Goal: Task Accomplishment & Management: Manage account settings

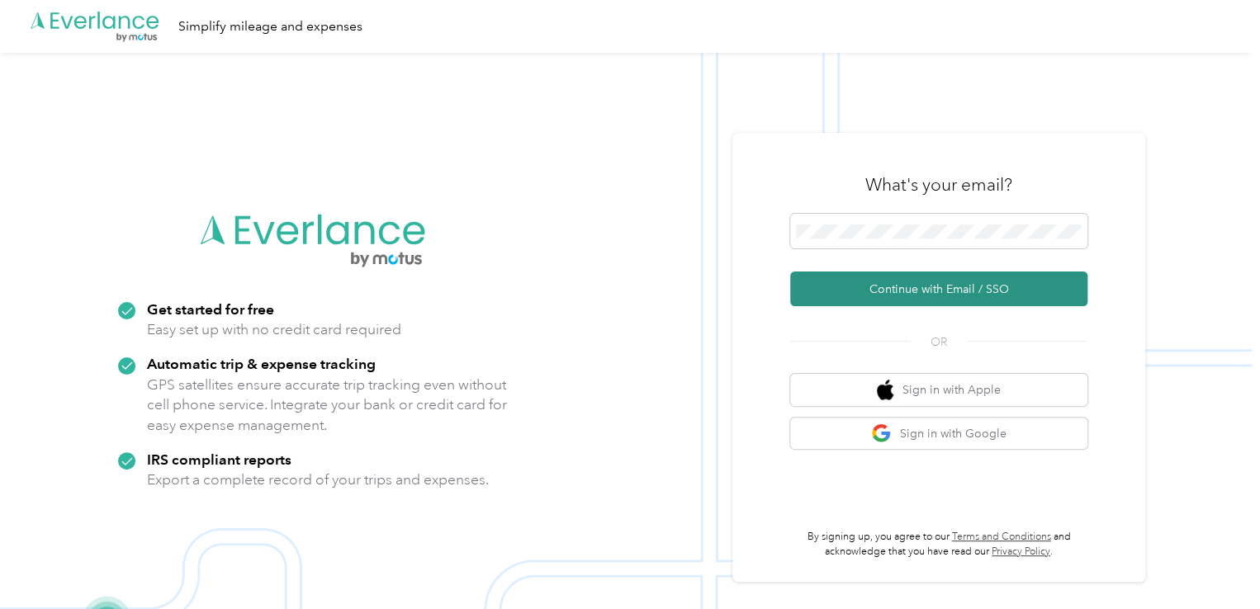
click at [958, 291] on button "Continue with Email / SSO" at bounding box center [938, 289] width 297 height 35
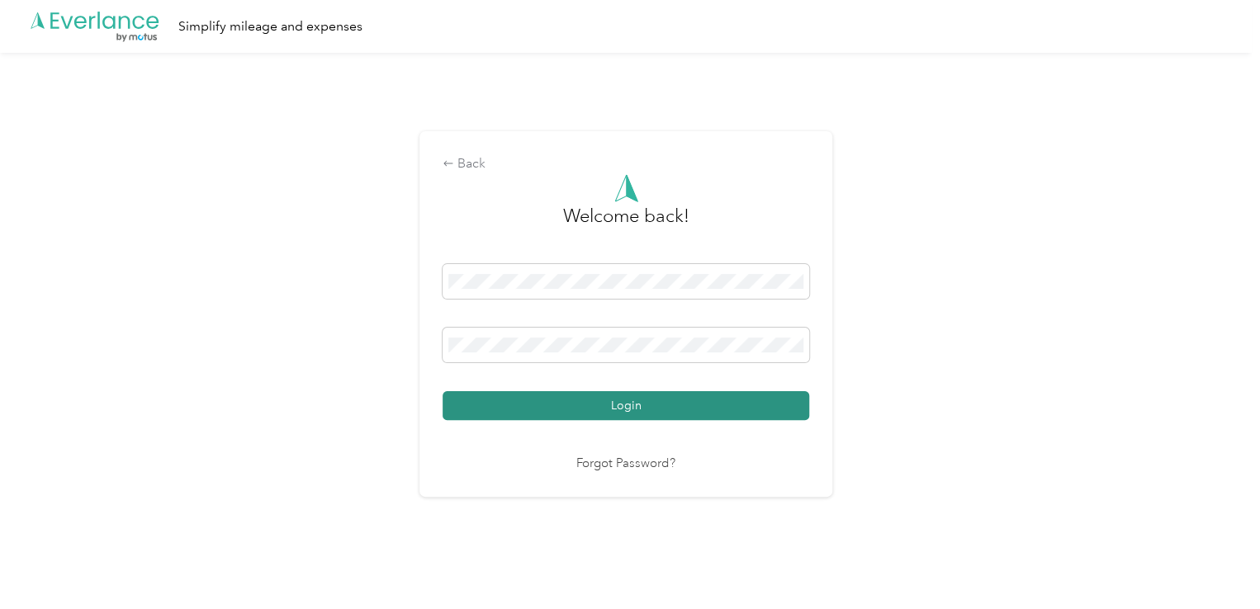
click at [599, 410] on button "Login" at bounding box center [626, 405] width 367 height 29
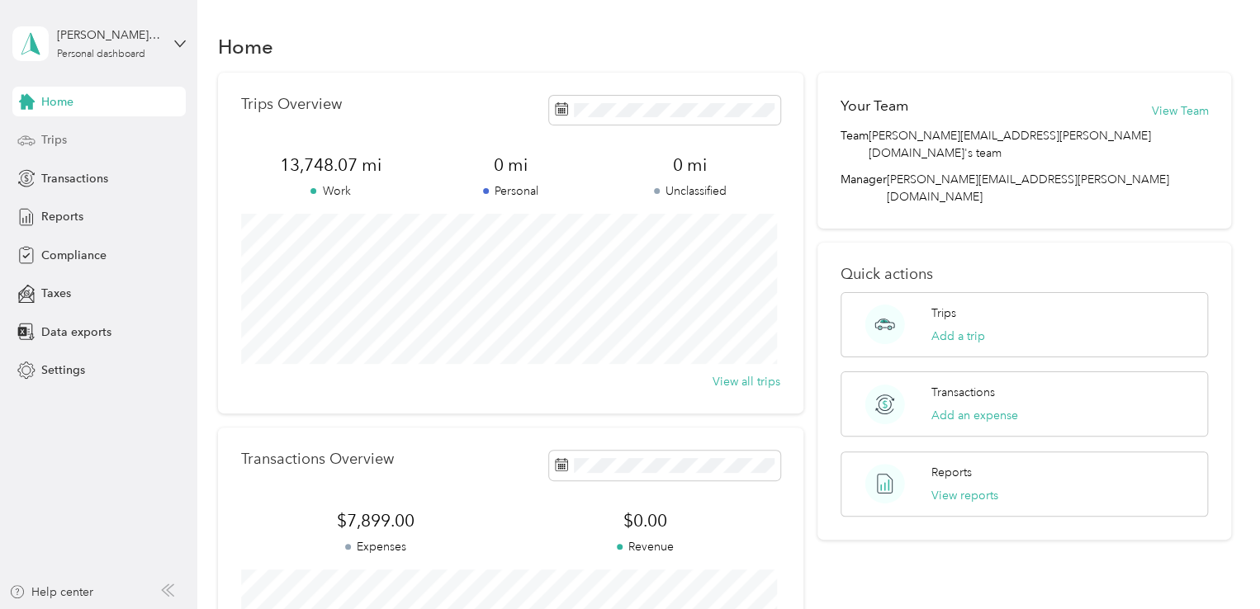
click at [116, 140] on div "Trips" at bounding box center [98, 140] width 173 height 30
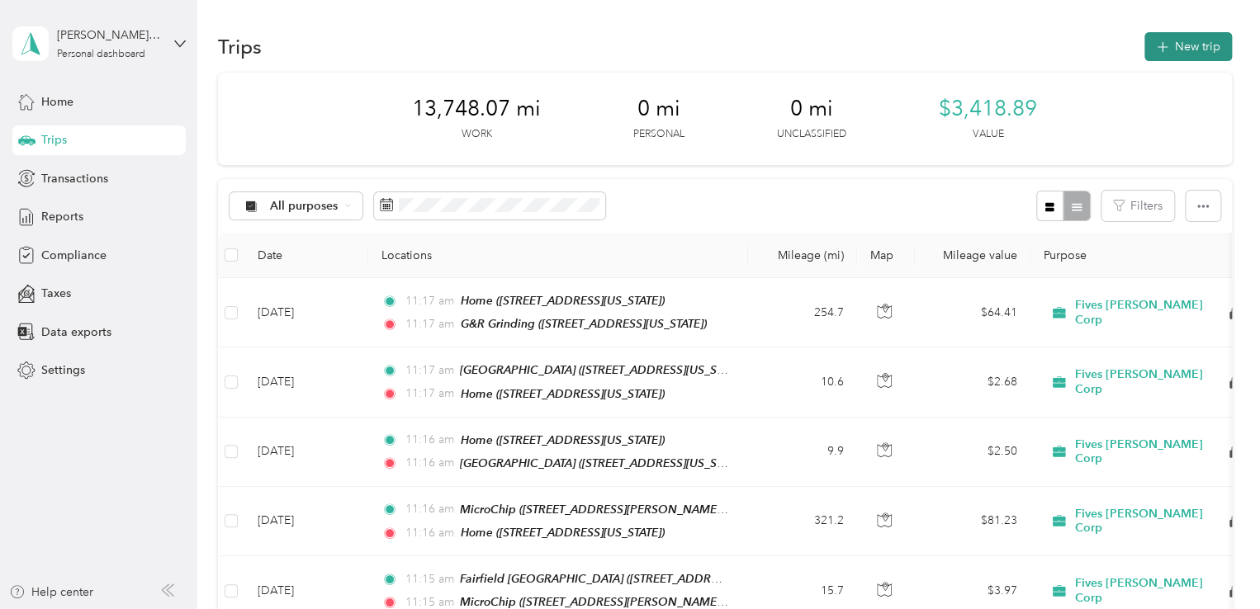
click at [1181, 40] on button "New trip" at bounding box center [1188, 46] width 88 height 29
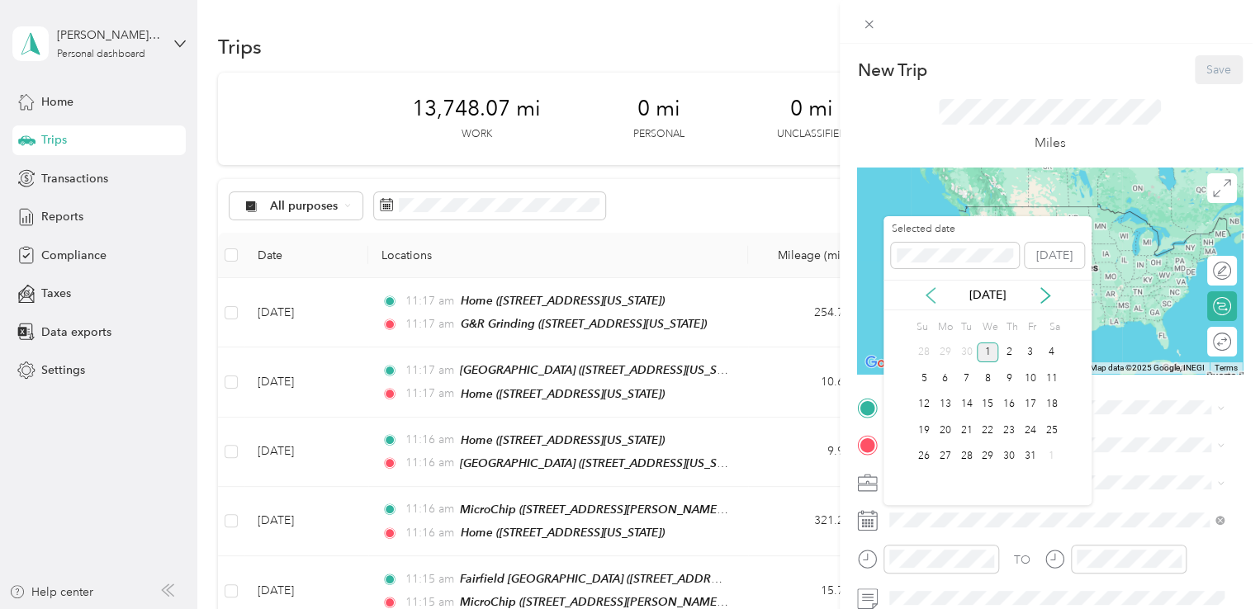
click at [935, 293] on icon at bounding box center [930, 295] width 17 height 17
click at [1004, 349] on div "4" at bounding box center [1008, 353] width 21 height 21
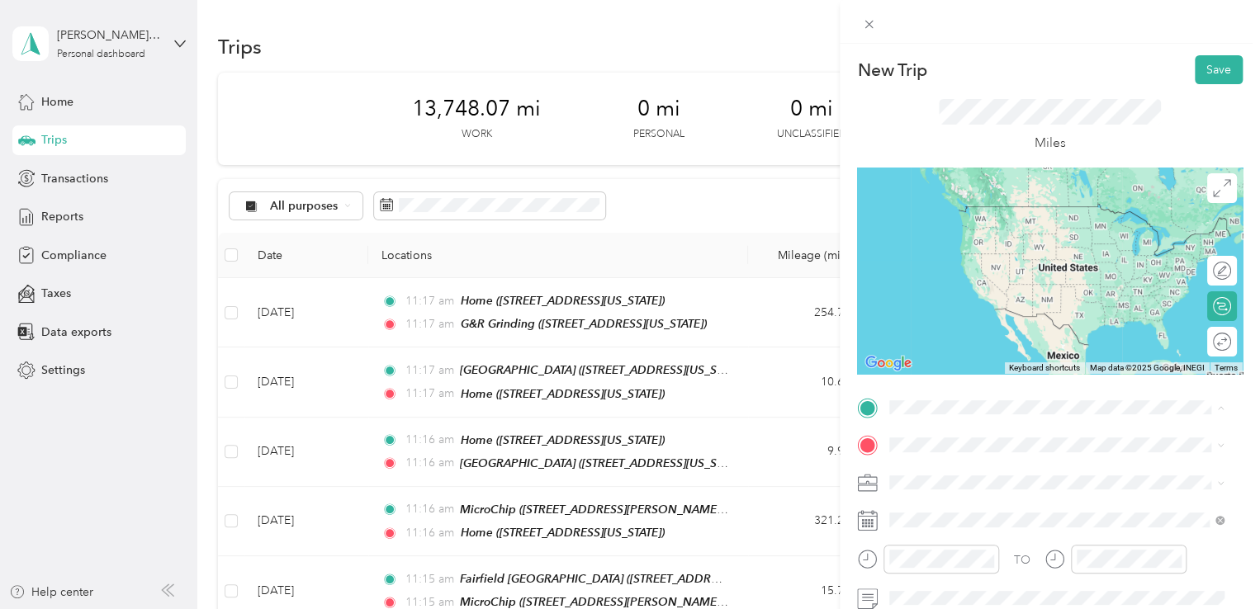
click at [981, 234] on span "[STREET_ADDRESS][US_STATE]" at bounding box center [1003, 231] width 165 height 14
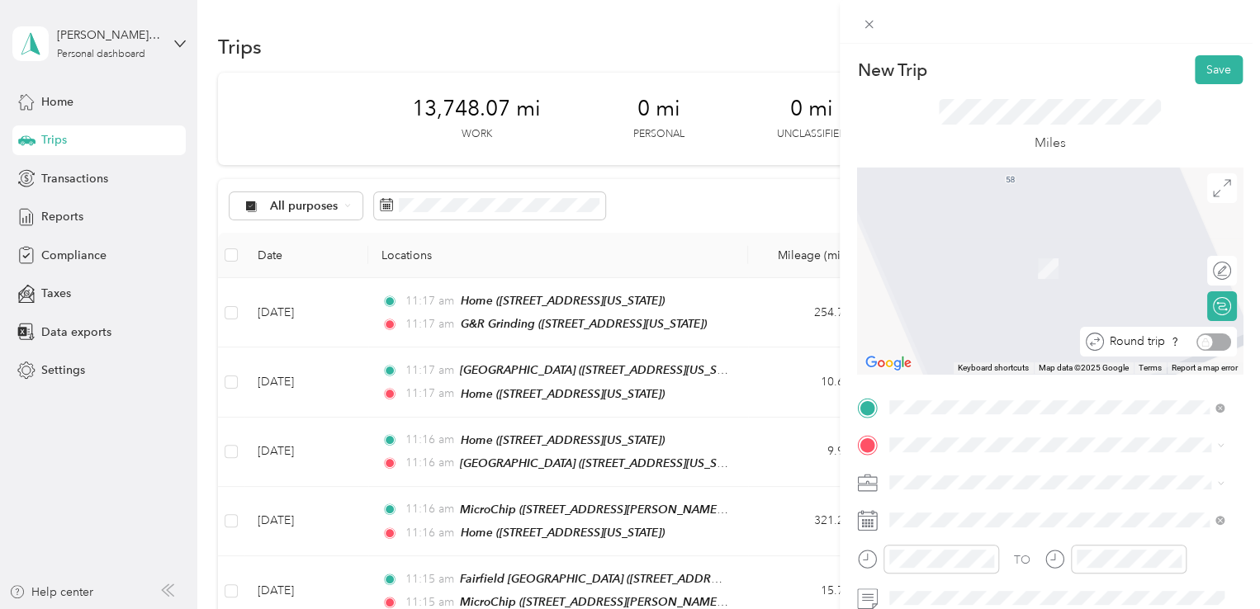
click at [1203, 347] on div "Round trip" at bounding box center [1167, 342] width 127 height 17
click at [1193, 341] on div "Round trip" at bounding box center [1167, 342] width 127 height 17
click at [944, 318] on div "[STREET_ADDRESS][PERSON_NAME][US_STATE]" at bounding box center [1056, 307] width 323 height 22
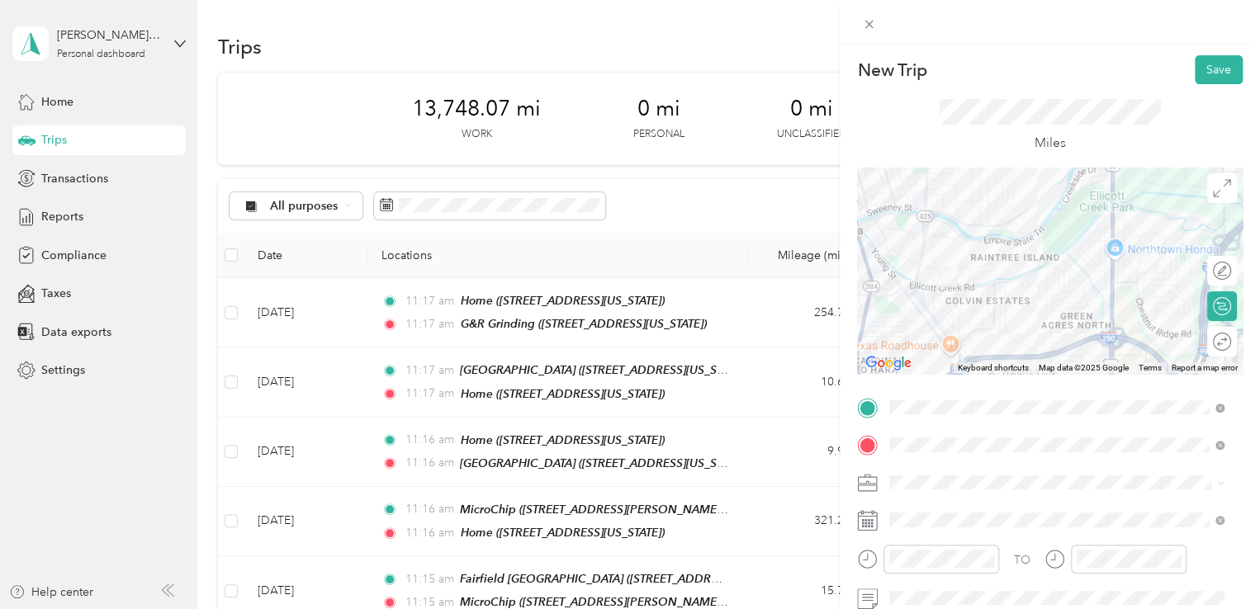
click at [1215, 344] on icon at bounding box center [1222, 342] width 18 height 18
click at [1202, 344] on div at bounding box center [1213, 342] width 35 height 17
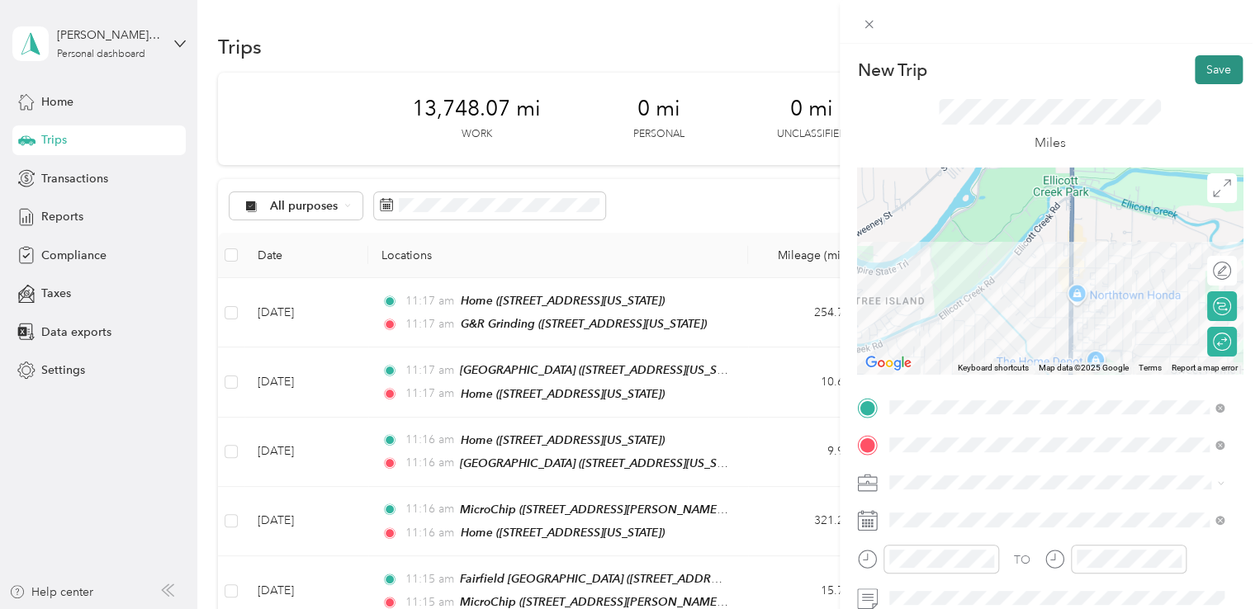
click at [1209, 64] on button "Save" at bounding box center [1219, 69] width 48 height 29
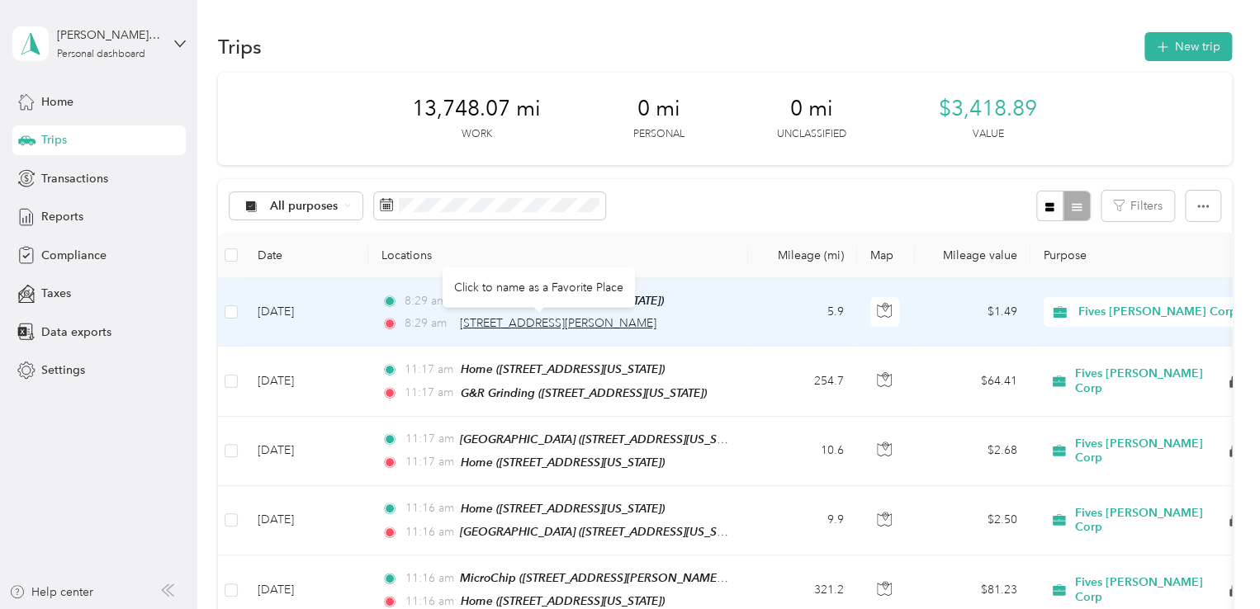
click at [560, 318] on span "[STREET_ADDRESS][PERSON_NAME]" at bounding box center [558, 323] width 196 height 14
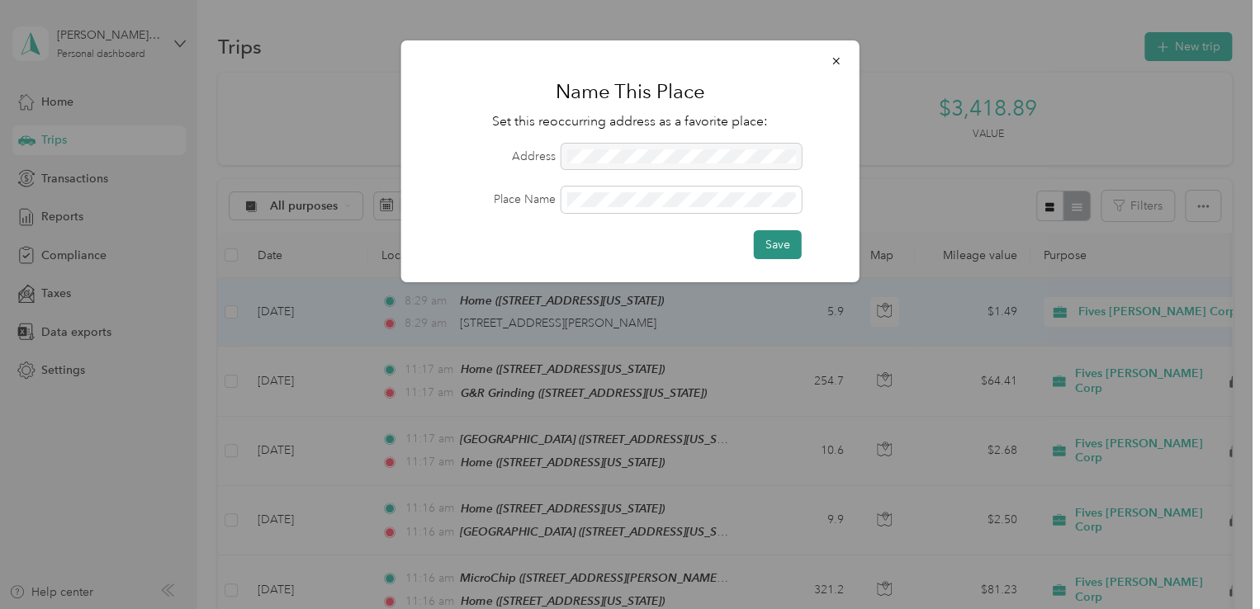
click at [774, 244] on button "Save" at bounding box center [778, 244] width 48 height 29
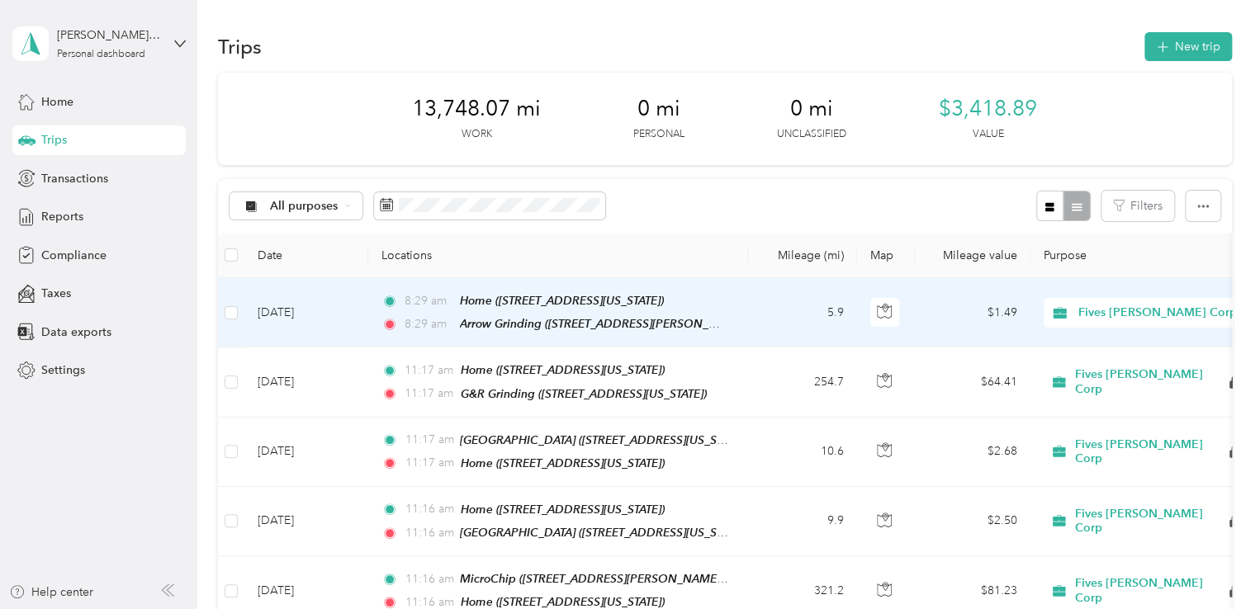
click at [1209, 42] on button "New trip" at bounding box center [1188, 46] width 88 height 29
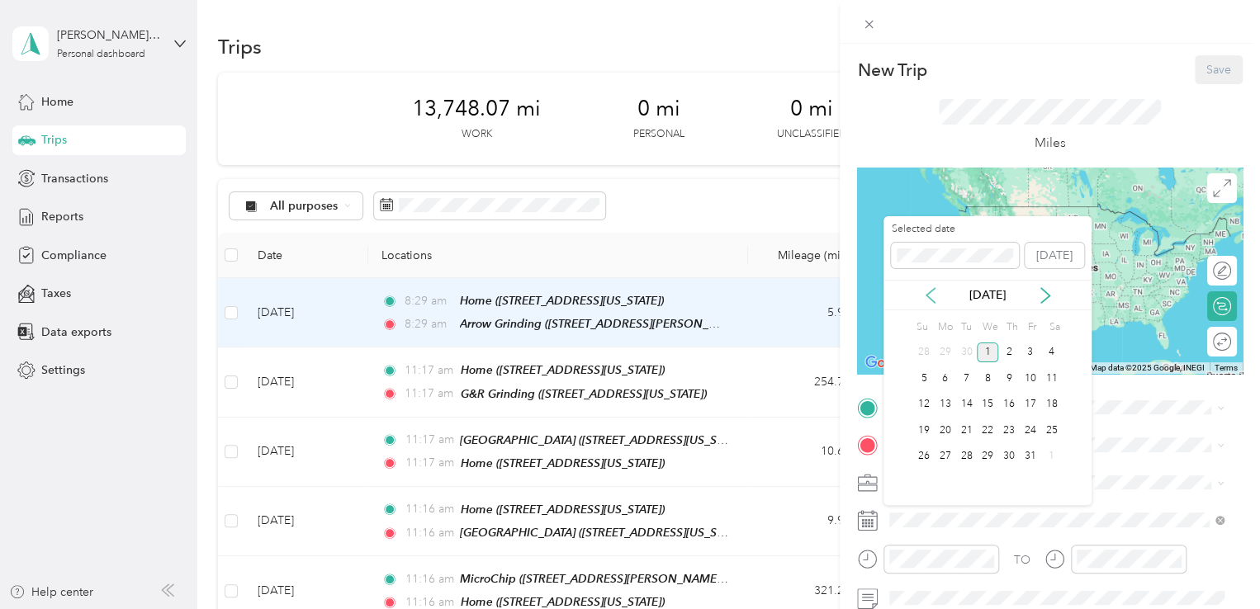
click at [925, 289] on icon at bounding box center [930, 295] width 17 height 17
click at [943, 404] on div "15" at bounding box center [945, 405] width 21 height 21
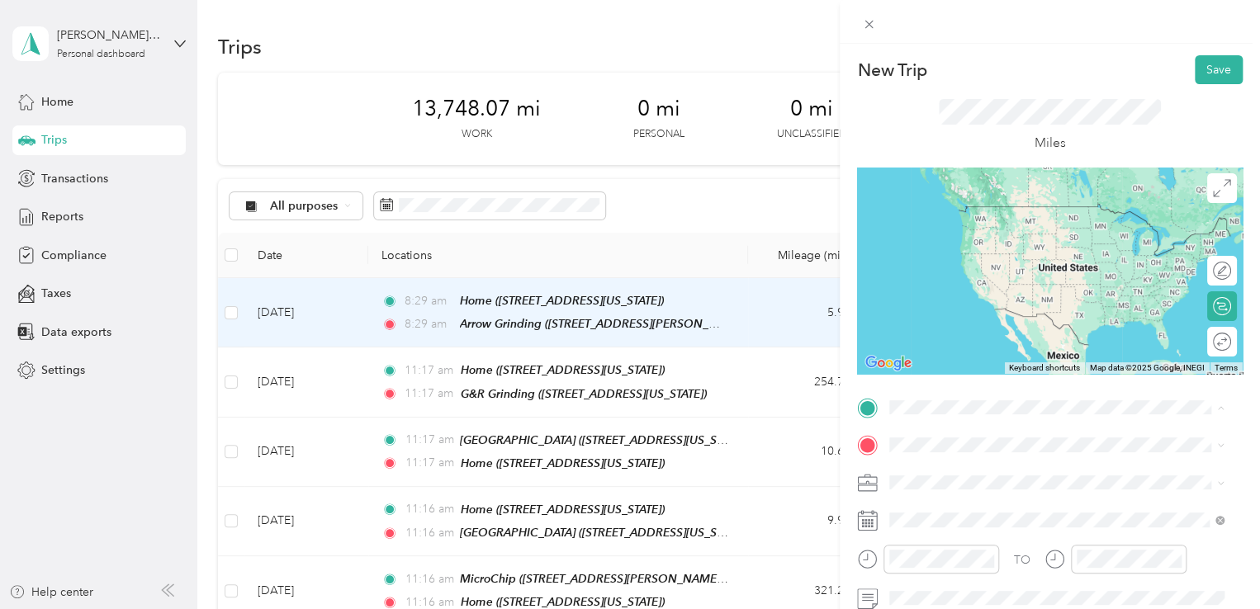
click at [958, 237] on div "Home [STREET_ADDRESS][US_STATE]" at bounding box center [1003, 222] width 165 height 35
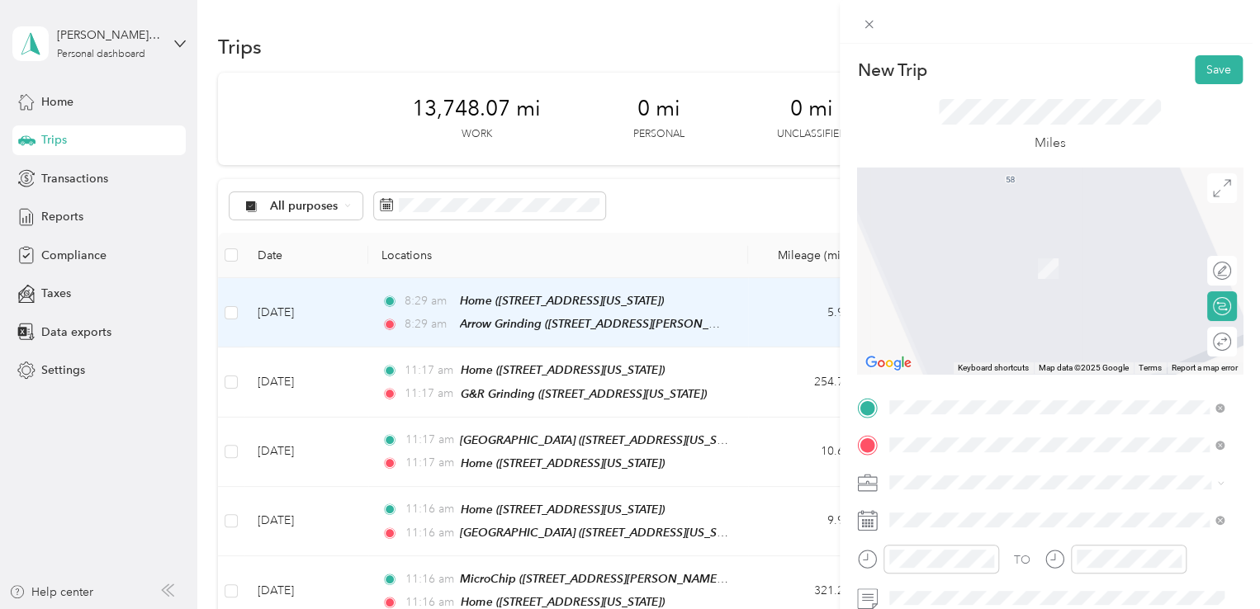
click at [1029, 248] on span "[STREET_ADDRESS][US_STATE]" at bounding box center [1003, 244] width 165 height 15
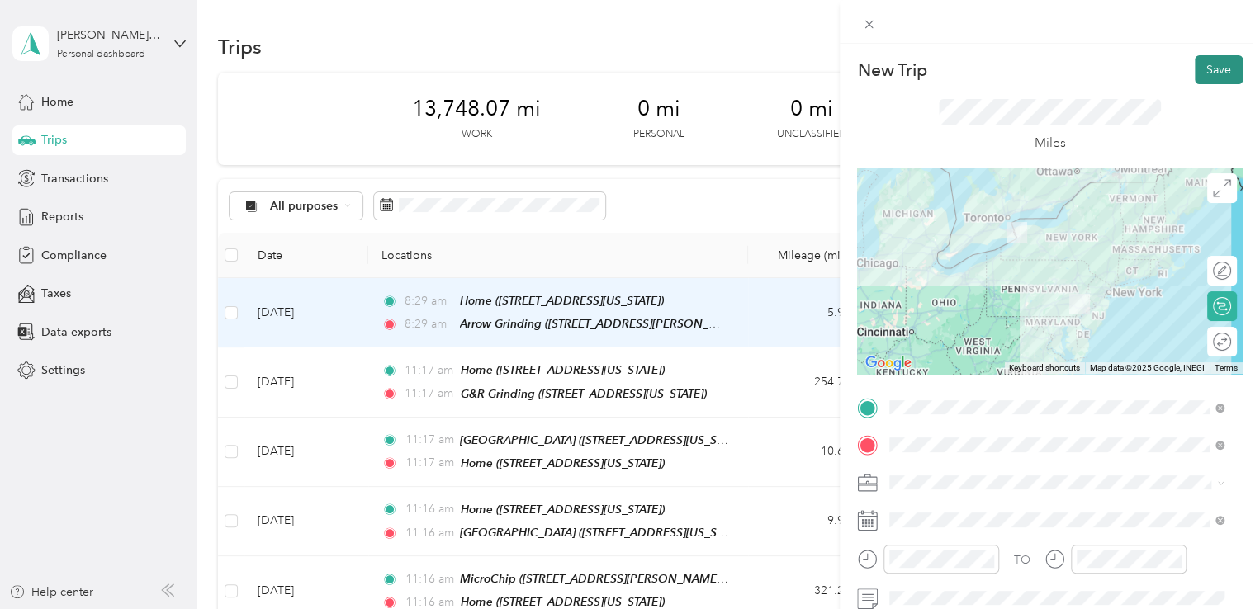
click at [1203, 70] on button "Save" at bounding box center [1219, 69] width 48 height 29
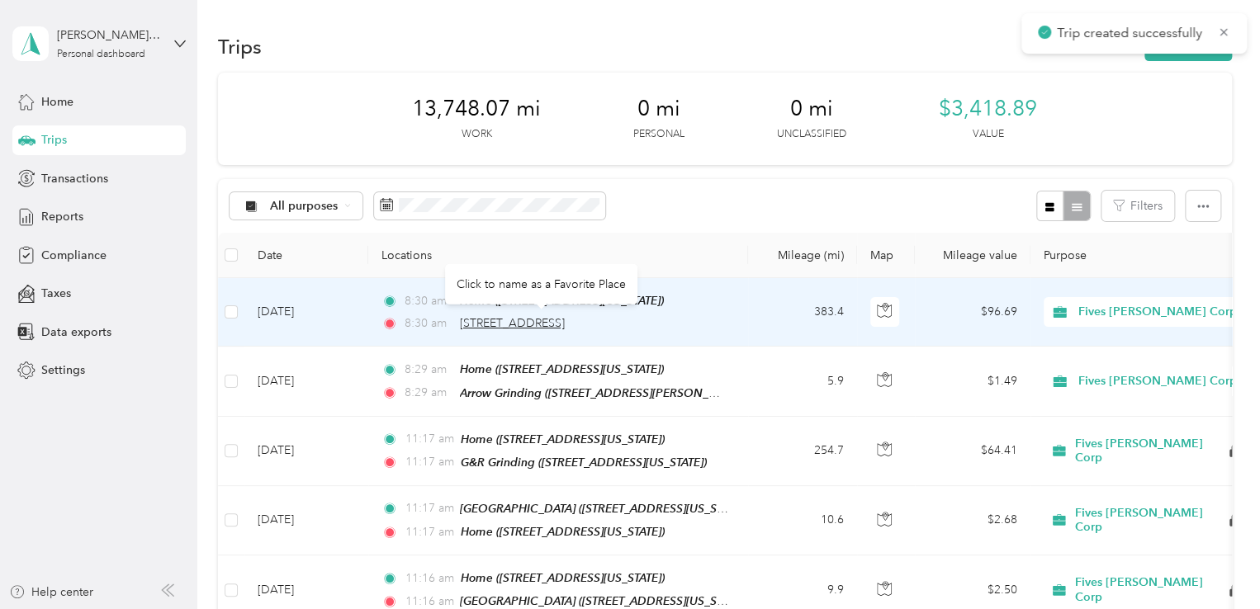
click at [497, 323] on span "[STREET_ADDRESS]" at bounding box center [512, 323] width 105 height 14
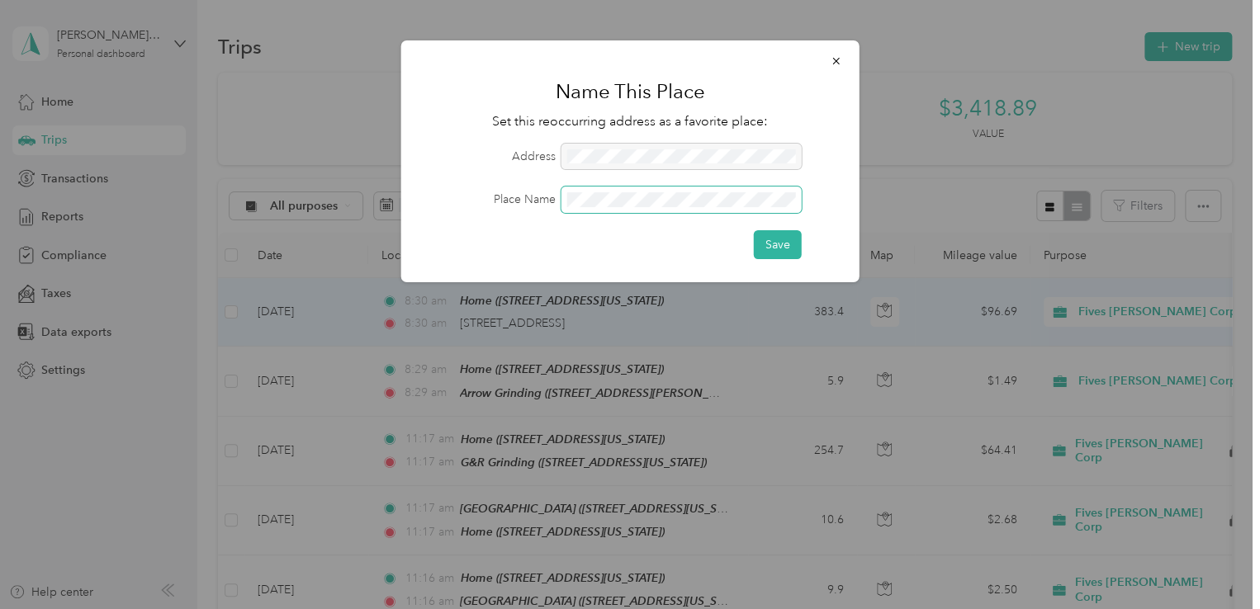
click at [608, 187] on span at bounding box center [681, 200] width 240 height 26
click at [778, 246] on button "Save" at bounding box center [778, 244] width 48 height 29
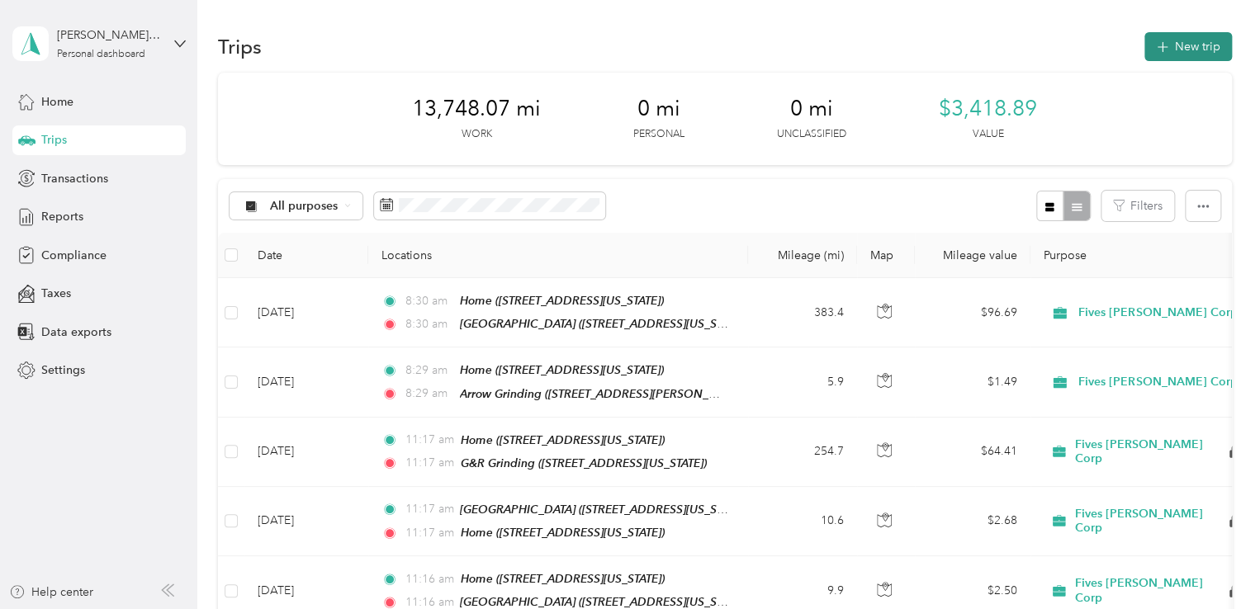
click at [1162, 50] on icon "button" at bounding box center [1162, 47] width 19 height 19
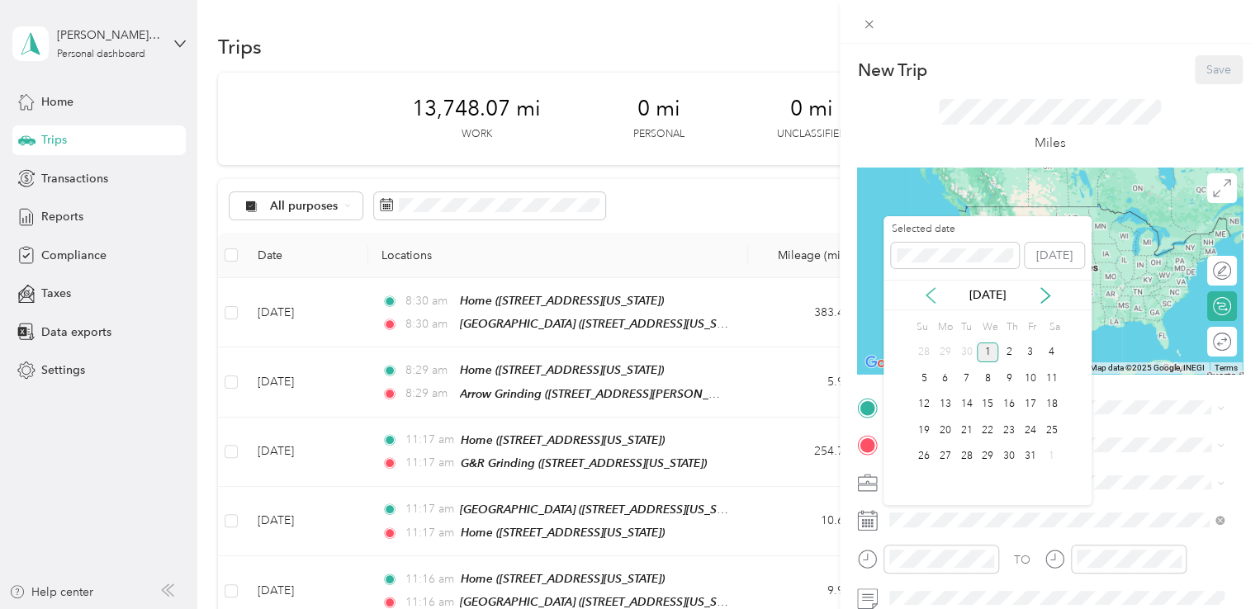
click at [931, 289] on icon at bounding box center [930, 295] width 8 height 15
click at [944, 400] on div "15" at bounding box center [945, 405] width 21 height 21
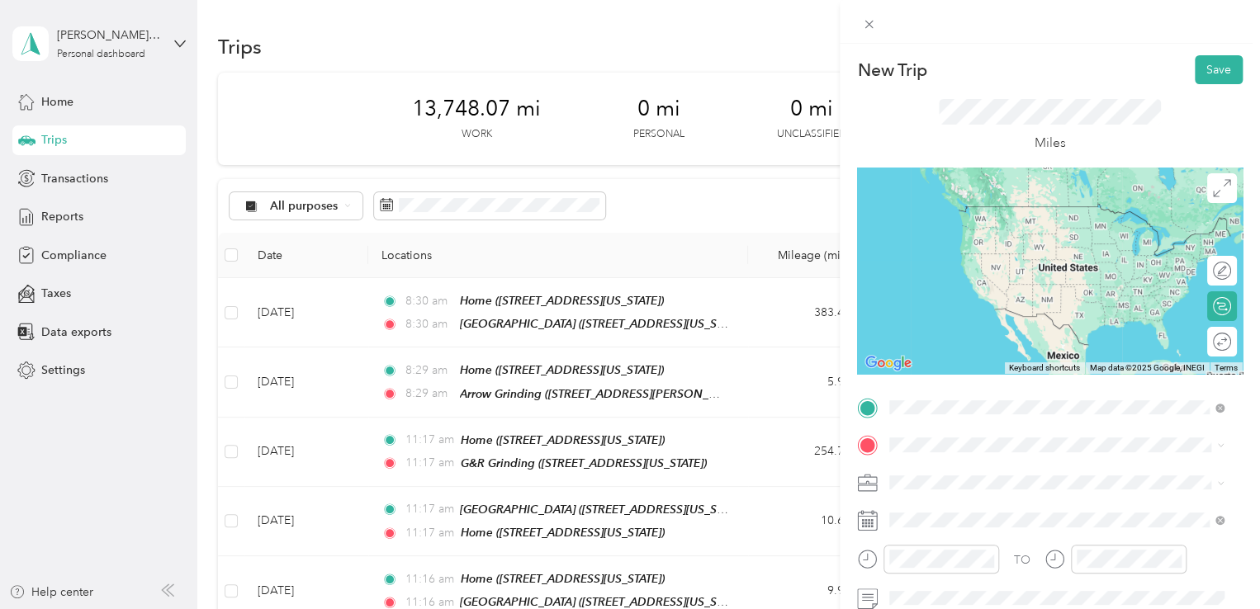
click at [1026, 290] on span "[STREET_ADDRESS][US_STATE]" at bounding box center [1003, 283] width 165 height 14
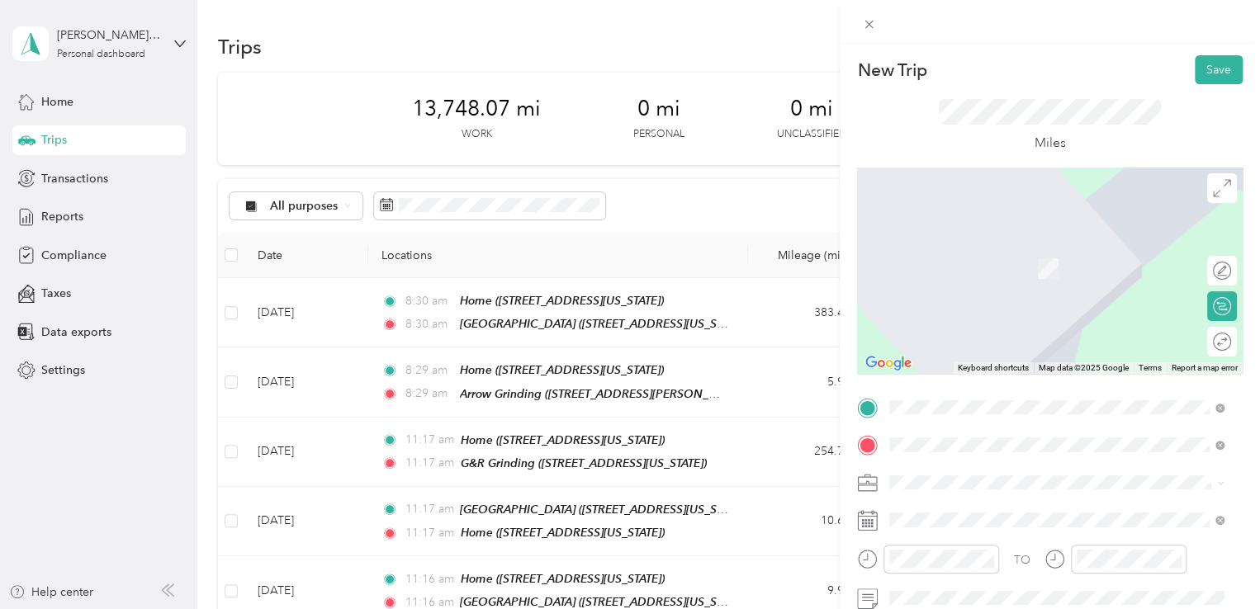
click at [995, 252] on span "[STREET_ADDRESS][US_STATE]" at bounding box center [1003, 244] width 165 height 15
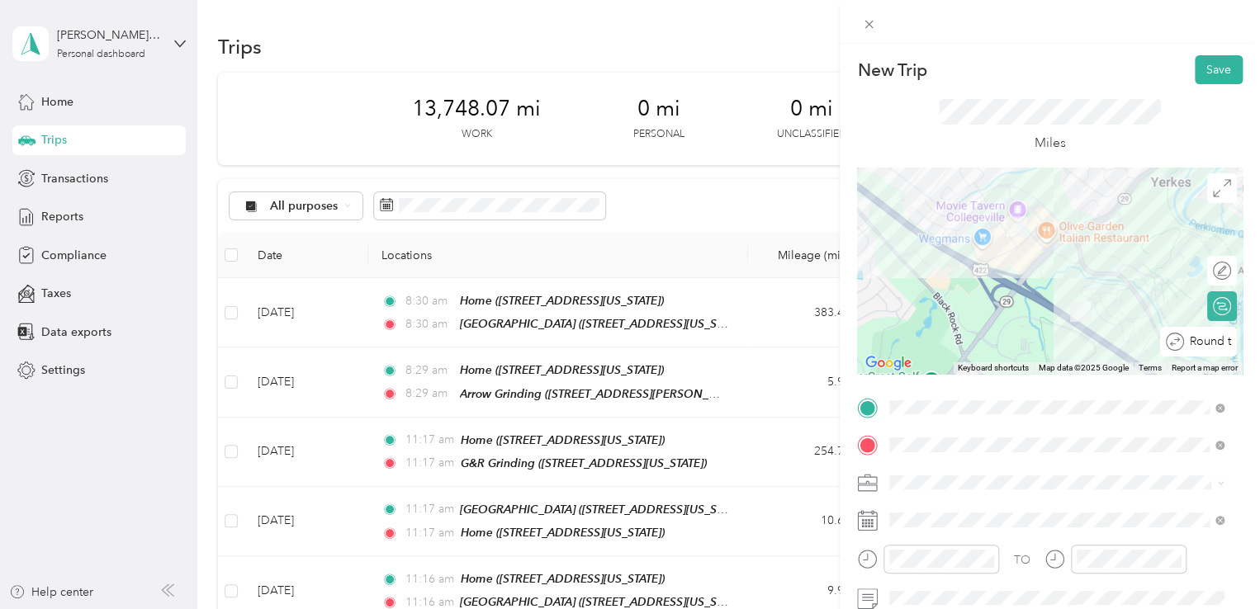
click at [1219, 344] on div "Round trip" at bounding box center [1198, 342] width 77 height 30
click at [1199, 343] on div at bounding box center [1205, 341] width 15 height 15
click at [1207, 70] on button "Save" at bounding box center [1219, 69] width 48 height 29
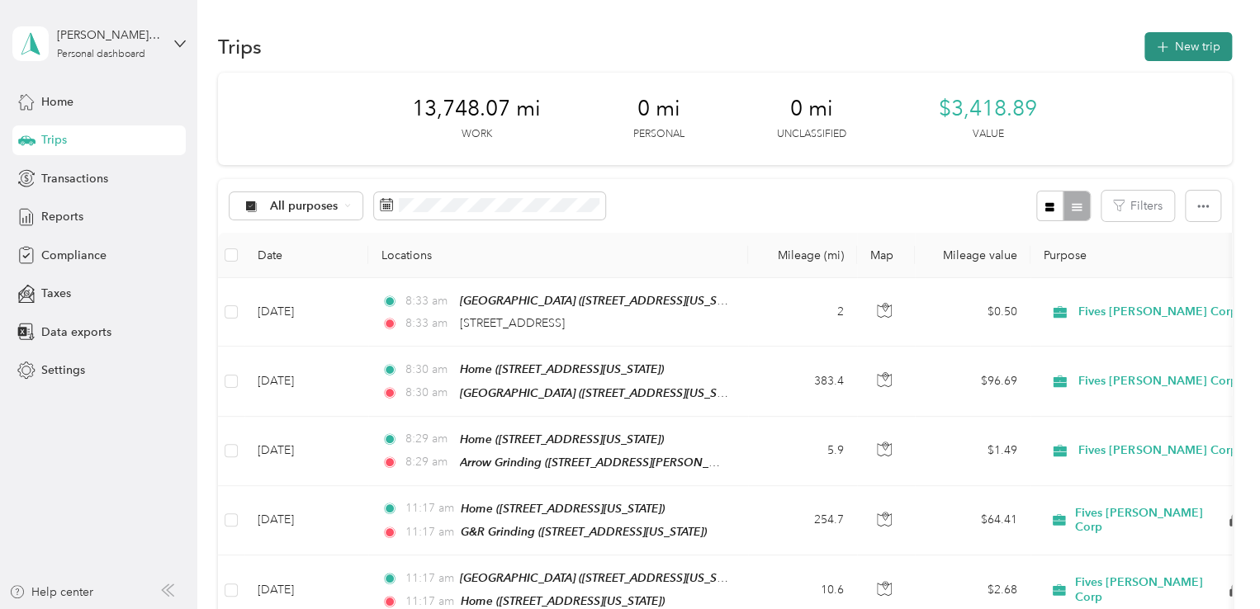
click at [1191, 45] on button "New trip" at bounding box center [1188, 46] width 88 height 29
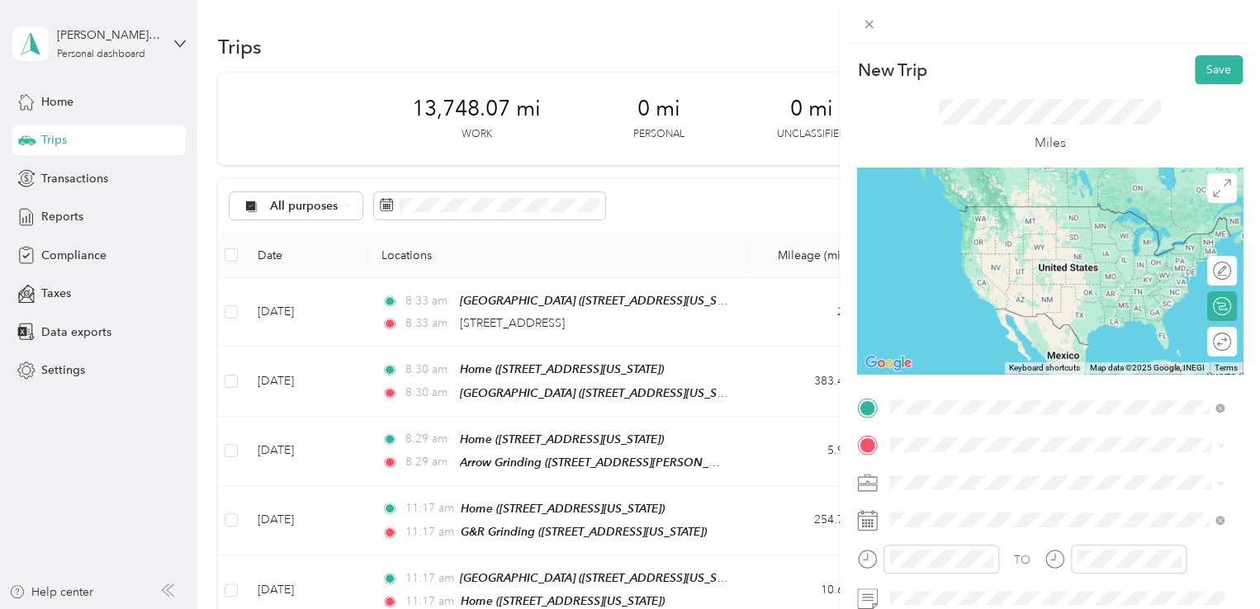
click at [1039, 290] on span "[STREET_ADDRESS][US_STATE]" at bounding box center [1003, 283] width 165 height 14
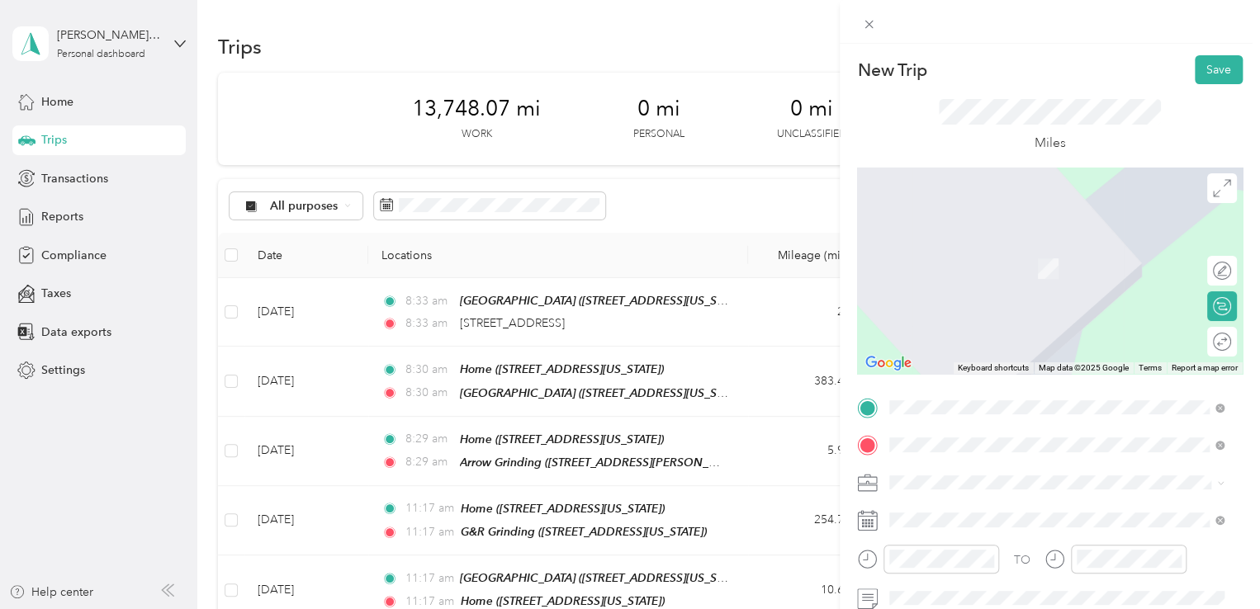
click at [1016, 252] on span "[STREET_ADDRESS][US_STATE]" at bounding box center [1003, 244] width 165 height 15
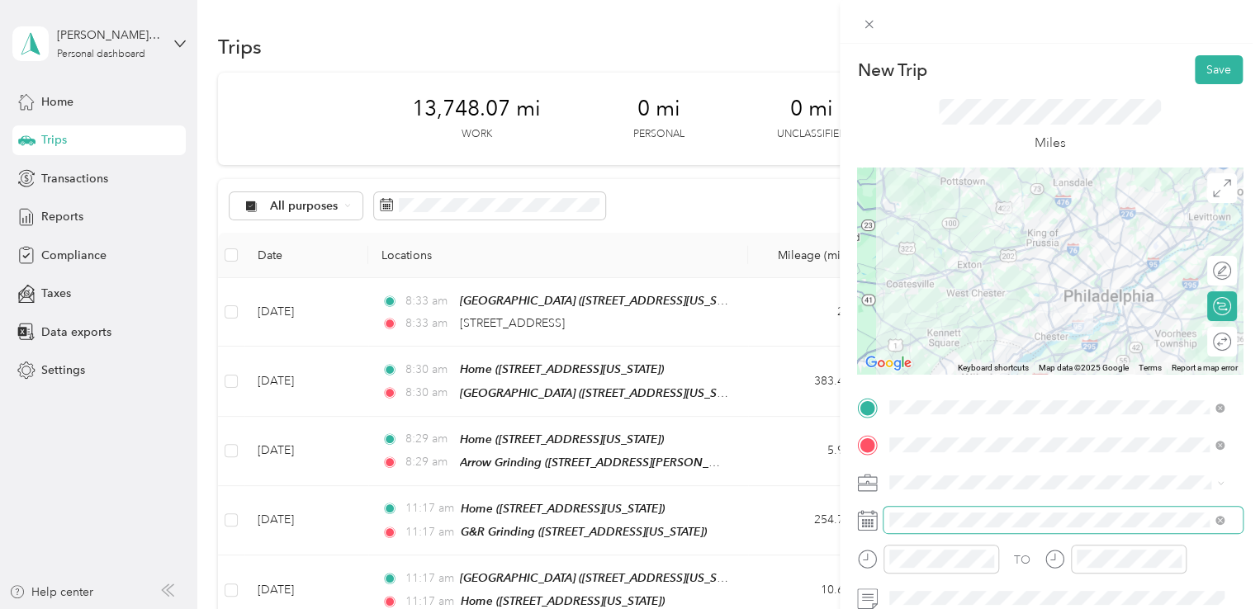
click at [934, 512] on span at bounding box center [1062, 520] width 359 height 26
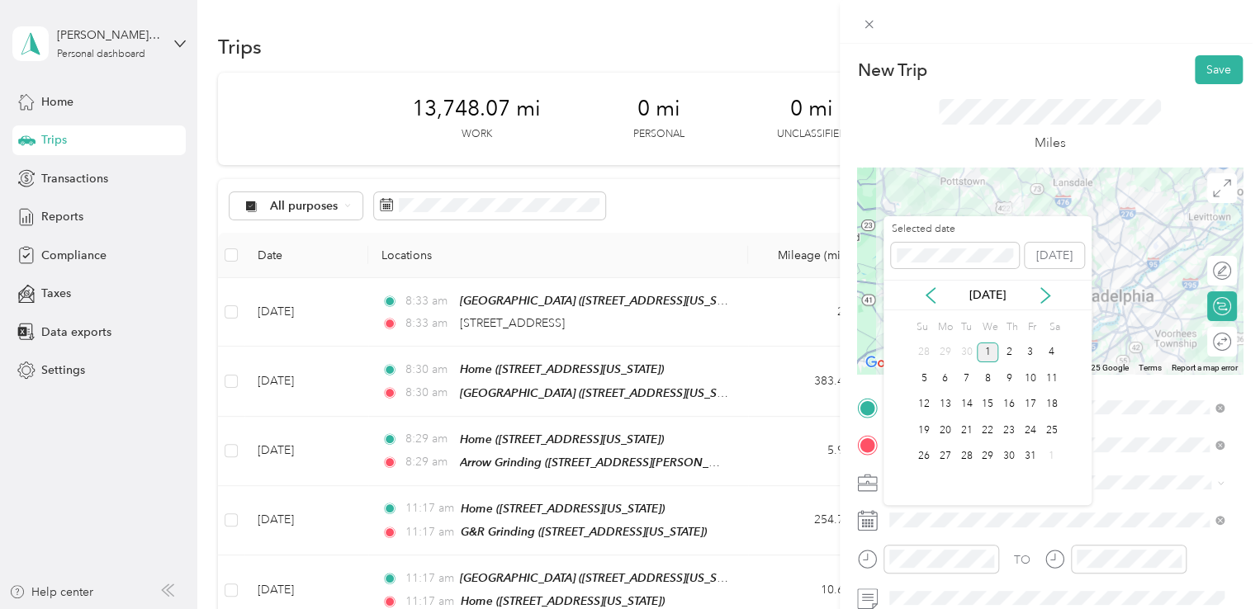
click at [930, 280] on div "[DATE]" at bounding box center [987, 295] width 208 height 31
click at [930, 291] on icon at bounding box center [930, 295] width 8 height 15
click at [963, 402] on div "16" at bounding box center [966, 405] width 21 height 21
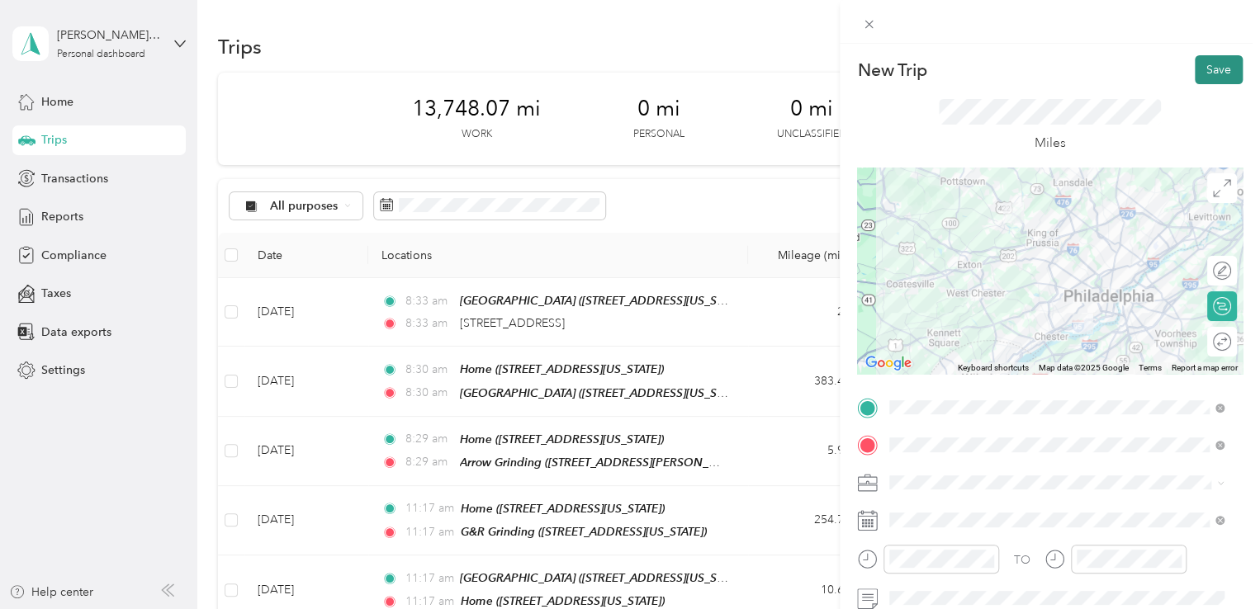
click at [1210, 63] on button "Save" at bounding box center [1219, 69] width 48 height 29
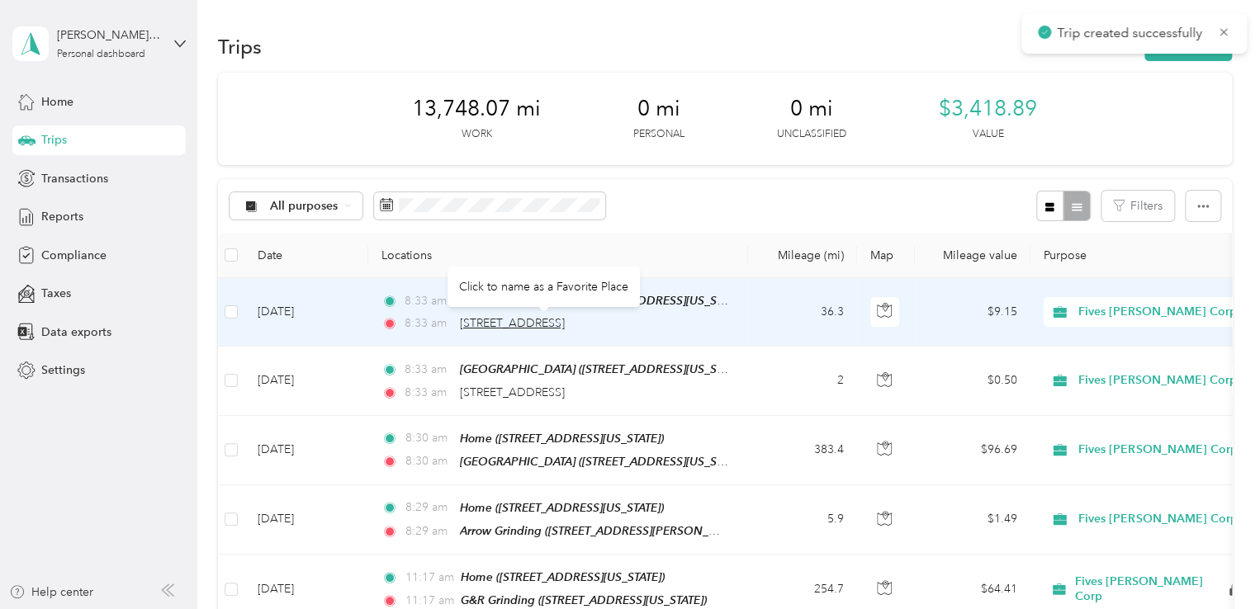
click at [533, 318] on span "[STREET_ADDRESS]" at bounding box center [512, 323] width 105 height 14
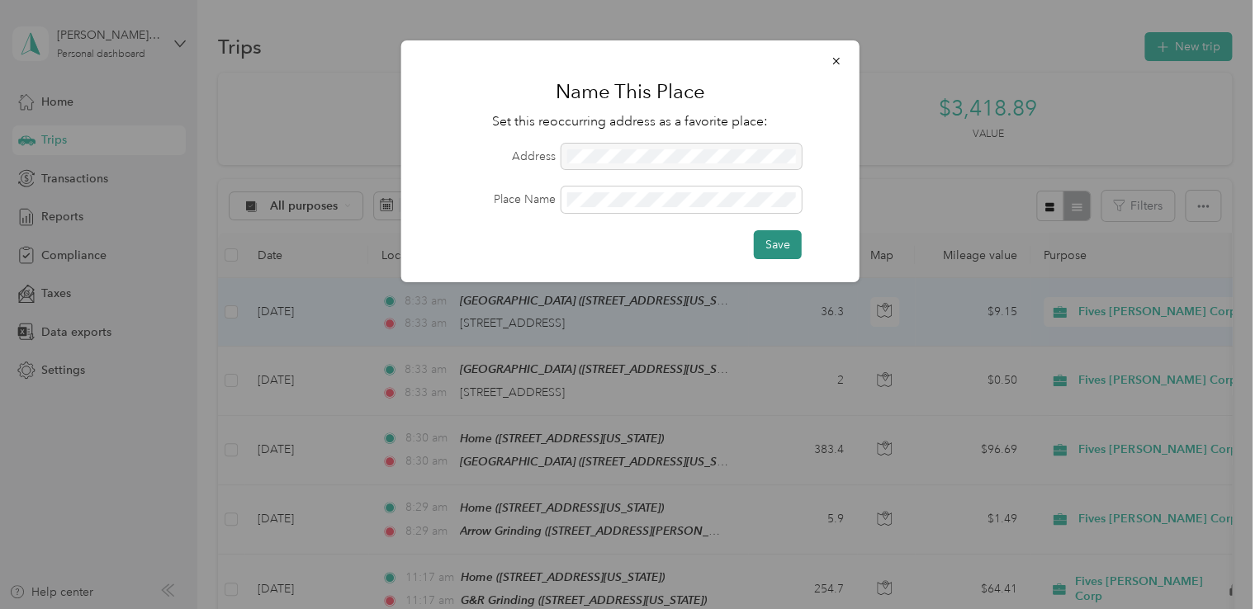
click at [771, 252] on button "Save" at bounding box center [778, 244] width 48 height 29
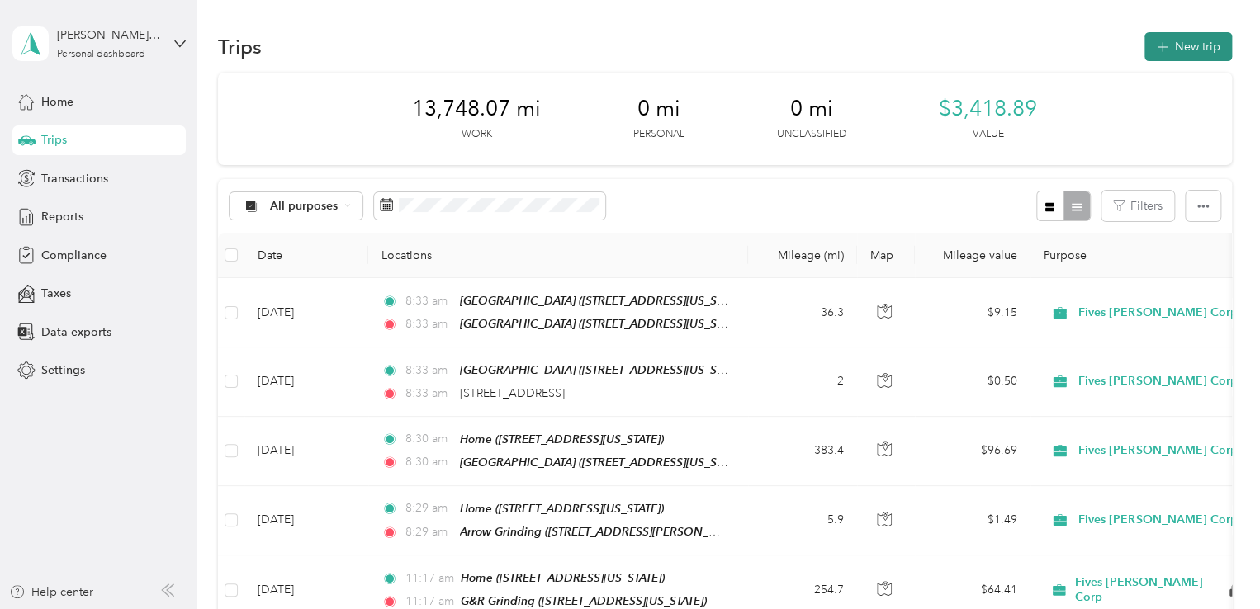
click at [1197, 52] on button "New trip" at bounding box center [1188, 46] width 88 height 29
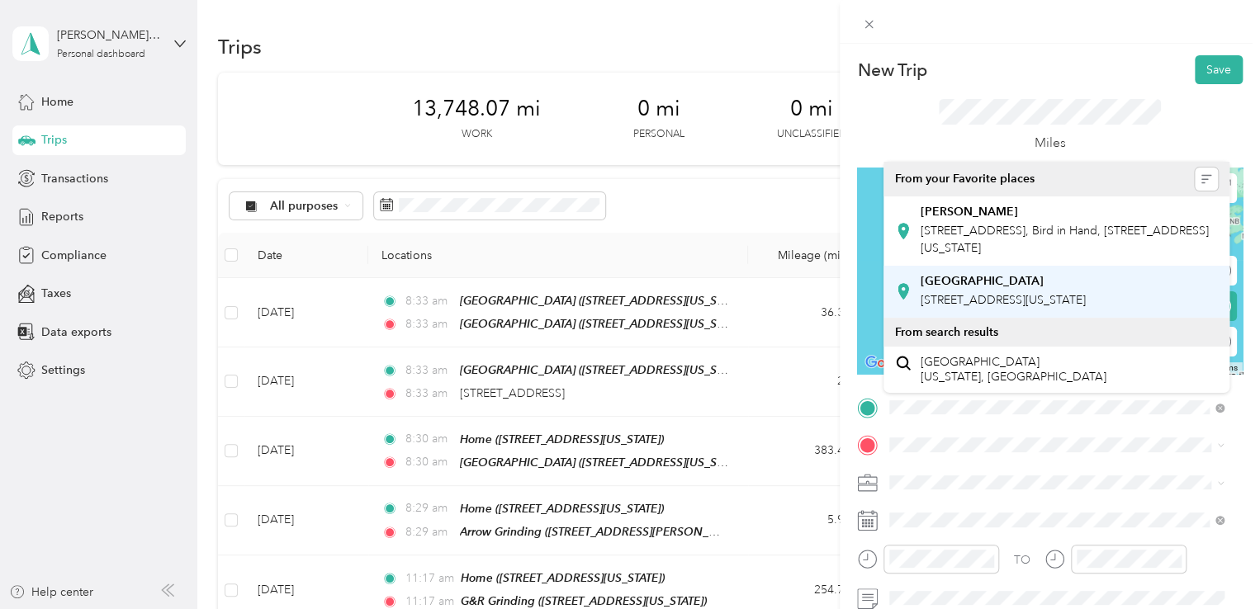
click at [991, 298] on span "[STREET_ADDRESS][US_STATE]" at bounding box center [1003, 300] width 165 height 14
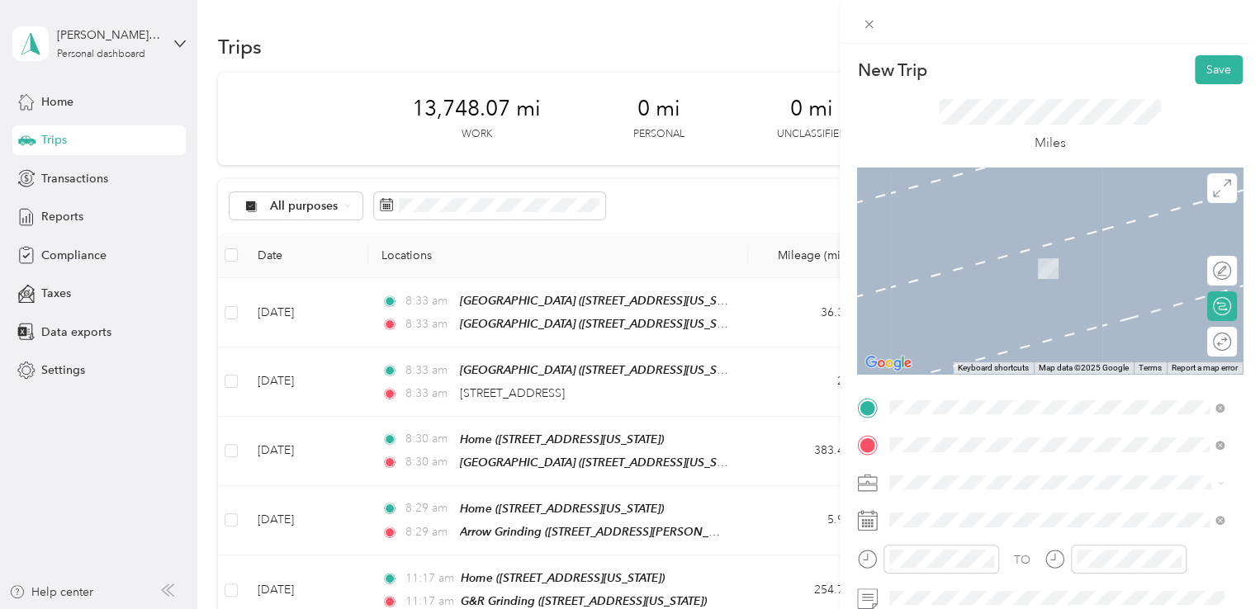
click at [1024, 380] on span "[STREET_ADDRESS][US_STATE]" at bounding box center [1003, 373] width 165 height 14
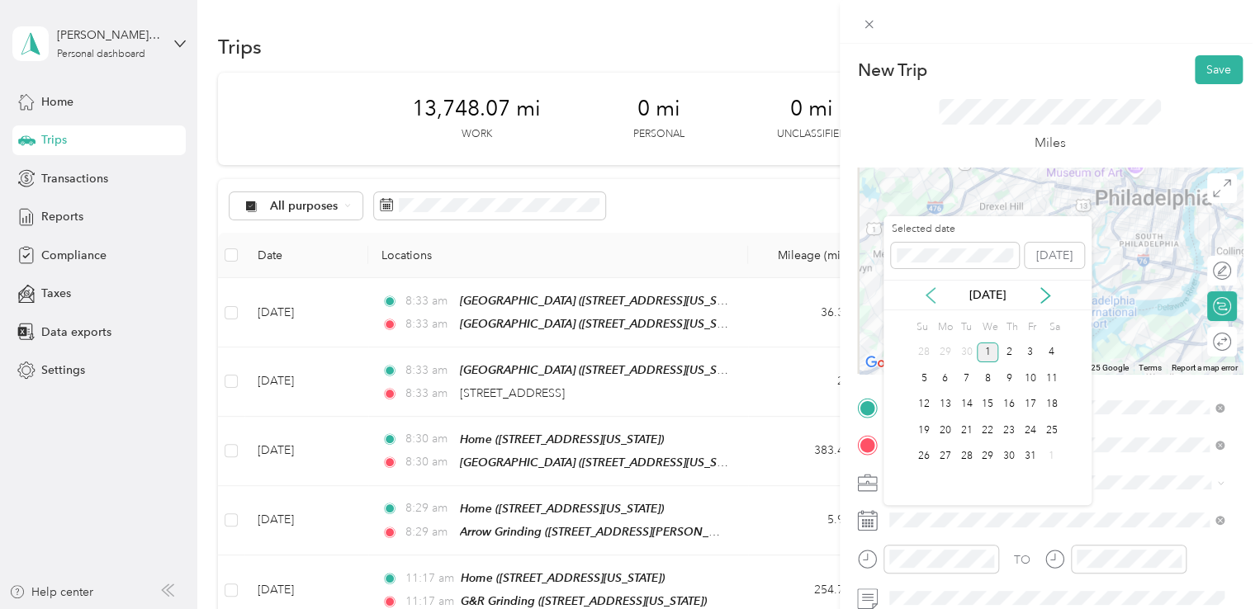
click at [933, 301] on icon at bounding box center [930, 295] width 8 height 15
click at [968, 400] on div "16" at bounding box center [966, 405] width 21 height 21
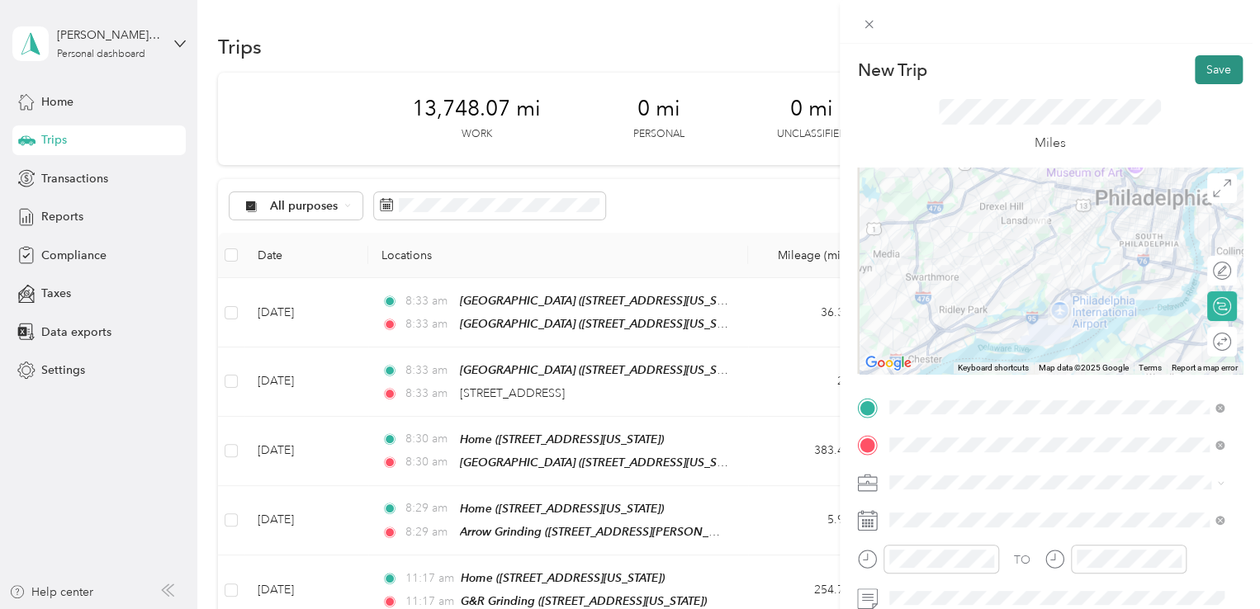
click at [1204, 78] on button "Save" at bounding box center [1219, 69] width 48 height 29
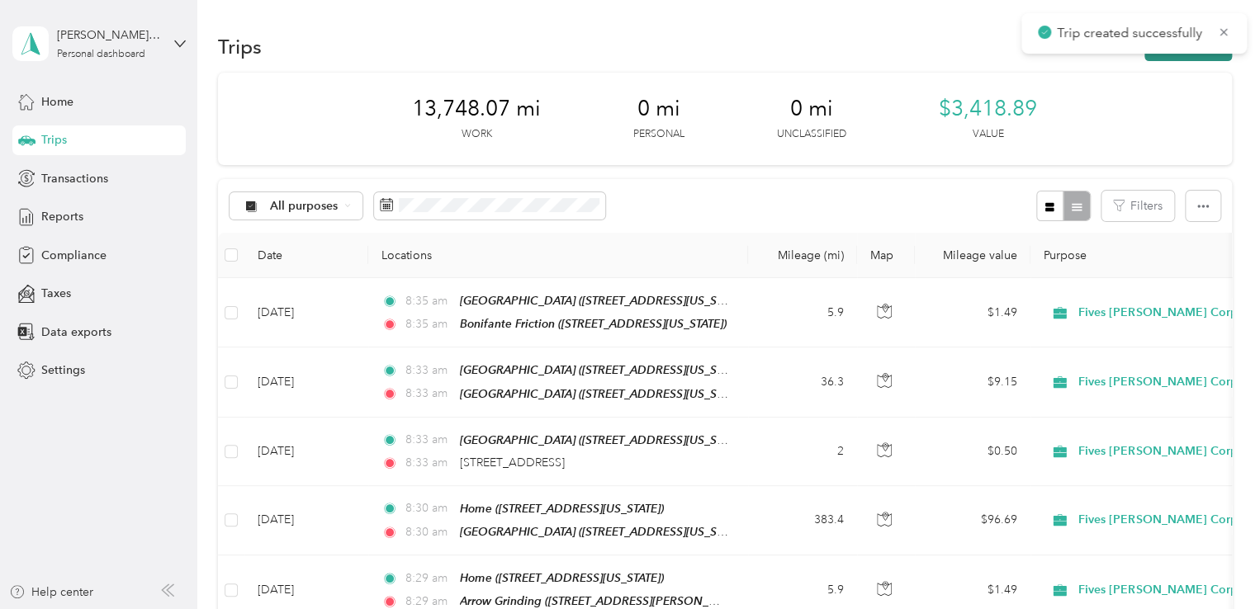
click at [1164, 56] on button "New trip" at bounding box center [1188, 46] width 88 height 29
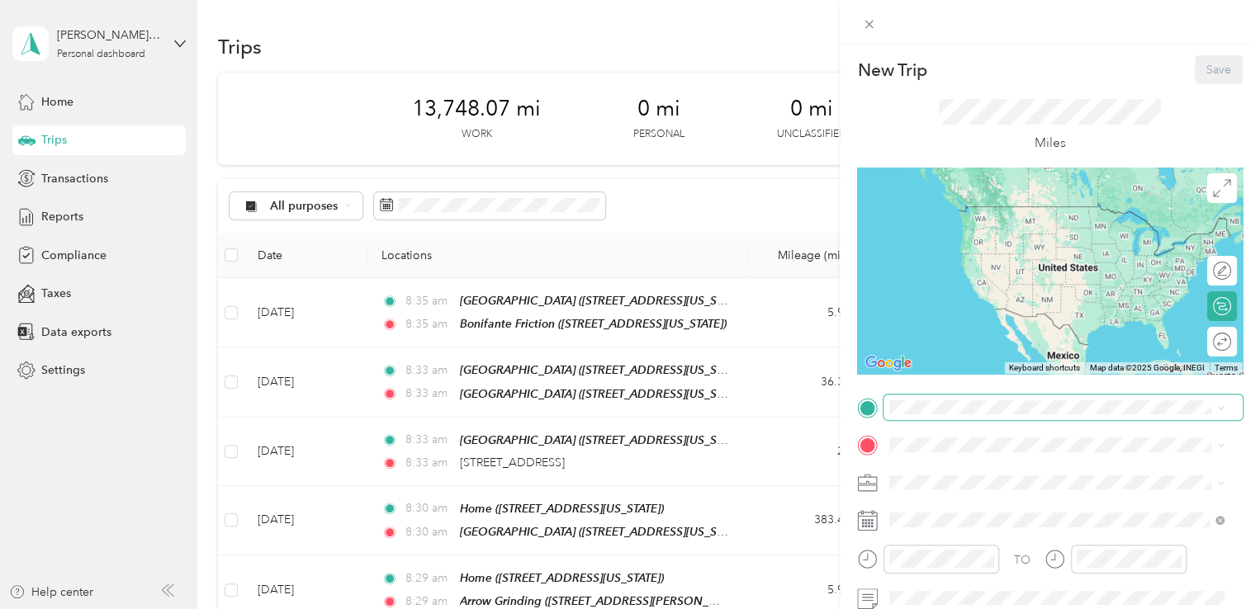
click at [998, 416] on span at bounding box center [1062, 408] width 359 height 26
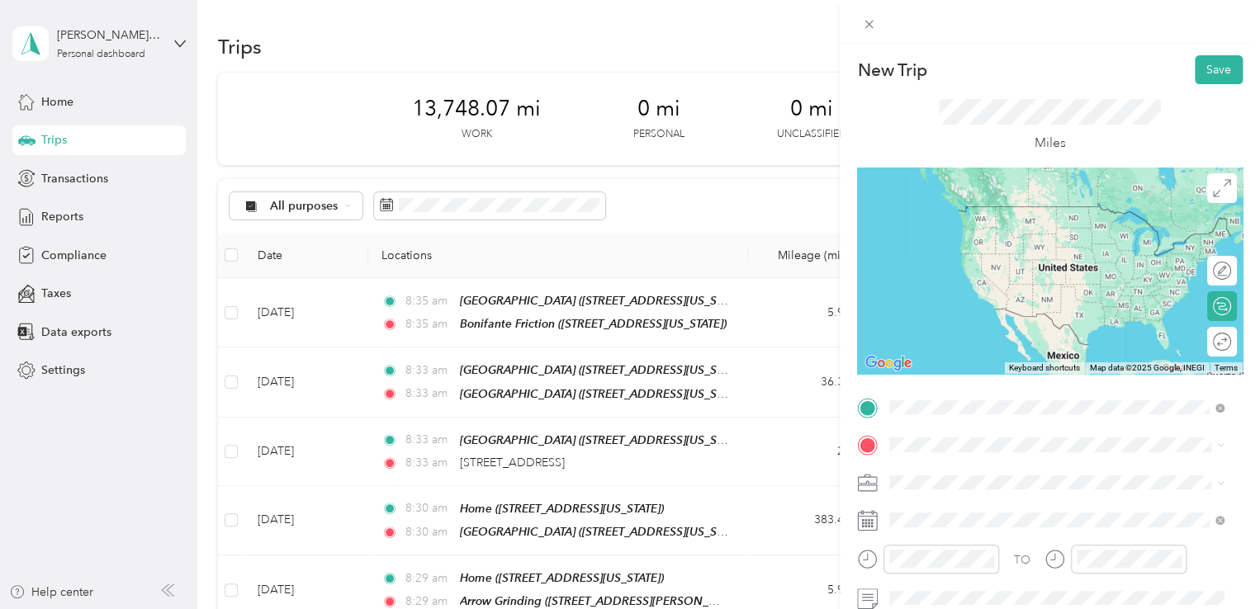
click at [1006, 238] on span "[STREET_ADDRESS][US_STATE]" at bounding box center [1003, 231] width 165 height 14
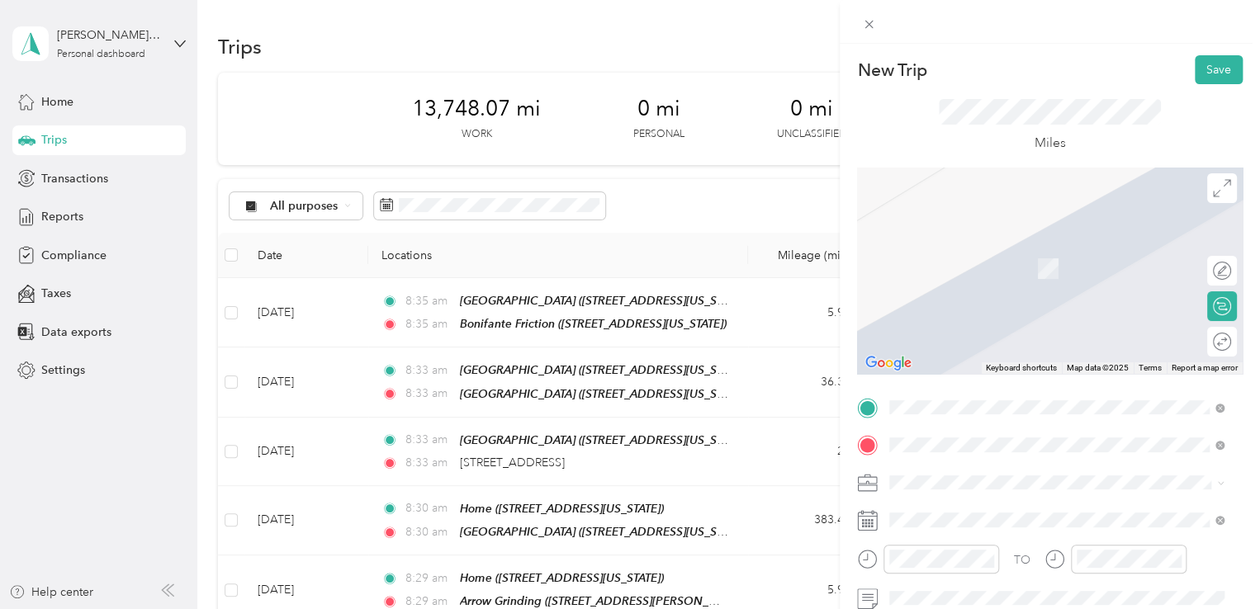
click at [1004, 275] on div "GGB [STREET_ADDRESS][US_STATE]" at bounding box center [1003, 260] width 165 height 35
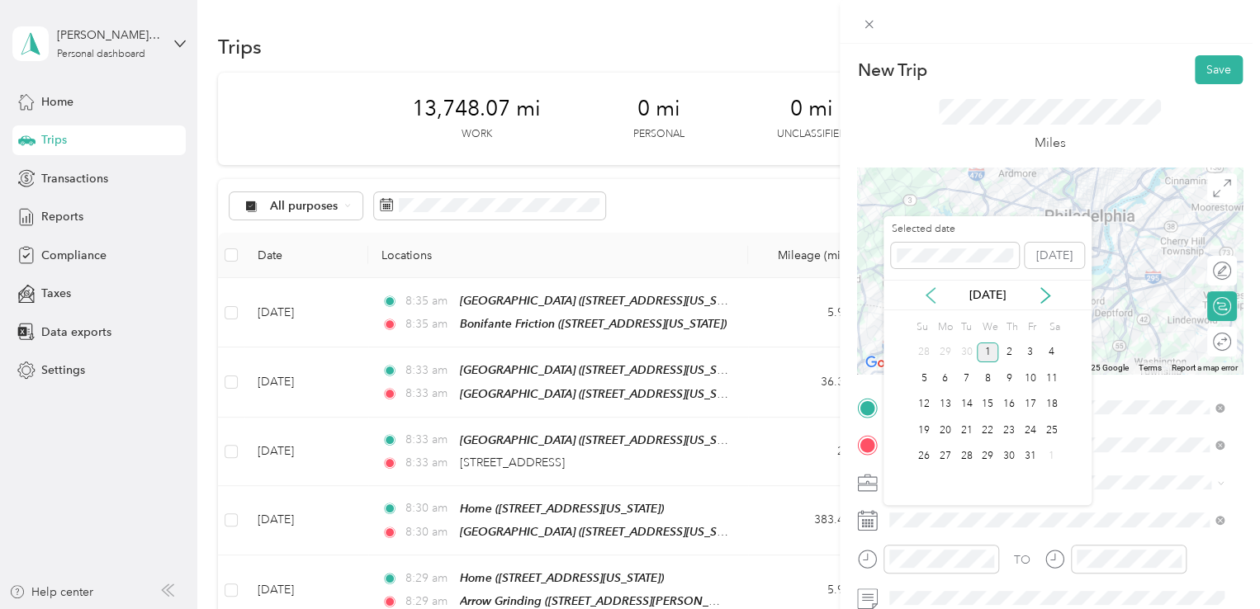
click at [929, 294] on icon at bounding box center [930, 295] width 17 height 17
click at [968, 400] on div "16" at bounding box center [966, 405] width 21 height 21
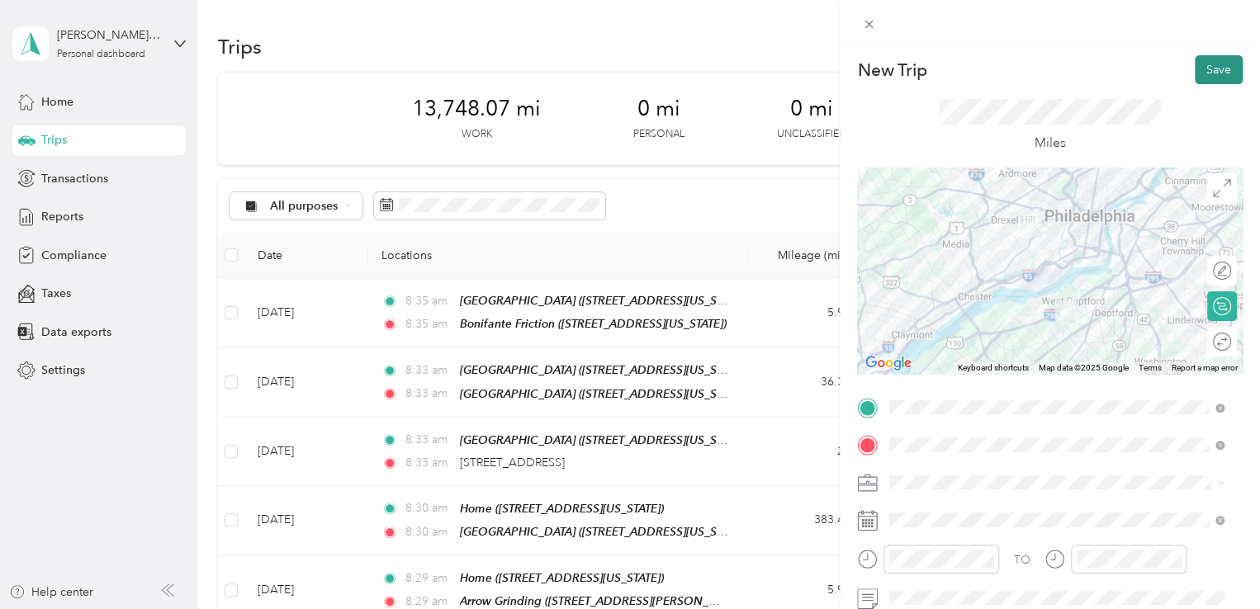
click at [1200, 70] on button "Save" at bounding box center [1219, 69] width 48 height 29
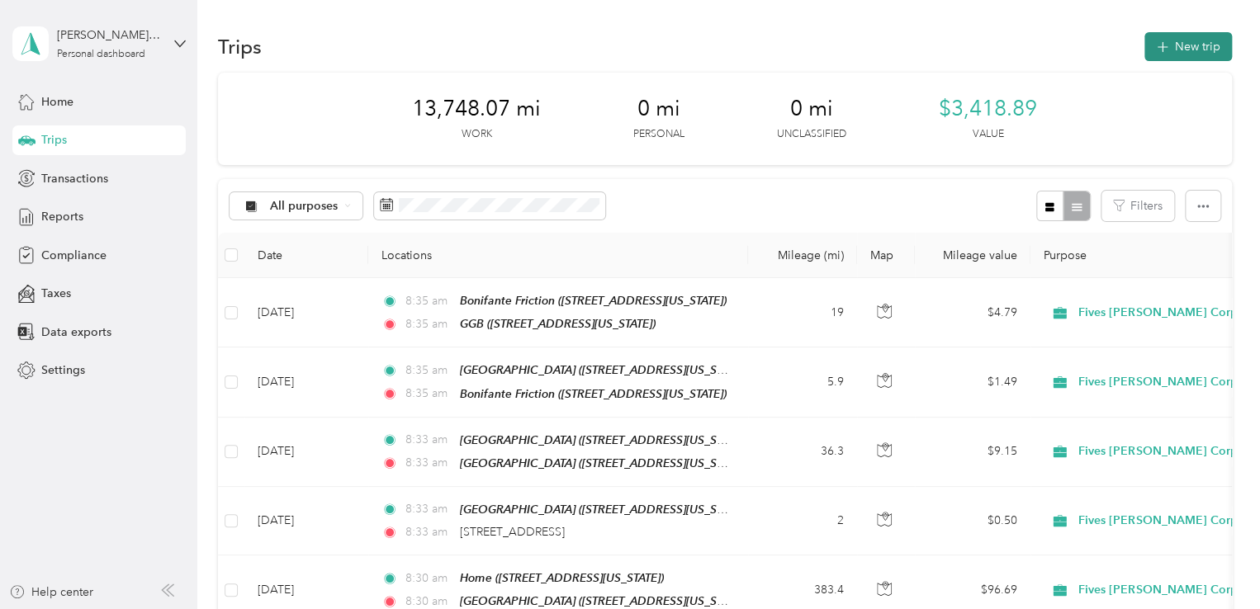
click at [1173, 53] on button "New trip" at bounding box center [1188, 46] width 88 height 29
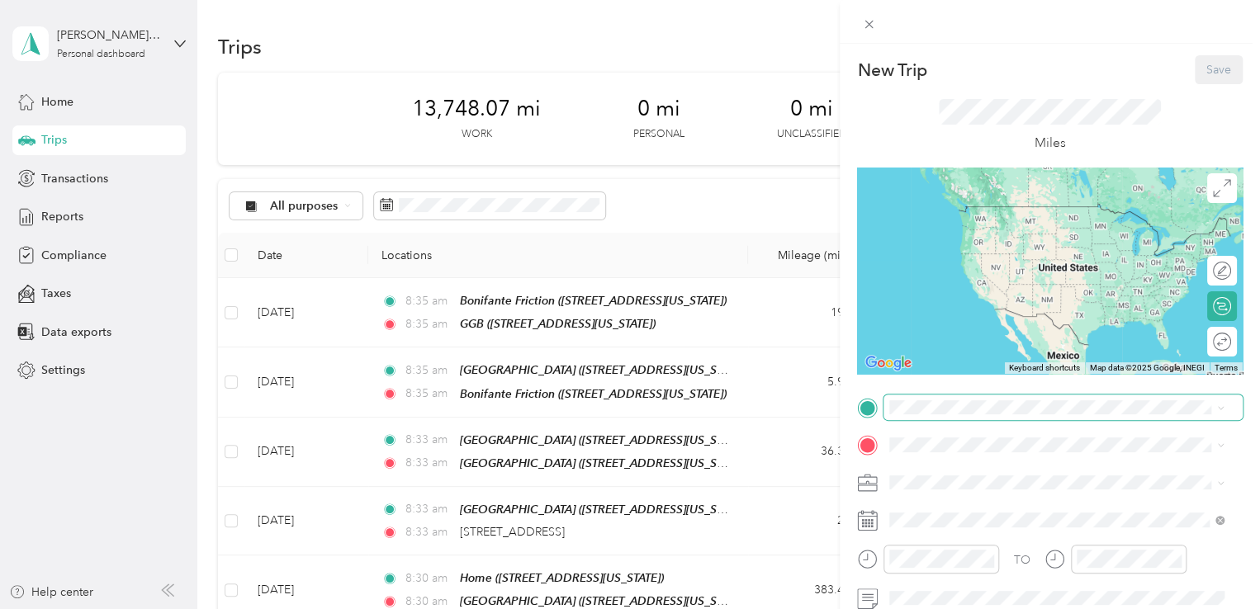
click at [968, 414] on span at bounding box center [1062, 408] width 359 height 26
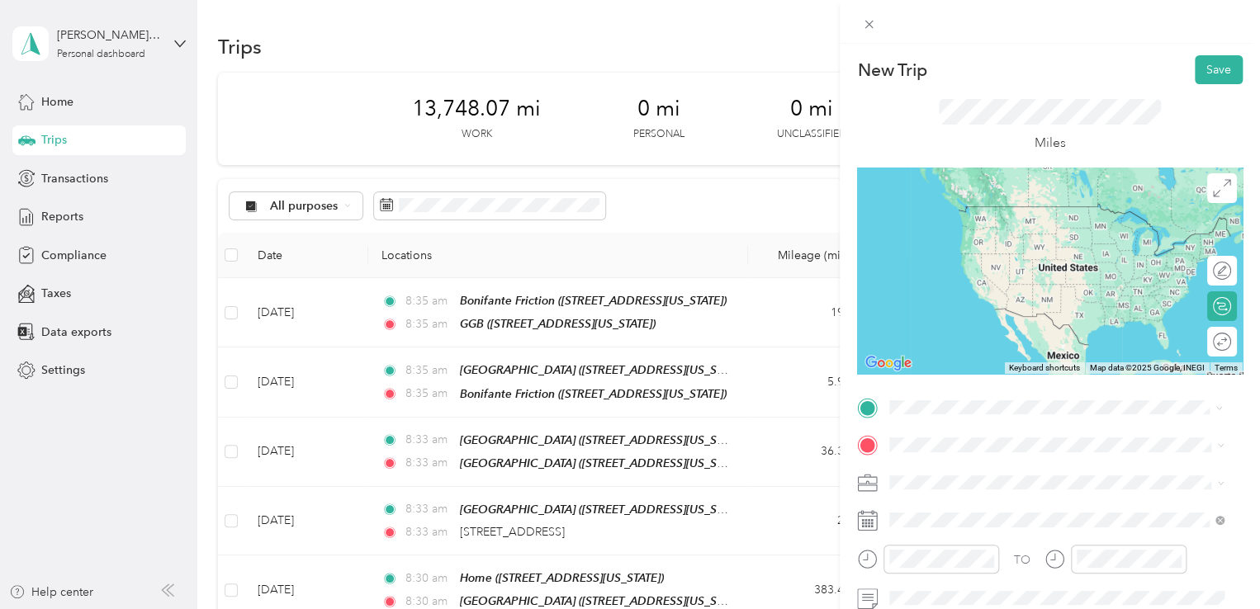
click at [933, 211] on strong "GGB" at bounding box center [934, 212] width 26 height 15
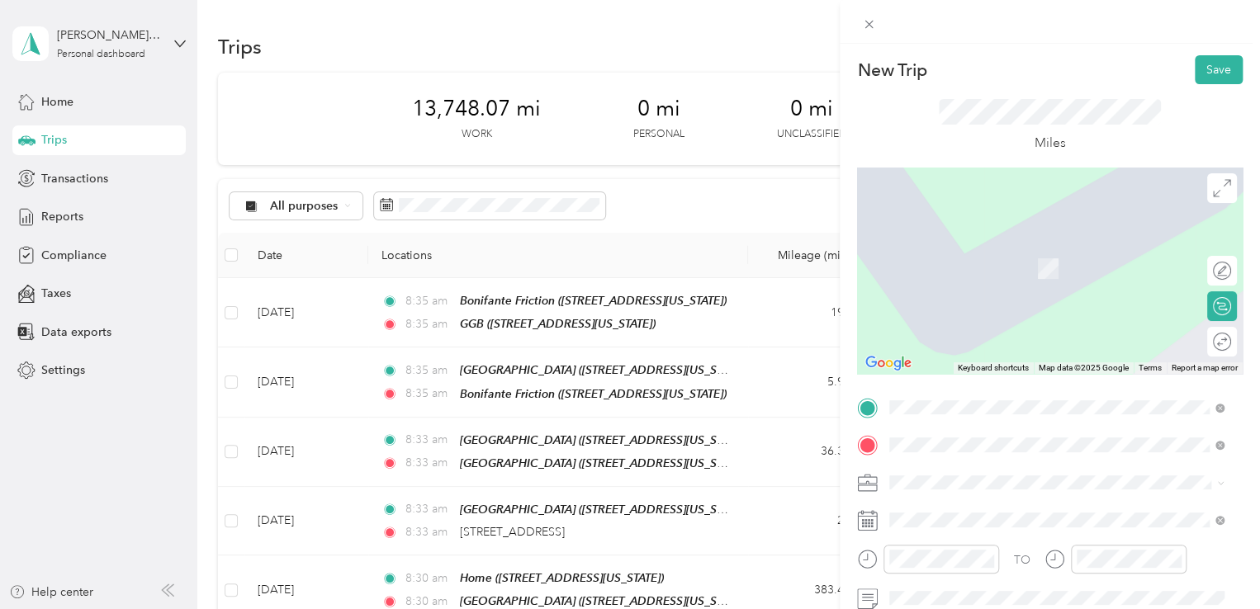
click at [1030, 273] on div "[STREET_ADDRESS][US_STATE]" at bounding box center [1056, 262] width 323 height 22
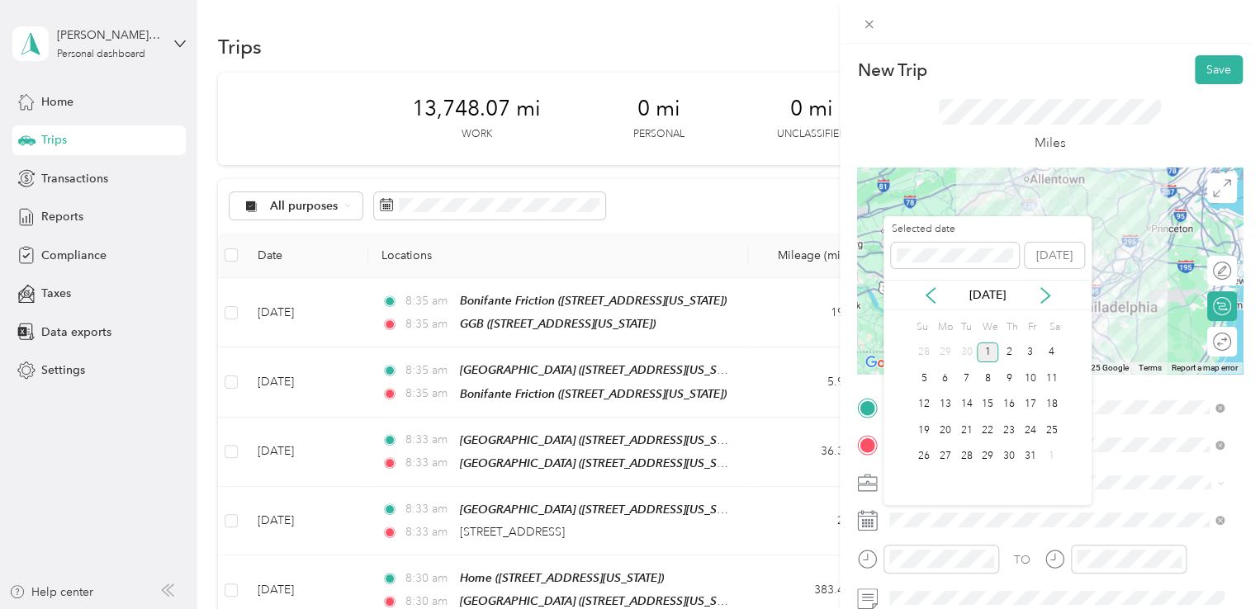
click at [930, 305] on div "[DATE]" at bounding box center [987, 295] width 208 height 31
click at [929, 295] on icon at bounding box center [930, 295] width 17 height 17
click at [973, 406] on div "16" at bounding box center [966, 405] width 21 height 21
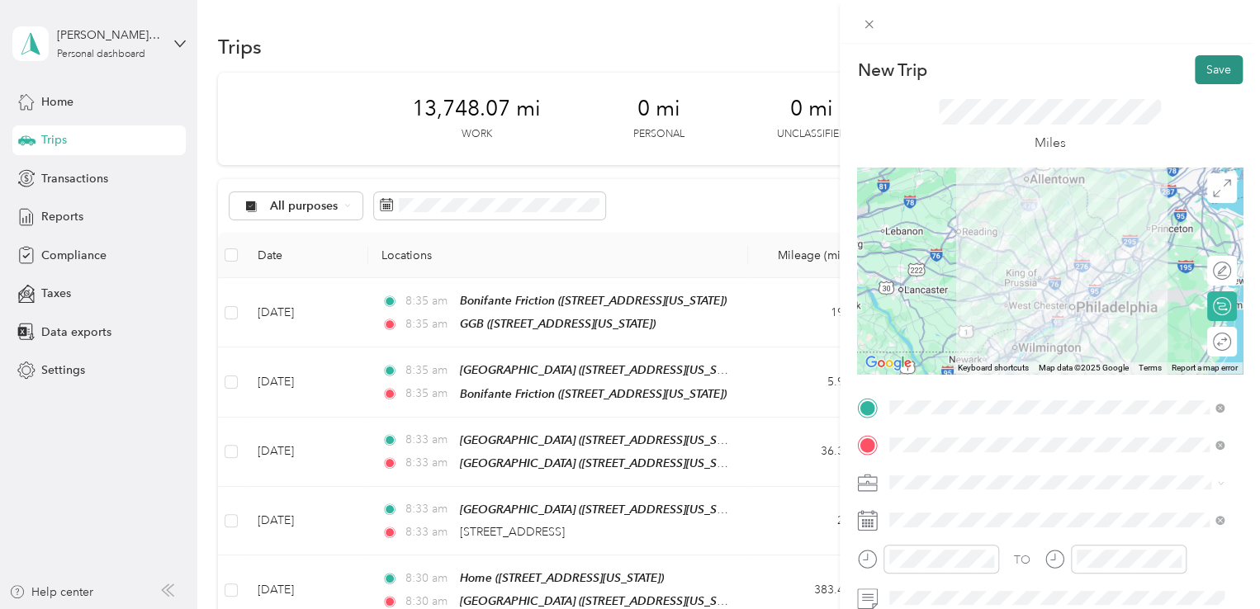
click at [1205, 70] on button "Save" at bounding box center [1219, 69] width 48 height 29
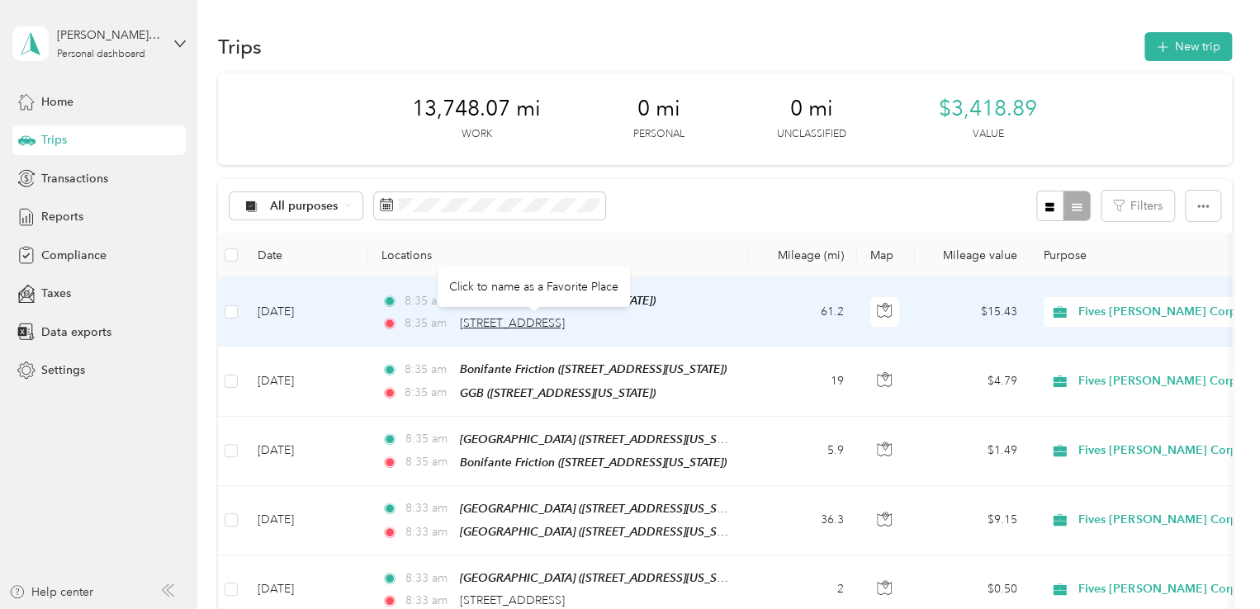
click at [565, 326] on span "[STREET_ADDRESS]" at bounding box center [512, 323] width 105 height 14
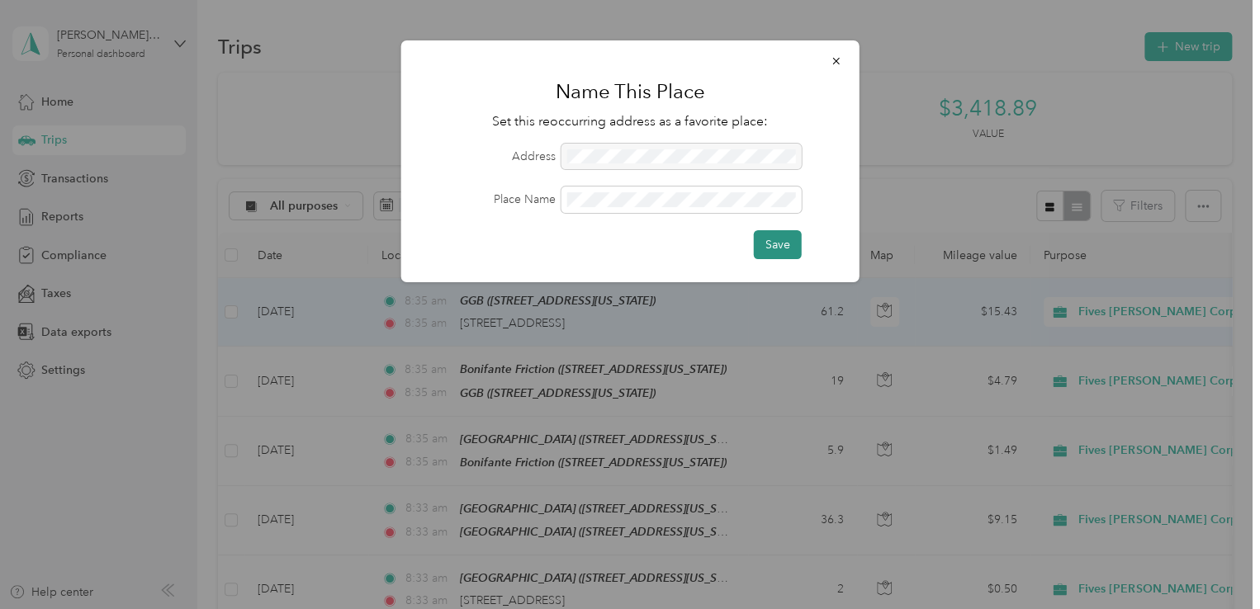
click at [785, 245] on button "Save" at bounding box center [778, 244] width 48 height 29
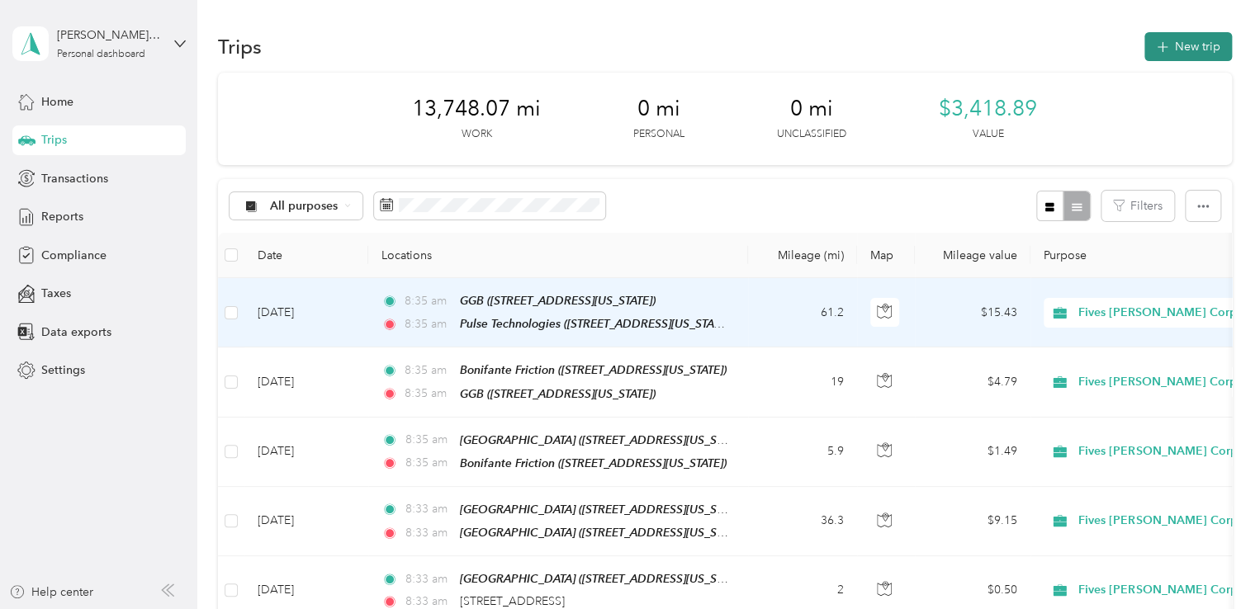
click at [1169, 59] on button "New trip" at bounding box center [1188, 46] width 88 height 29
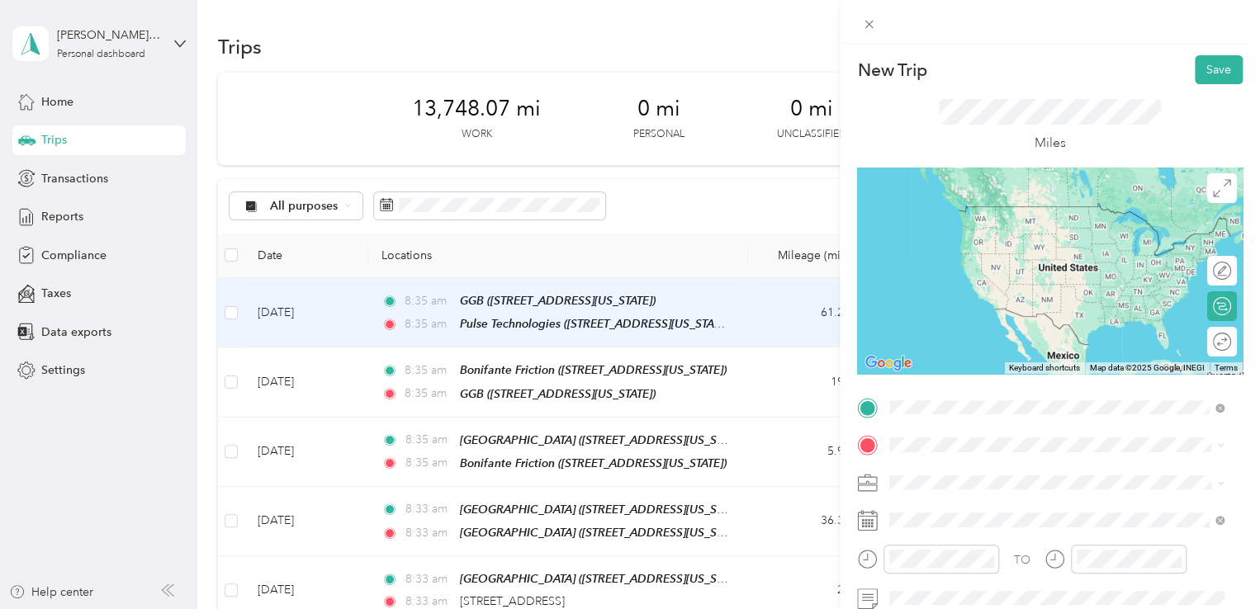
click at [1012, 238] on span "[STREET_ADDRESS][US_STATE]" at bounding box center [1003, 231] width 165 height 14
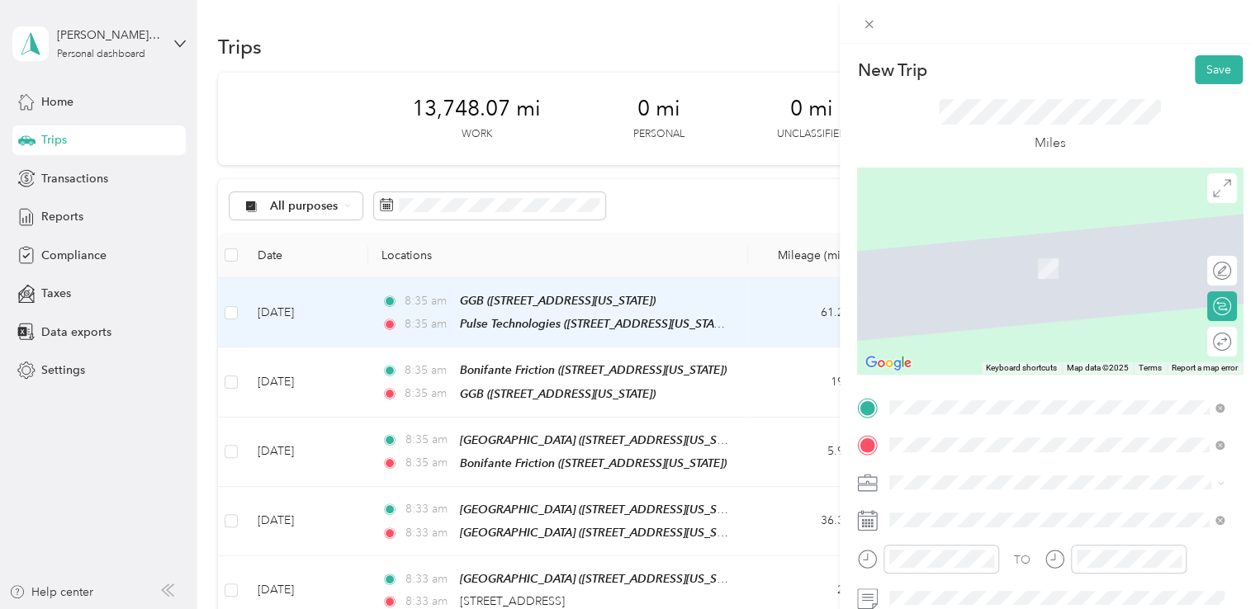
click at [977, 269] on span "[STREET_ADDRESS][PERSON_NAME][US_STATE]" at bounding box center [1049, 261] width 257 height 15
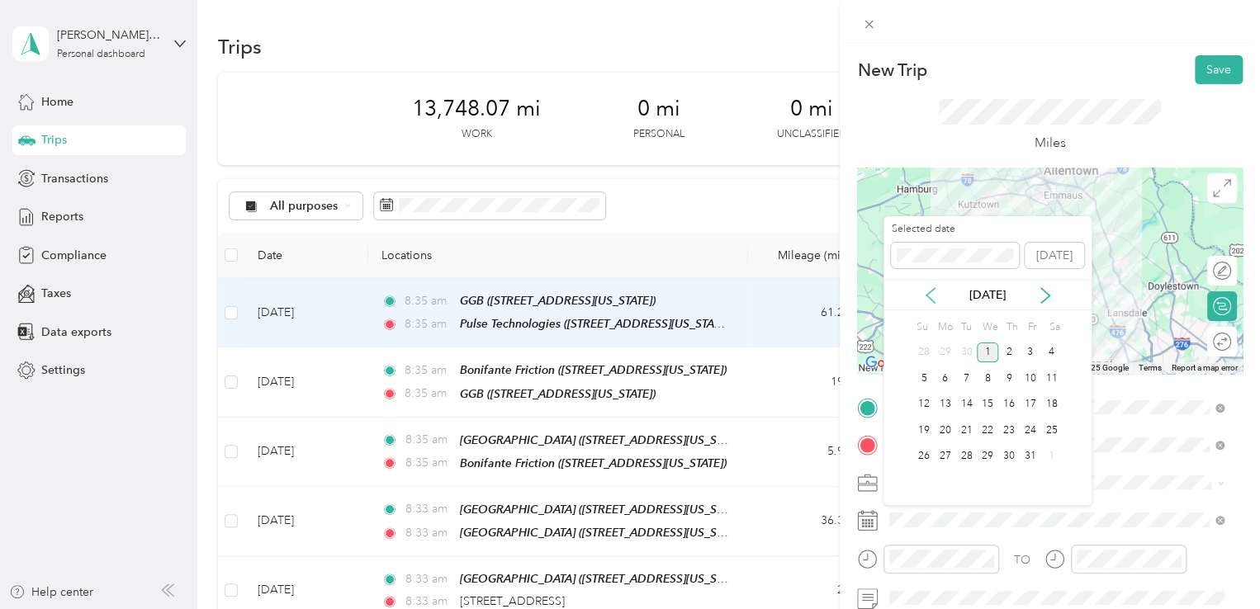
click at [932, 291] on icon at bounding box center [930, 295] width 17 height 17
click at [966, 403] on div "16" at bounding box center [966, 405] width 21 height 21
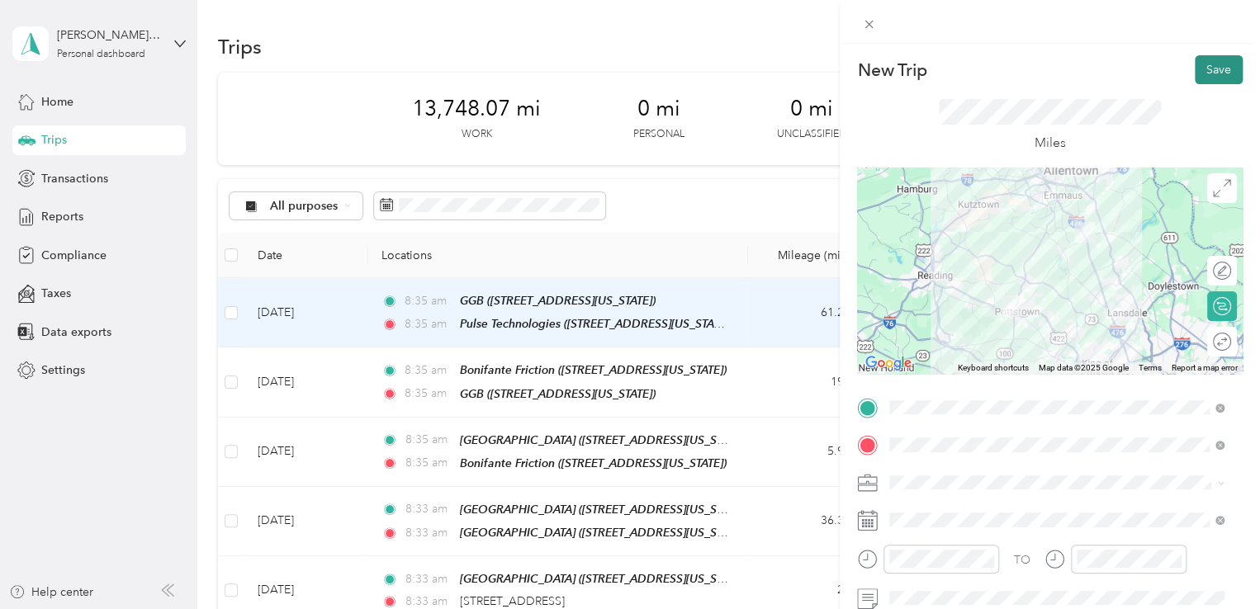
click at [1209, 66] on button "Save" at bounding box center [1219, 69] width 48 height 29
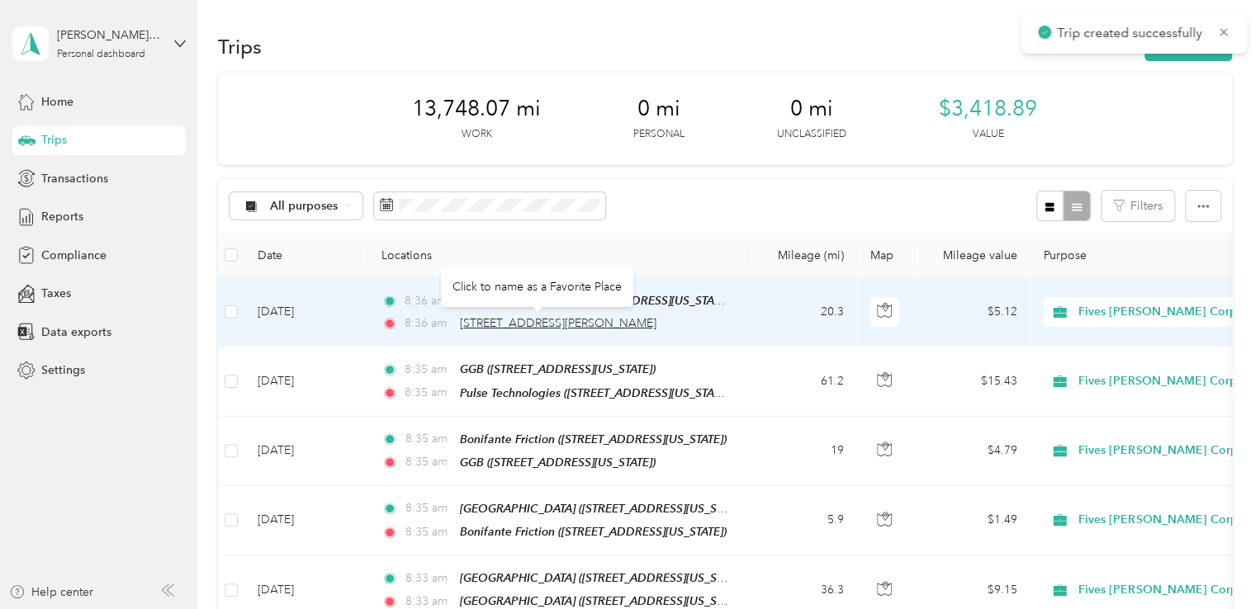
click at [555, 324] on span "[STREET_ADDRESS][PERSON_NAME]" at bounding box center [558, 323] width 196 height 14
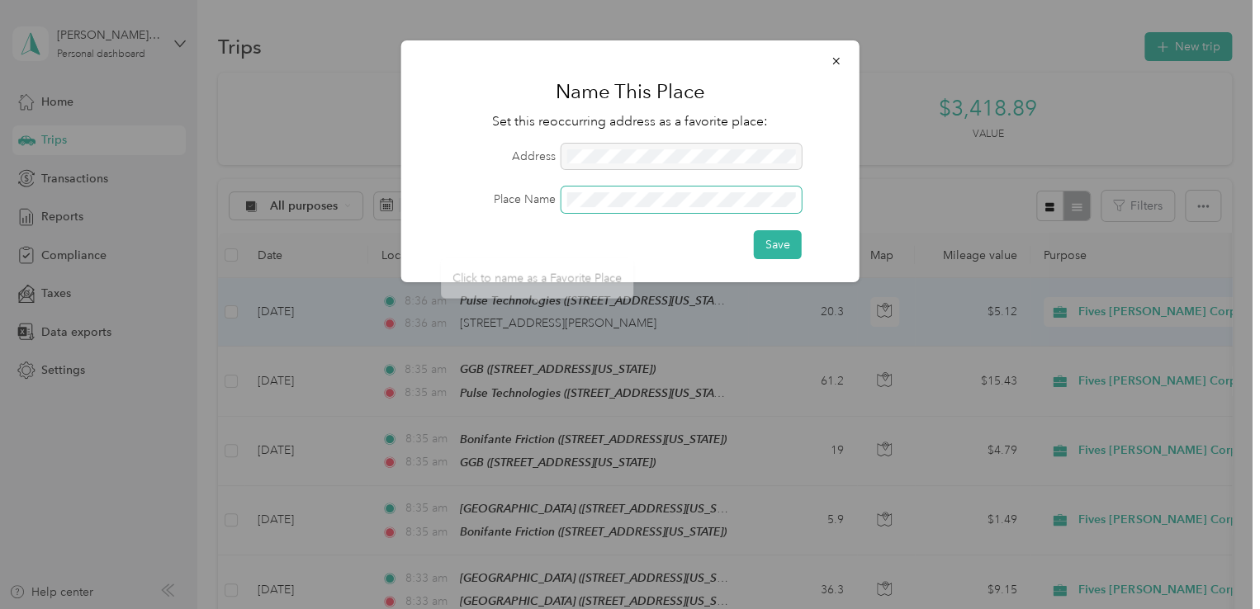
click at [626, 191] on span at bounding box center [681, 200] width 240 height 26
click at [789, 245] on button "Save" at bounding box center [778, 244] width 48 height 29
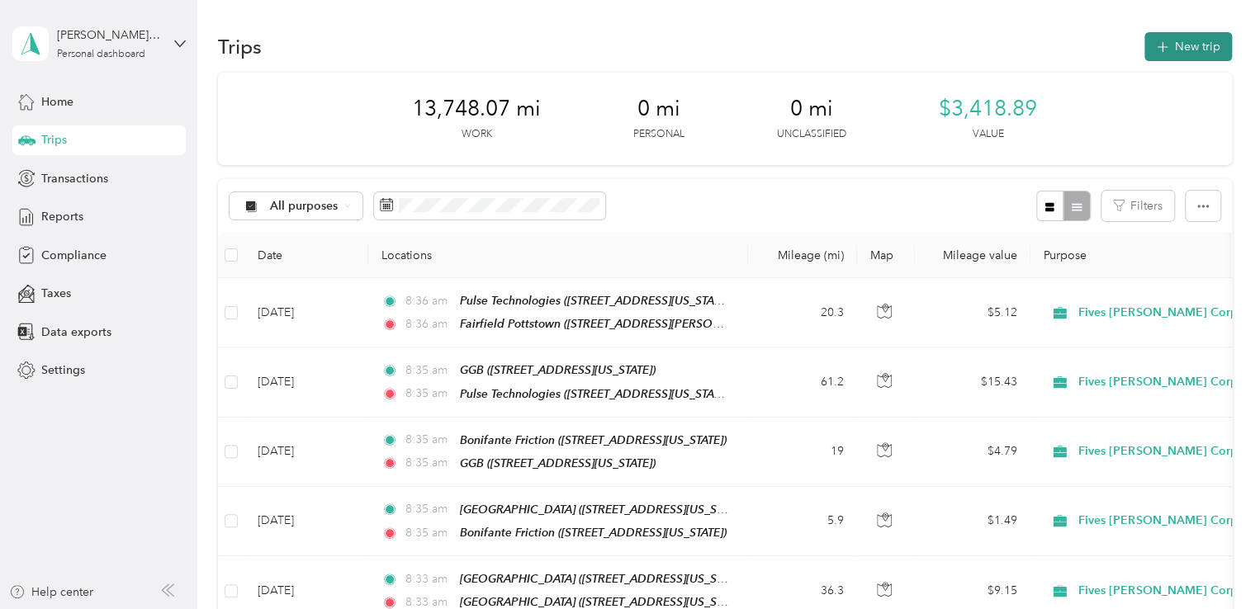
click at [1186, 42] on button "New trip" at bounding box center [1188, 46] width 88 height 29
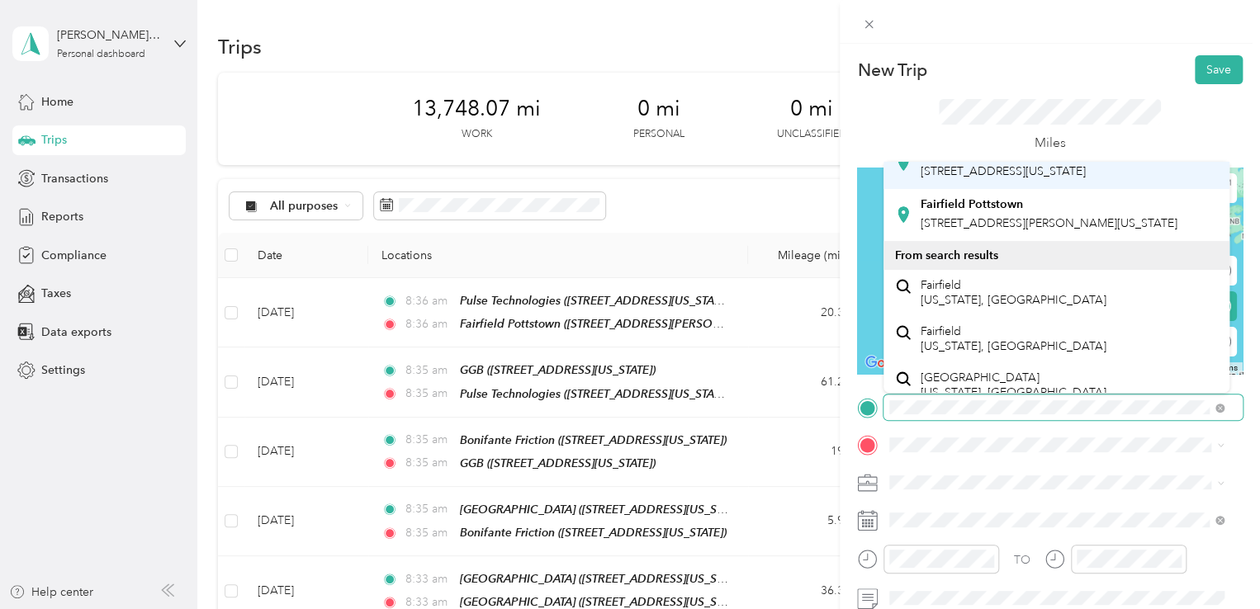
scroll to position [413, 0]
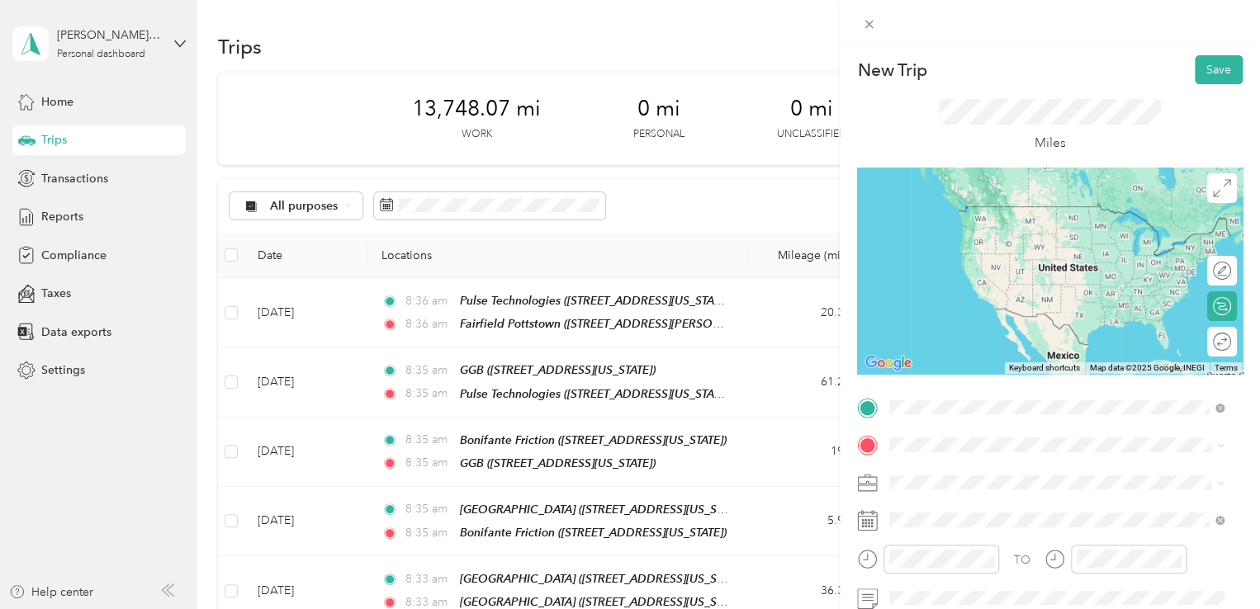
click at [1054, 206] on span "[STREET_ADDRESS][PERSON_NAME][US_STATE]" at bounding box center [1049, 199] width 257 height 14
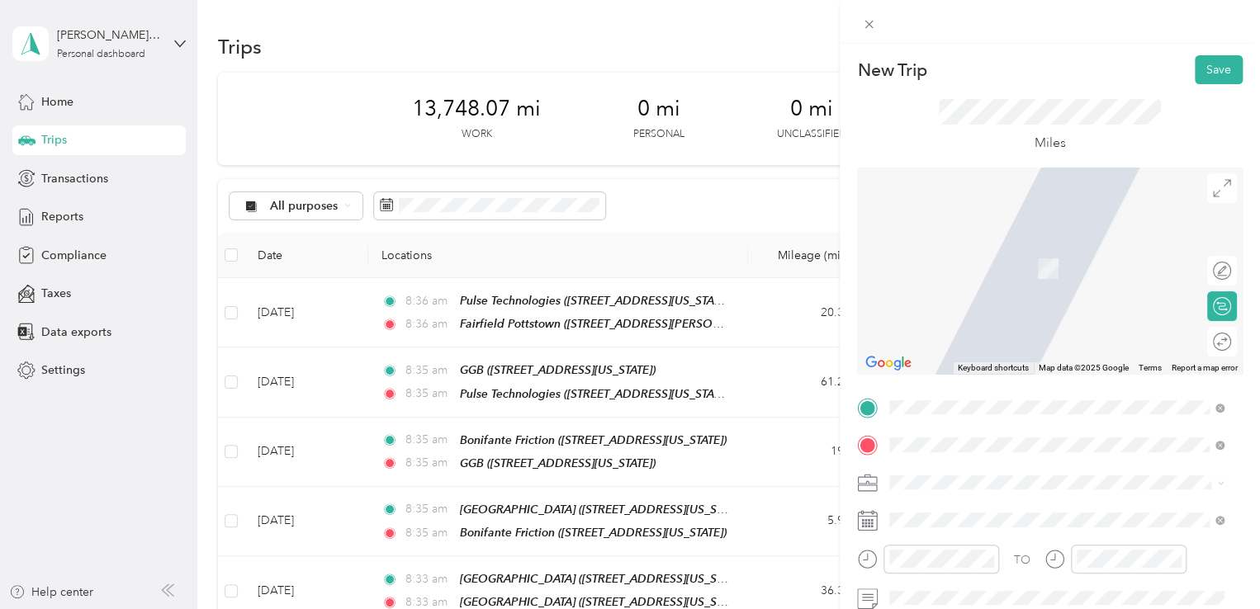
click at [1051, 252] on span "[STREET_ADDRESS][US_STATE]" at bounding box center [1003, 244] width 165 height 15
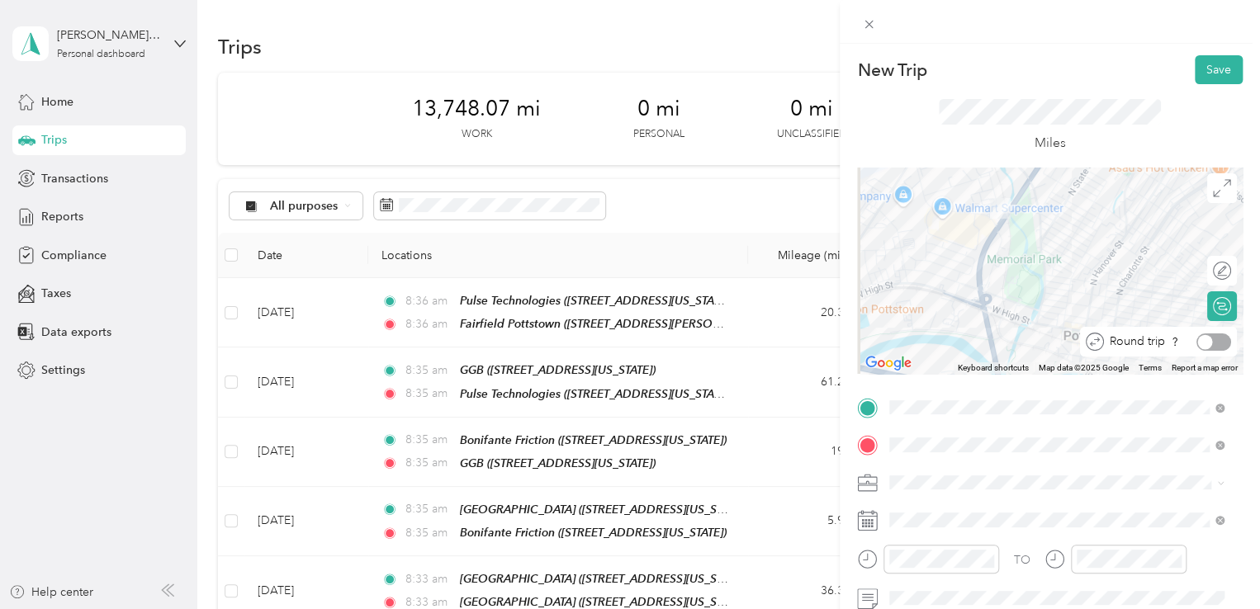
click at [1214, 344] on div at bounding box center [1213, 342] width 35 height 17
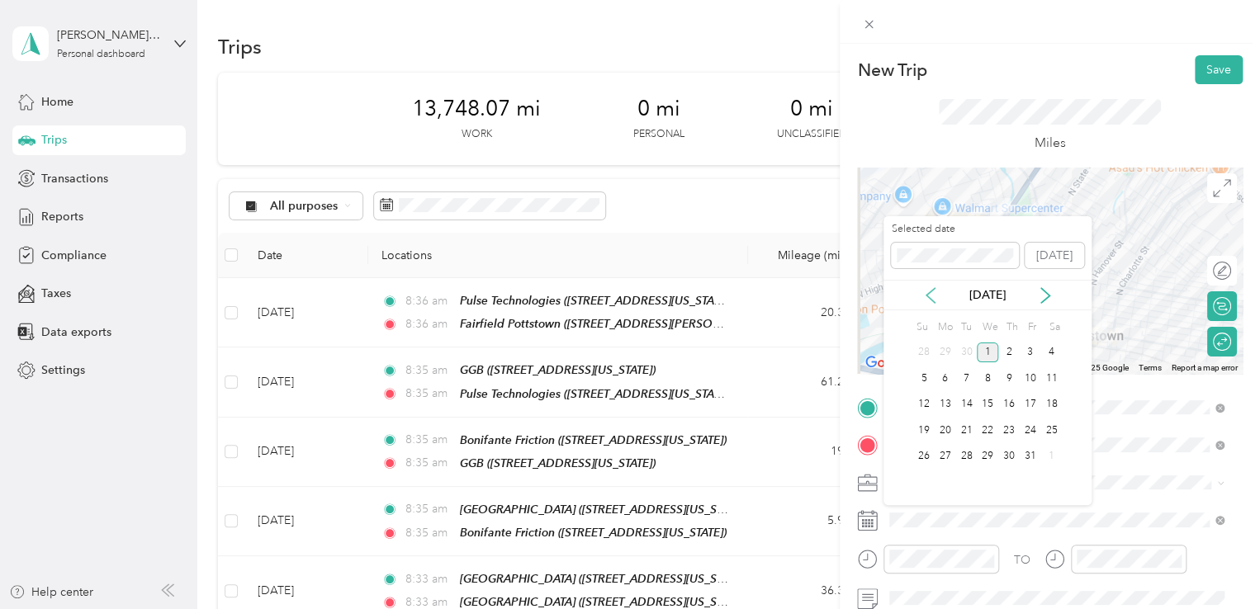
click at [935, 299] on icon at bounding box center [930, 295] width 17 height 17
click at [972, 404] on div "16" at bounding box center [966, 405] width 21 height 21
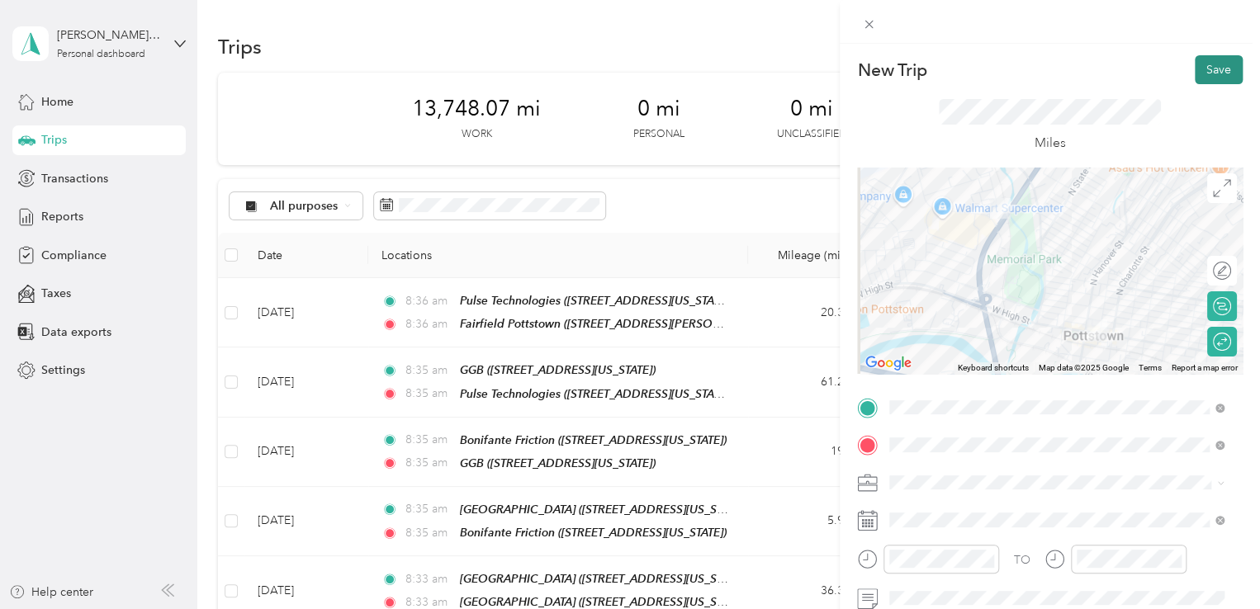
click at [1202, 67] on button "Save" at bounding box center [1219, 69] width 48 height 29
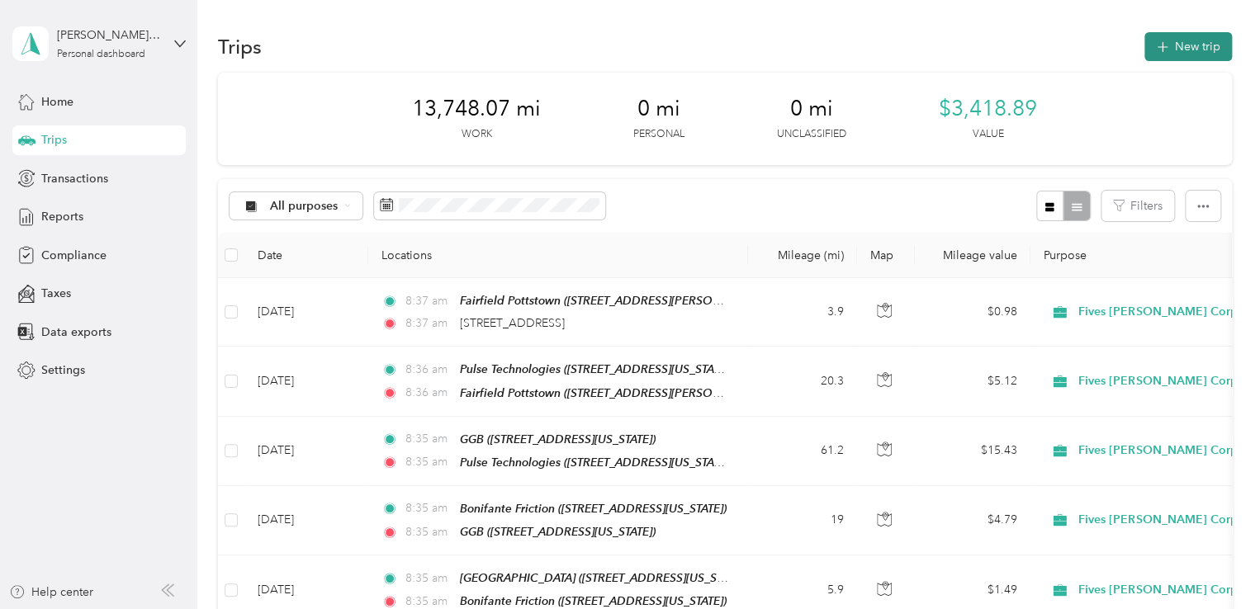
click at [1166, 50] on button "New trip" at bounding box center [1188, 46] width 88 height 29
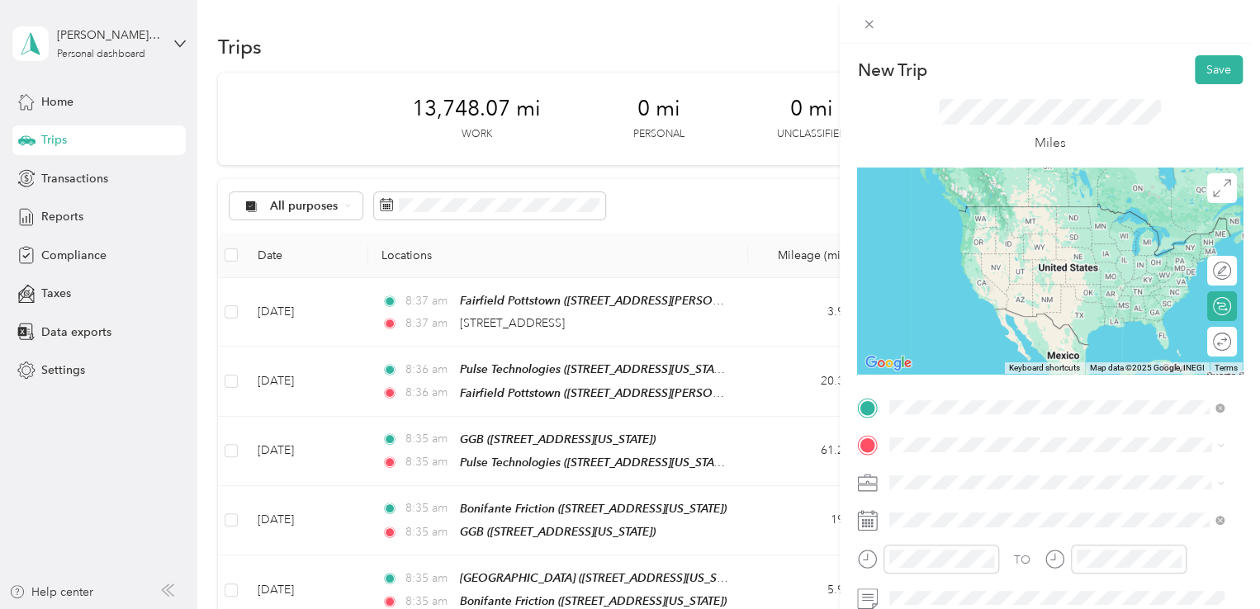
click at [963, 227] on span "[STREET_ADDRESS][PERSON_NAME][US_STATE]" at bounding box center [1049, 231] width 257 height 14
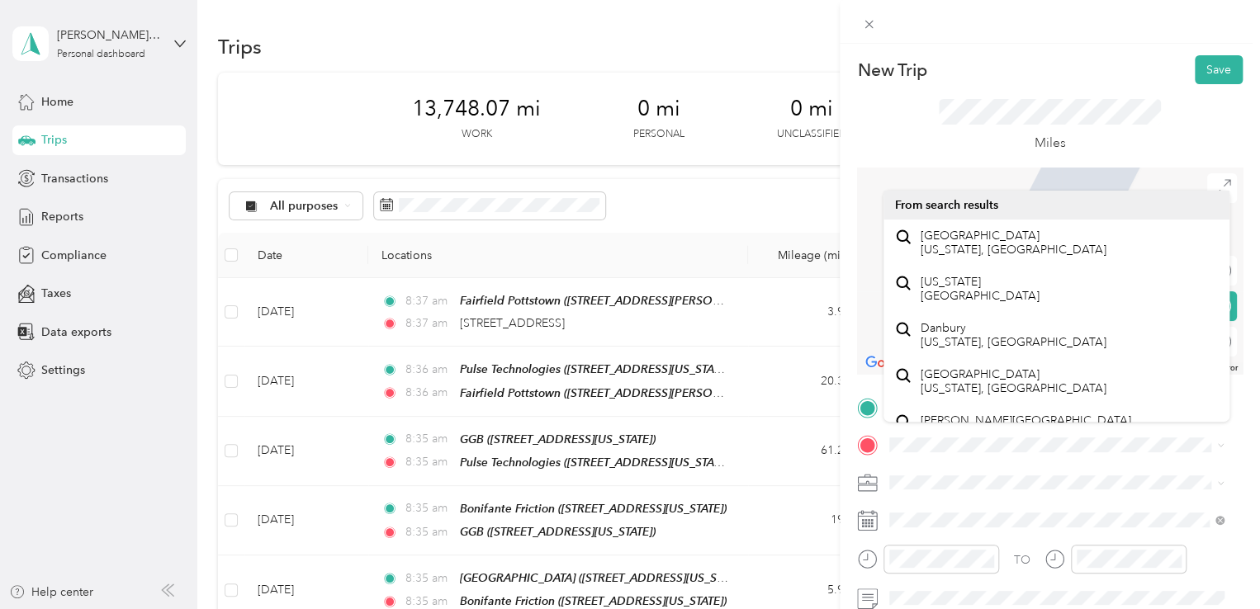
drag, startPoint x: 935, startPoint y: 436, endPoint x: 869, endPoint y: 447, distance: 66.1
click at [869, 447] on div at bounding box center [1050, 445] width 386 height 26
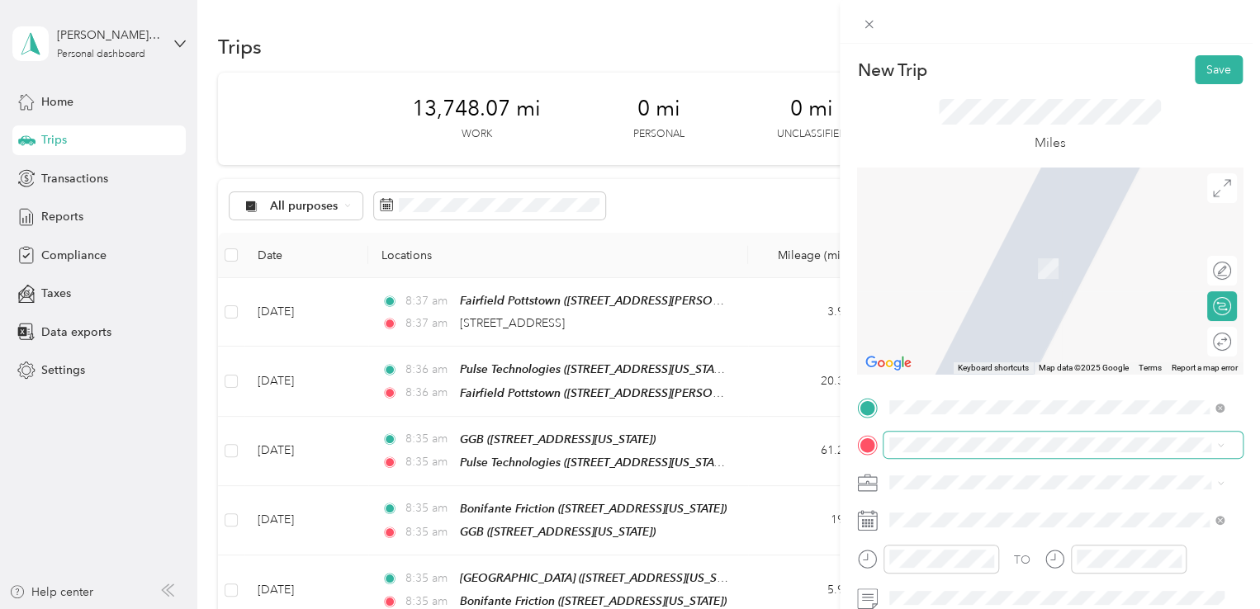
click at [923, 437] on span at bounding box center [1062, 445] width 359 height 26
click at [922, 436] on span at bounding box center [1062, 445] width 359 height 26
click at [941, 454] on span at bounding box center [1062, 445] width 359 height 26
click at [987, 252] on span "[STREET_ADDRESS][PERSON_NAME][US_STATE]" at bounding box center [1049, 244] width 257 height 15
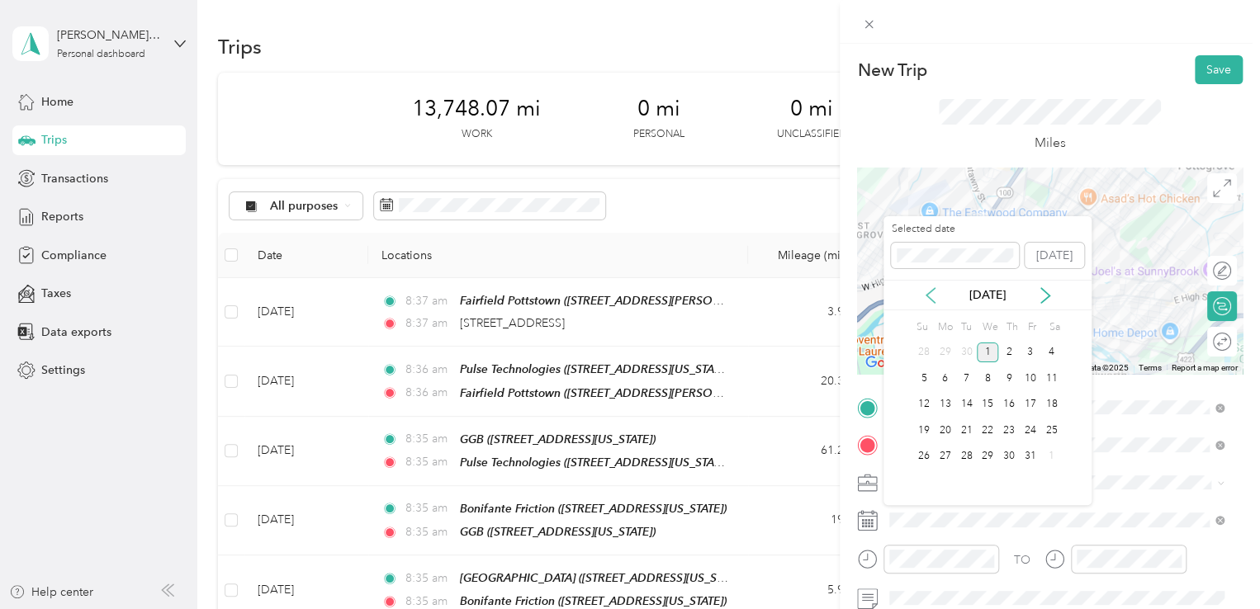
click at [927, 293] on icon at bounding box center [930, 295] width 8 height 15
click at [981, 407] on div "17" at bounding box center [987, 405] width 21 height 21
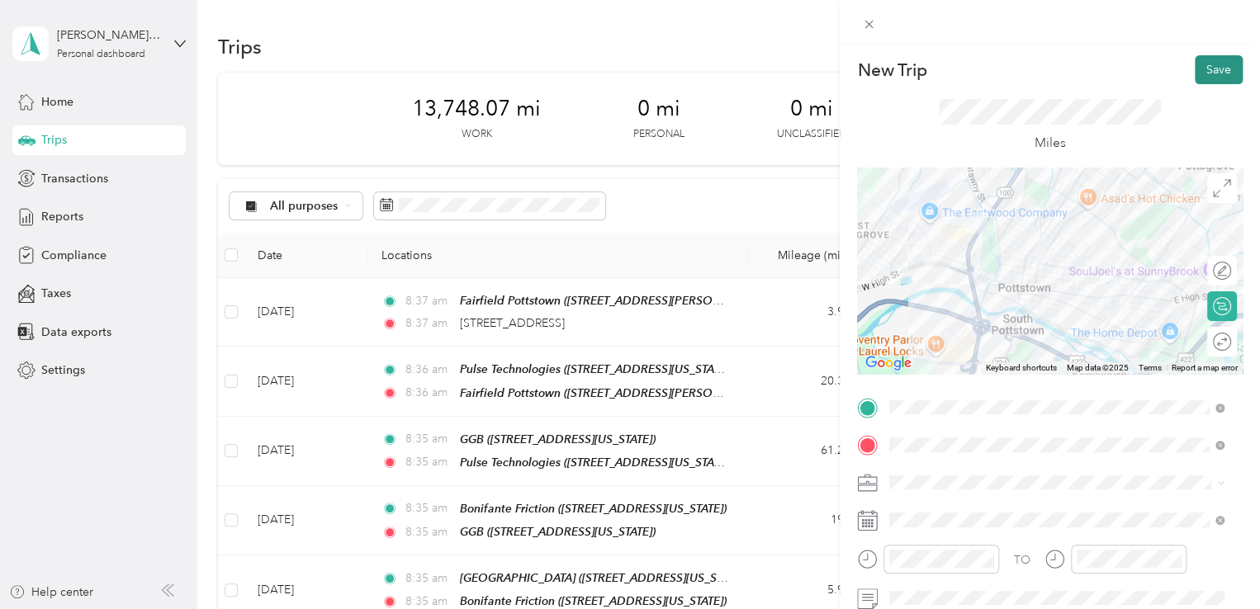
click at [1200, 77] on button "Save" at bounding box center [1219, 69] width 48 height 29
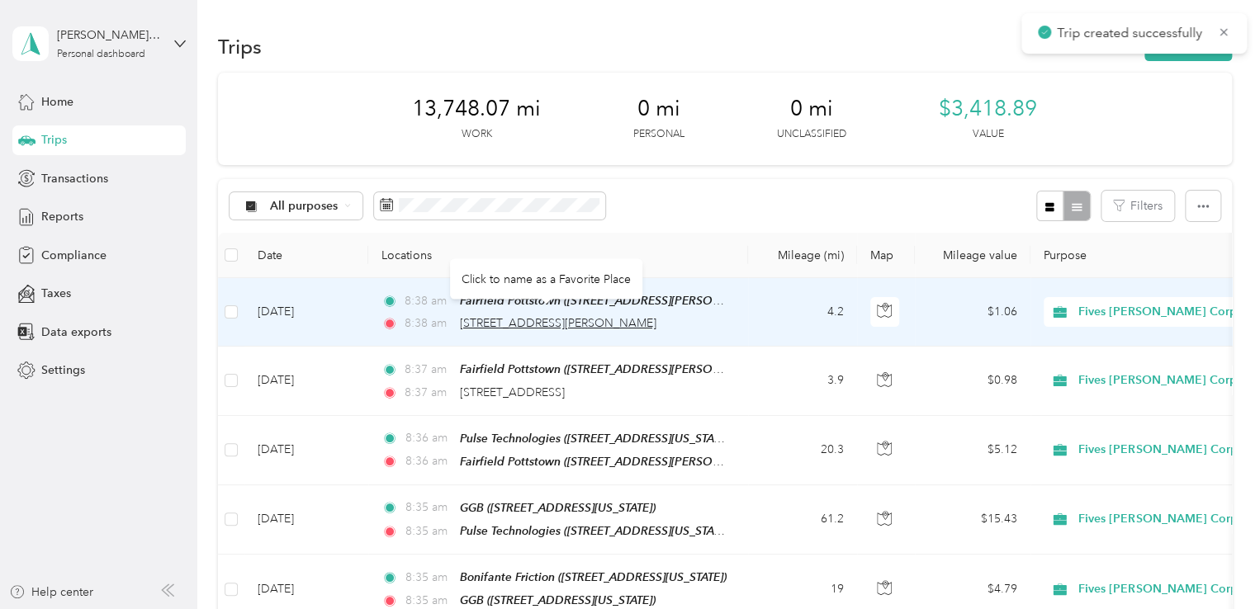
click at [534, 321] on span "[STREET_ADDRESS][PERSON_NAME]" at bounding box center [558, 323] width 196 height 14
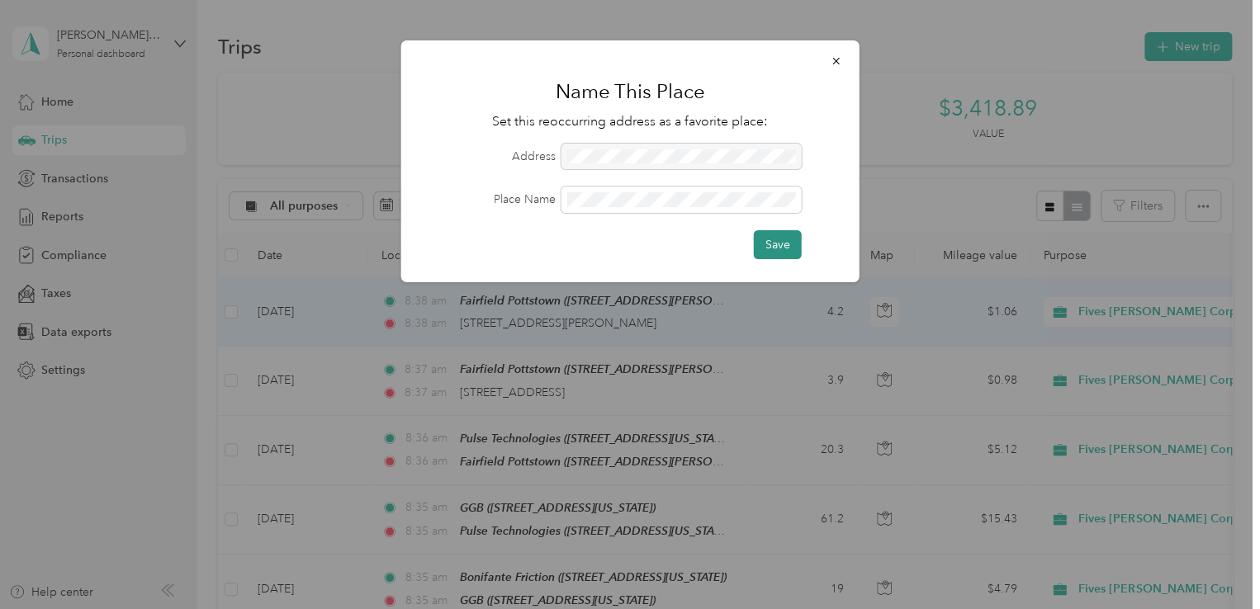
click at [773, 232] on button "Save" at bounding box center [778, 244] width 48 height 29
click at [819, 56] on button "button" at bounding box center [836, 60] width 35 height 29
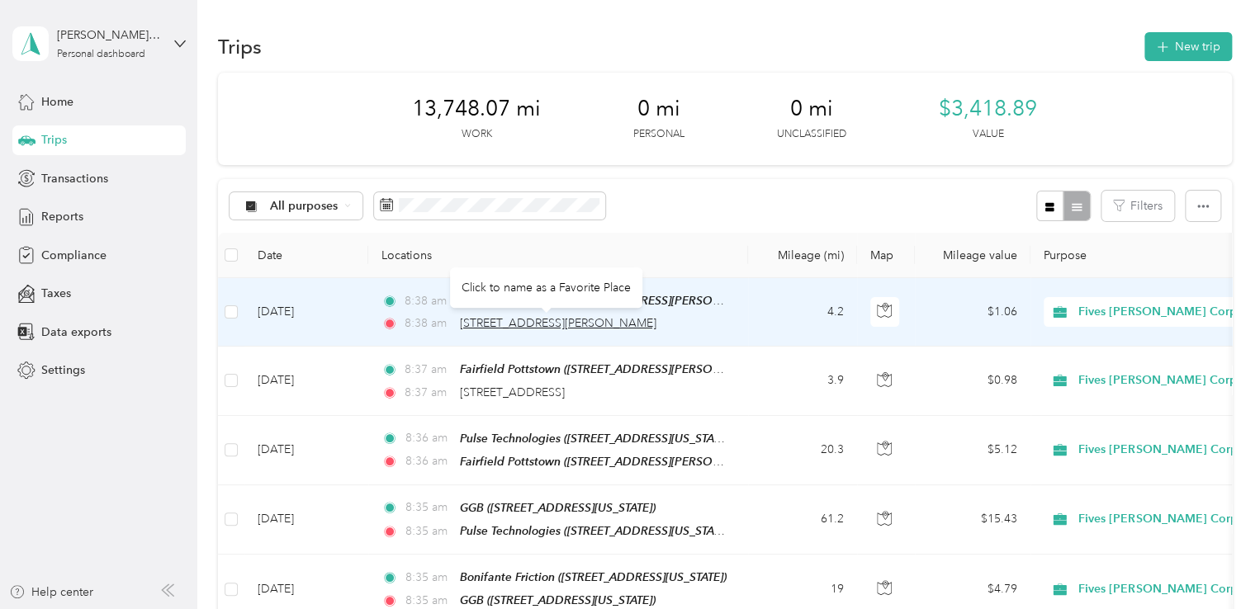
click at [600, 320] on span "[STREET_ADDRESS][PERSON_NAME]" at bounding box center [558, 323] width 196 height 14
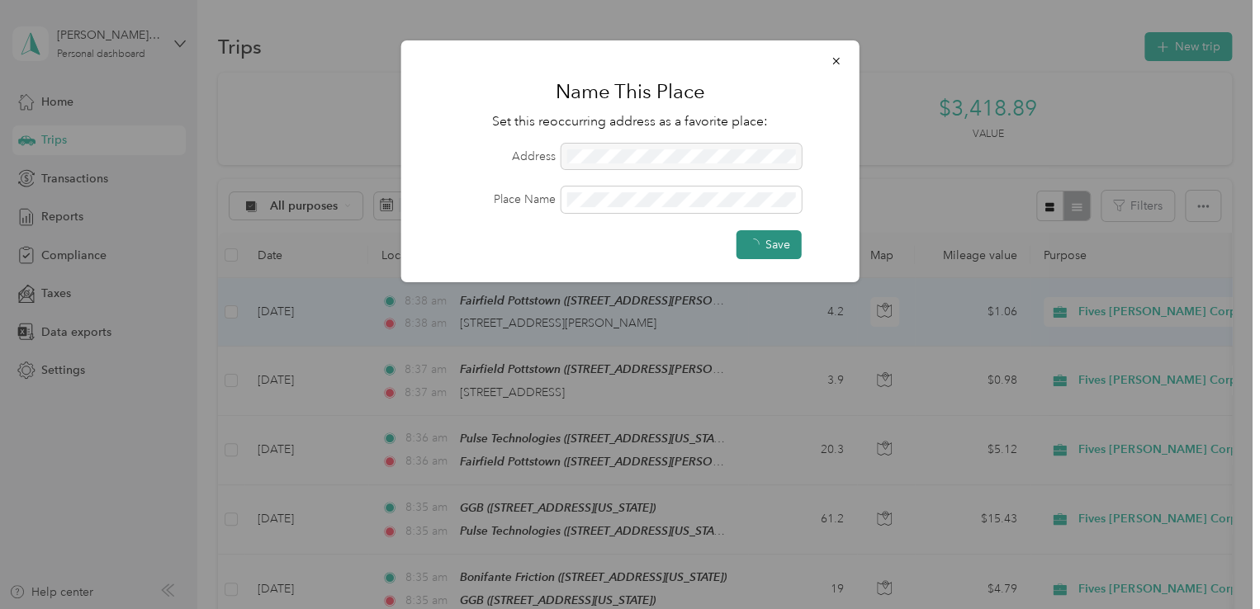
click at [776, 250] on button "Save" at bounding box center [768, 244] width 65 height 29
click at [834, 54] on span "button" at bounding box center [837, 61] width 12 height 14
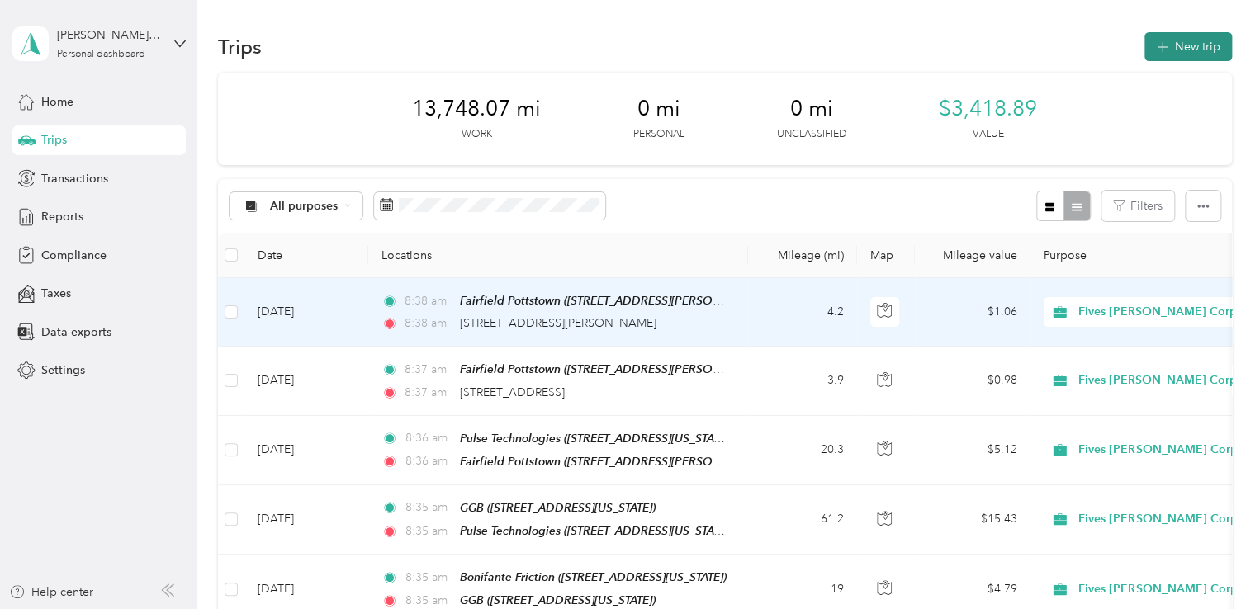
click at [1195, 37] on button "New trip" at bounding box center [1188, 46] width 88 height 29
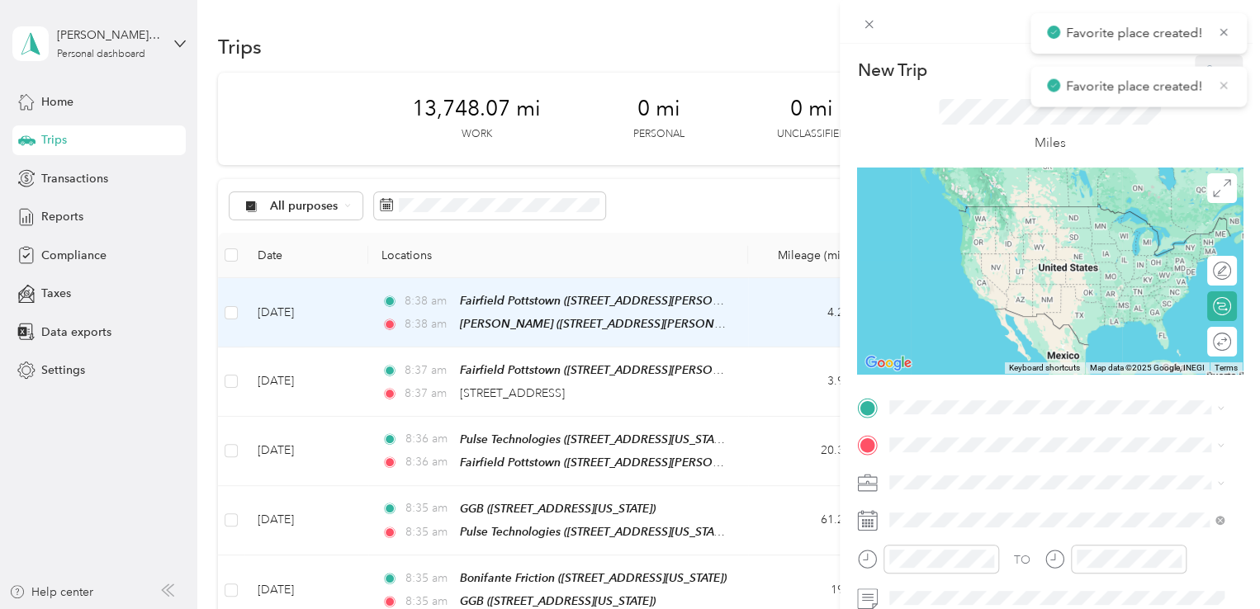
click at [1224, 88] on icon at bounding box center [1223, 85] width 13 height 15
click at [1225, 35] on icon at bounding box center [1223, 32] width 13 height 15
click at [1017, 290] on span "[STREET_ADDRESS][PERSON_NAME][US_STATE]" at bounding box center [1049, 283] width 257 height 14
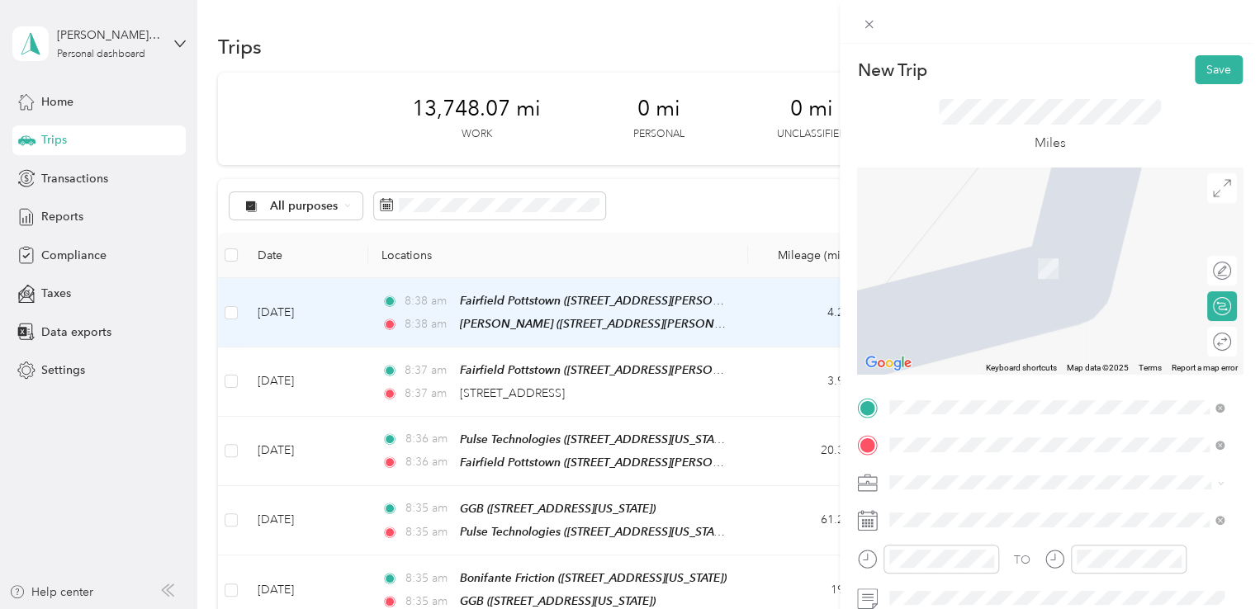
click at [1002, 512] on span "[STREET_ADDRESS][US_STATE]" at bounding box center [1003, 504] width 165 height 15
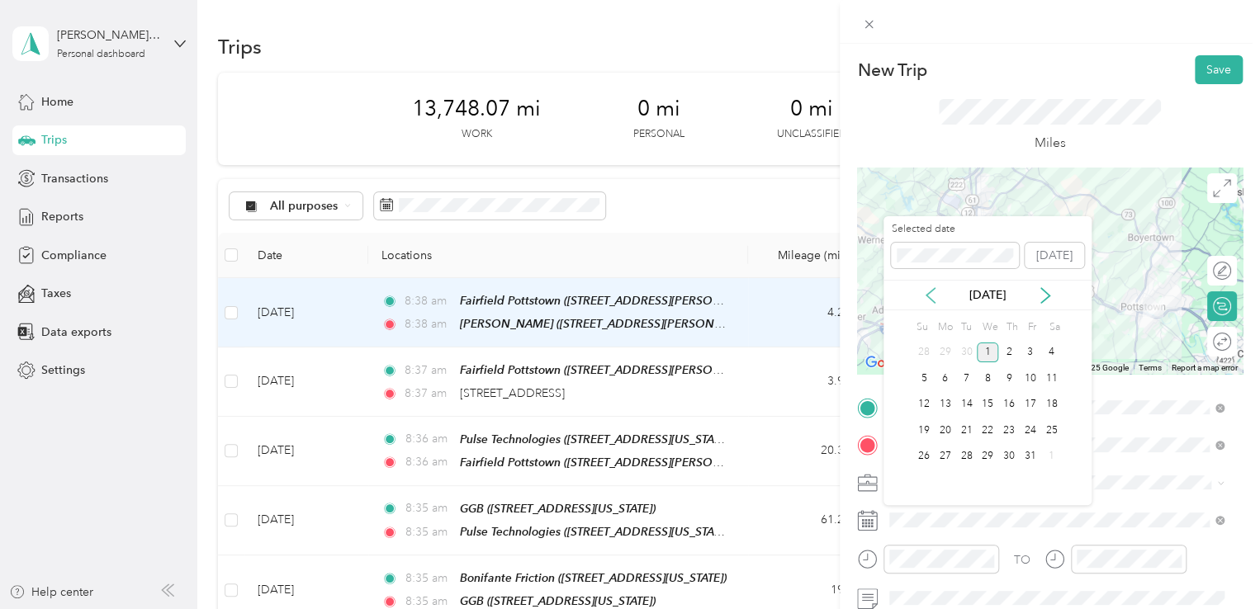
click at [932, 294] on icon at bounding box center [930, 295] width 17 height 17
click at [979, 400] on div "17" at bounding box center [987, 405] width 21 height 21
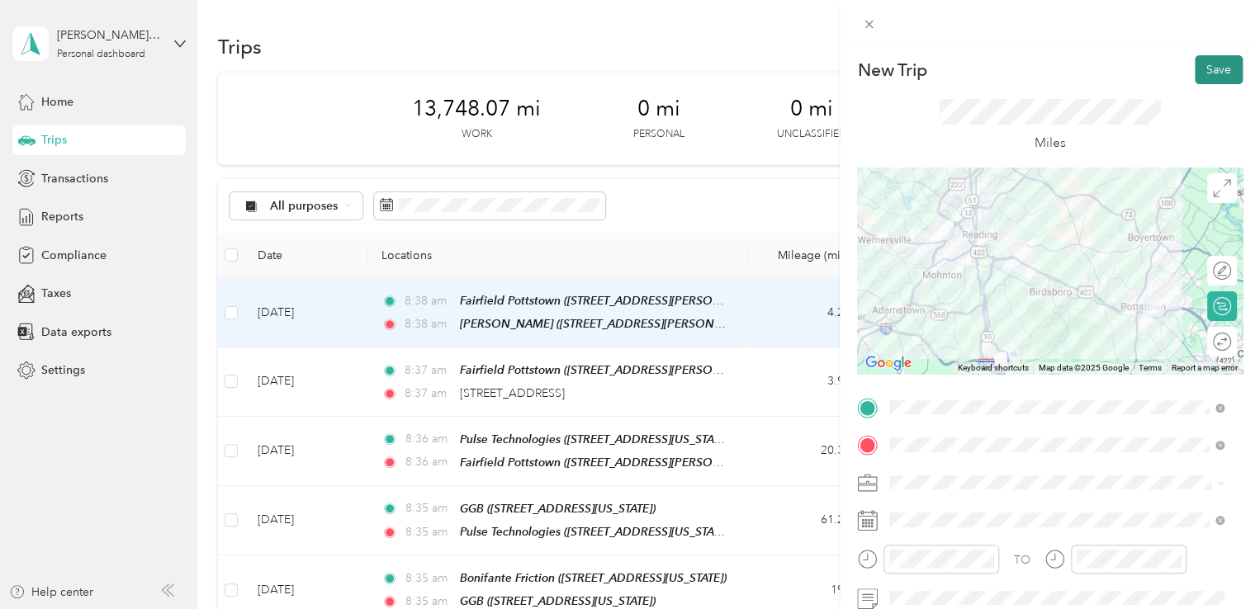
click at [1201, 69] on button "Save" at bounding box center [1219, 69] width 48 height 29
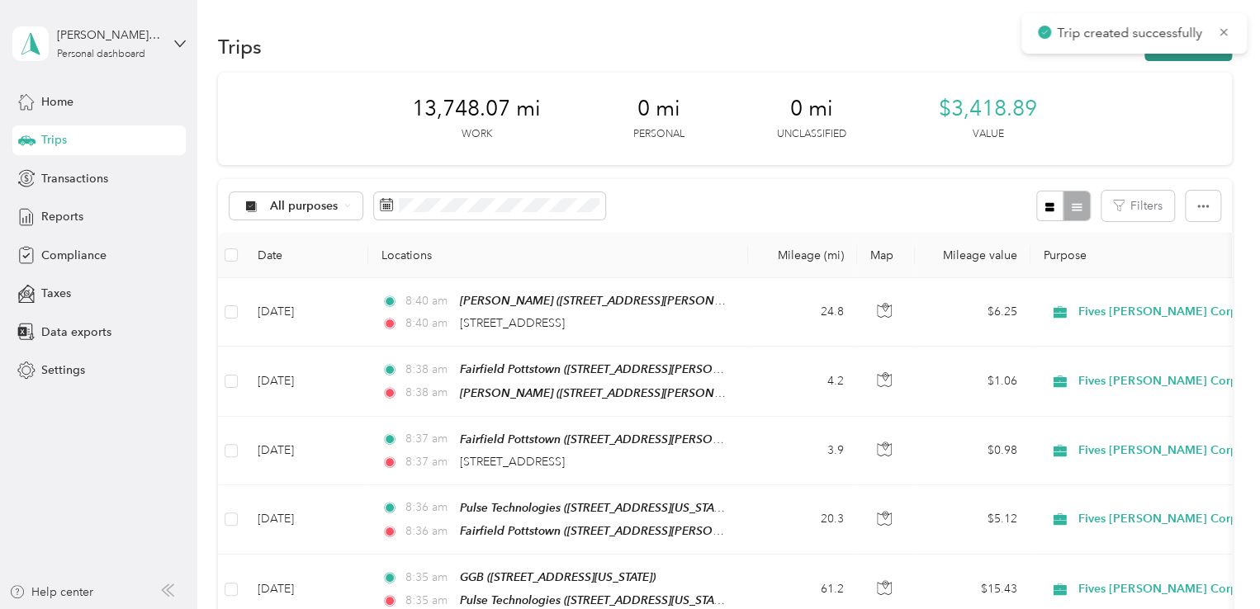
click at [1183, 56] on button "New trip" at bounding box center [1188, 46] width 88 height 29
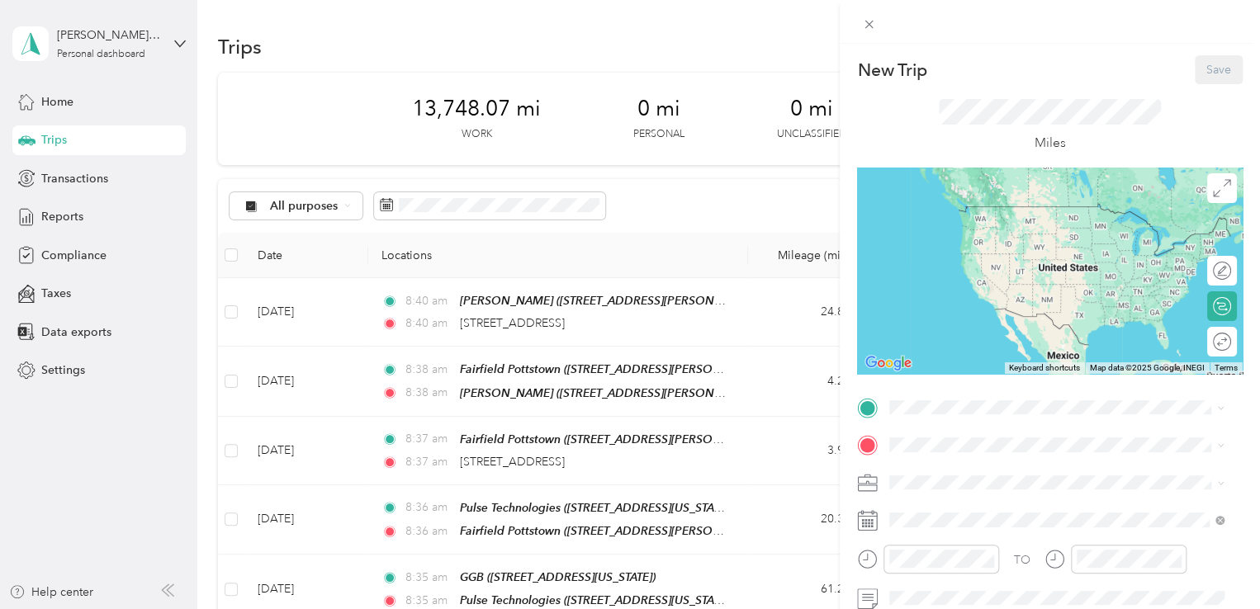
click at [946, 424] on div "TO Add photo" at bounding box center [1050, 594] width 386 height 399
click at [1020, 470] on span "[STREET_ADDRESS][US_STATE]" at bounding box center [1003, 467] width 165 height 15
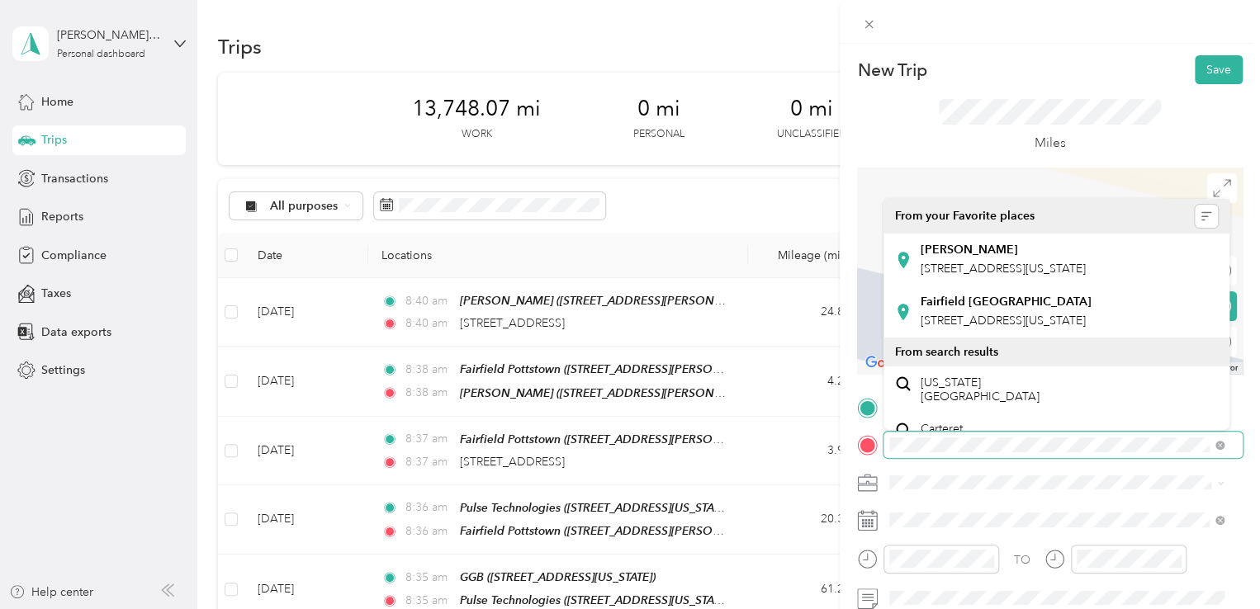
click at [861, 443] on div at bounding box center [1050, 445] width 386 height 26
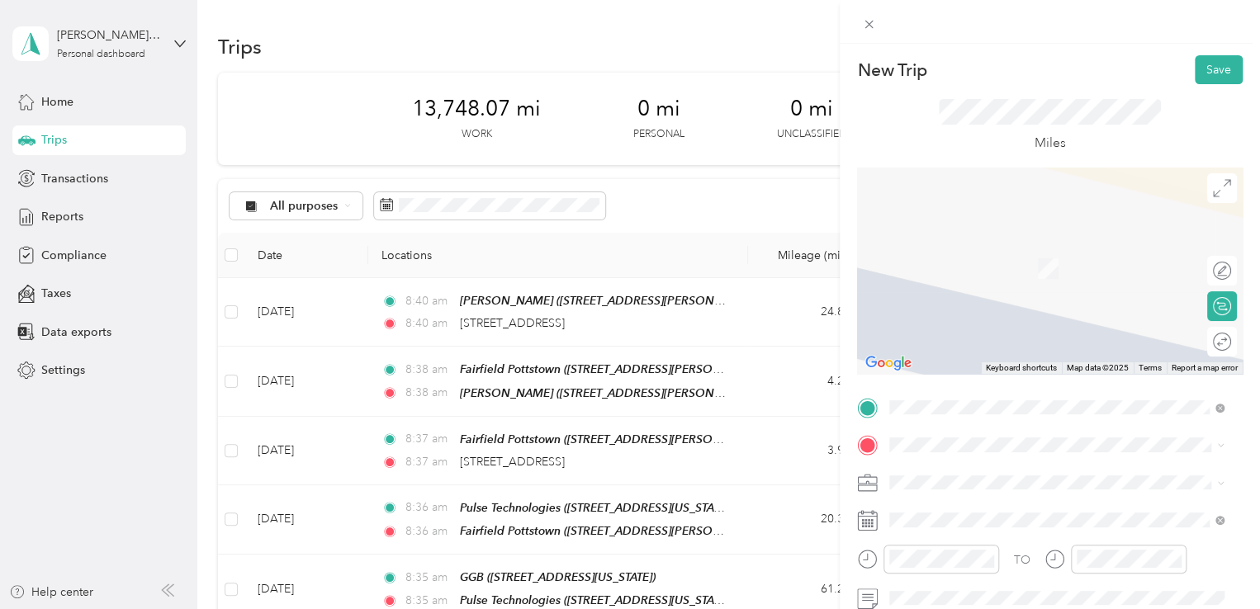
click at [1019, 315] on span "[GEOGRAPHIC_DATA][US_STATE]" at bounding box center [1010, 308] width 179 height 15
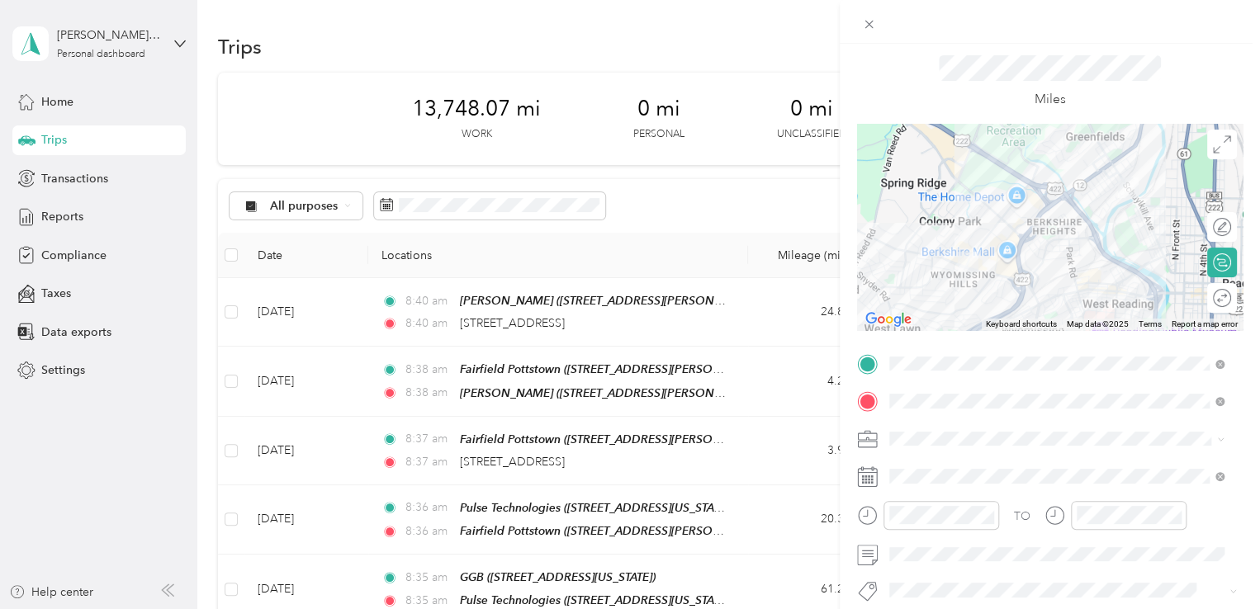
scroll to position [83, 0]
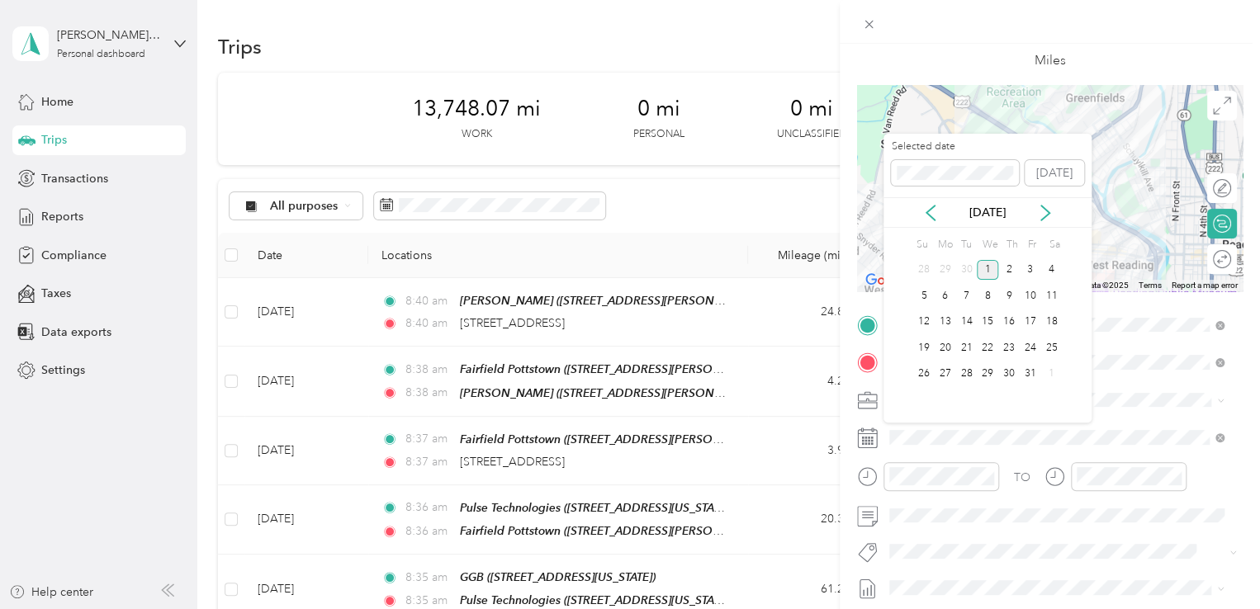
click at [924, 223] on div "[DATE]" at bounding box center [987, 212] width 208 height 31
click at [930, 212] on icon at bounding box center [930, 213] width 17 height 17
click at [984, 325] on div "17" at bounding box center [987, 322] width 21 height 21
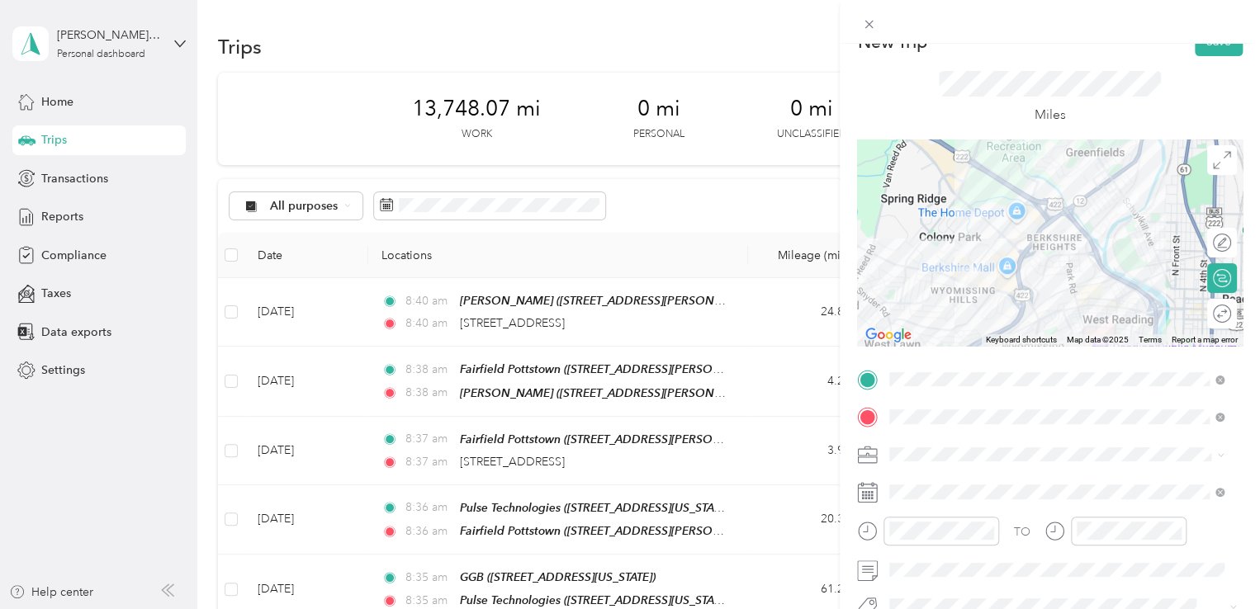
scroll to position [0, 0]
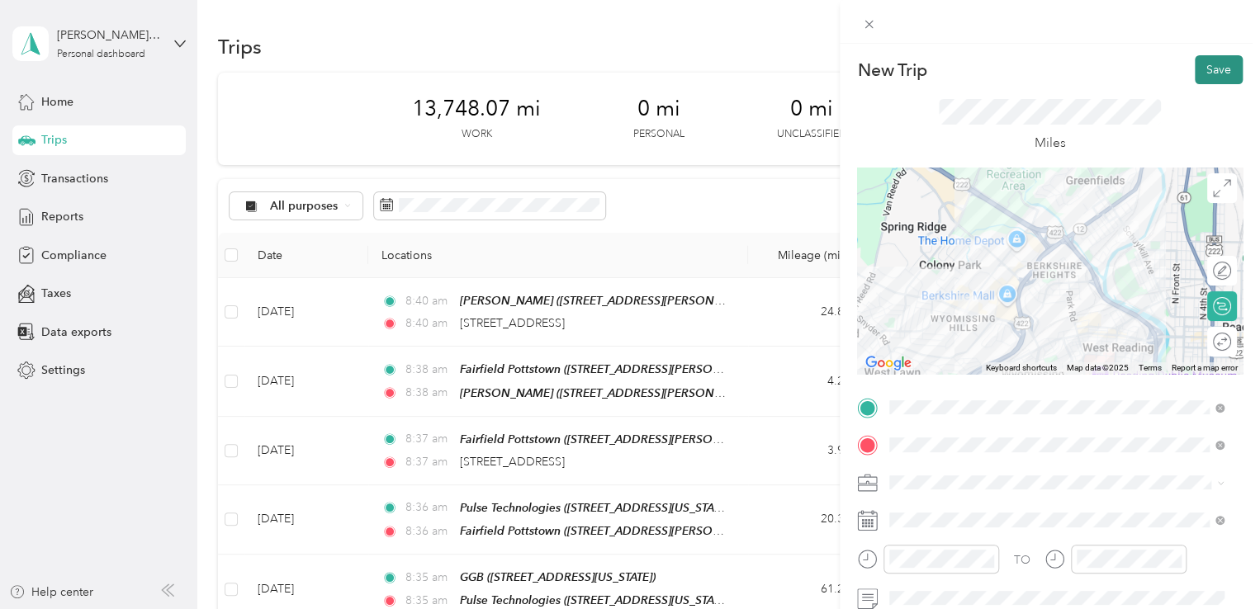
click at [1209, 69] on button "Save" at bounding box center [1219, 69] width 48 height 29
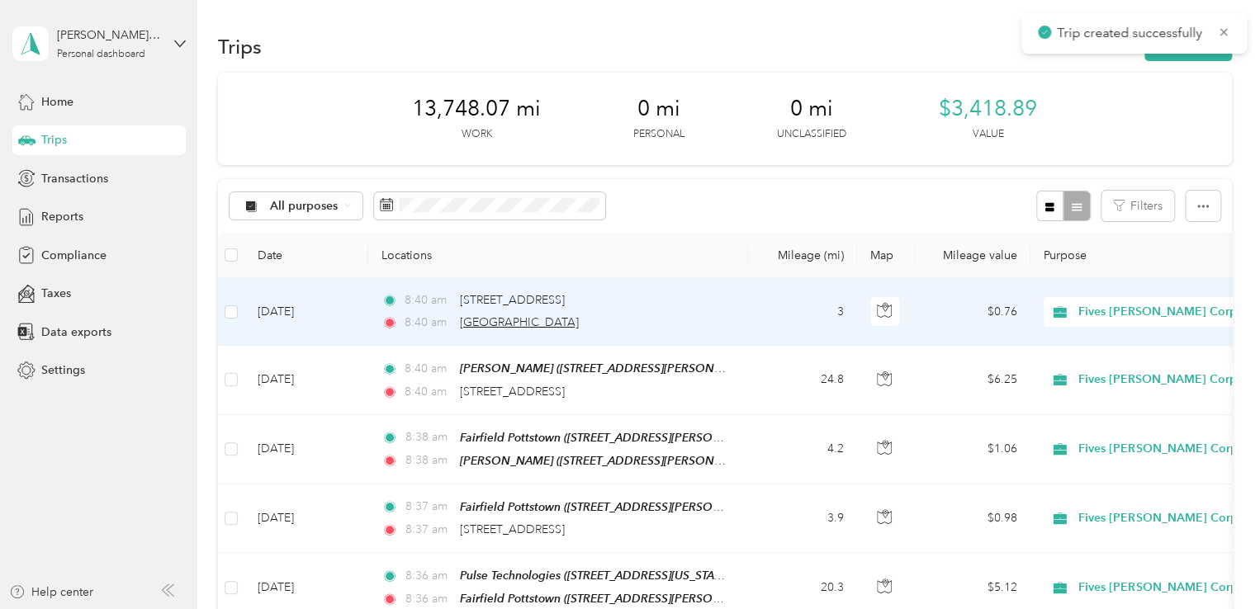
click at [559, 321] on span "[GEOGRAPHIC_DATA]" at bounding box center [519, 322] width 119 height 14
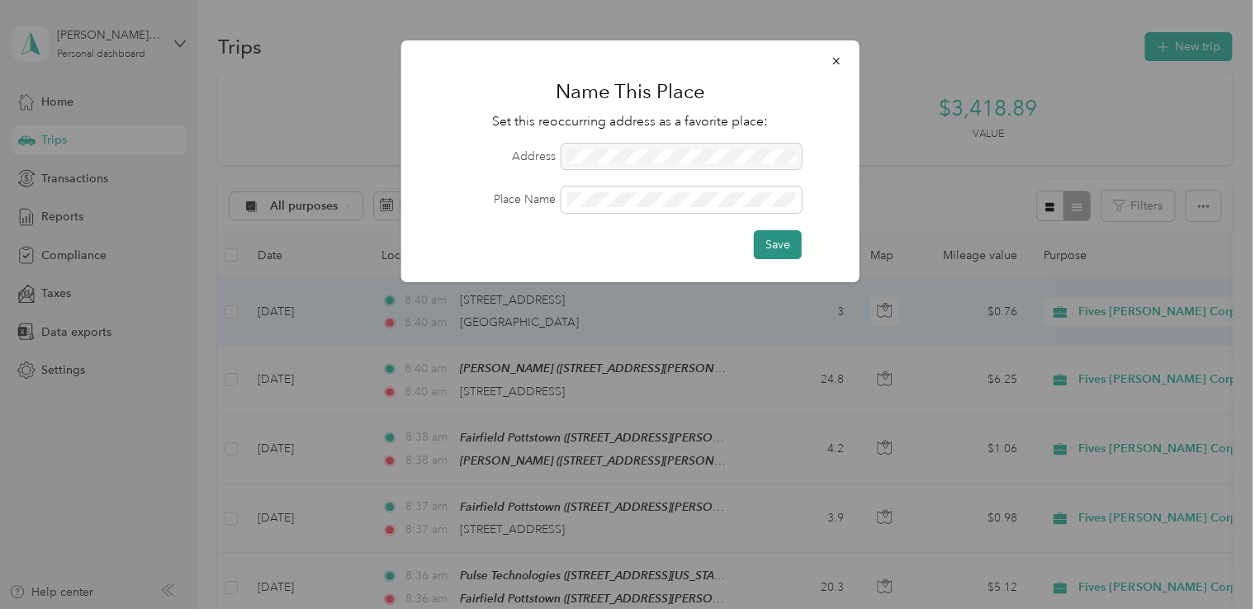
click at [773, 242] on button "Save" at bounding box center [778, 244] width 48 height 29
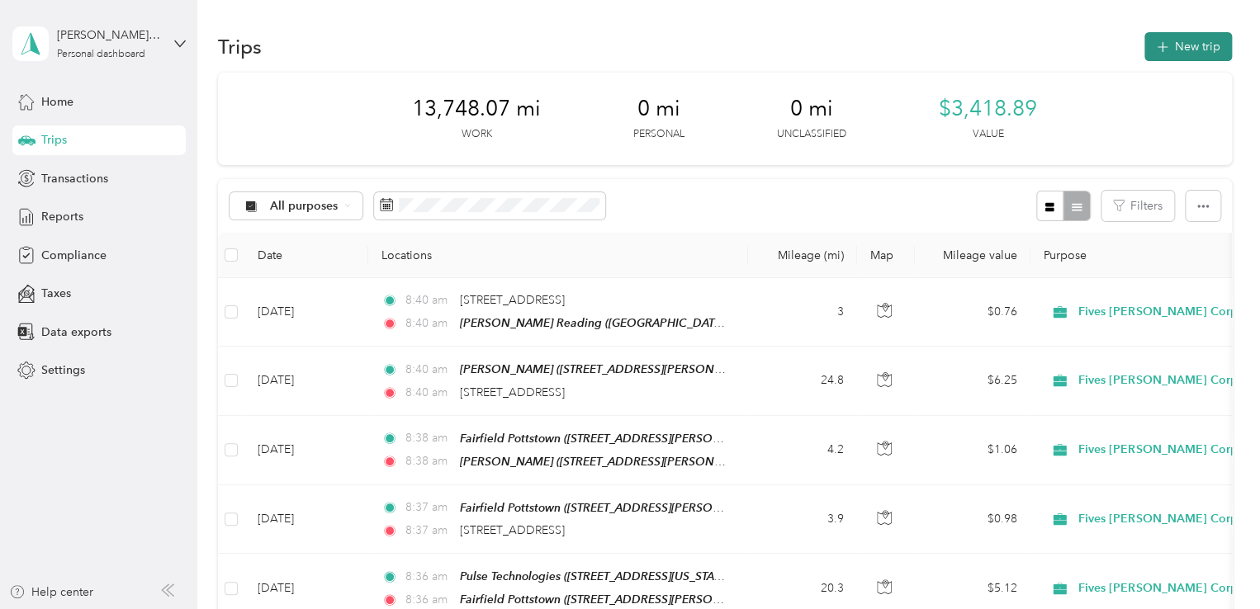
click at [1176, 47] on button "New trip" at bounding box center [1188, 46] width 88 height 29
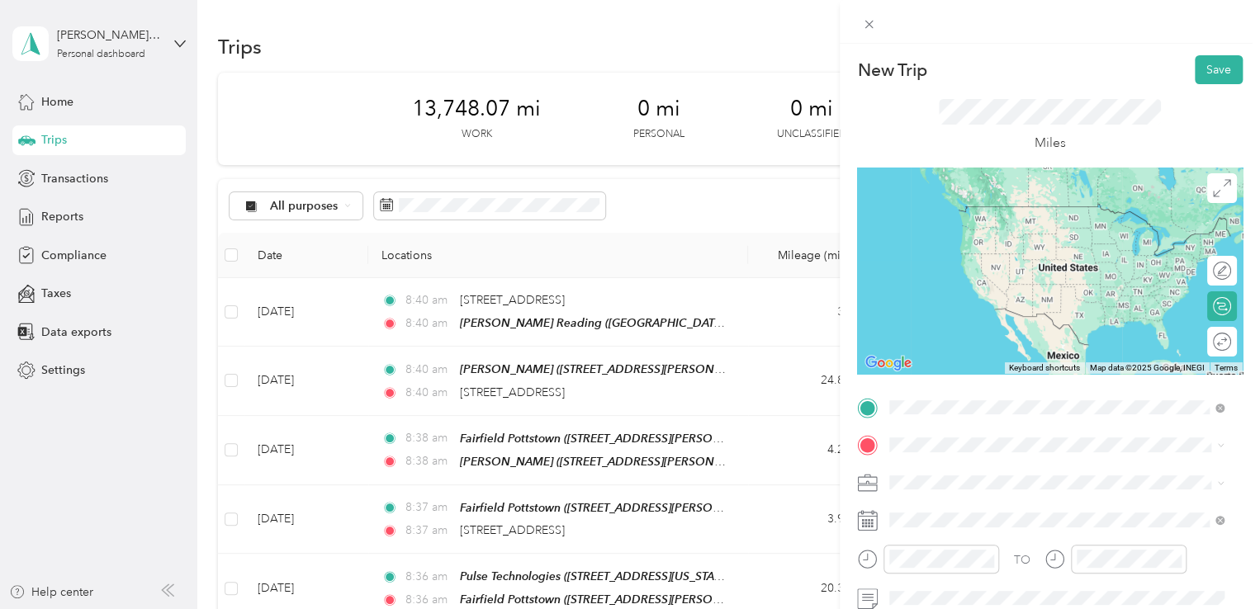
click at [1013, 324] on strong "[PERSON_NAME] Reading" at bounding box center [994, 316] width 146 height 15
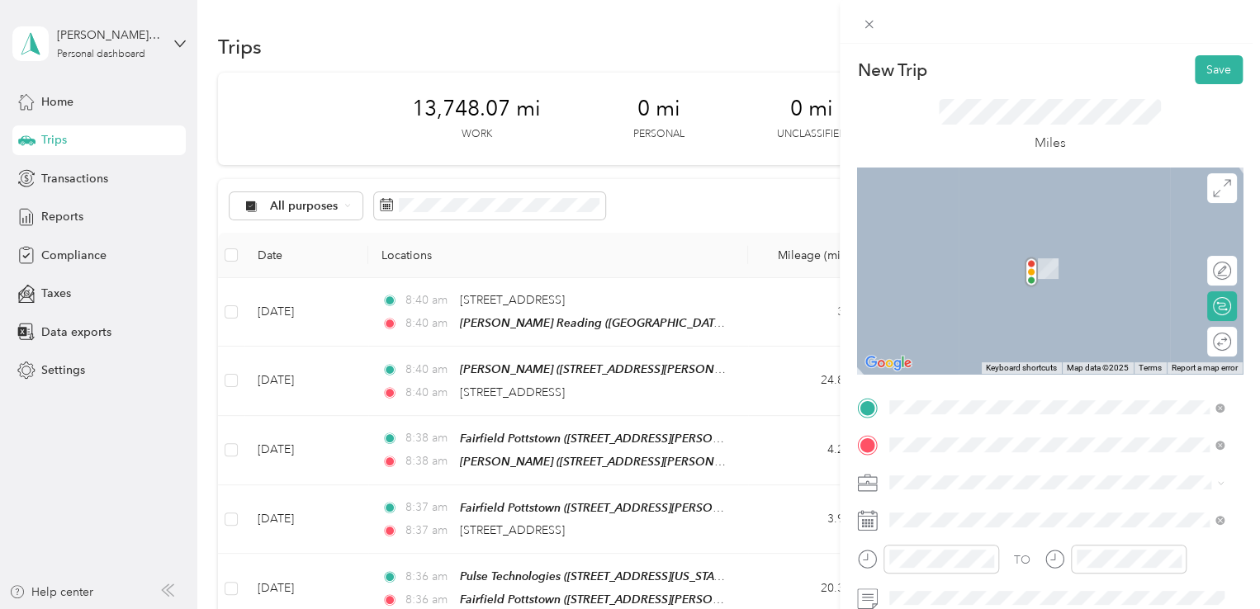
click at [1009, 512] on span "[STREET_ADDRESS][PERSON_NAME][US_STATE]" at bounding box center [1049, 504] width 257 height 15
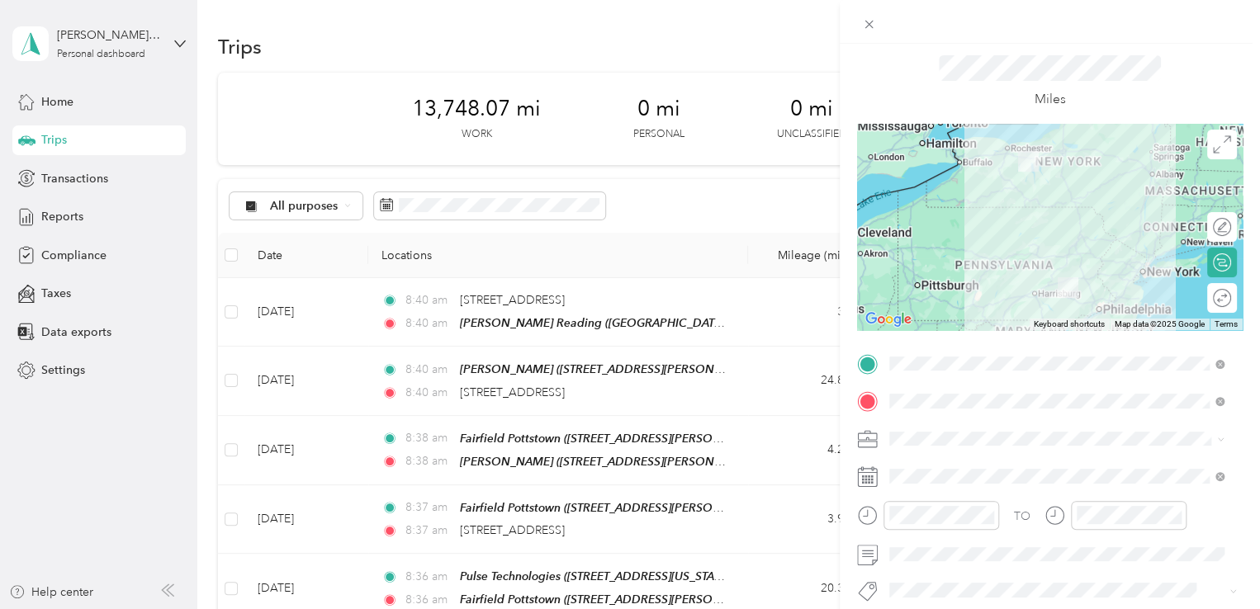
scroll to position [165, 0]
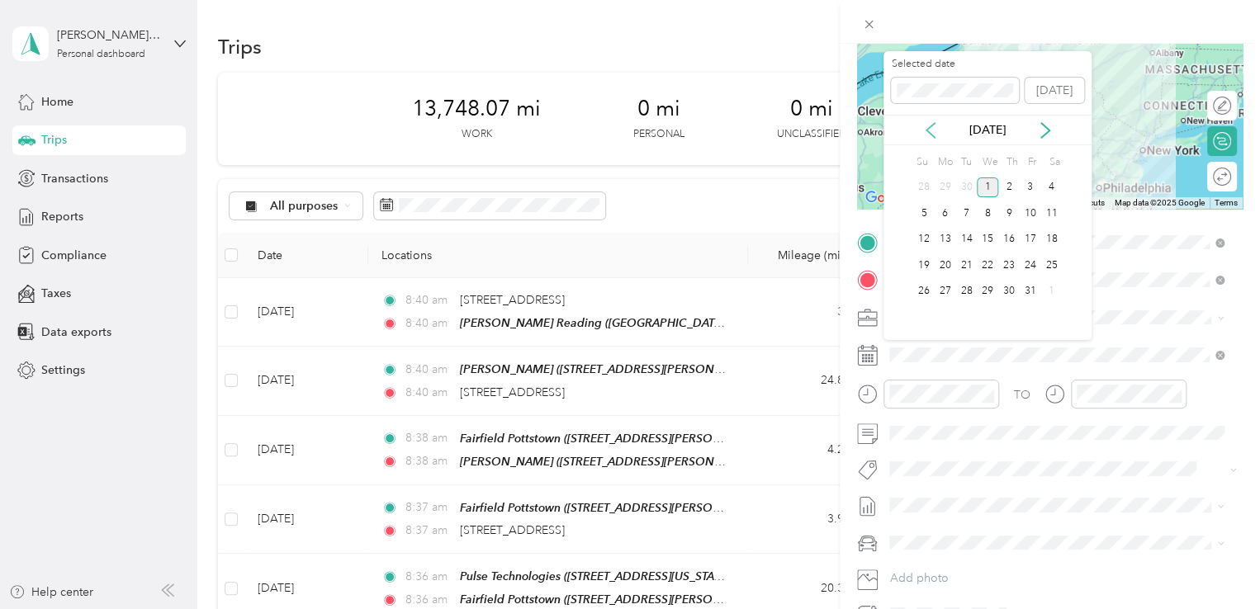
click at [929, 133] on icon at bounding box center [930, 130] width 8 height 15
click at [990, 237] on div "17" at bounding box center [987, 240] width 21 height 21
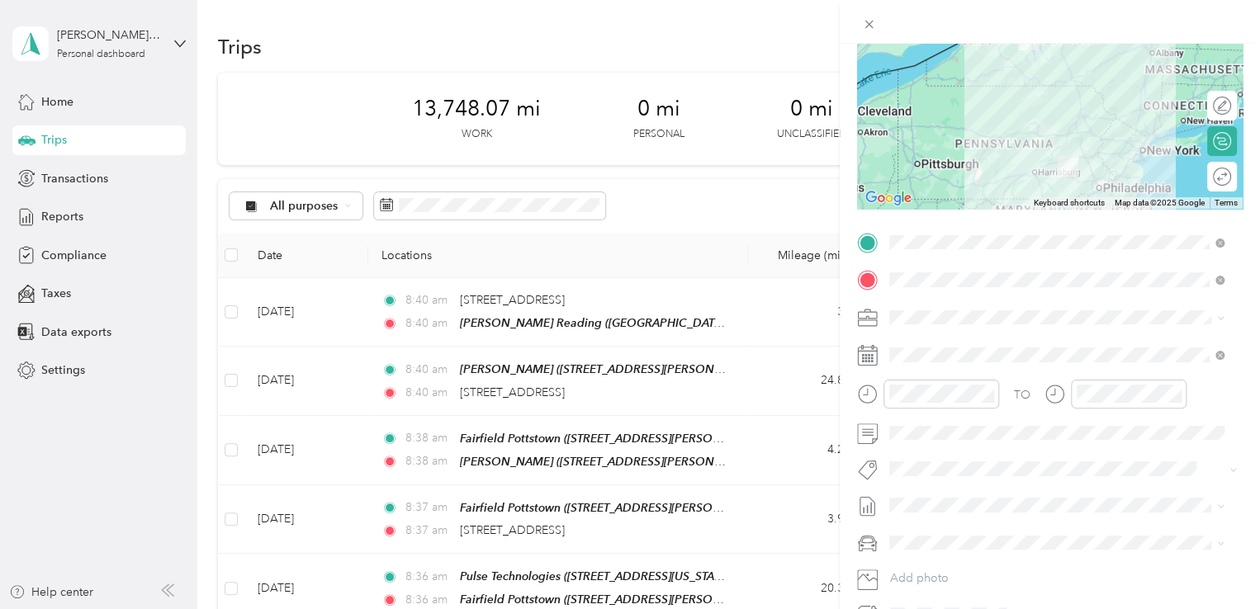
scroll to position [0, 0]
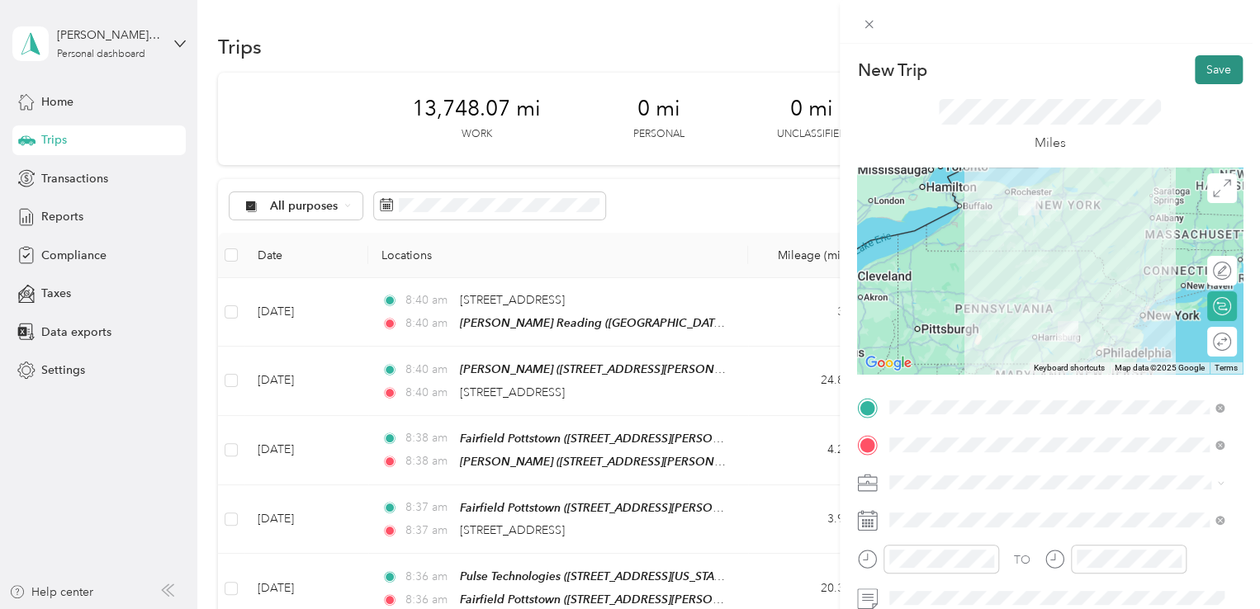
click at [1195, 67] on button "Save" at bounding box center [1219, 69] width 48 height 29
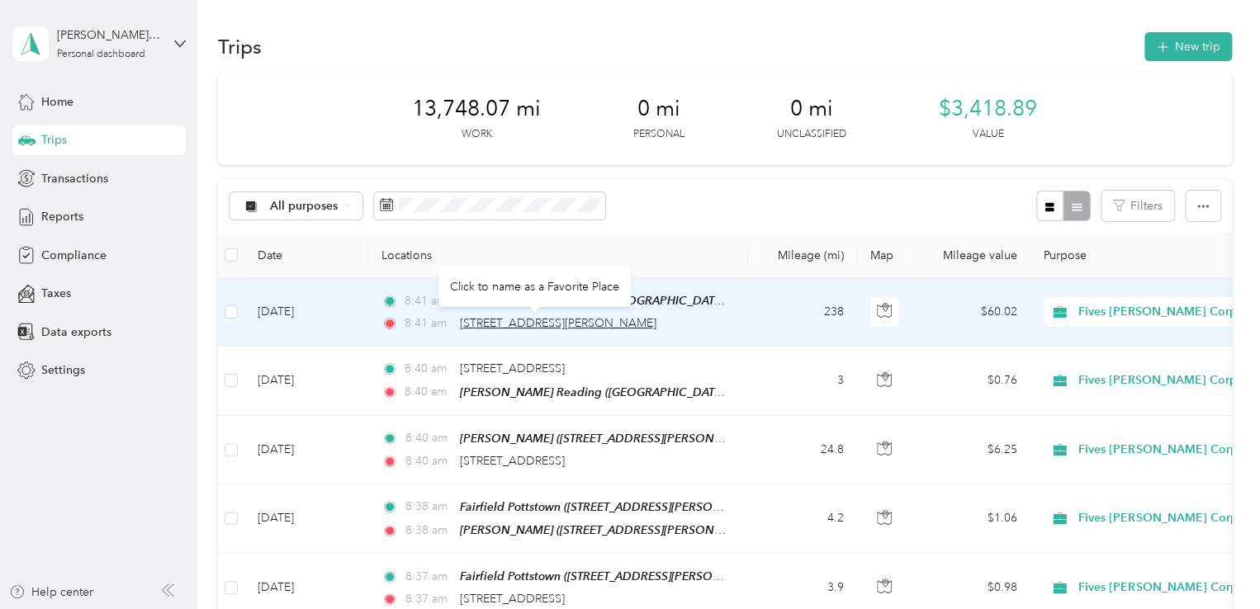
click at [574, 319] on span "[STREET_ADDRESS][PERSON_NAME]" at bounding box center [558, 323] width 196 height 14
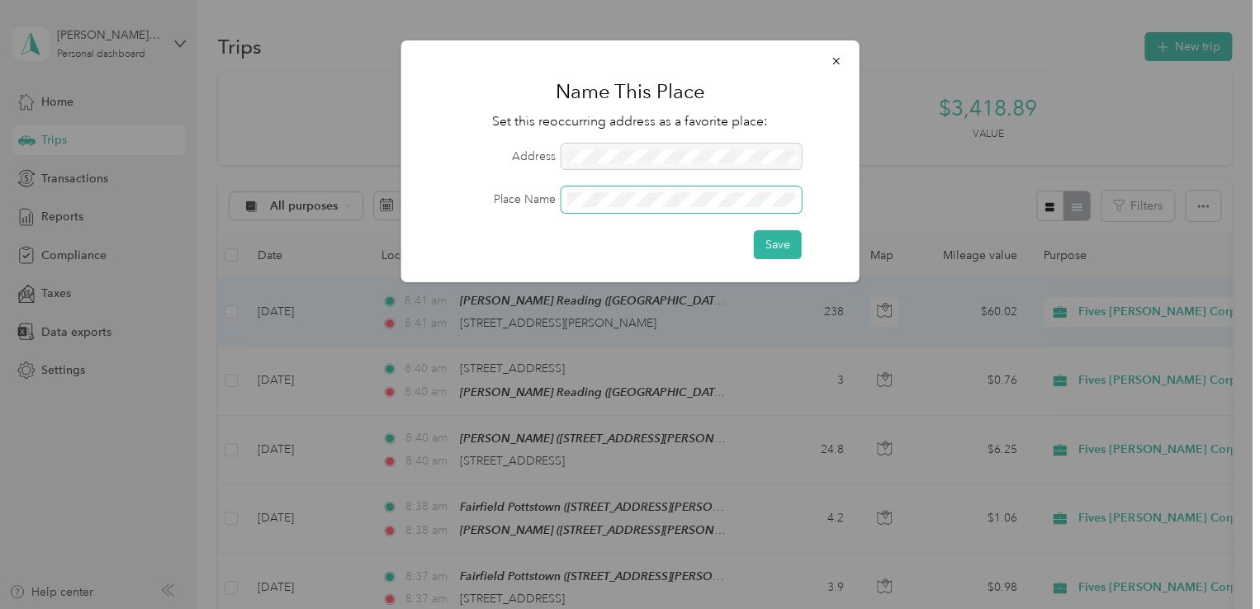
click at [621, 211] on span at bounding box center [681, 200] width 240 height 26
click at [767, 242] on button "Save" at bounding box center [778, 244] width 48 height 29
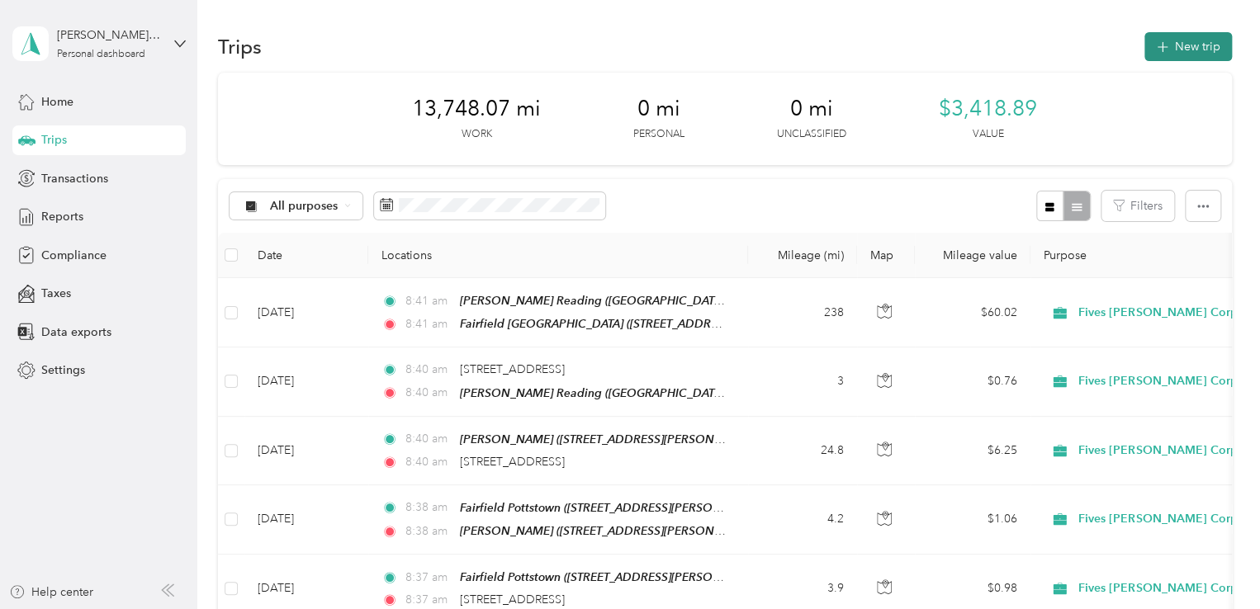
click at [1166, 41] on button "New trip" at bounding box center [1188, 46] width 88 height 29
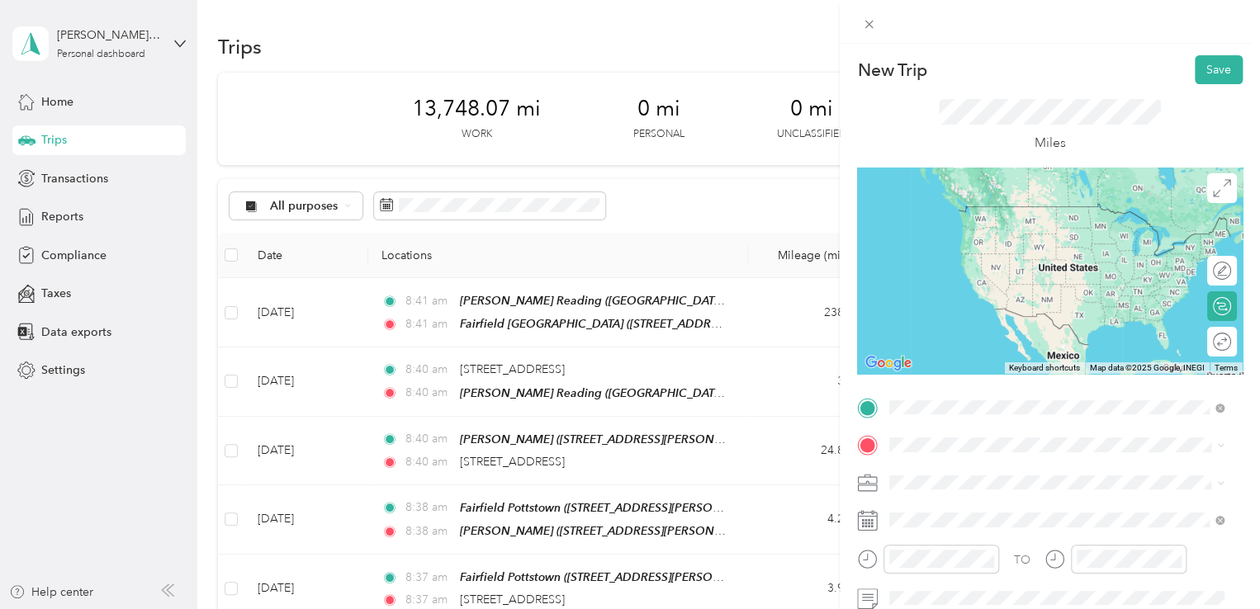
click at [1006, 238] on div "Fairfield [GEOGRAPHIC_DATA] [STREET_ADDRESS][PERSON_NAME][US_STATE]" at bounding box center [1049, 222] width 257 height 35
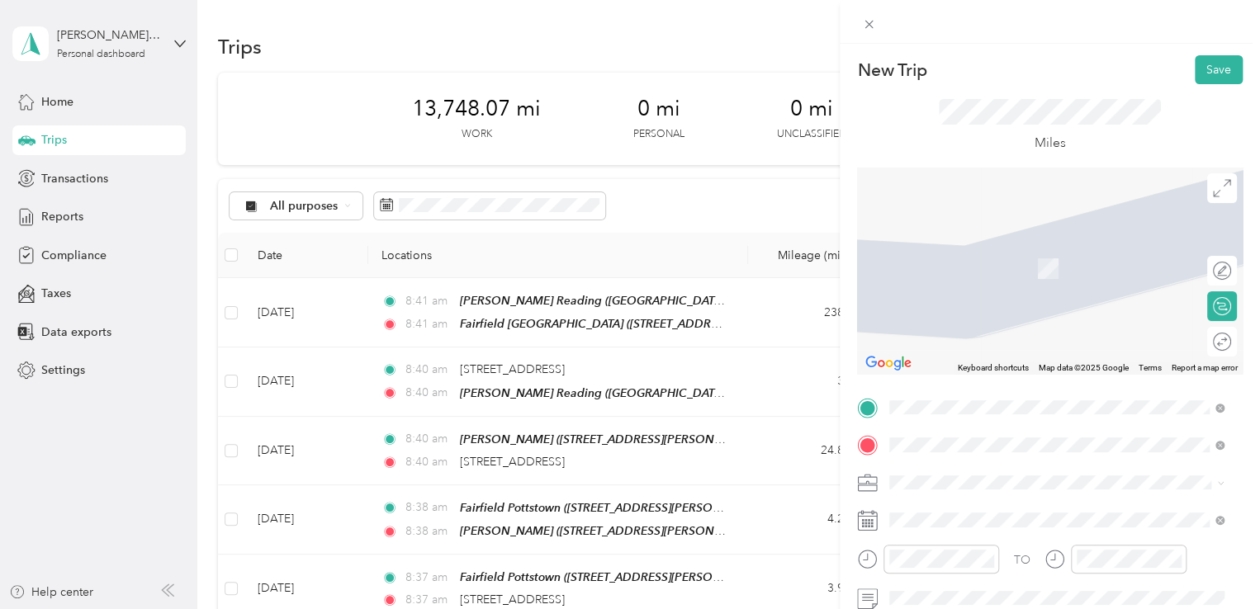
click at [1053, 511] on span "[STREET_ADDRESS][PERSON_NAME][US_STATE]" at bounding box center [1049, 504] width 257 height 15
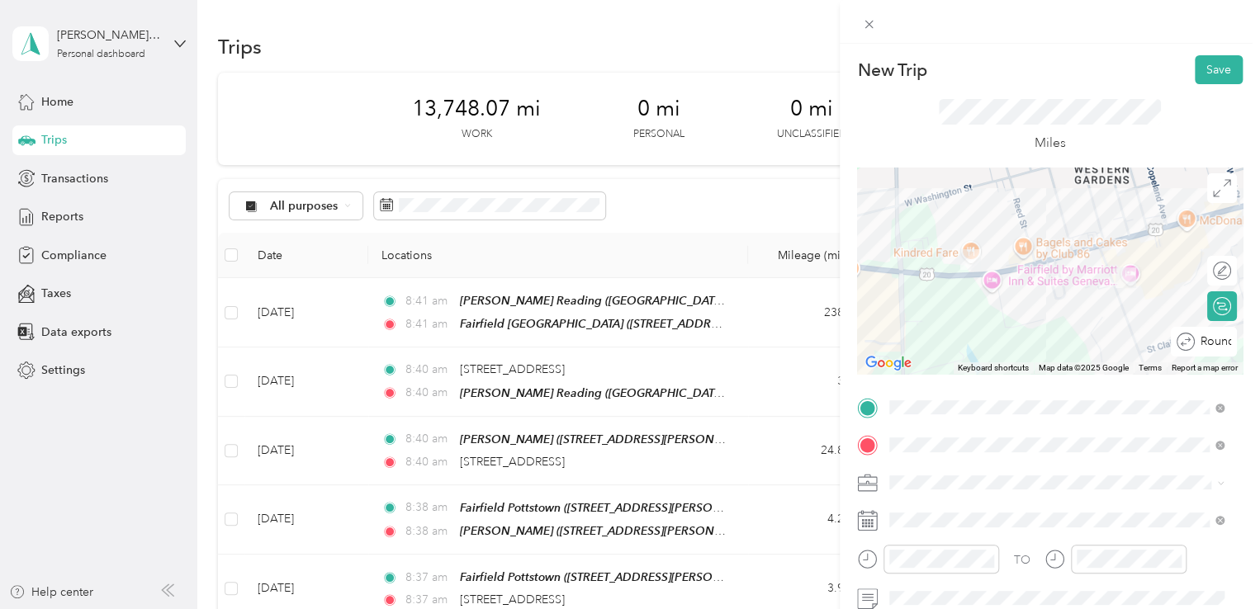
click at [1209, 341] on span "Round trip" at bounding box center [1227, 342] width 55 height 12
click at [1200, 343] on div at bounding box center [1213, 342] width 35 height 17
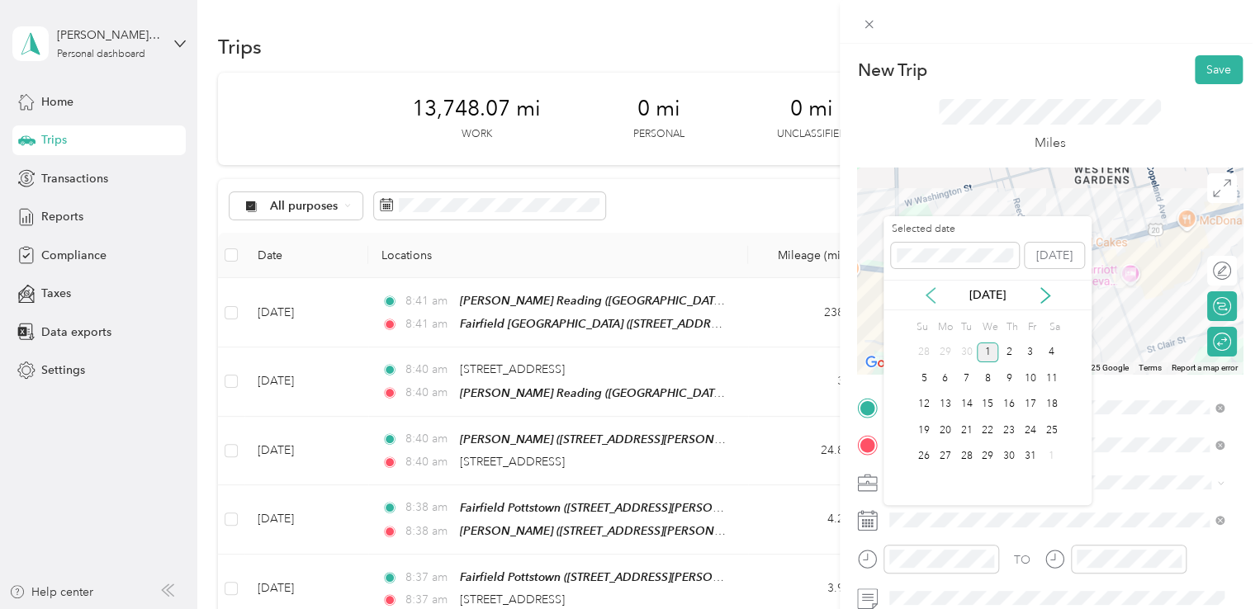
click at [937, 294] on icon at bounding box center [930, 295] width 17 height 17
click at [988, 395] on div "17" at bounding box center [987, 405] width 21 height 21
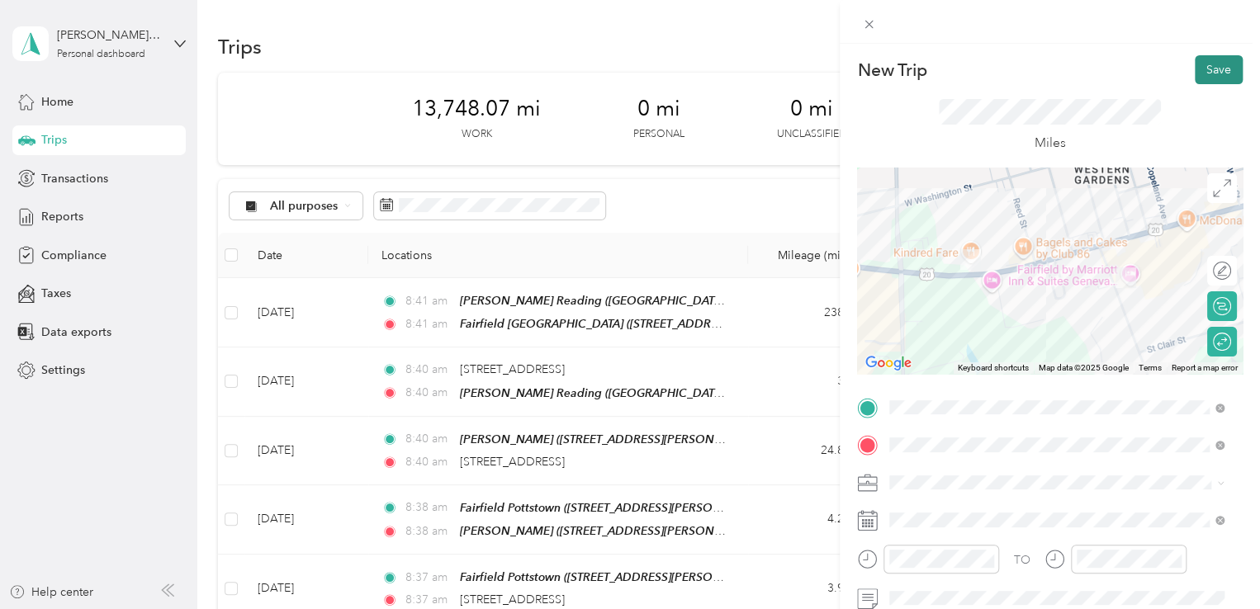
click at [1195, 64] on button "Save" at bounding box center [1219, 69] width 48 height 29
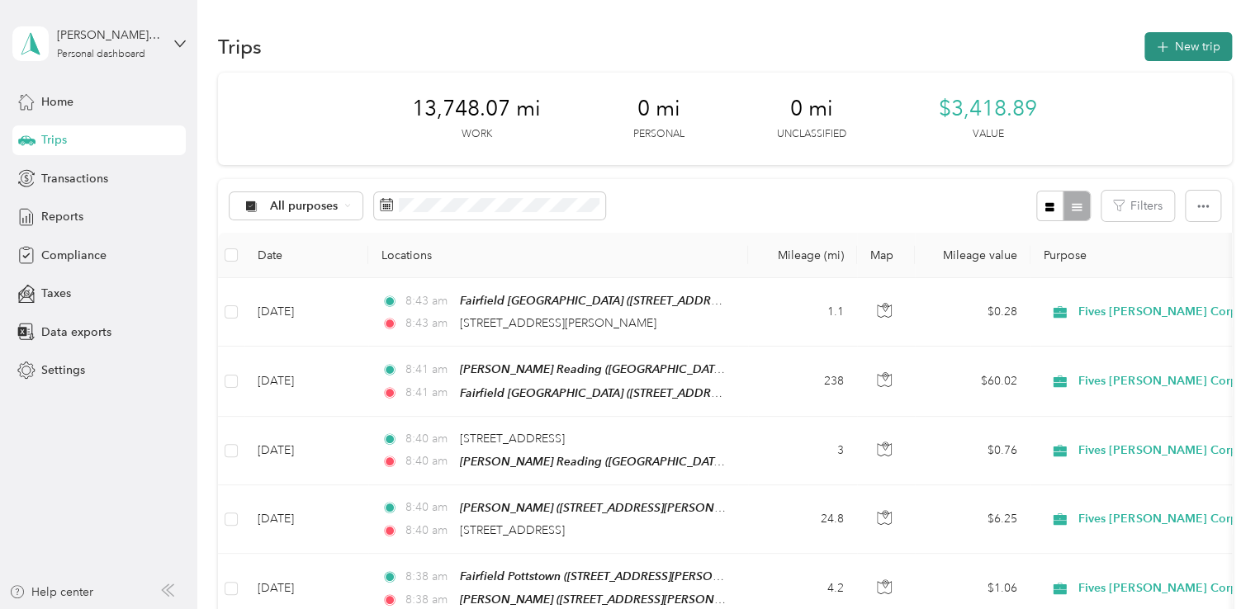
click at [1174, 56] on button "New trip" at bounding box center [1188, 46] width 88 height 29
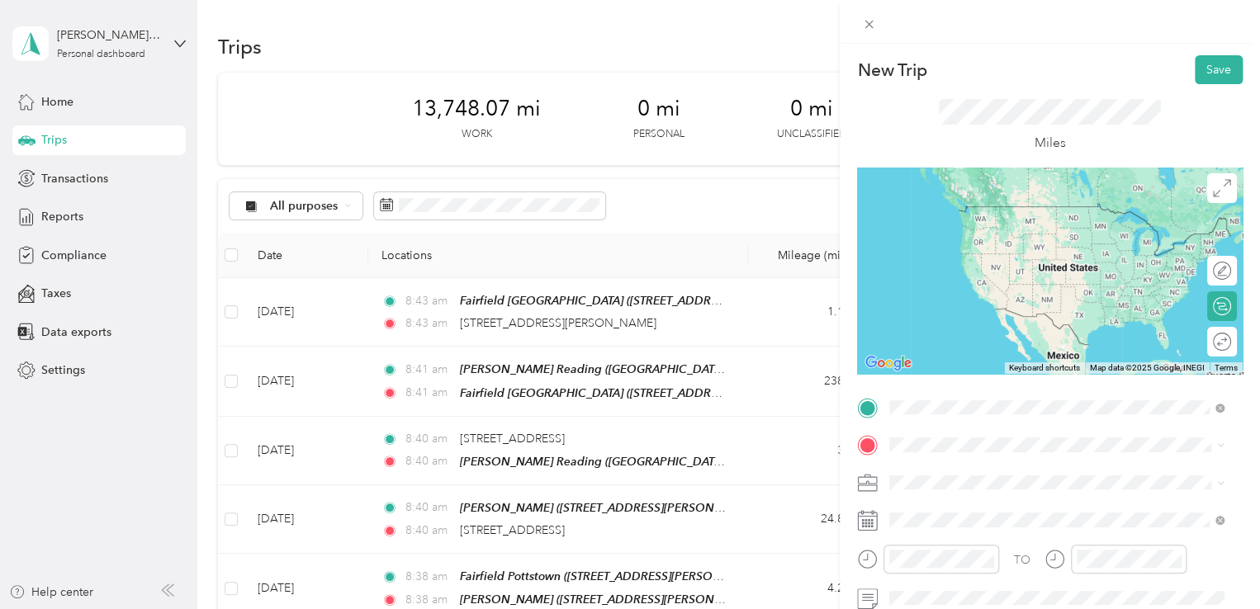
click at [1016, 290] on span "[STREET_ADDRESS][PERSON_NAME][US_STATE]" at bounding box center [1049, 283] width 257 height 14
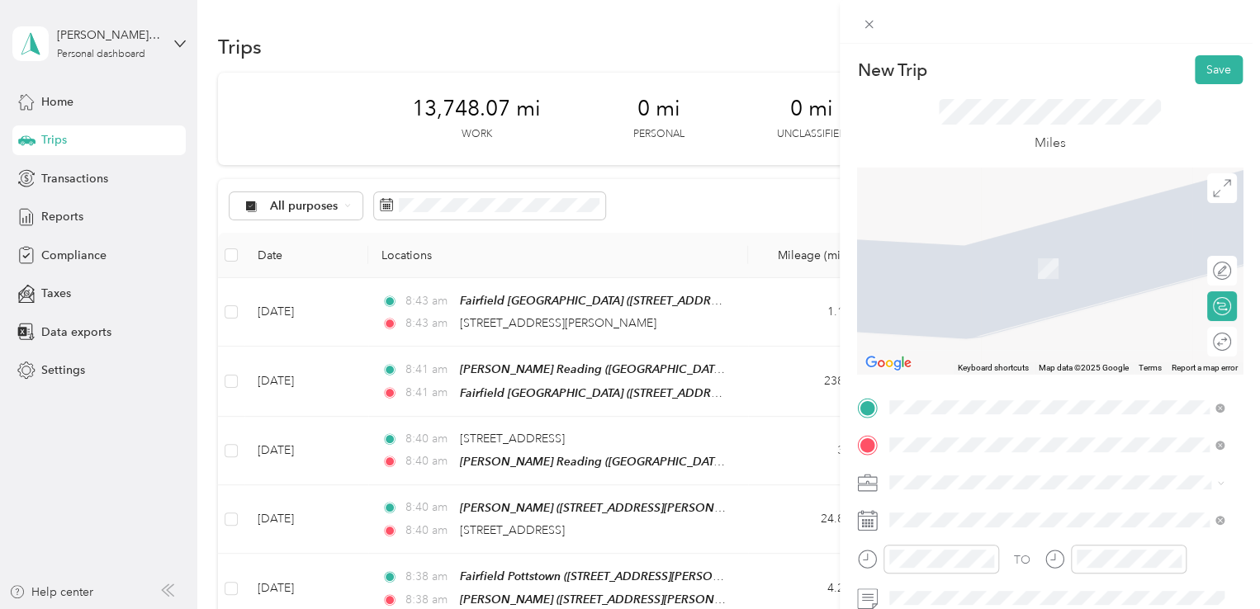
click at [1001, 267] on span "[STREET_ADDRESS][US_STATE]" at bounding box center [1003, 269] width 165 height 14
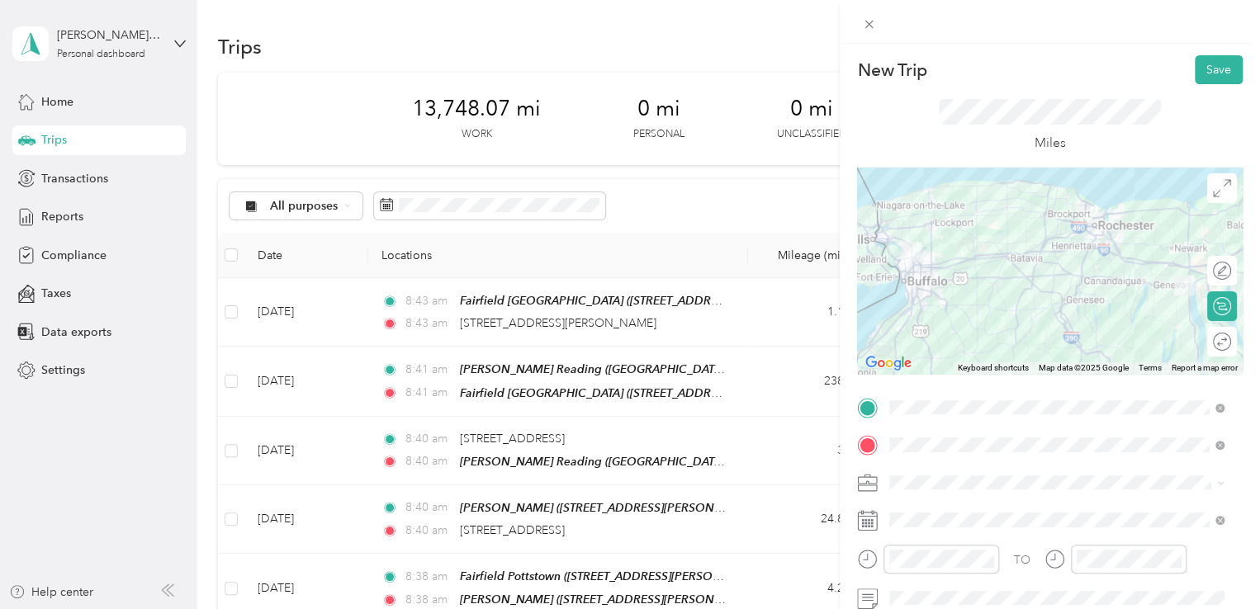
click at [980, 328] on span "[STREET_ADDRESS][US_STATE]" at bounding box center [1003, 321] width 165 height 14
click at [994, 287] on div "Fairfield [GEOGRAPHIC_DATA] [STREET_ADDRESS][PERSON_NAME][US_STATE]" at bounding box center [1049, 274] width 257 height 35
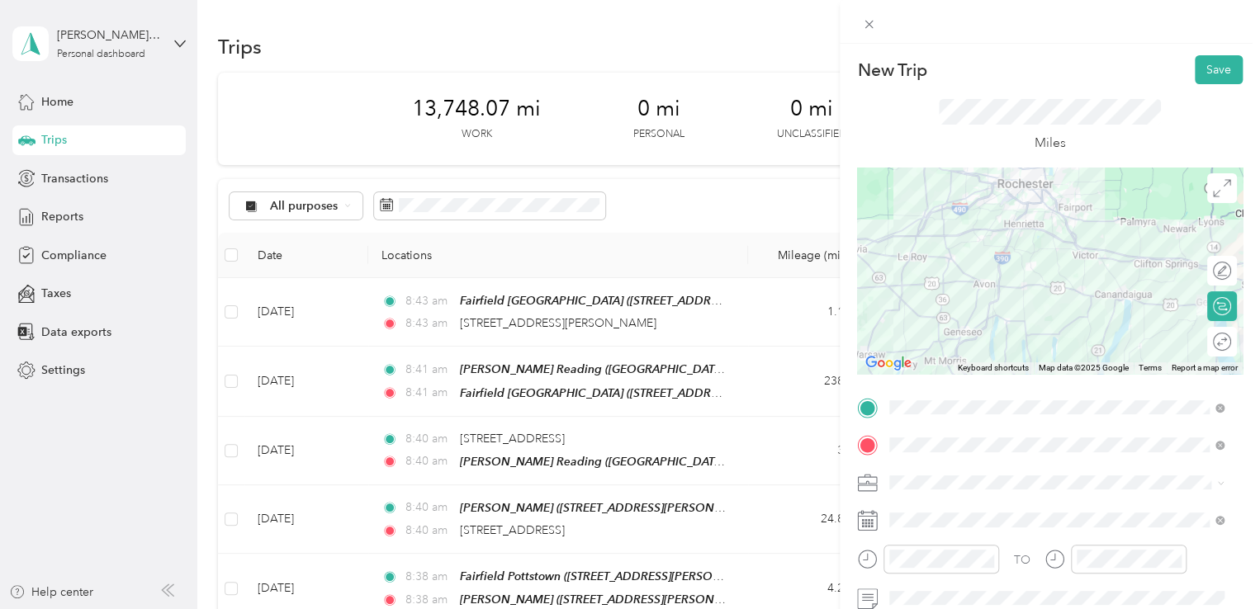
click at [1055, 257] on div "Nifty Bar [STREET_ADDRESS][US_STATE]" at bounding box center [1003, 260] width 165 height 35
click at [1086, 310] on div "Nifty Bar" at bounding box center [1003, 302] width 165 height 15
click at [1223, 443] on span at bounding box center [1062, 445] width 359 height 26
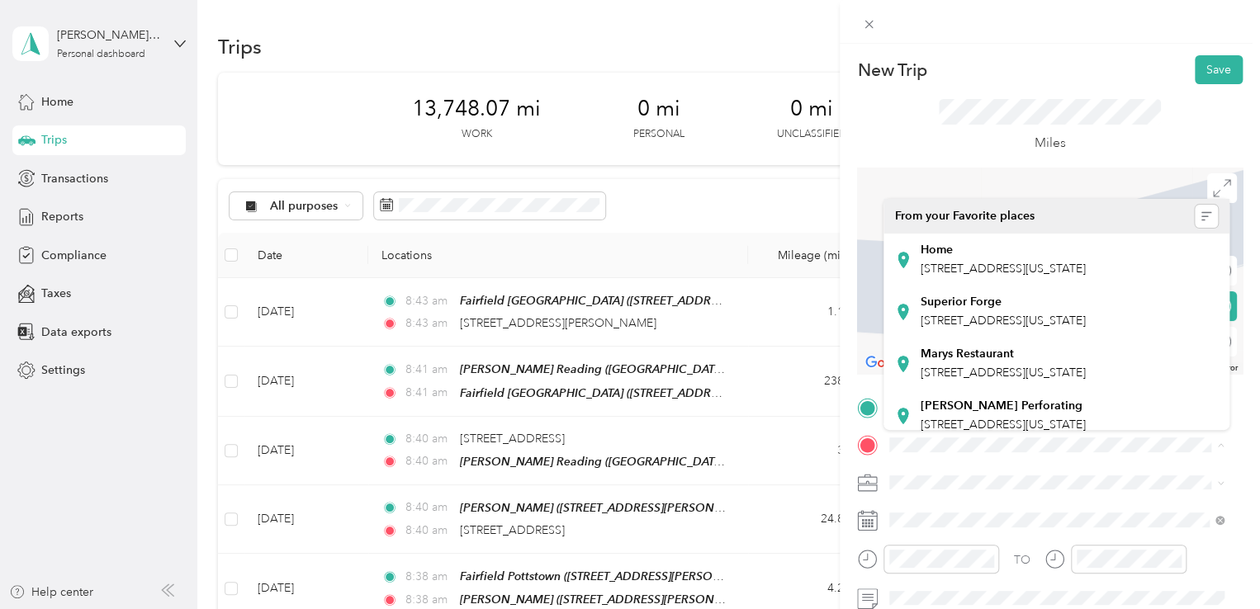
click at [941, 82] on div "New Trip Save" at bounding box center [1050, 69] width 386 height 29
click at [1111, 131] on div "Miles" at bounding box center [1050, 126] width 223 height 54
click at [925, 140] on div "Miles" at bounding box center [1050, 125] width 386 height 83
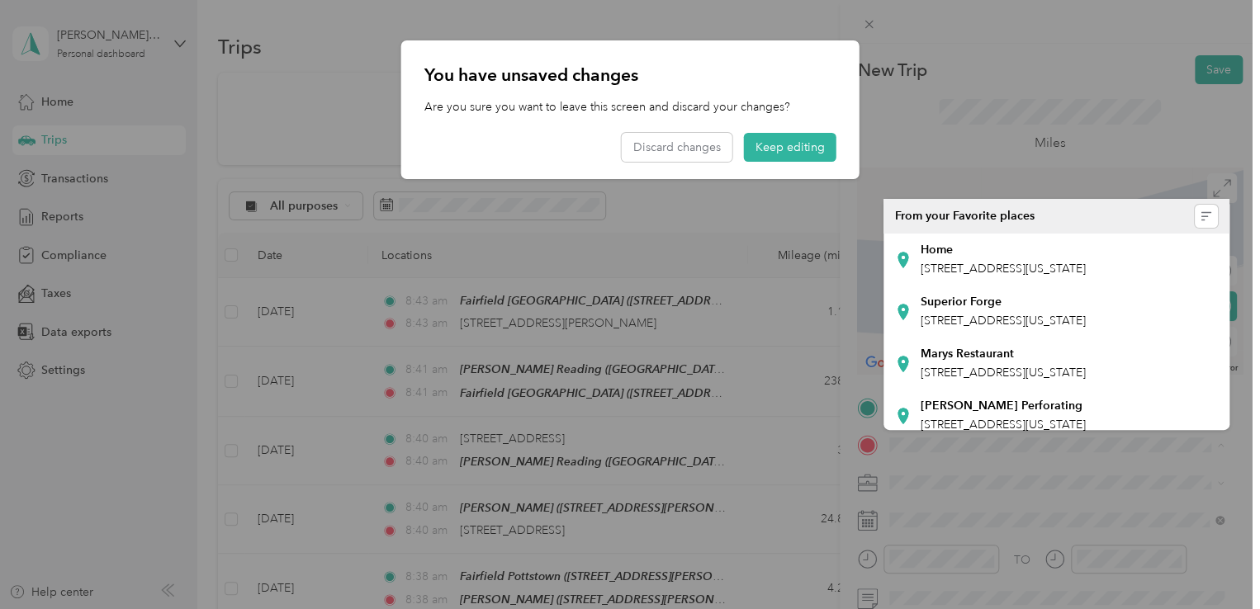
click at [1106, 90] on div at bounding box center [630, 304] width 1260 height 609
click at [713, 153] on button "Discard changes" at bounding box center [677, 147] width 111 height 29
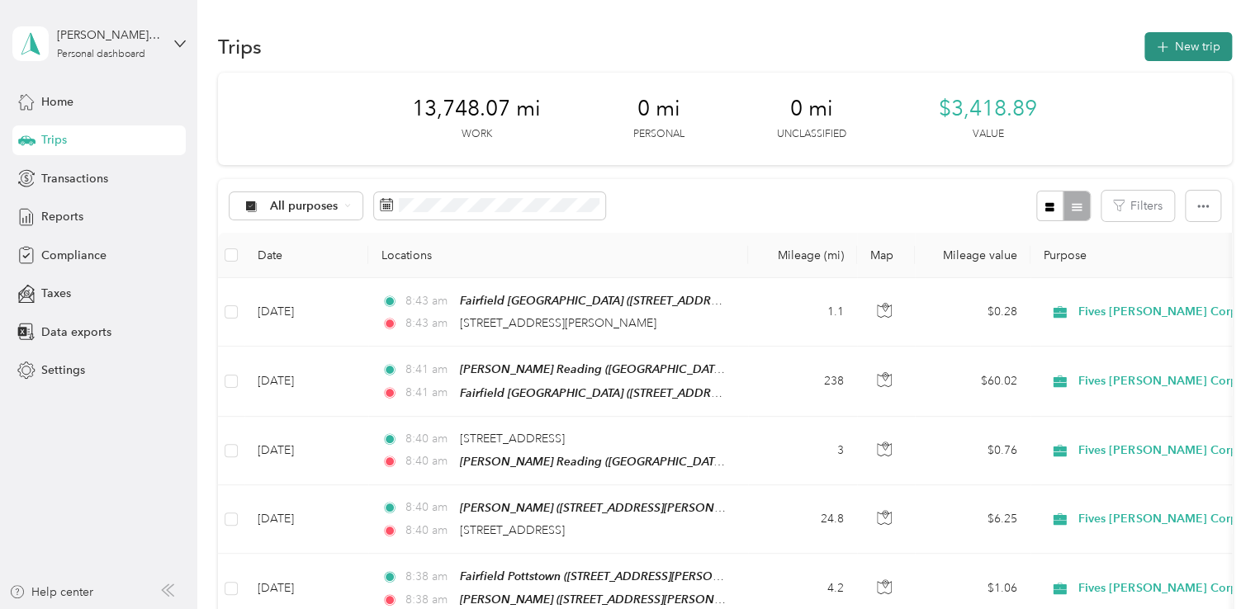
click at [1182, 54] on button "New trip" at bounding box center [1188, 46] width 88 height 29
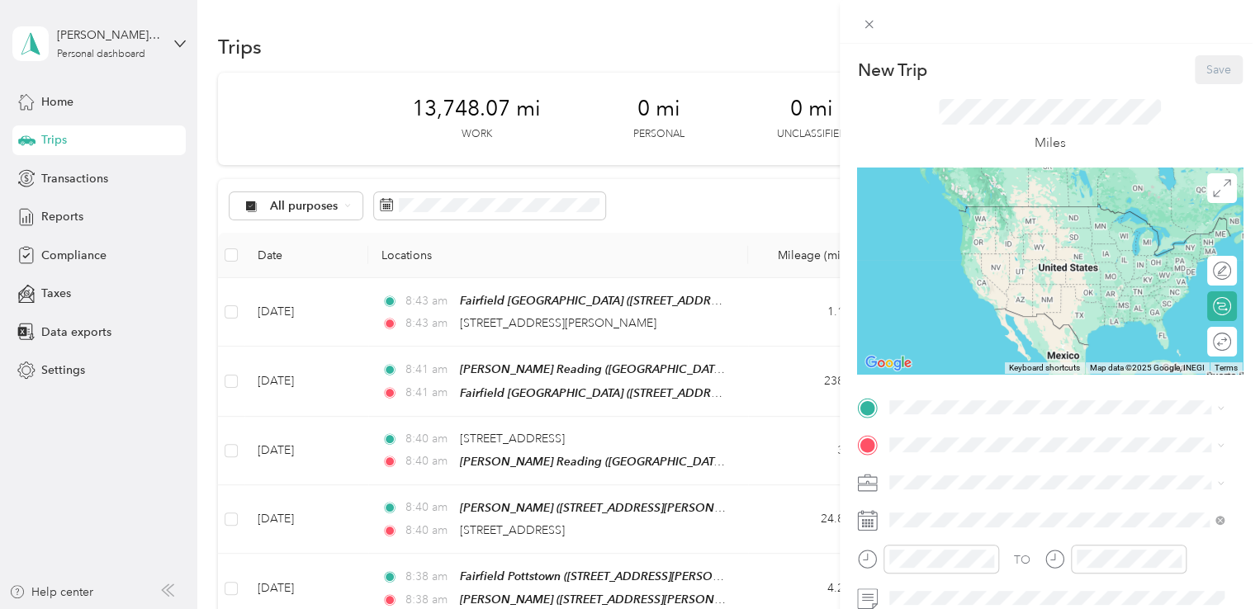
click at [1015, 387] on div "New Trip Save This trip cannot be edited because it is either under review, app…" at bounding box center [1050, 424] width 386 height 738
click at [1018, 397] on span at bounding box center [1062, 408] width 359 height 26
click at [1036, 272] on div "Fairfield [GEOGRAPHIC_DATA]" at bounding box center [1049, 264] width 257 height 15
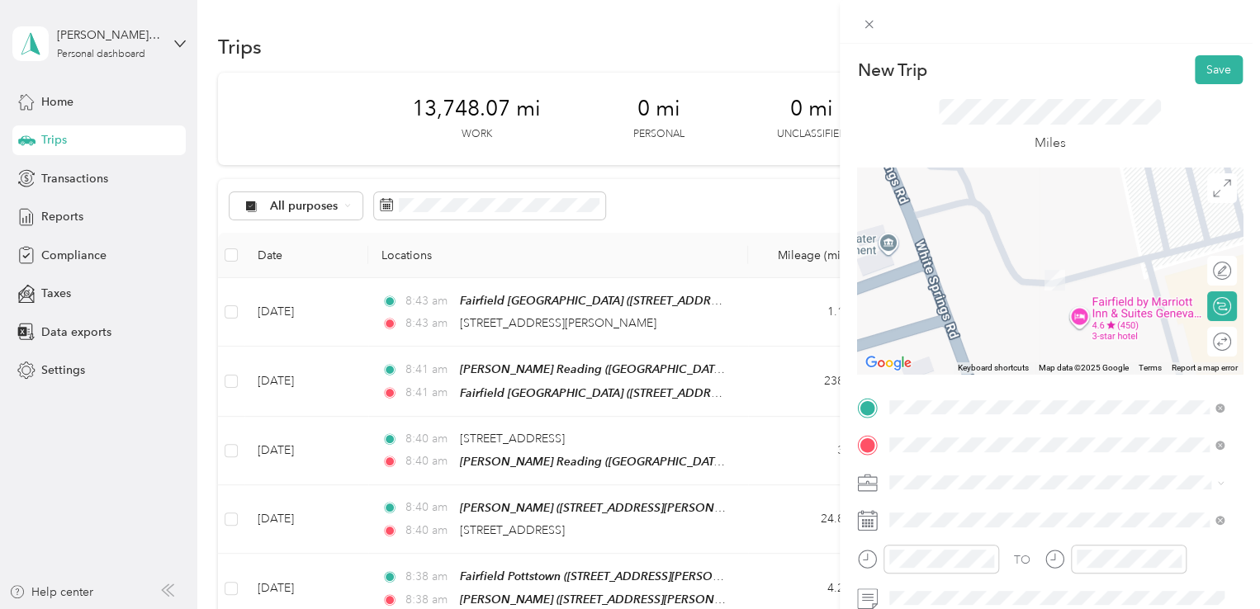
click at [1040, 260] on div "Nifty Bar [STREET_ADDRESS][US_STATE]" at bounding box center [1003, 260] width 165 height 35
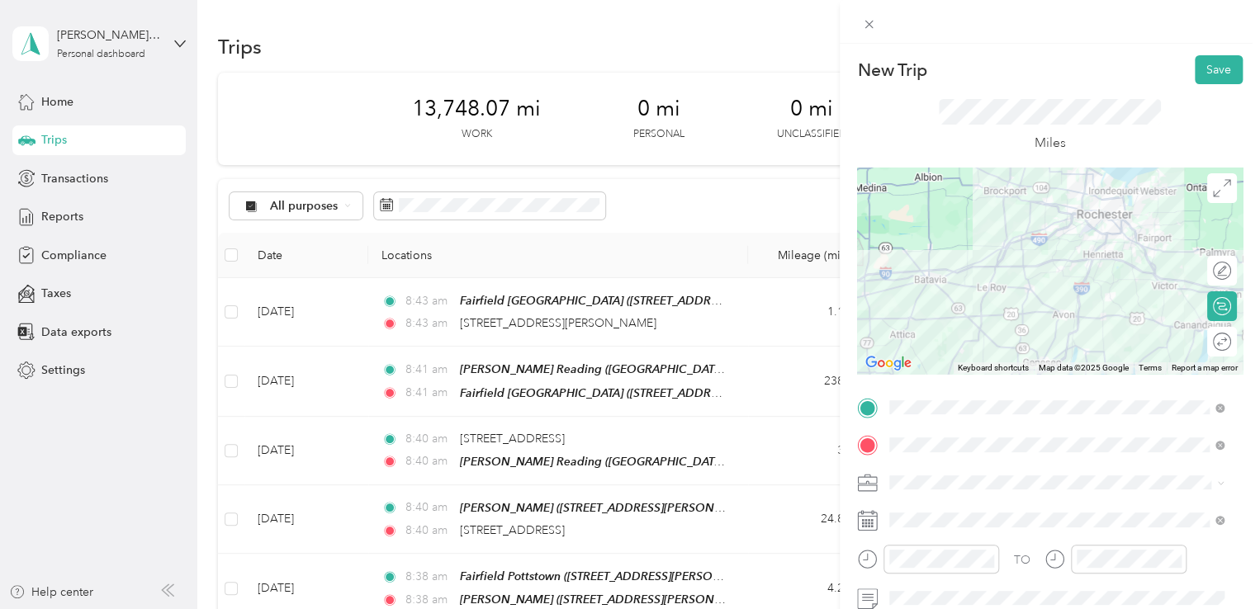
drag, startPoint x: 1086, startPoint y: 293, endPoint x: 852, endPoint y: 263, distance: 236.3
click at [852, 263] on form "New Trip Save This trip cannot be edited because it is either under review, app…" at bounding box center [1050, 424] width 420 height 738
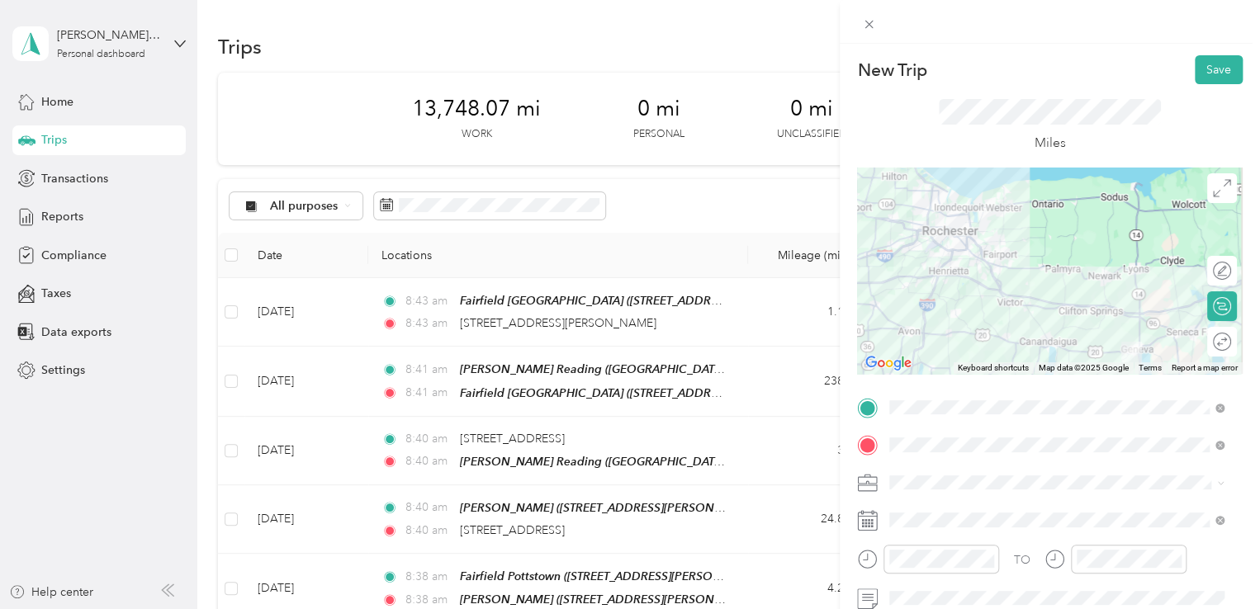
drag, startPoint x: 1083, startPoint y: 294, endPoint x: 934, endPoint y: 313, distance: 150.6
click at [934, 313] on div at bounding box center [1050, 271] width 386 height 206
click at [1124, 155] on div "Miles" at bounding box center [1050, 125] width 386 height 83
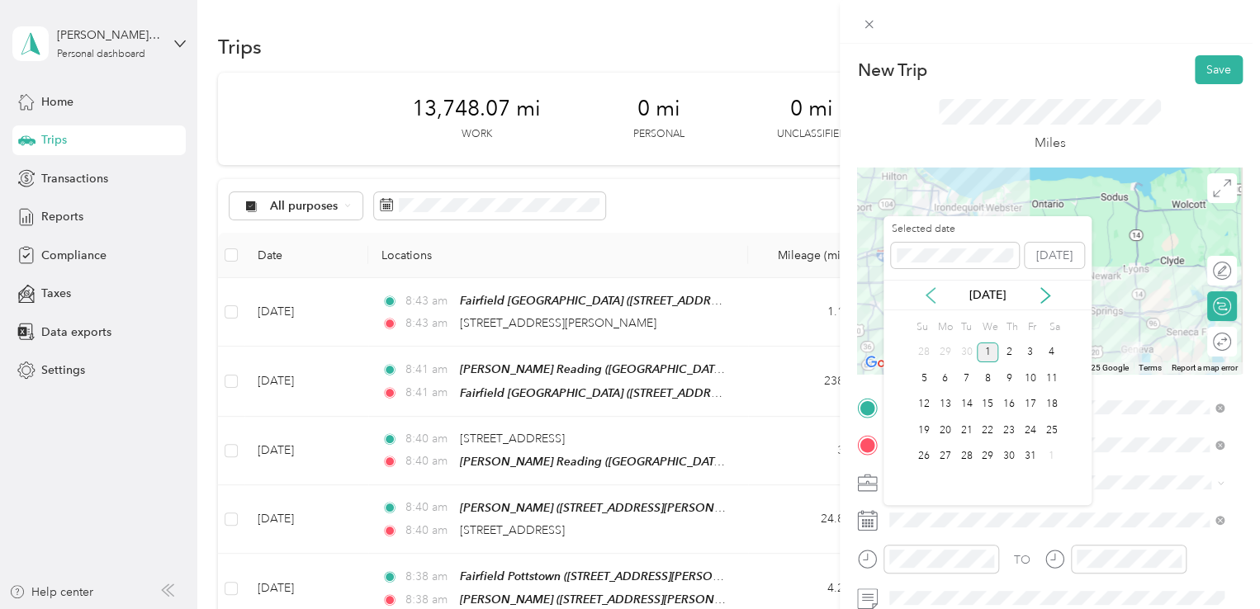
click at [934, 288] on icon at bounding box center [930, 295] width 8 height 15
click at [1003, 397] on div "18" at bounding box center [1008, 405] width 21 height 21
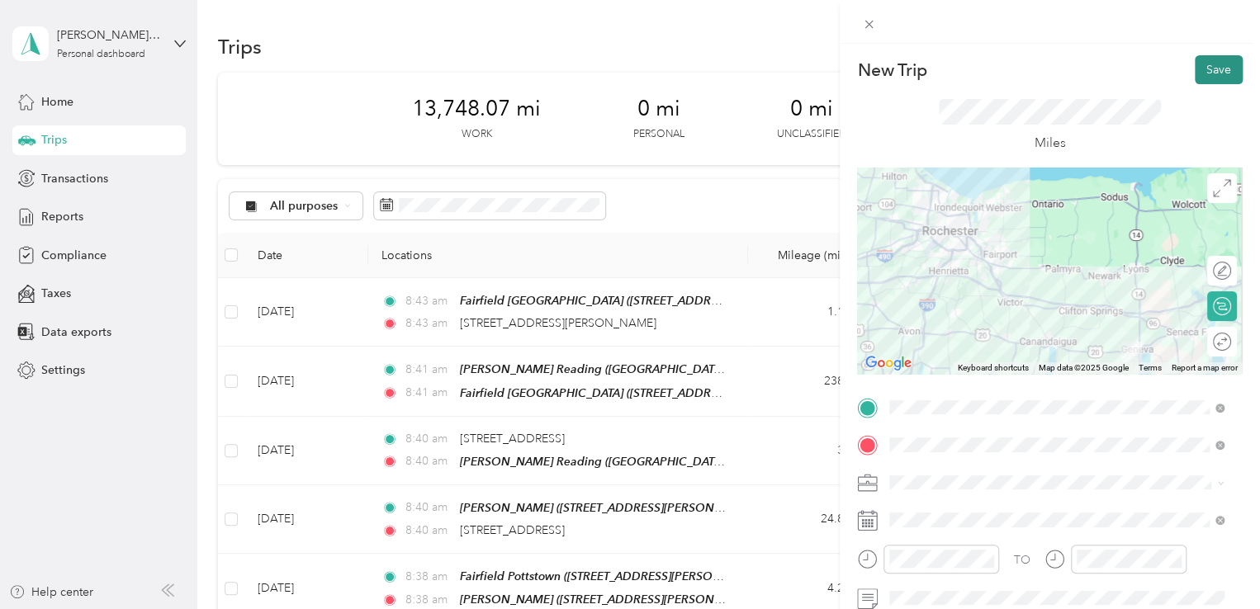
click at [1210, 67] on button "Save" at bounding box center [1219, 69] width 48 height 29
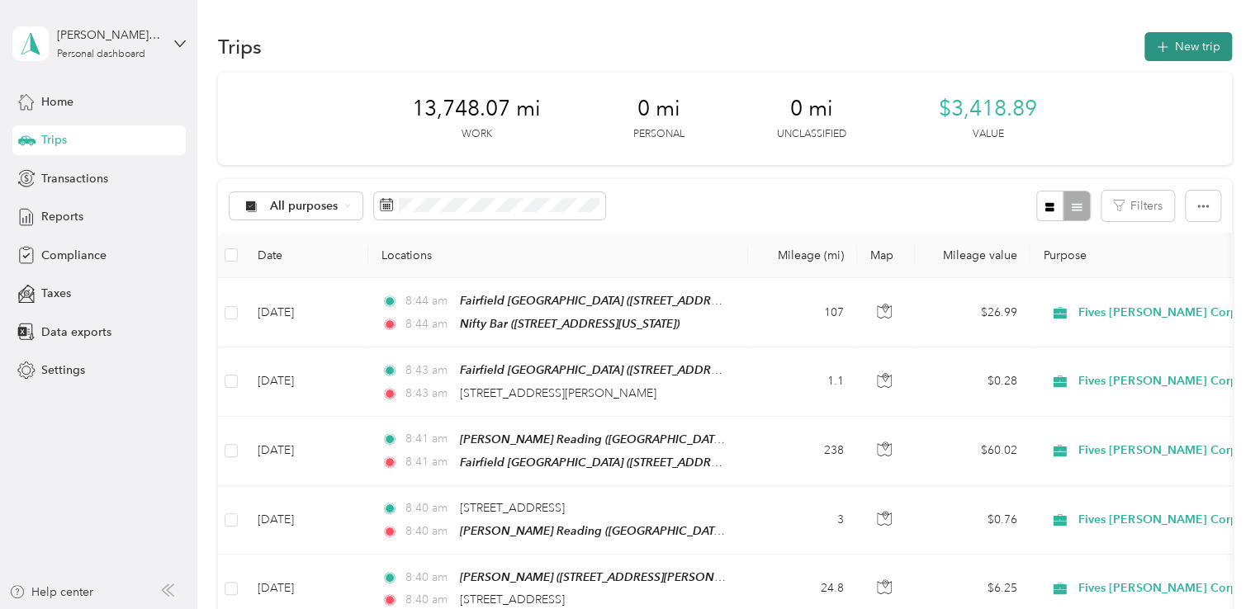
click at [1157, 50] on icon "button" at bounding box center [1162, 47] width 11 height 11
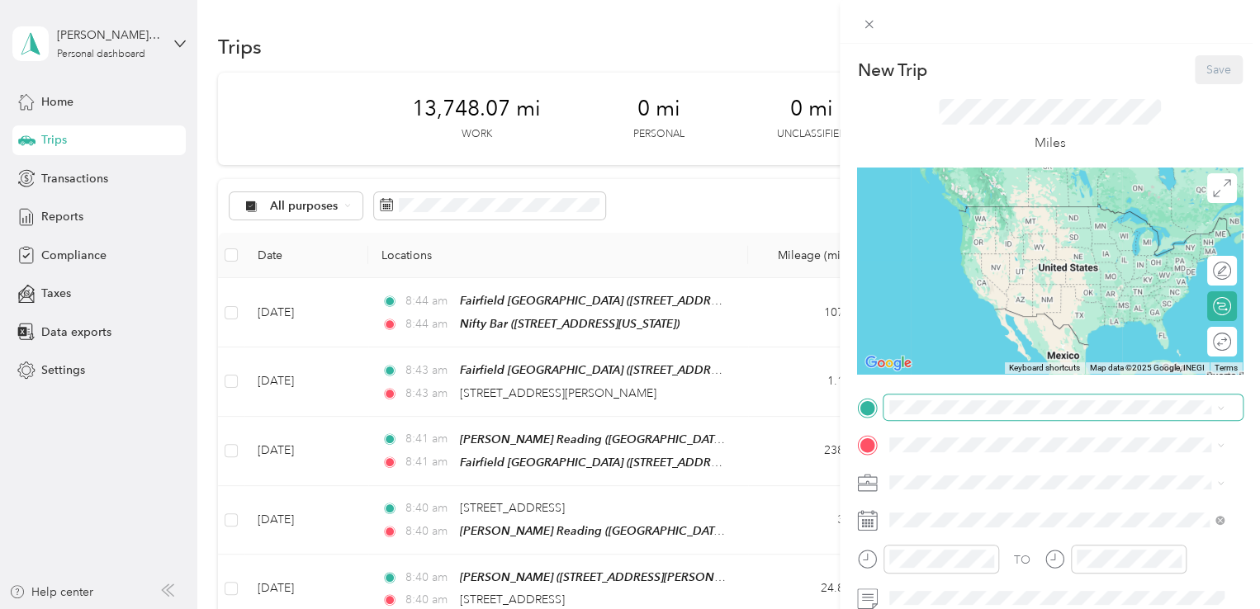
click at [952, 416] on span at bounding box center [1062, 408] width 359 height 26
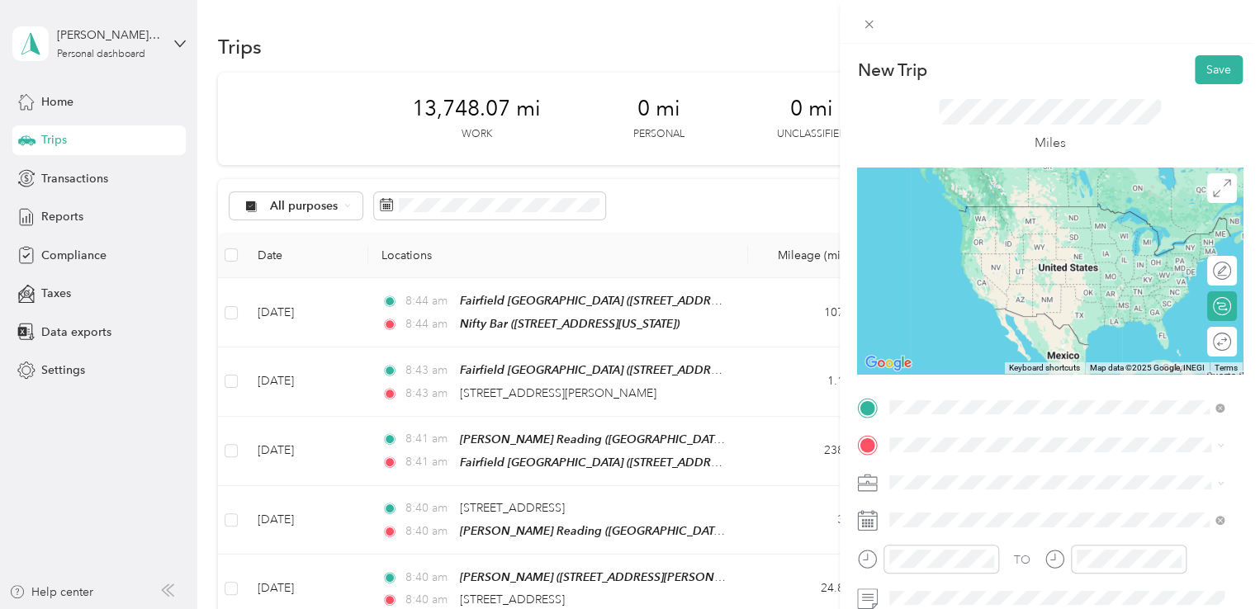
click at [996, 238] on span "[STREET_ADDRESS][US_STATE]" at bounding box center [1003, 231] width 165 height 14
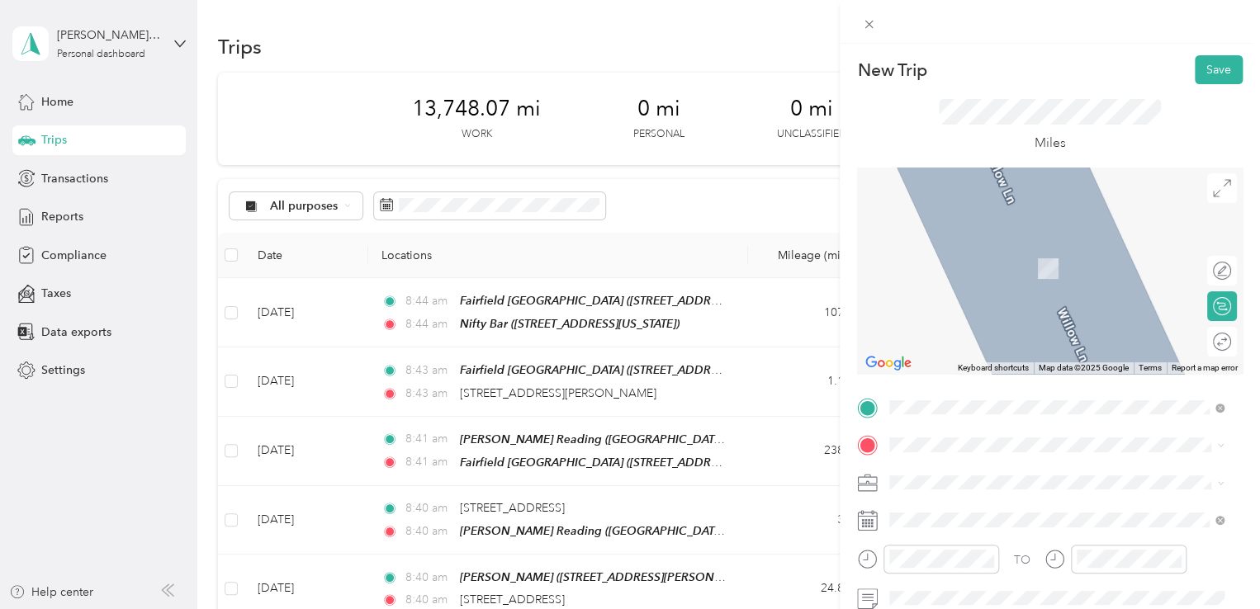
click at [954, 179] on div at bounding box center [1050, 271] width 386 height 206
click at [1139, 138] on div "Miles" at bounding box center [1050, 126] width 223 height 54
click at [1219, 404] on icon at bounding box center [1219, 408] width 9 height 9
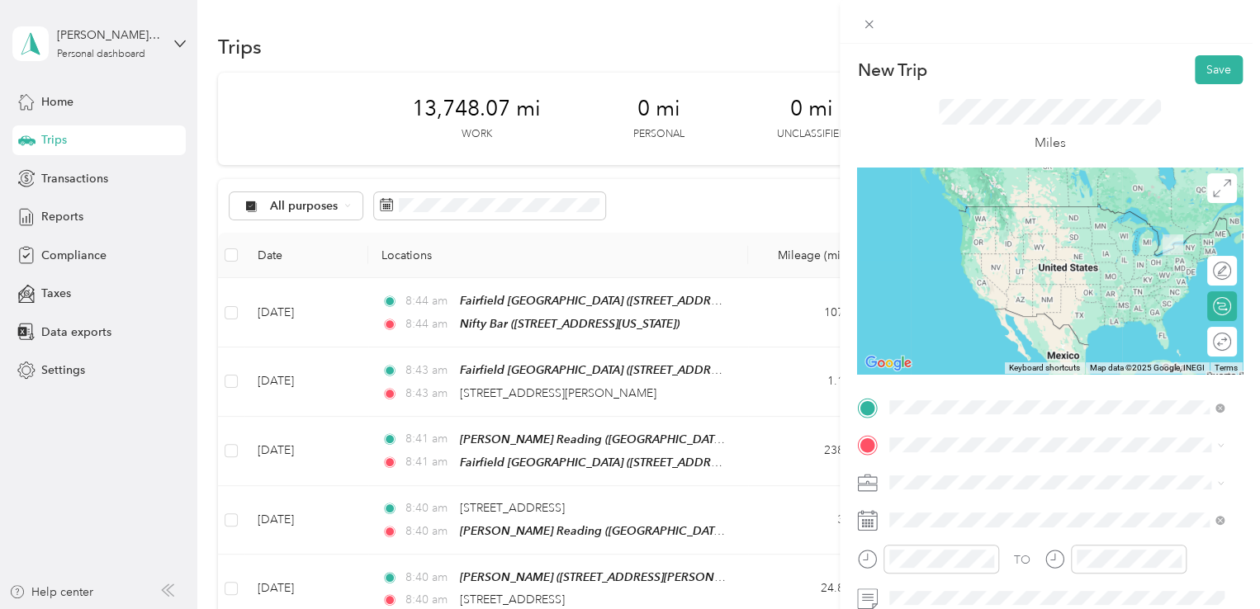
click at [1040, 475] on span "[STREET_ADDRESS][US_STATE]" at bounding box center [1003, 467] width 165 height 15
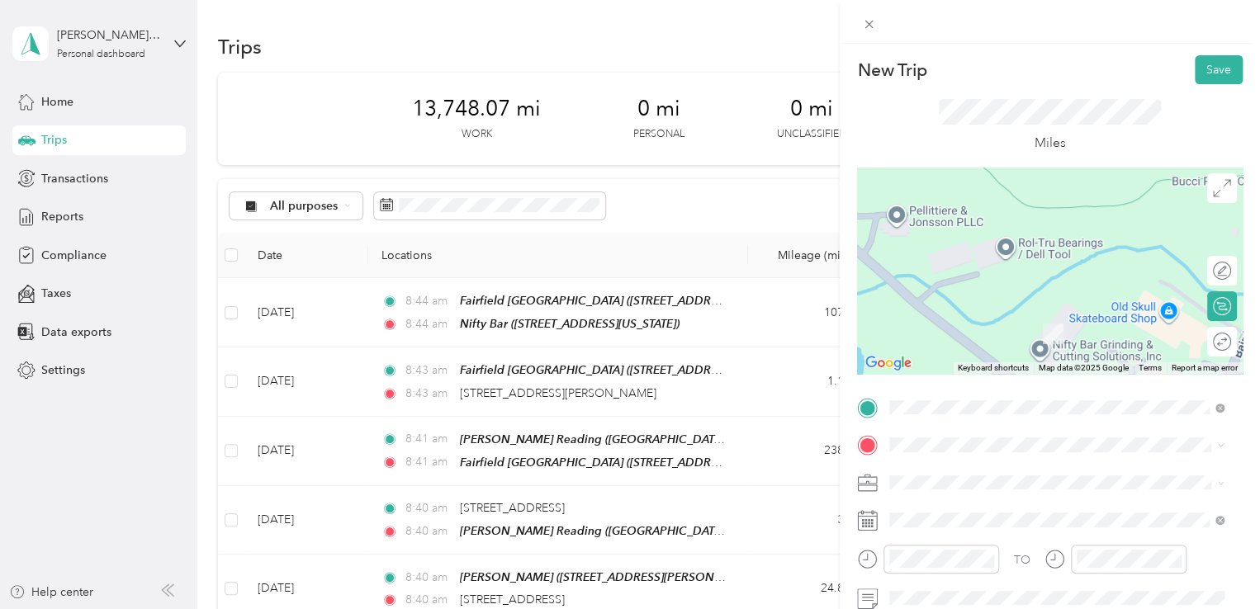
click at [674, 318] on div "New Trip Save This trip cannot be edited because it is either under review, app…" at bounding box center [630, 304] width 1260 height 609
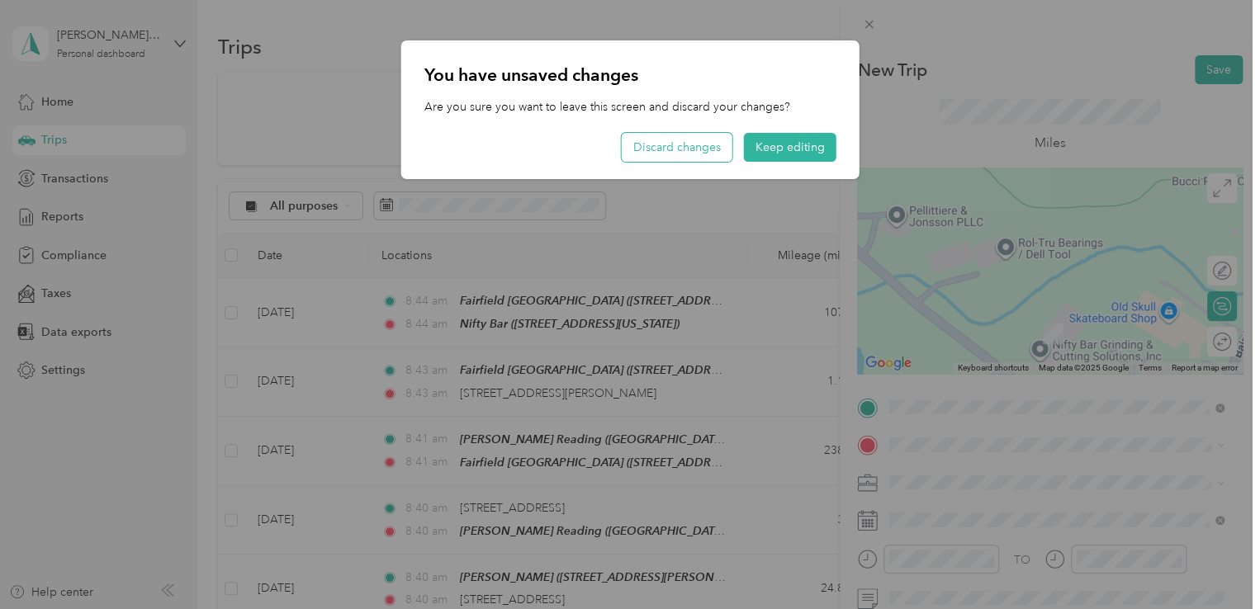
click at [710, 144] on button "Discard changes" at bounding box center [677, 147] width 111 height 29
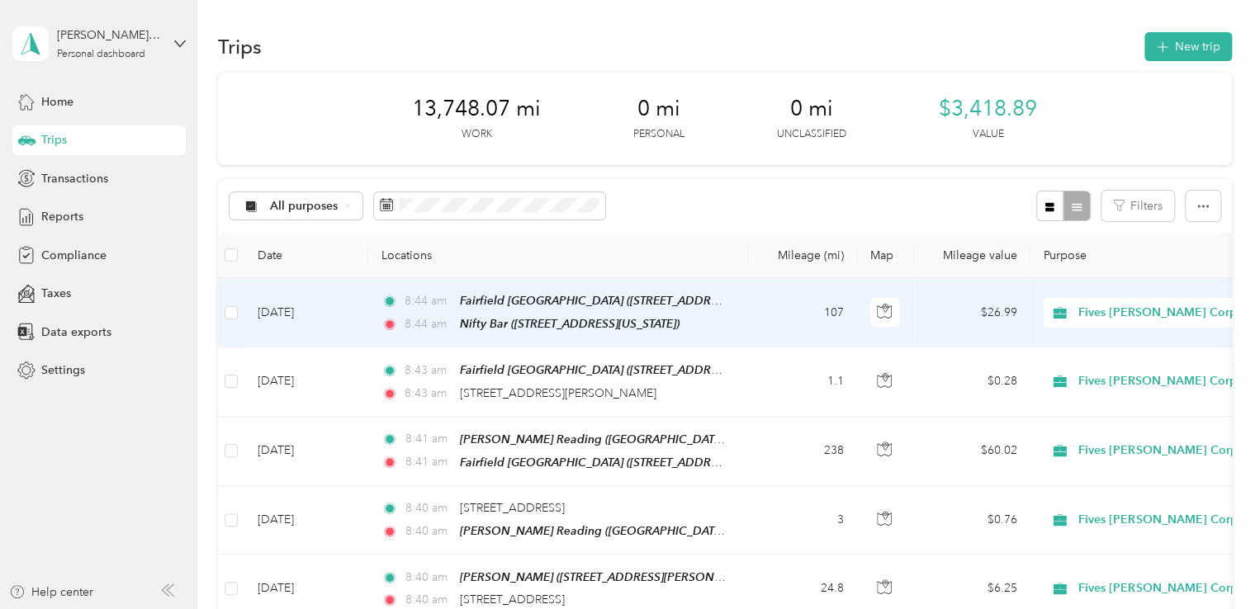
click at [660, 330] on div "Nifty Bar ([STREET_ADDRESS][US_STATE])" at bounding box center [570, 324] width 220 height 19
click at [660, 324] on span "Nifty Bar ([STREET_ADDRESS][US_STATE])" at bounding box center [570, 323] width 220 height 13
click at [521, 282] on button "Edit Place" at bounding box center [513, 282] width 94 height 29
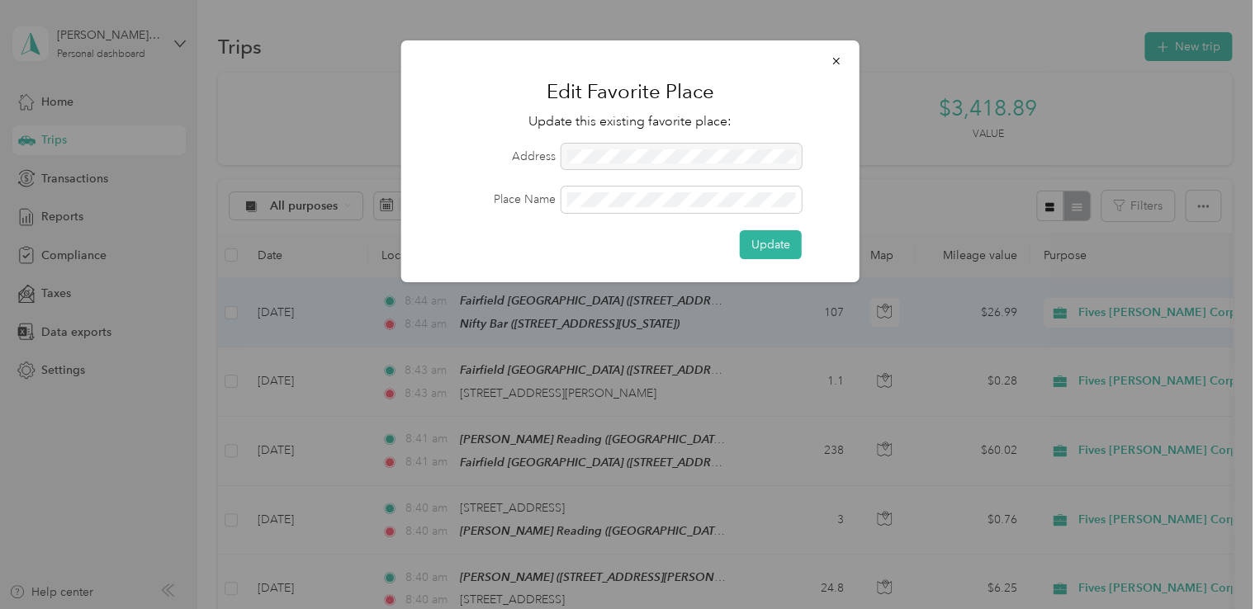
click at [836, 59] on icon "button" at bounding box center [837, 61] width 12 height 12
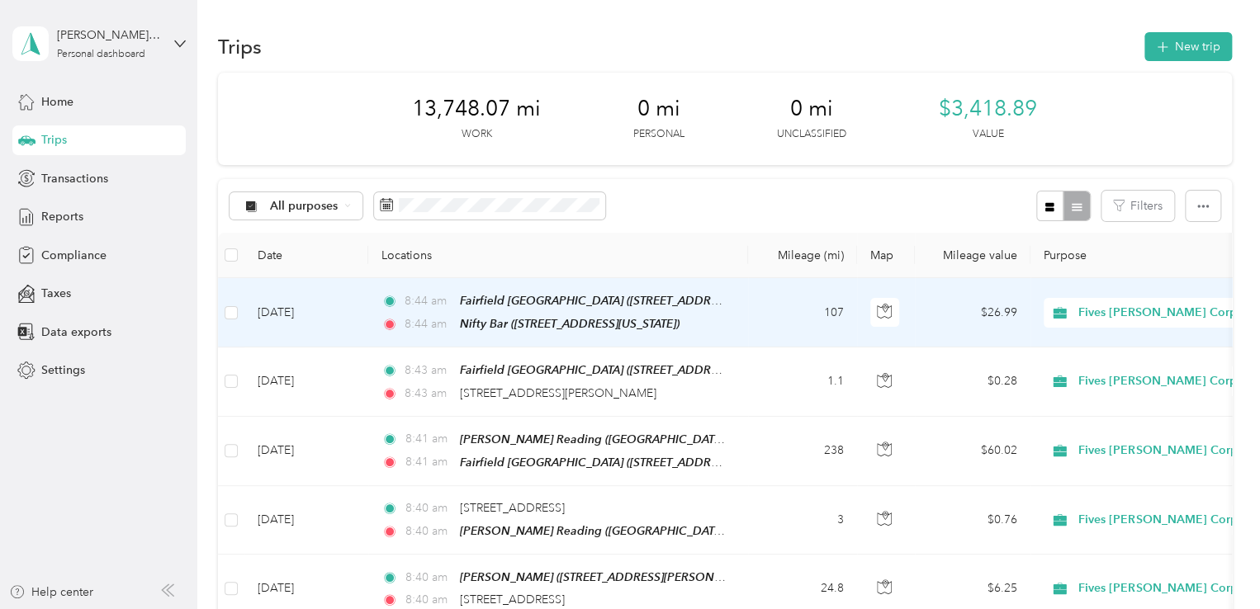
click at [788, 315] on td "107" at bounding box center [802, 312] width 109 height 69
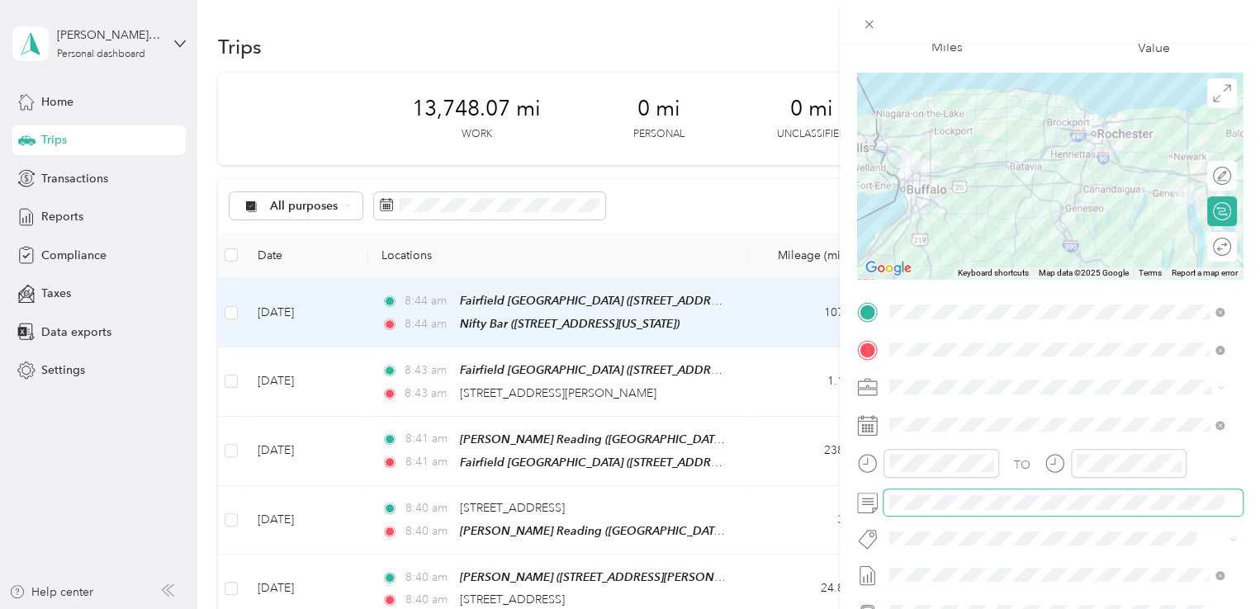
scroll to position [165, 0]
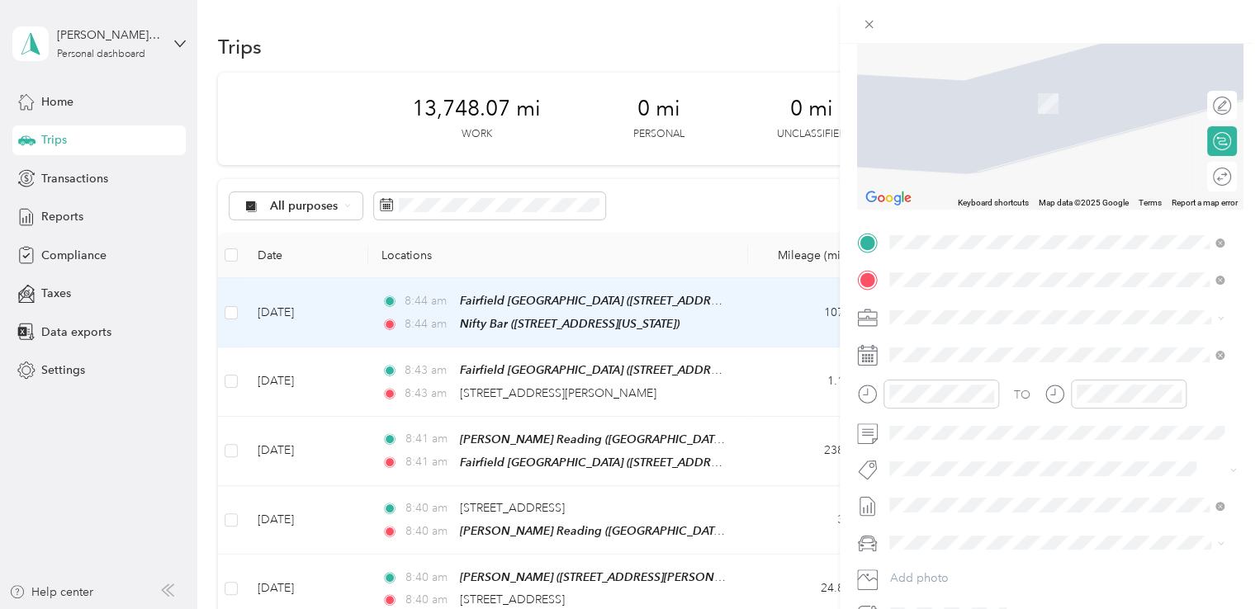
click at [1011, 347] on span "[STREET_ADDRESS][US_STATE]" at bounding box center [1003, 339] width 165 height 15
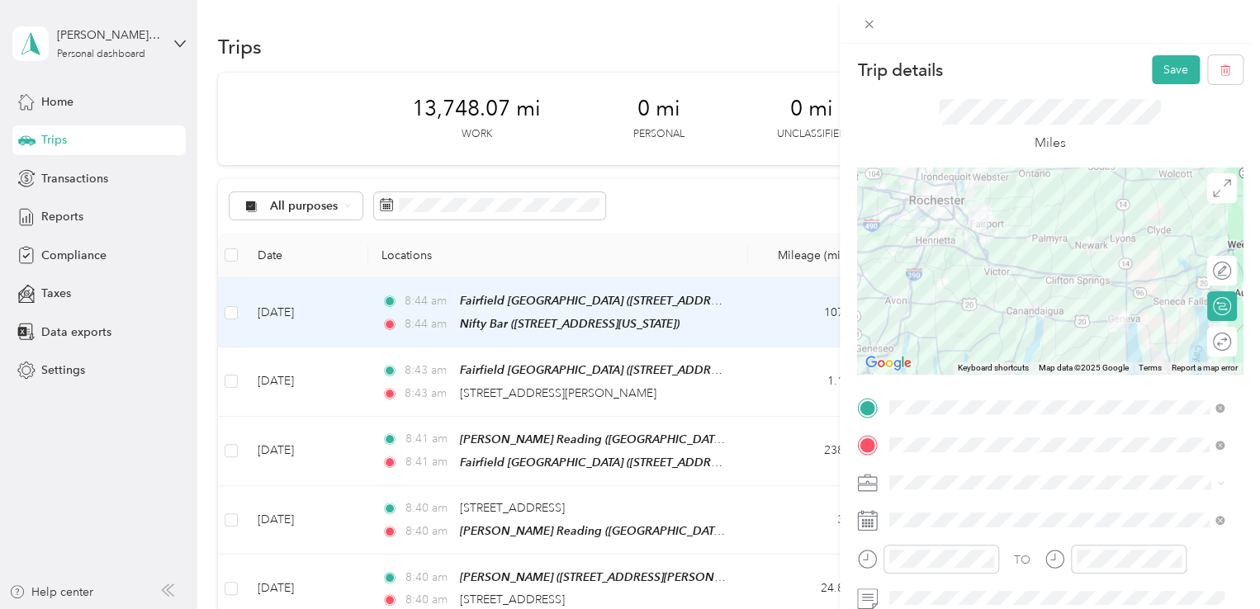
scroll to position [0, 0]
click at [1153, 64] on button "Save" at bounding box center [1176, 69] width 48 height 29
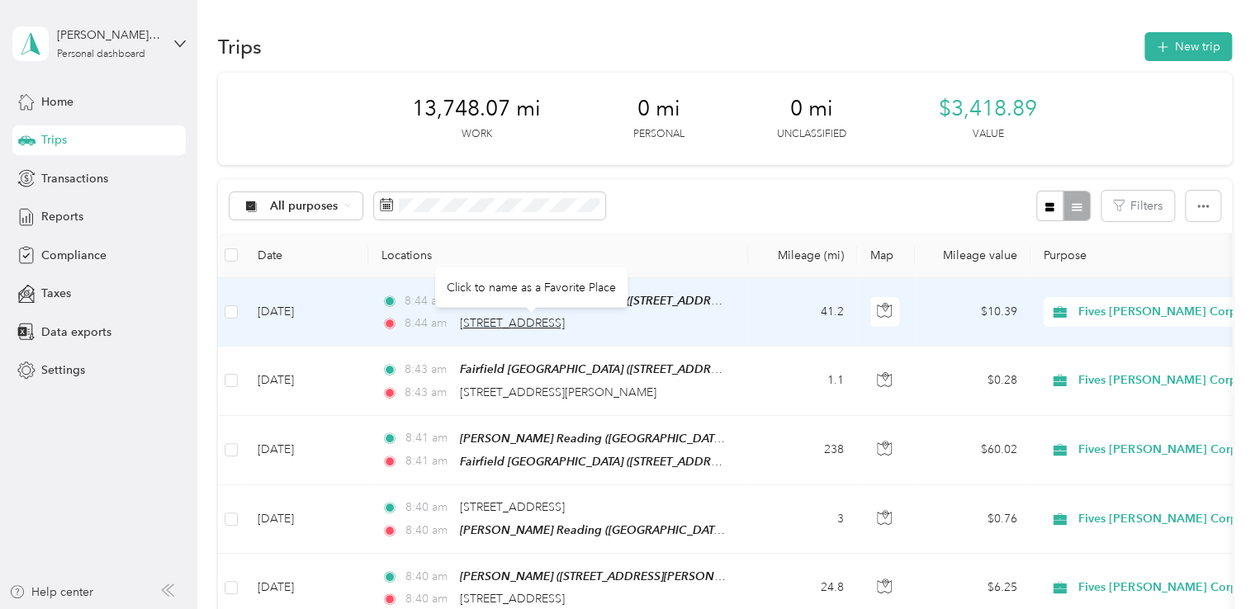
click at [565, 323] on span "[STREET_ADDRESS]" at bounding box center [512, 323] width 105 height 14
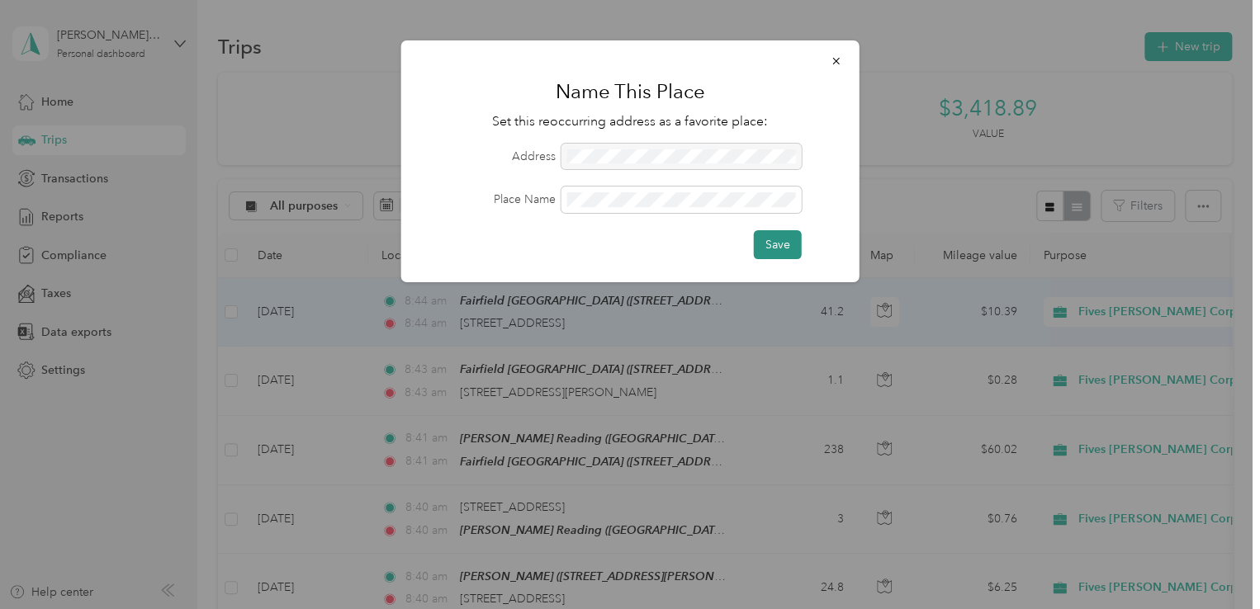
click at [773, 252] on button "Save" at bounding box center [778, 244] width 48 height 29
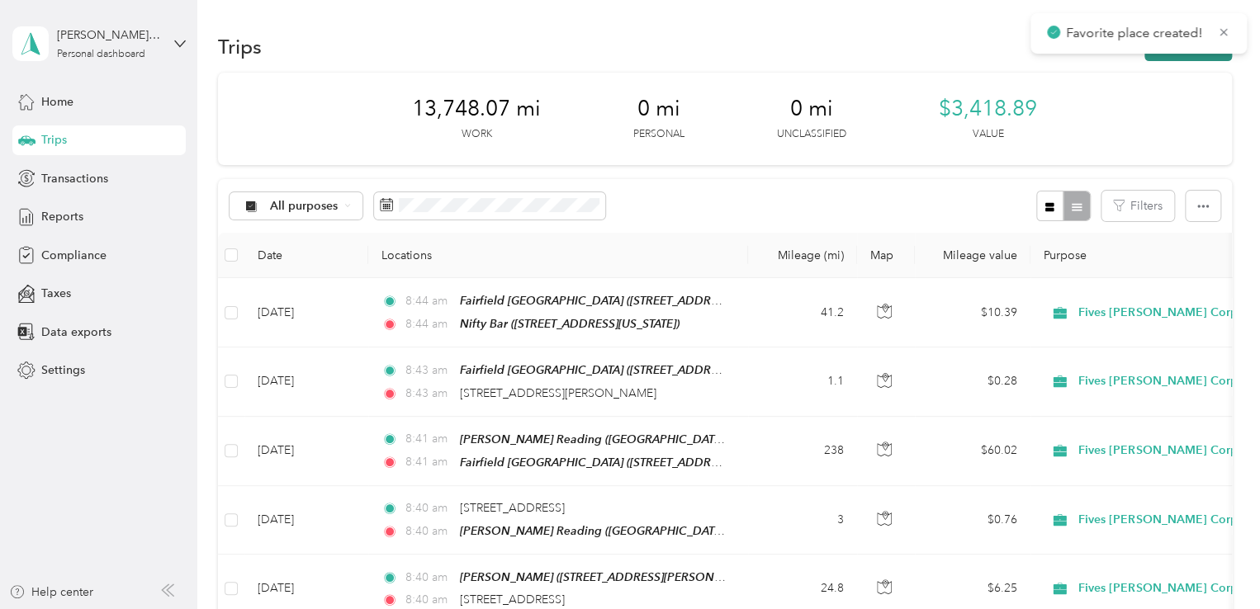
click at [1171, 59] on button "New trip" at bounding box center [1188, 46] width 88 height 29
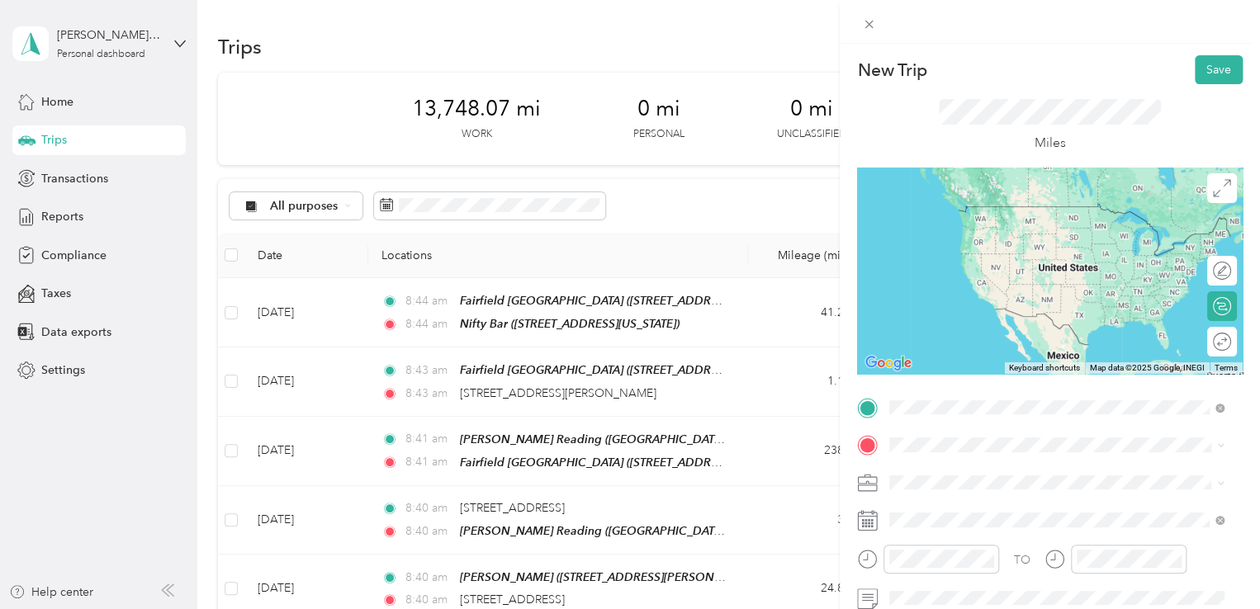
click at [1020, 473] on span "[STREET_ADDRESS][US_STATE]" at bounding box center [1003, 467] width 165 height 15
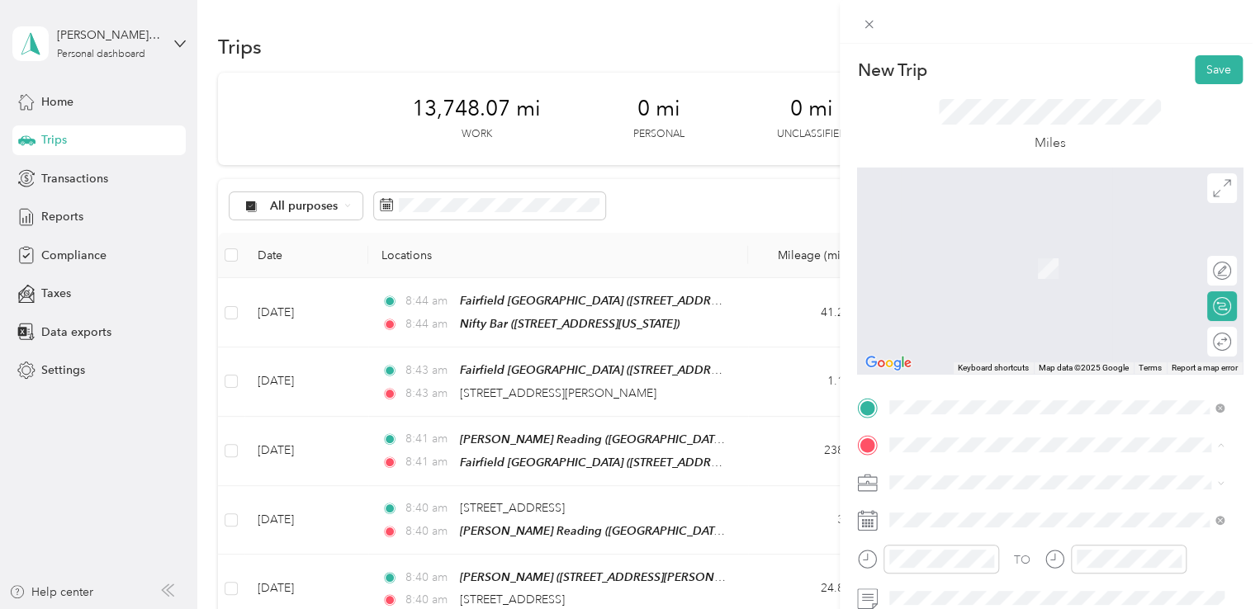
click at [972, 252] on span "[STREET_ADDRESS][US_STATE]" at bounding box center [1003, 244] width 165 height 15
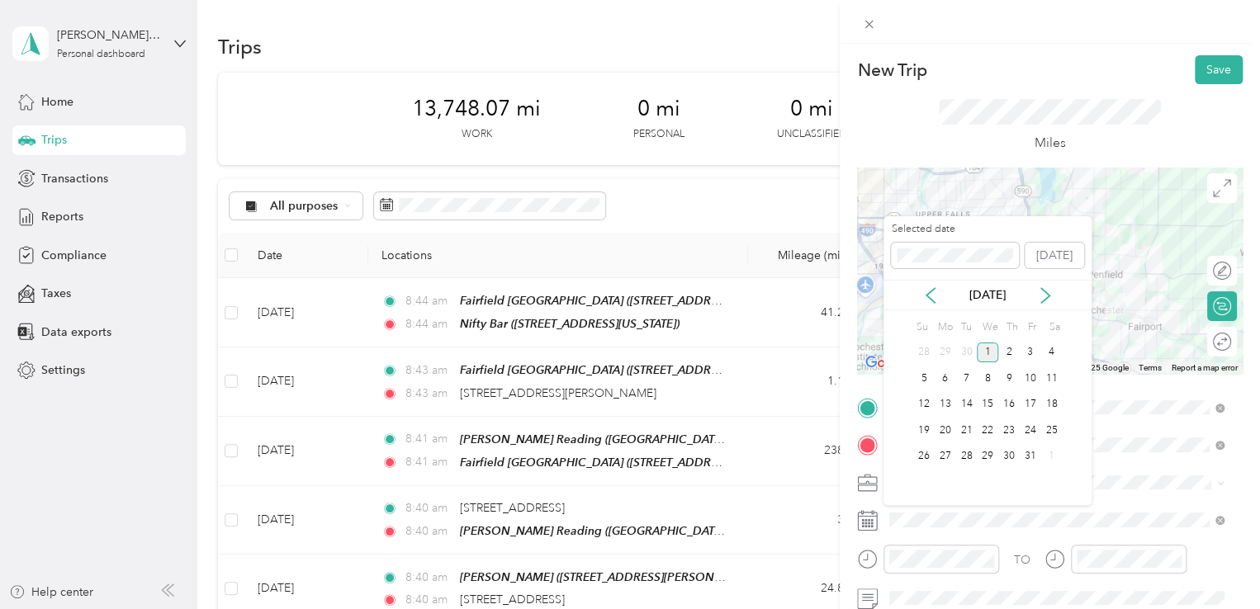
click at [942, 286] on div "[DATE]" at bounding box center [987, 294] width 208 height 17
click at [937, 287] on icon at bounding box center [930, 295] width 17 height 17
click at [1005, 401] on div "18" at bounding box center [1008, 405] width 21 height 21
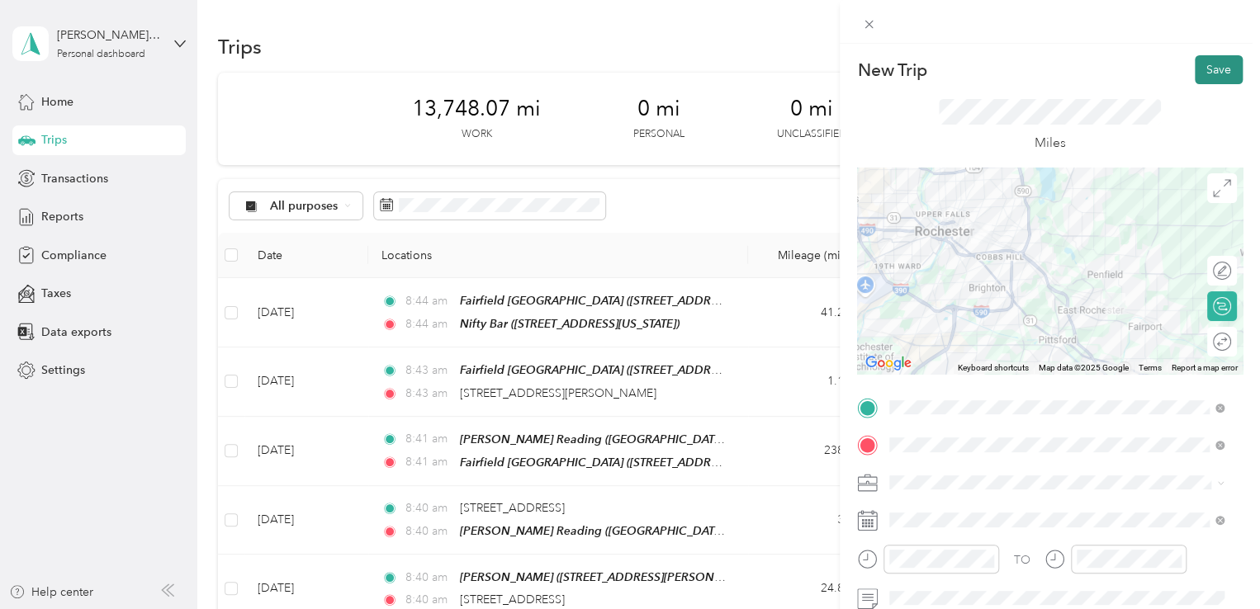
click at [1202, 74] on button "Save" at bounding box center [1219, 69] width 48 height 29
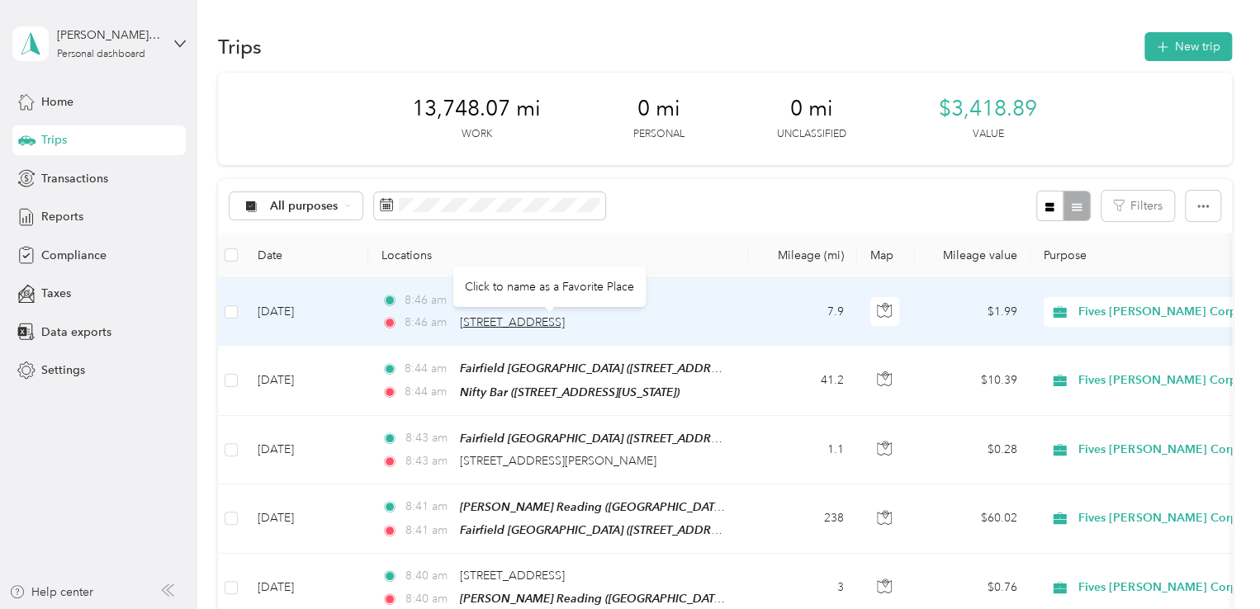
click at [539, 325] on span "[STREET_ADDRESS]" at bounding box center [512, 322] width 105 height 14
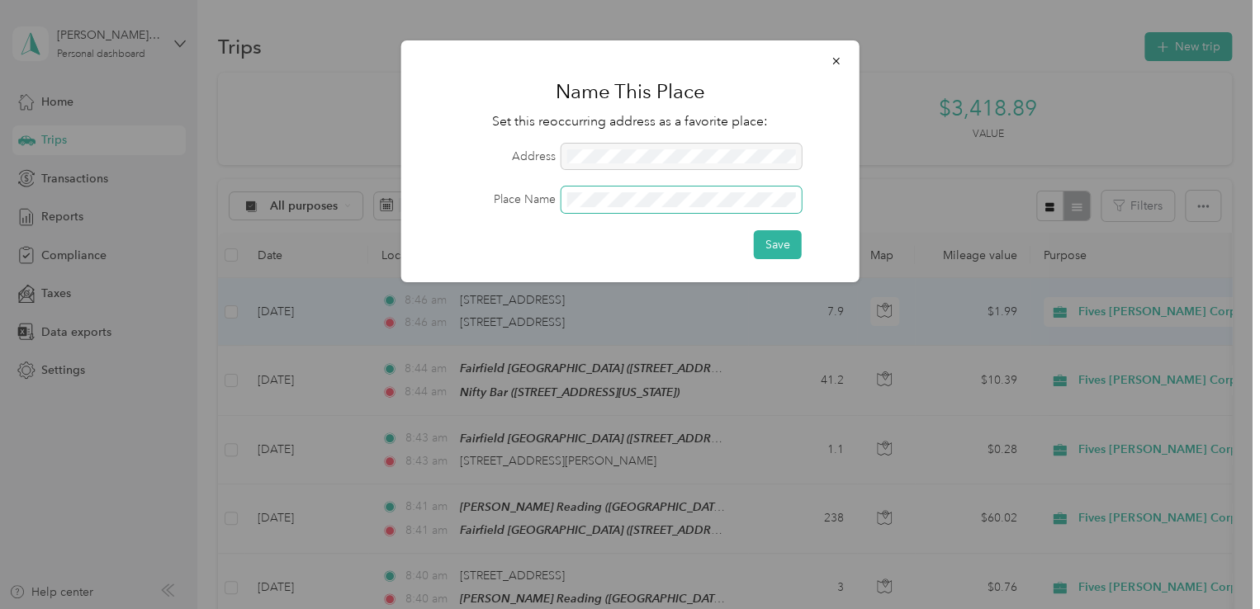
click at [624, 207] on span at bounding box center [681, 200] width 240 height 26
click at [780, 244] on button "Save" at bounding box center [778, 244] width 48 height 29
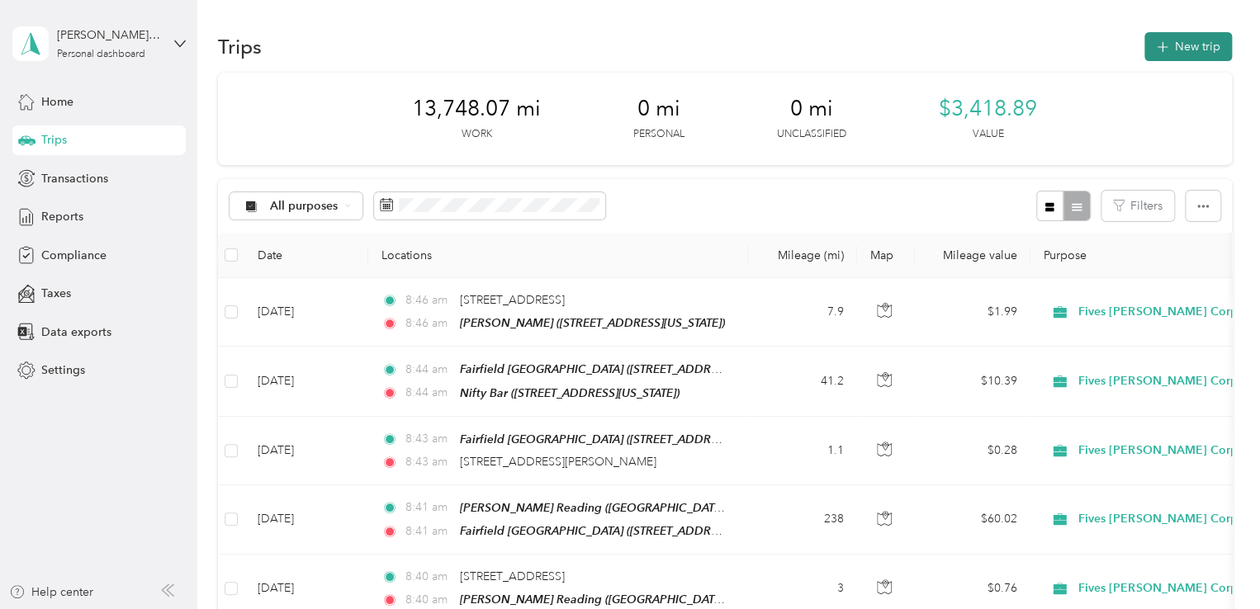
click at [1174, 37] on button "New trip" at bounding box center [1188, 46] width 88 height 29
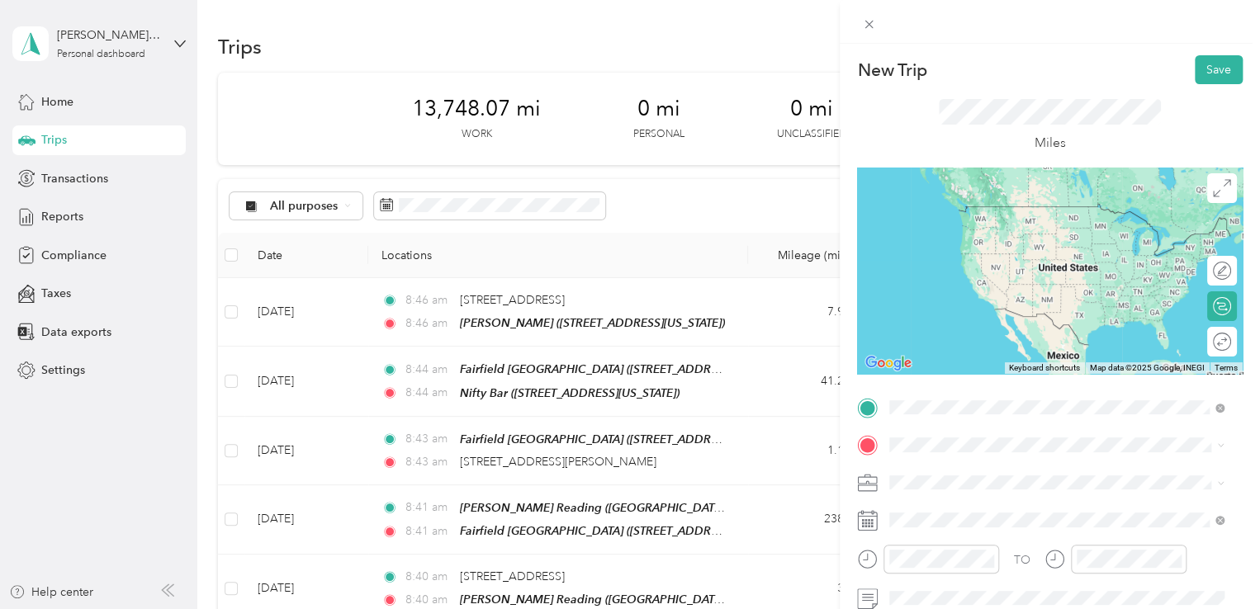
click at [974, 238] on span "[STREET_ADDRESS][US_STATE]" at bounding box center [1003, 231] width 165 height 14
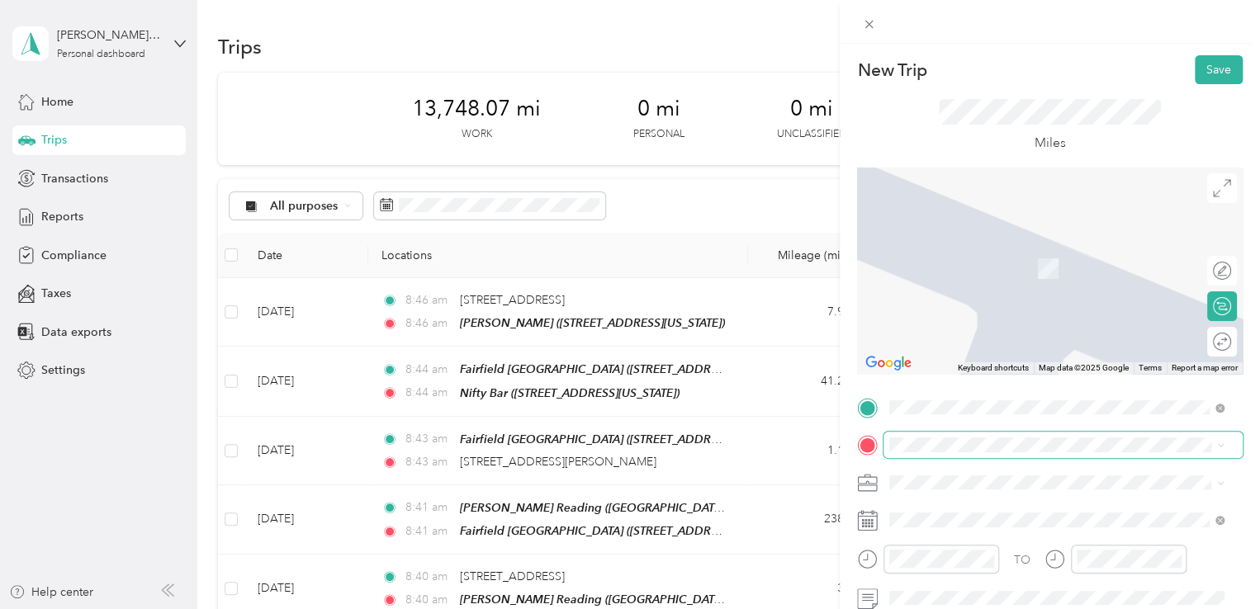
click at [936, 454] on span at bounding box center [1062, 445] width 359 height 26
click at [1029, 270] on span "[STREET_ADDRESS][US_STATE]" at bounding box center [1003, 269] width 165 height 14
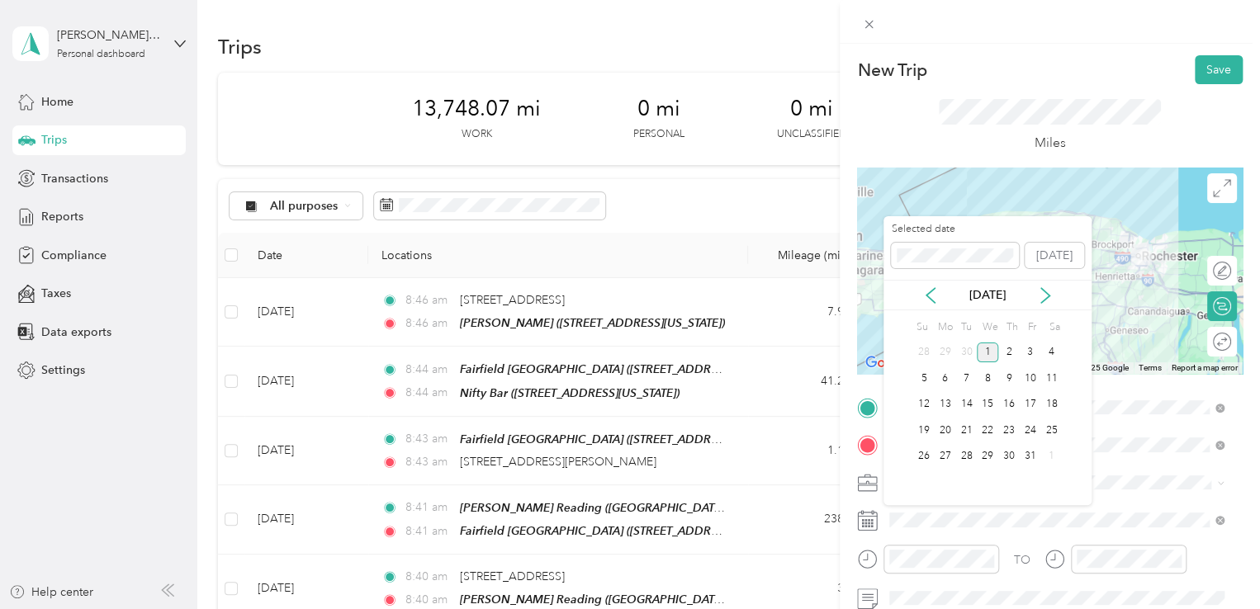
click at [942, 301] on div "[DATE]" at bounding box center [987, 294] width 208 height 17
click at [931, 299] on icon at bounding box center [930, 295] width 17 height 17
click at [1011, 410] on div "18" at bounding box center [1008, 405] width 21 height 21
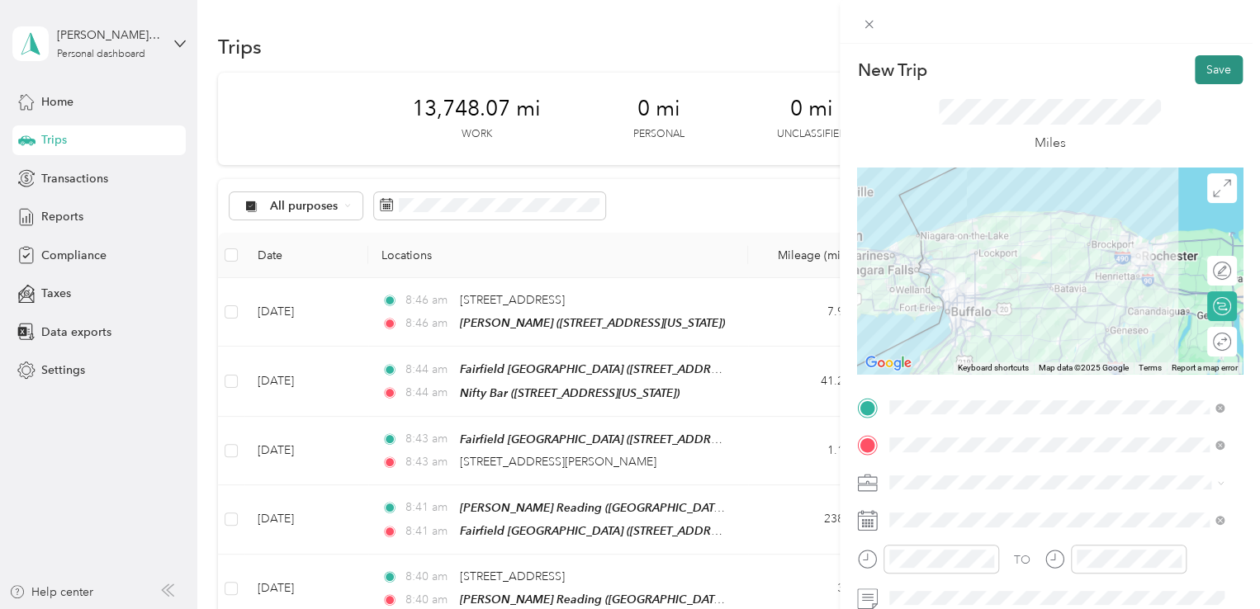
click at [1195, 75] on button "Save" at bounding box center [1219, 69] width 48 height 29
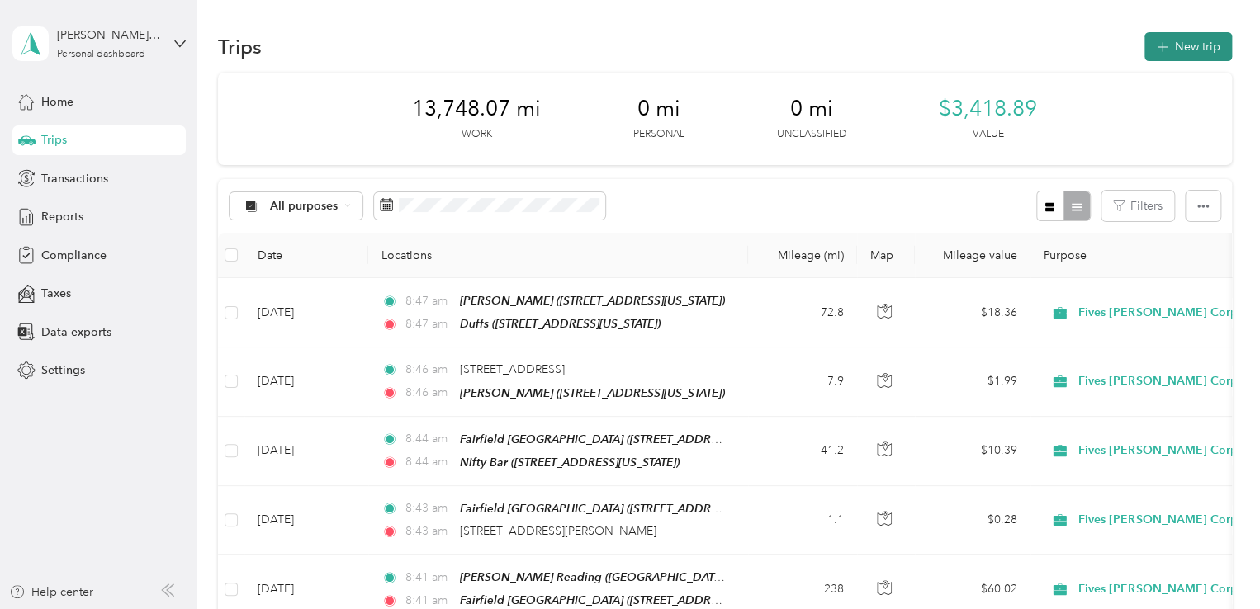
click at [1165, 44] on button "New trip" at bounding box center [1188, 46] width 88 height 29
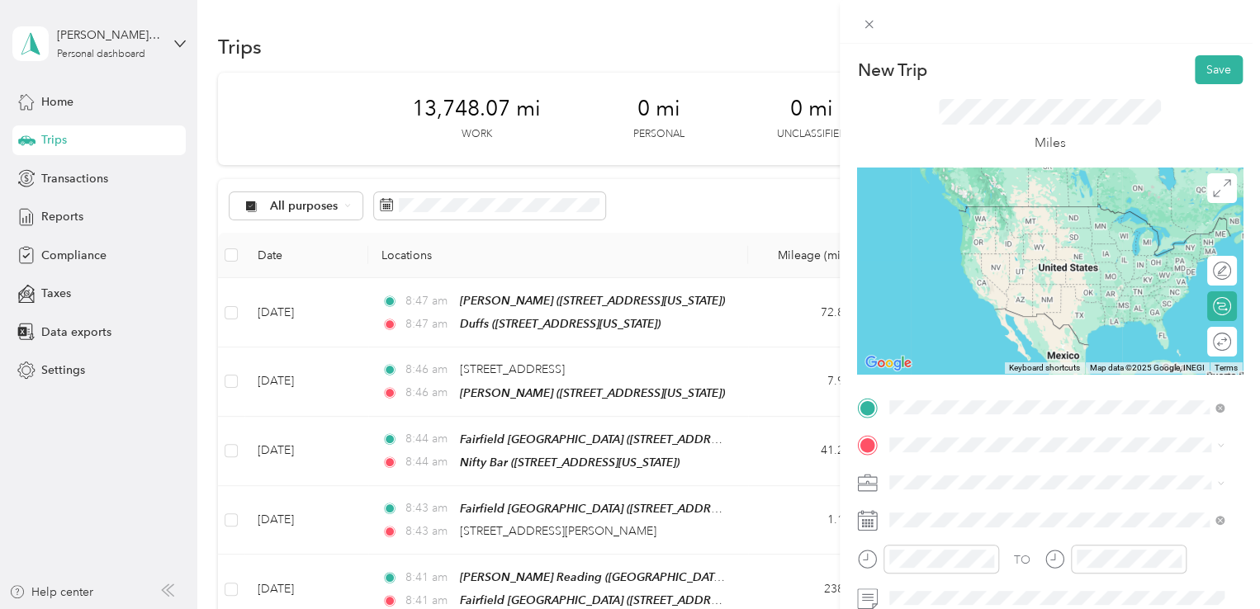
click at [1050, 232] on span "[STREET_ADDRESS][US_STATE]" at bounding box center [1003, 231] width 165 height 14
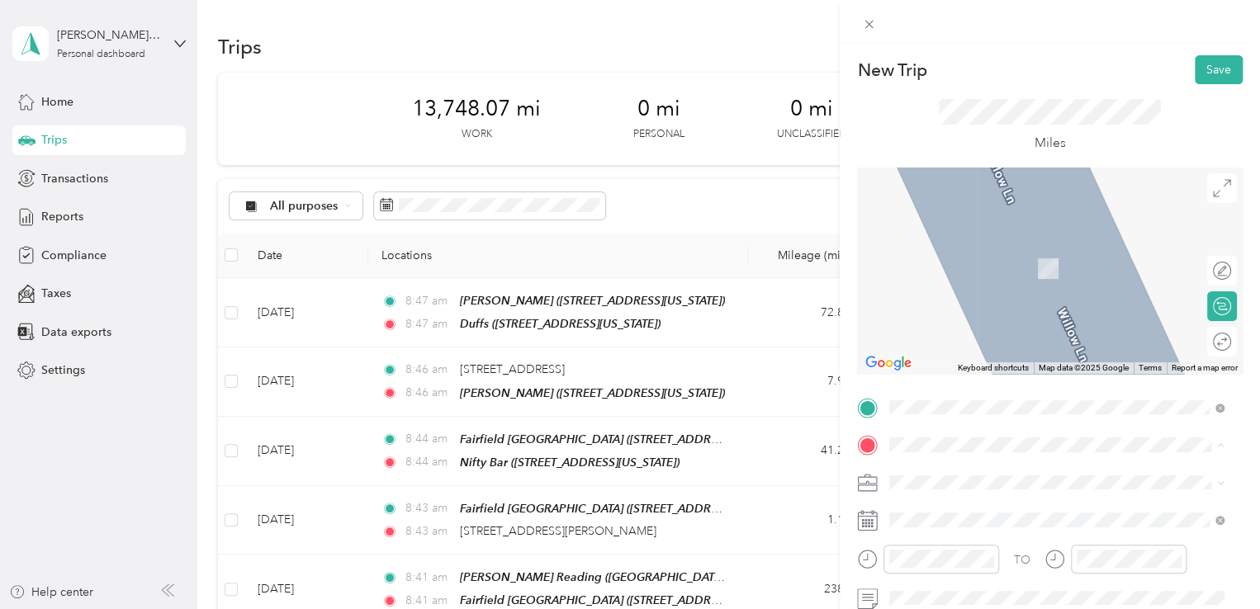
click at [981, 252] on div "Home" at bounding box center [1003, 250] width 165 height 15
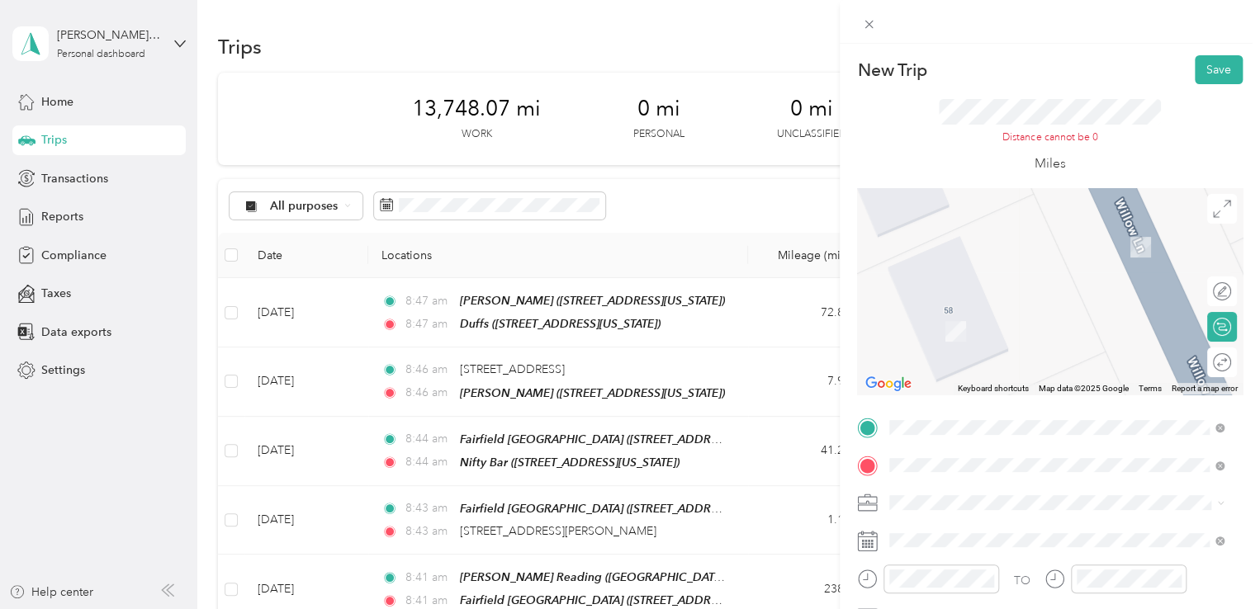
click at [980, 297] on div "Home [STREET_ADDRESS][US_STATE]" at bounding box center [1003, 280] width 165 height 35
click at [981, 258] on span "[STREET_ADDRESS][US_STATE]" at bounding box center [1003, 251] width 165 height 14
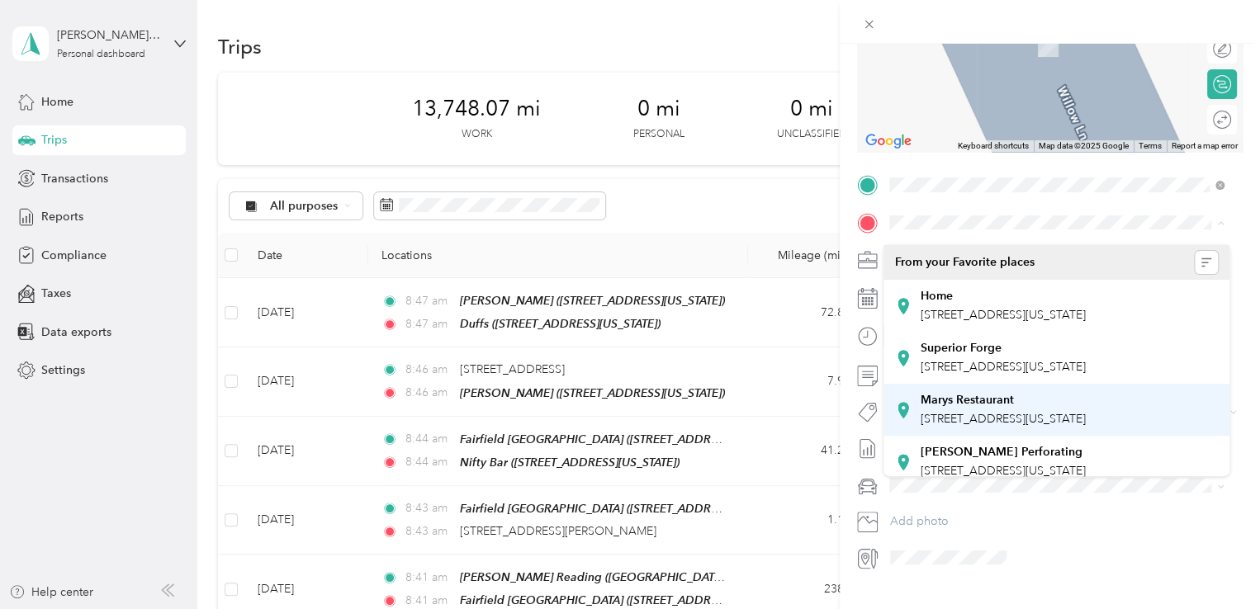
scroll to position [248, 0]
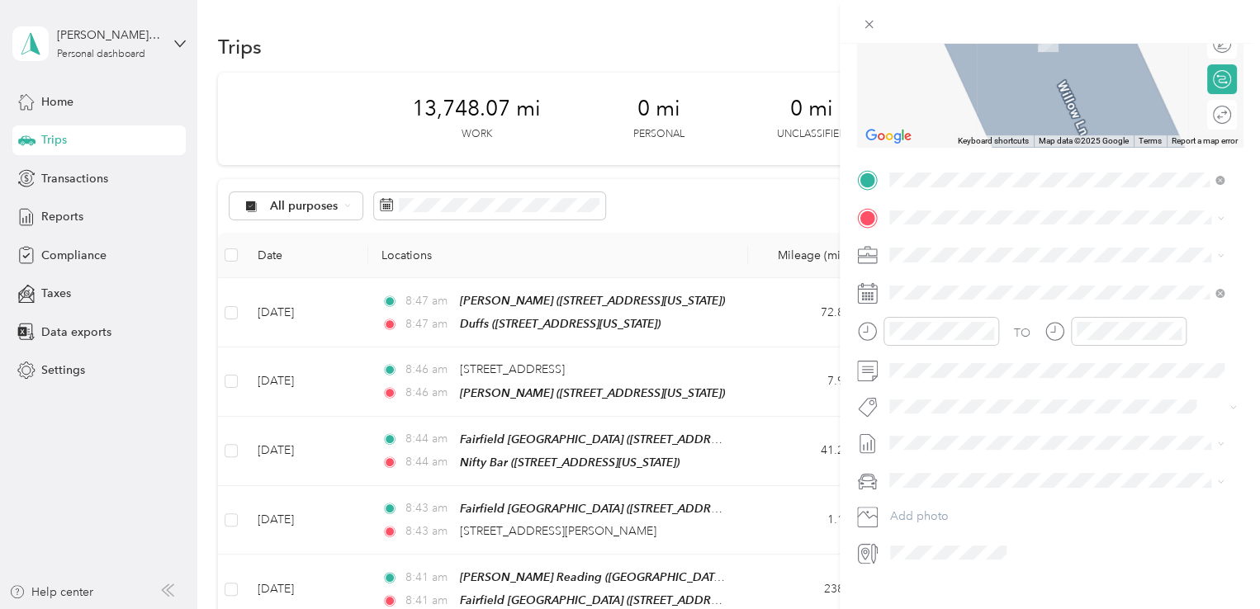
click at [1017, 319] on span "[STREET_ADDRESS][US_STATE]" at bounding box center [1003, 311] width 165 height 15
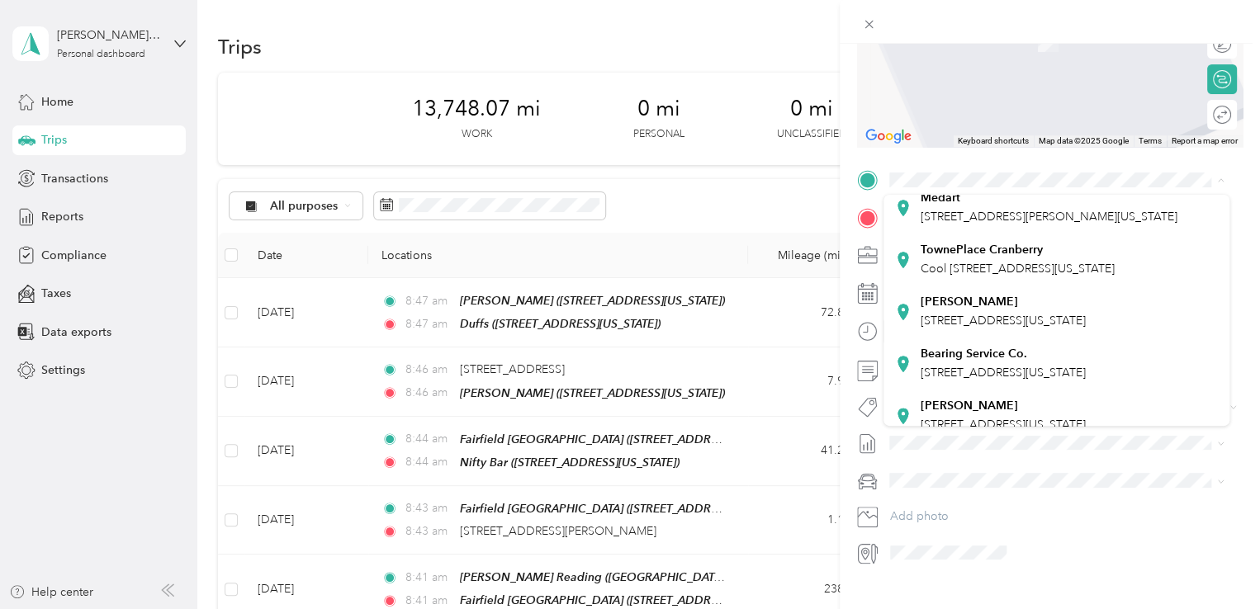
scroll to position [0, 0]
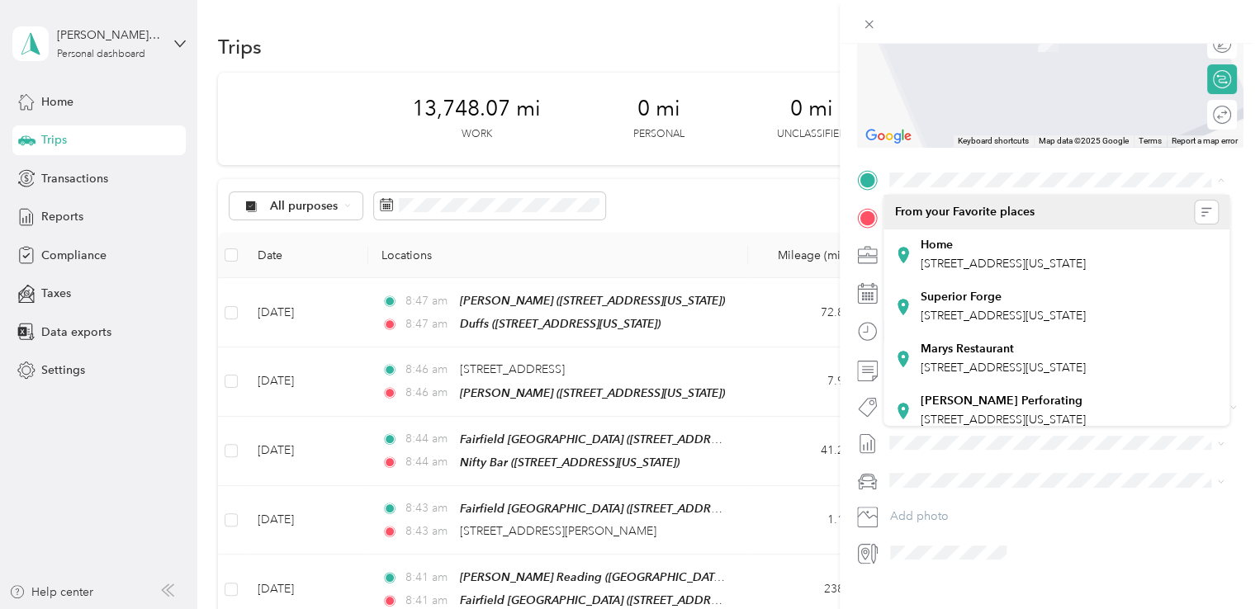
click at [722, 326] on div "New Trip Save This trip cannot be edited because it is either under review, app…" at bounding box center [630, 304] width 1260 height 609
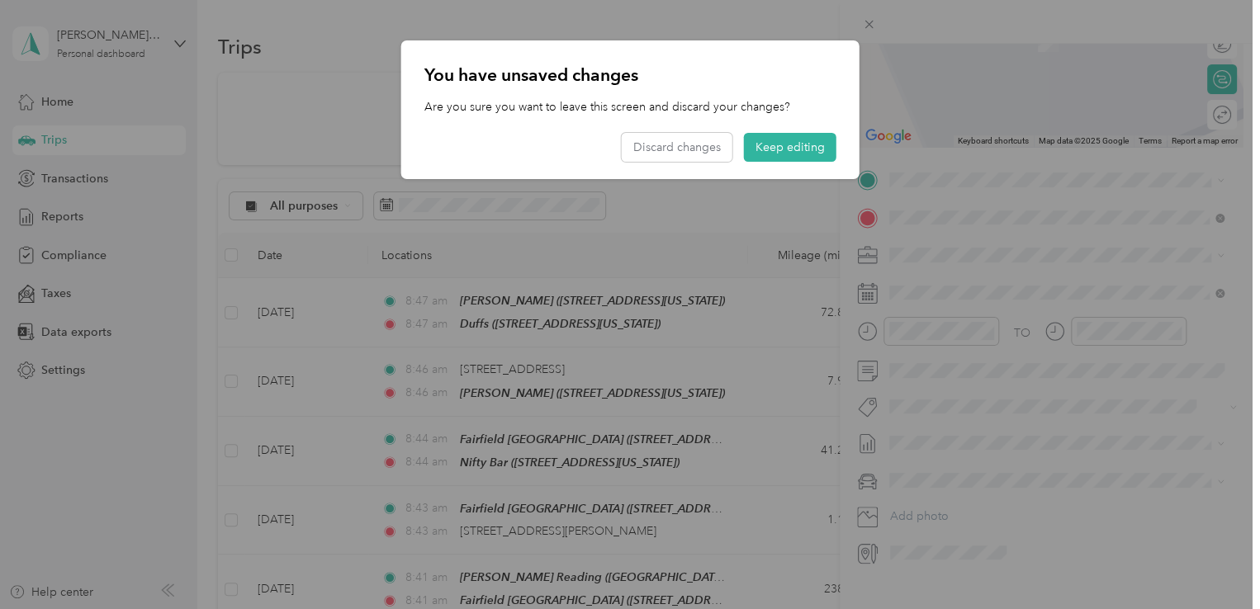
click at [802, 110] on p "Are you sure you want to leave this screen and discard your changes?" at bounding box center [630, 106] width 412 height 17
click at [771, 137] on button "Keep editing" at bounding box center [790, 147] width 92 height 29
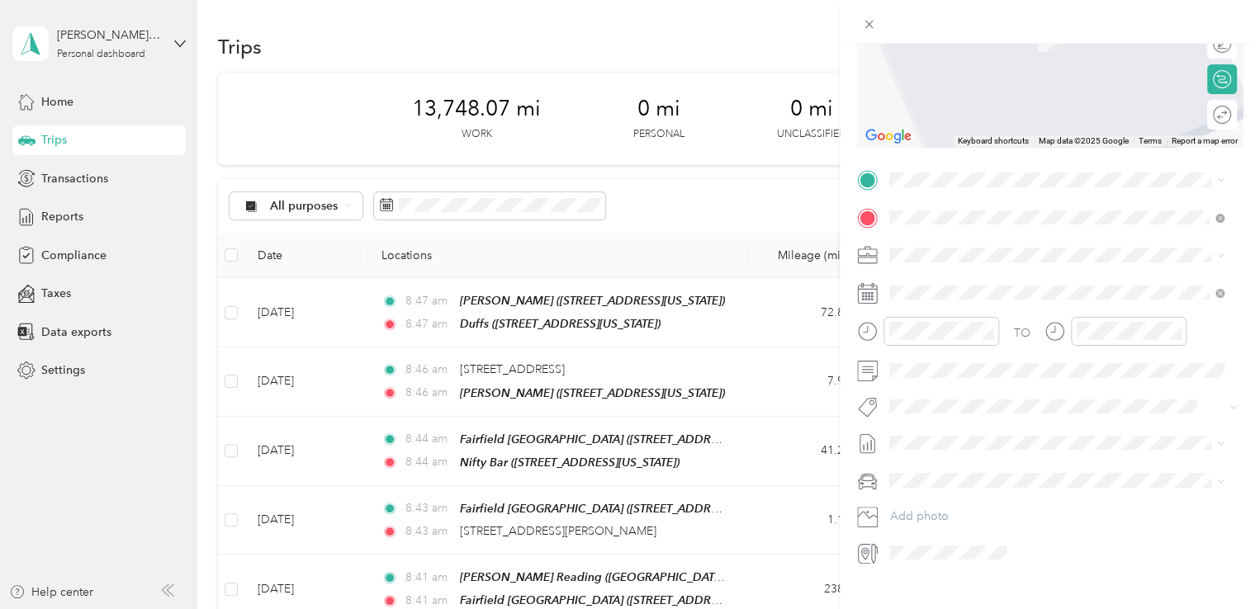
click at [921, 171] on span at bounding box center [1062, 180] width 359 height 26
click at [972, 335] on div "[STREET_ADDRESS][US_STATE]" at bounding box center [1056, 327] width 323 height 22
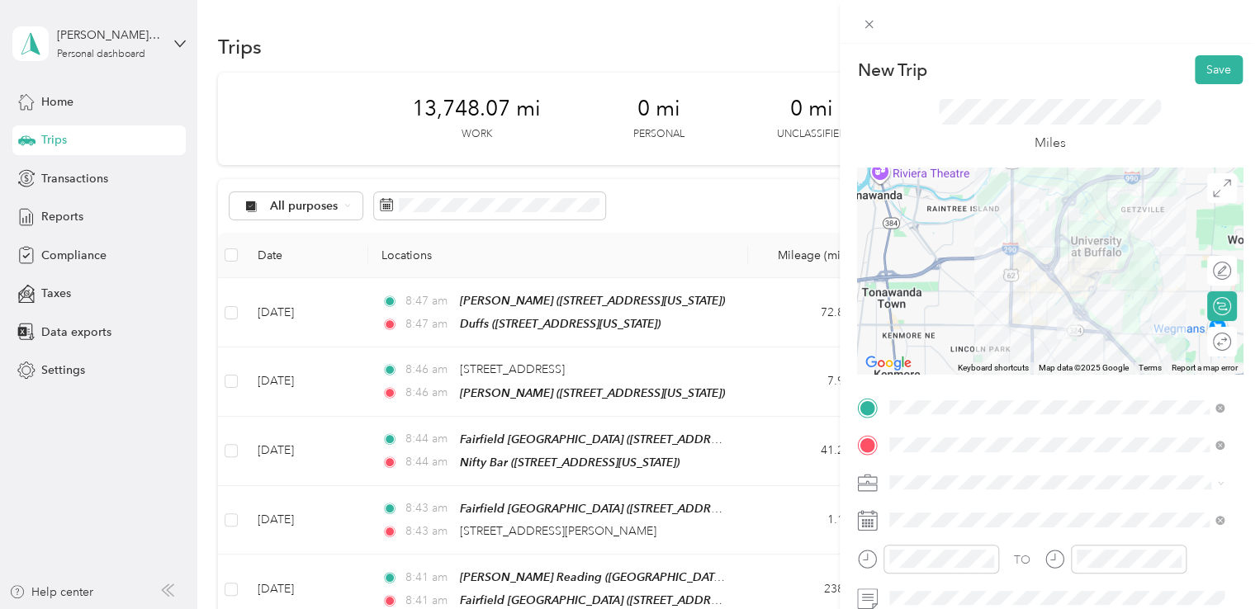
click at [1119, 463] on div "TO Add photo" at bounding box center [1050, 594] width 386 height 399
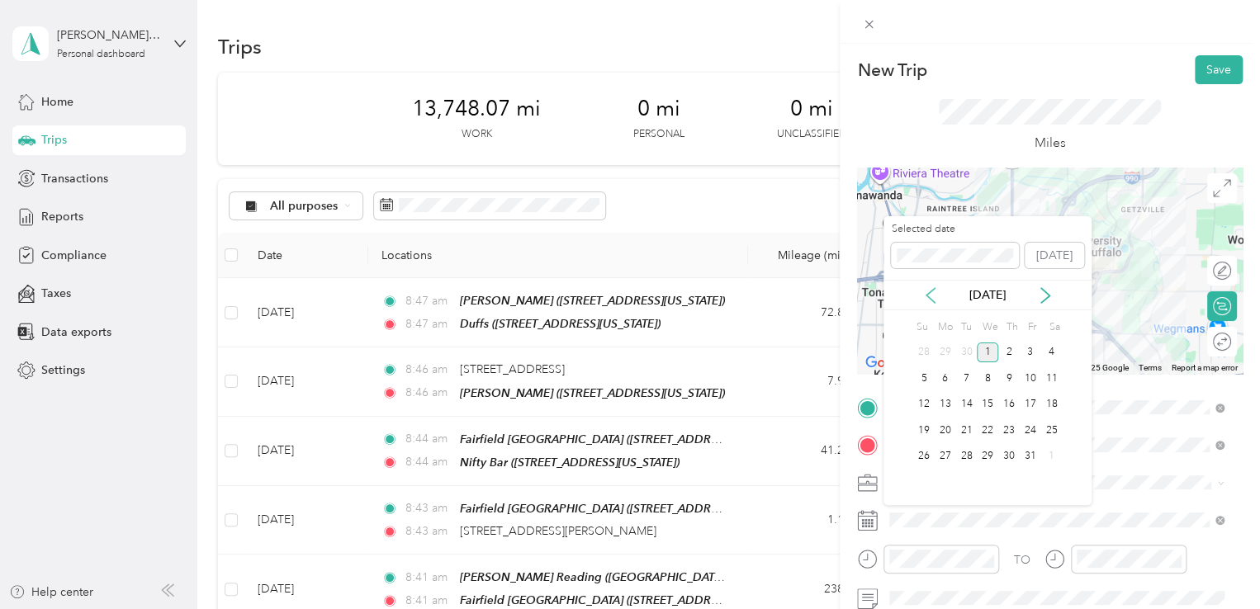
click at [930, 291] on icon at bounding box center [930, 295] width 8 height 15
click at [1005, 401] on div "18" at bounding box center [1008, 405] width 21 height 21
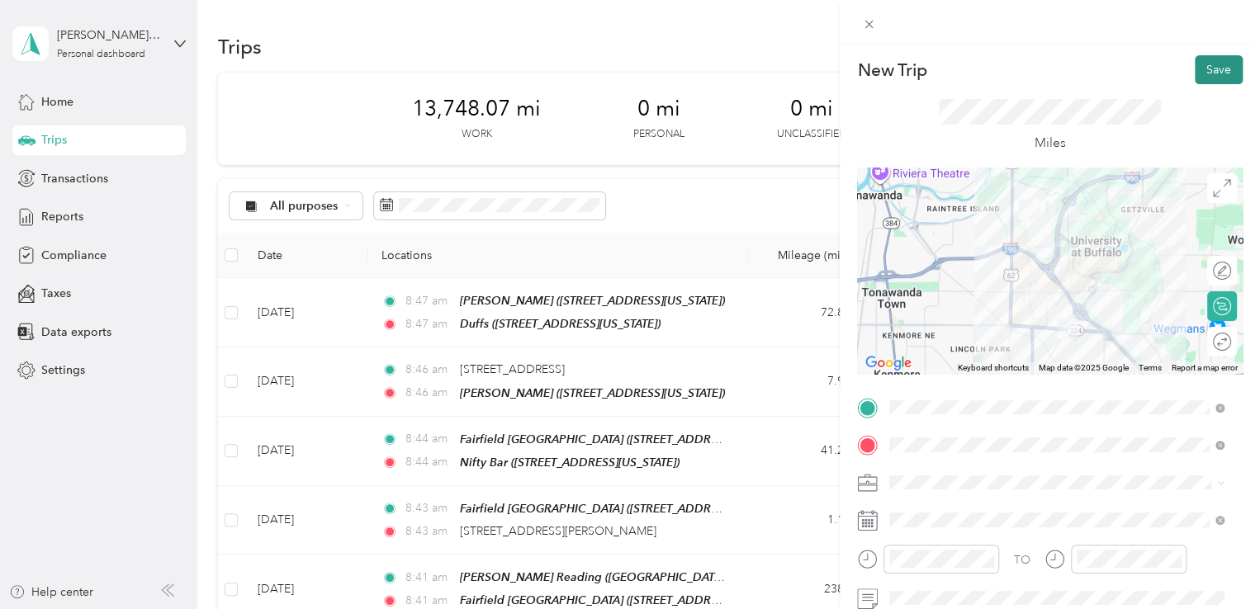
click at [1202, 70] on button "Save" at bounding box center [1219, 69] width 48 height 29
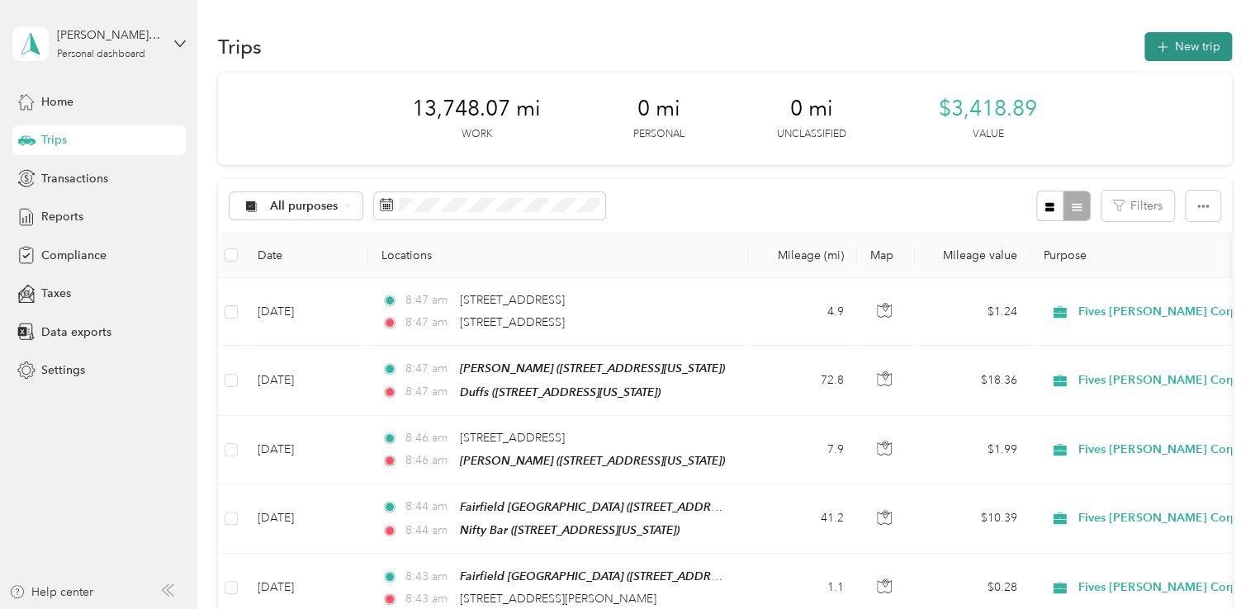
click at [1176, 46] on button "New trip" at bounding box center [1188, 46] width 88 height 29
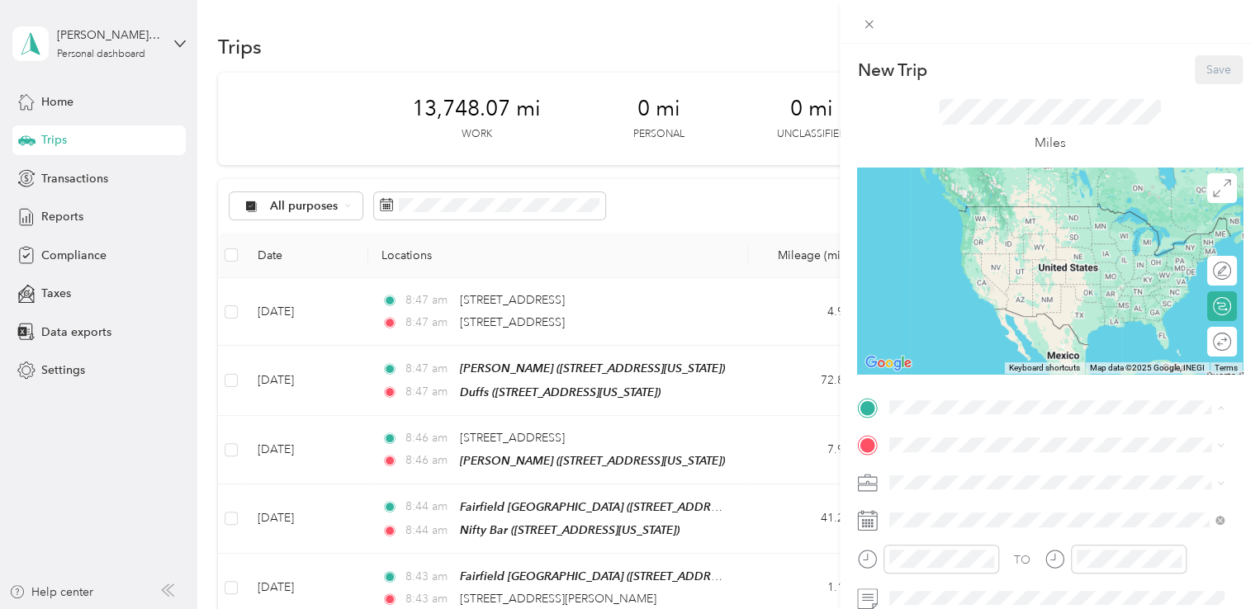
click at [963, 235] on span "[STREET_ADDRESS][US_STATE]" at bounding box center [1003, 231] width 165 height 14
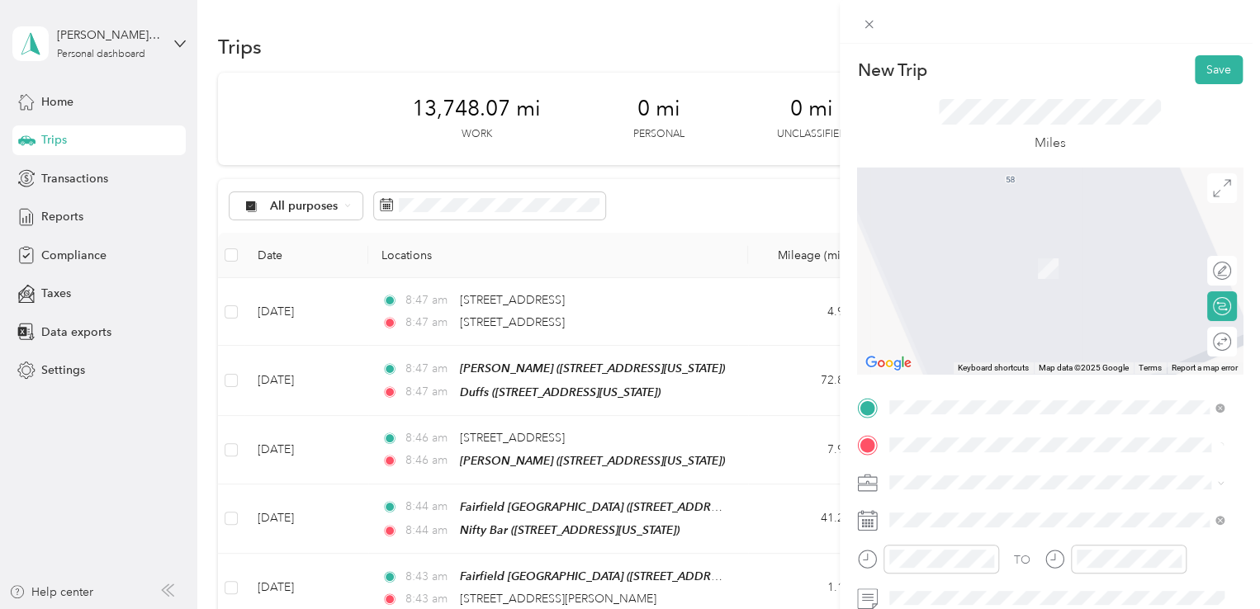
click at [1026, 252] on span "[STREET_ADDRESS][US_STATE]" at bounding box center [1003, 244] width 165 height 15
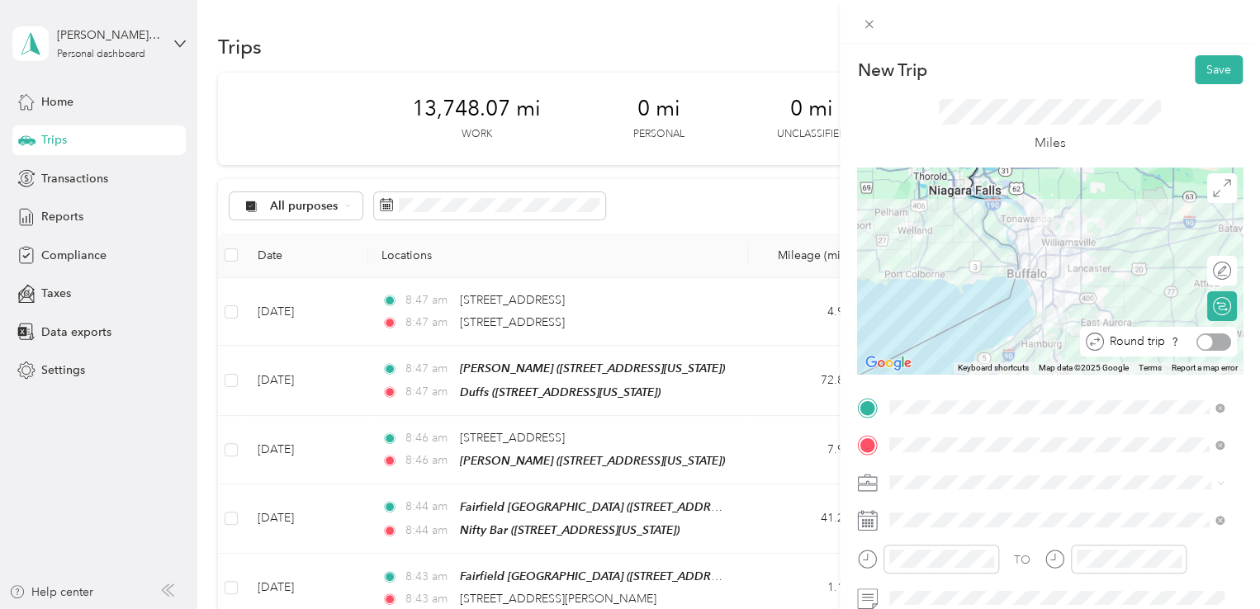
click at [1205, 348] on div at bounding box center [1213, 342] width 35 height 17
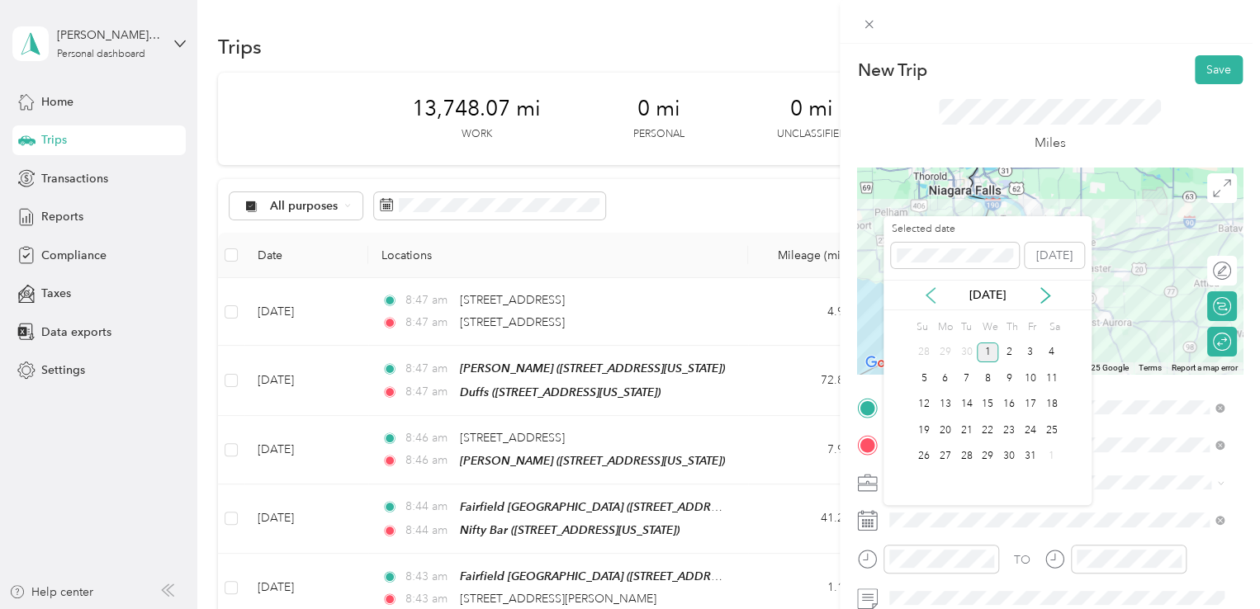
click at [934, 293] on icon at bounding box center [930, 295] width 17 height 17
click at [1014, 410] on div "18" at bounding box center [1008, 405] width 21 height 21
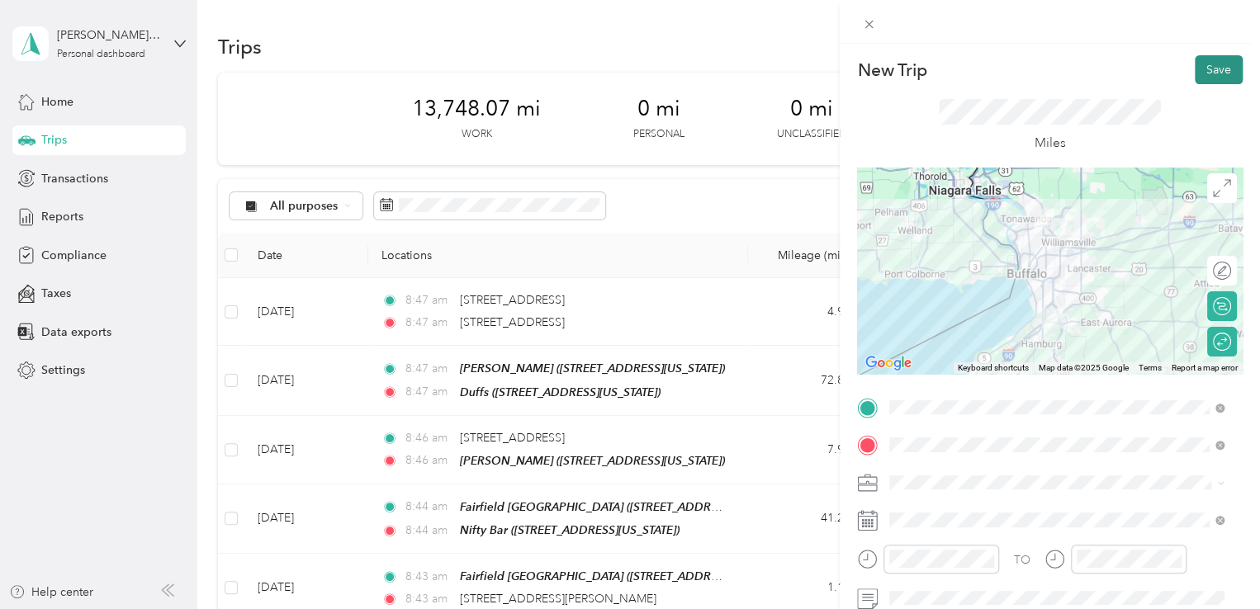
click at [1205, 67] on button "Save" at bounding box center [1219, 69] width 48 height 29
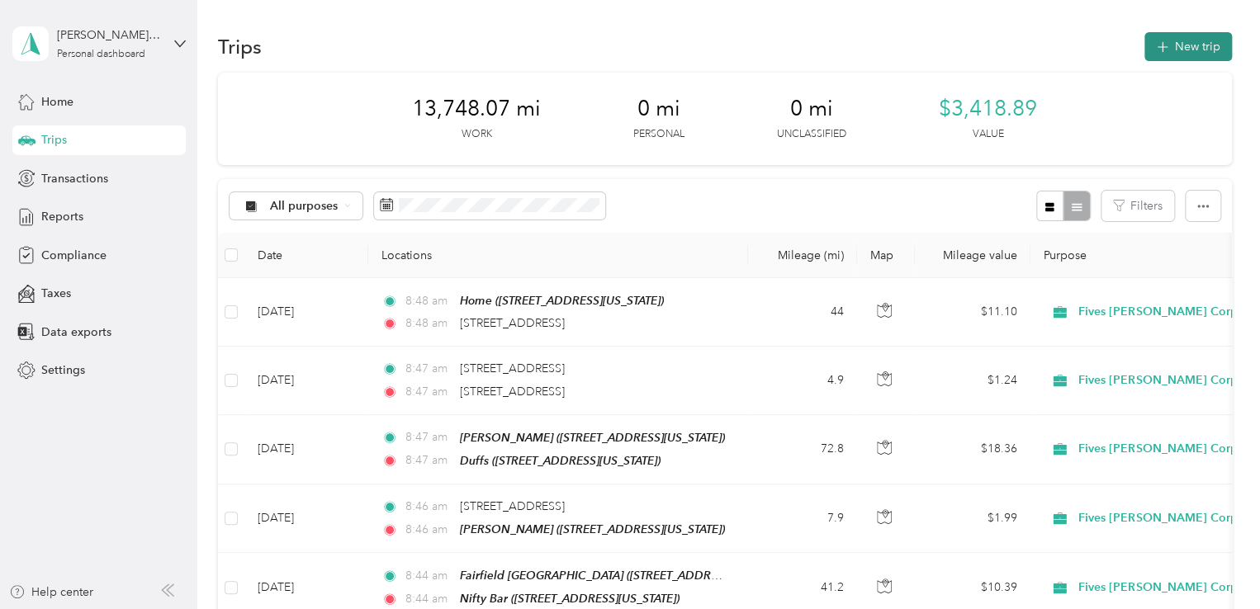
click at [1189, 50] on button "New trip" at bounding box center [1188, 46] width 88 height 29
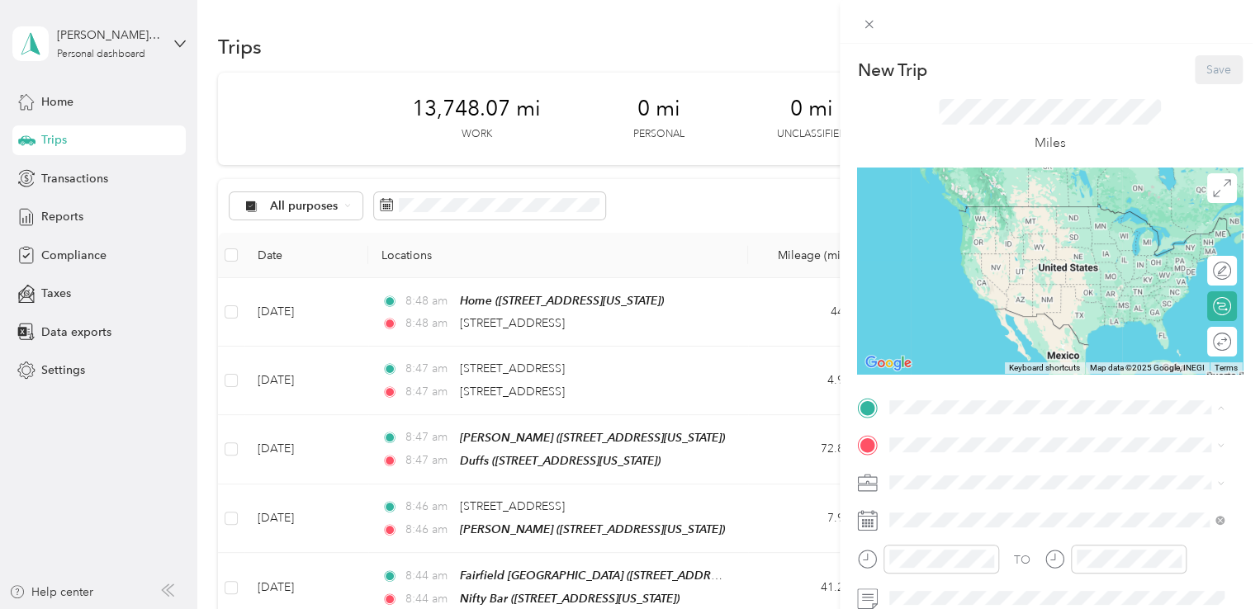
click at [987, 234] on span "[STREET_ADDRESS][US_STATE]" at bounding box center [1003, 231] width 165 height 14
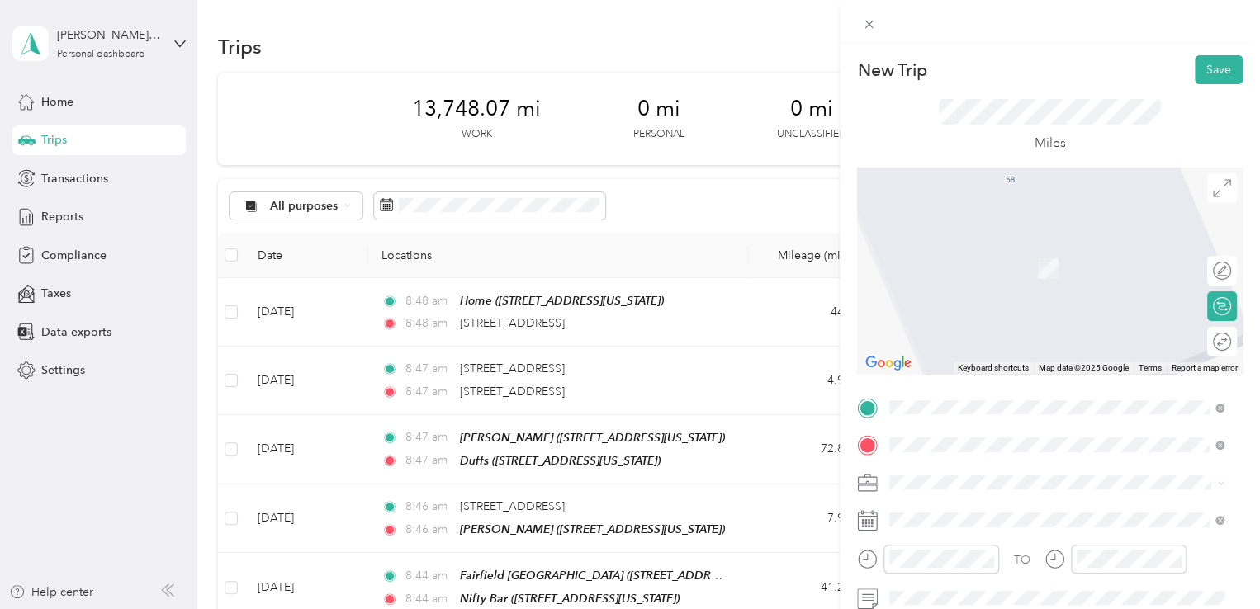
click at [989, 272] on span "[STREET_ADDRESS][US_STATE]" at bounding box center [1003, 269] width 165 height 14
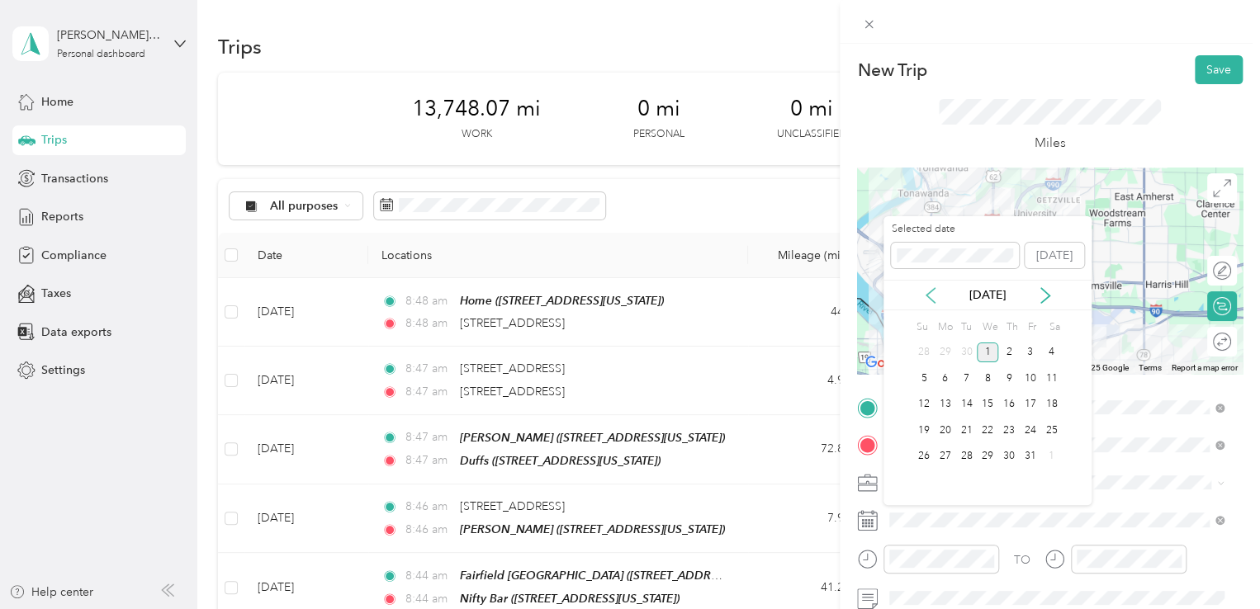
click at [932, 291] on icon at bounding box center [930, 295] width 17 height 17
click at [1004, 405] on div "18" at bounding box center [1008, 405] width 21 height 21
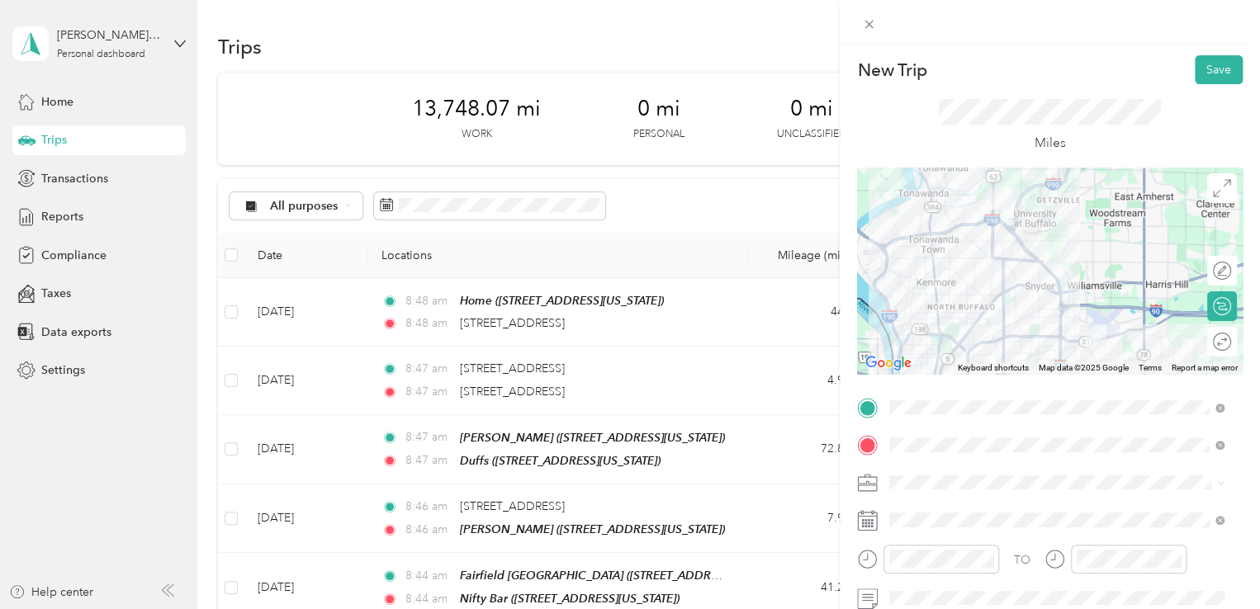
click at [1207, 356] on div "Round trip" at bounding box center [1222, 342] width 30 height 30
click at [1205, 348] on div at bounding box center [1213, 342] width 35 height 17
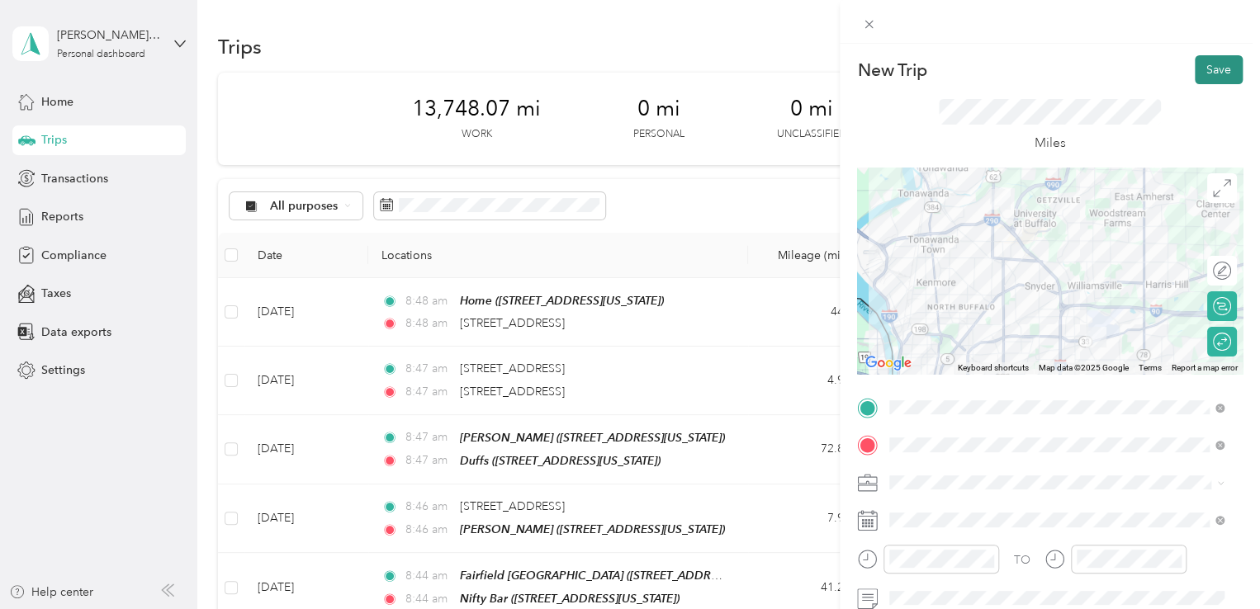
click at [1198, 66] on button "Save" at bounding box center [1219, 69] width 48 height 29
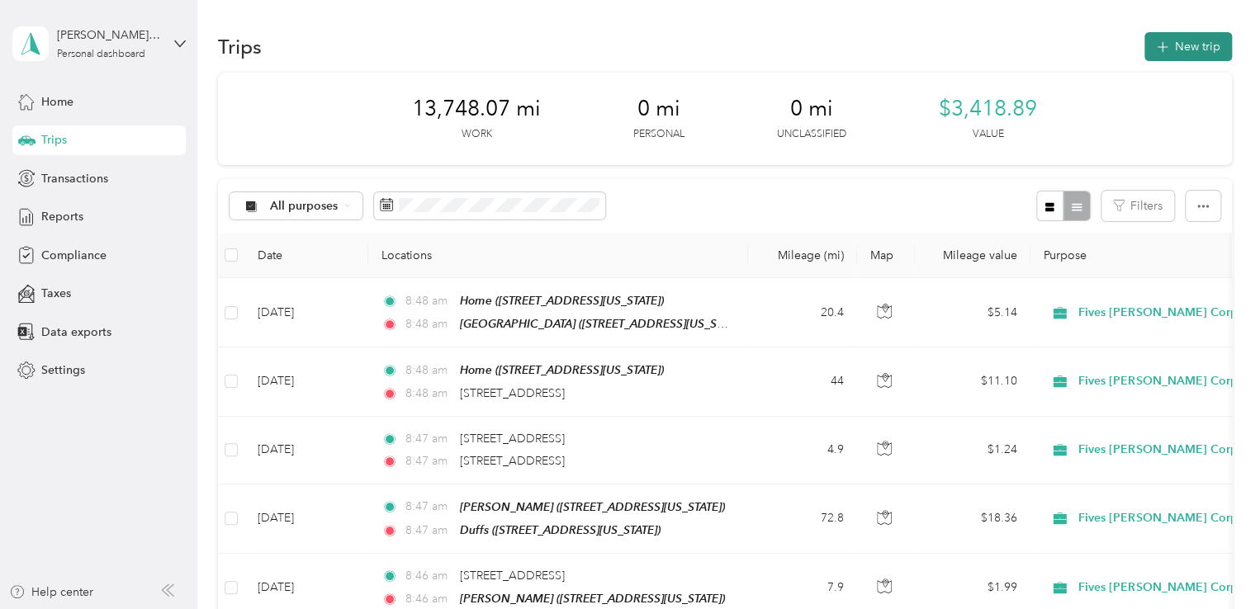
click at [1180, 40] on button "New trip" at bounding box center [1188, 46] width 88 height 29
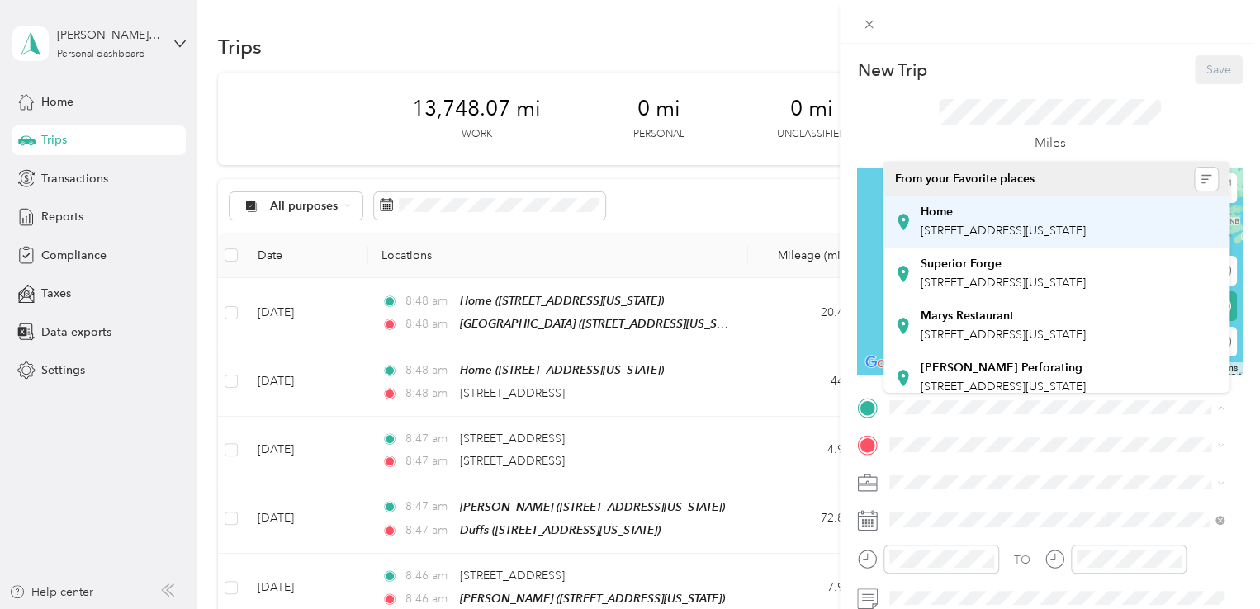
click at [1004, 225] on span "[STREET_ADDRESS][US_STATE]" at bounding box center [1003, 231] width 165 height 14
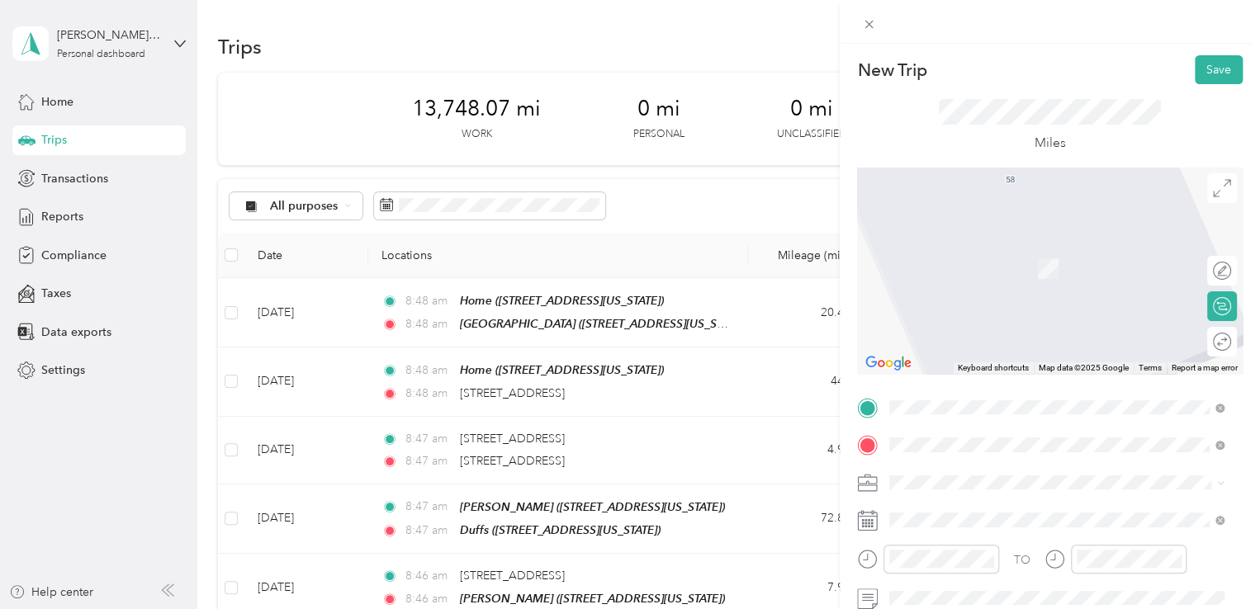
click at [1023, 277] on div "[GEOGRAPHIC_DATA] [STREET_ADDRESS][US_STATE]" at bounding box center [1003, 260] width 165 height 35
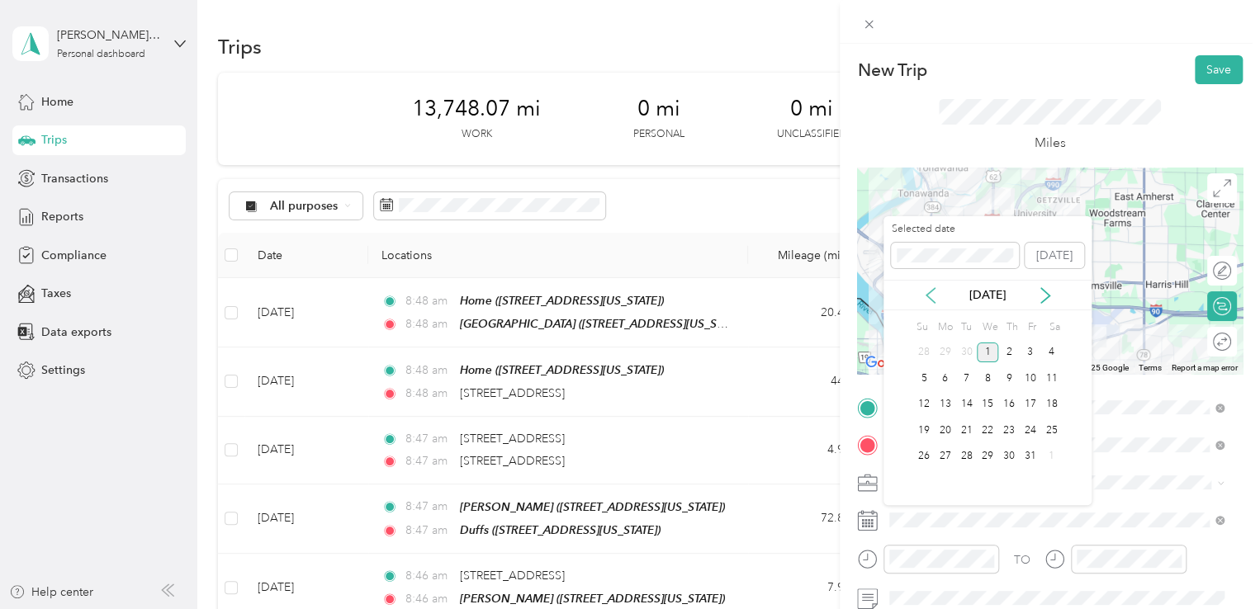
click at [925, 301] on icon at bounding box center [930, 295] width 17 height 17
click at [1007, 429] on div "25" at bounding box center [1008, 430] width 21 height 21
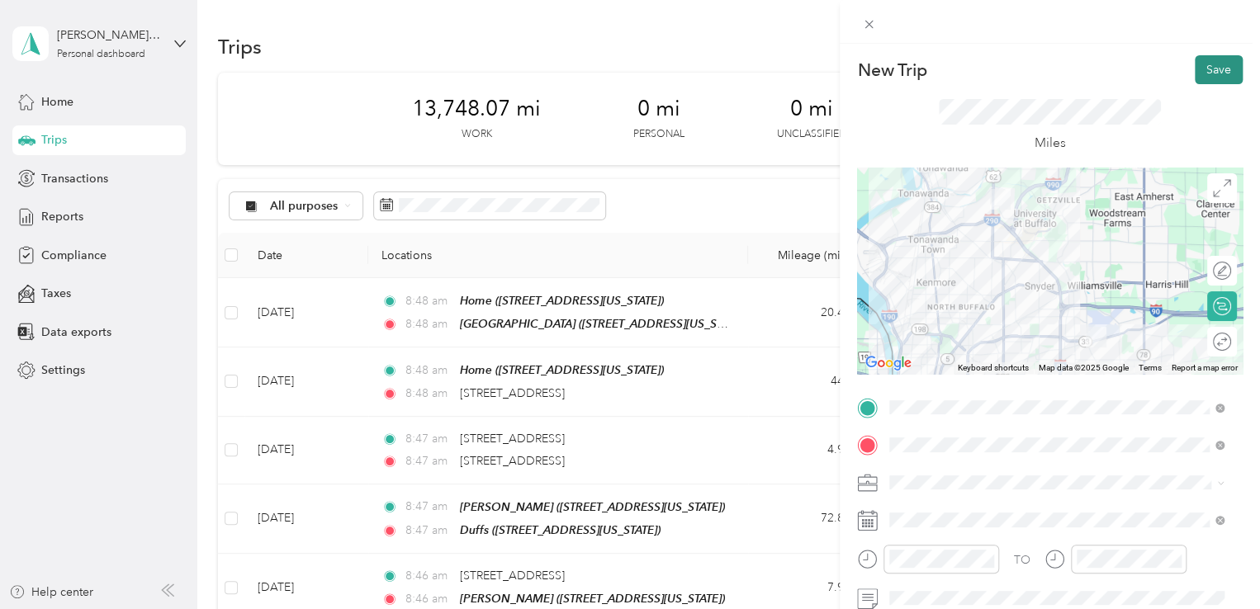
click at [1215, 59] on button "Save" at bounding box center [1219, 69] width 48 height 29
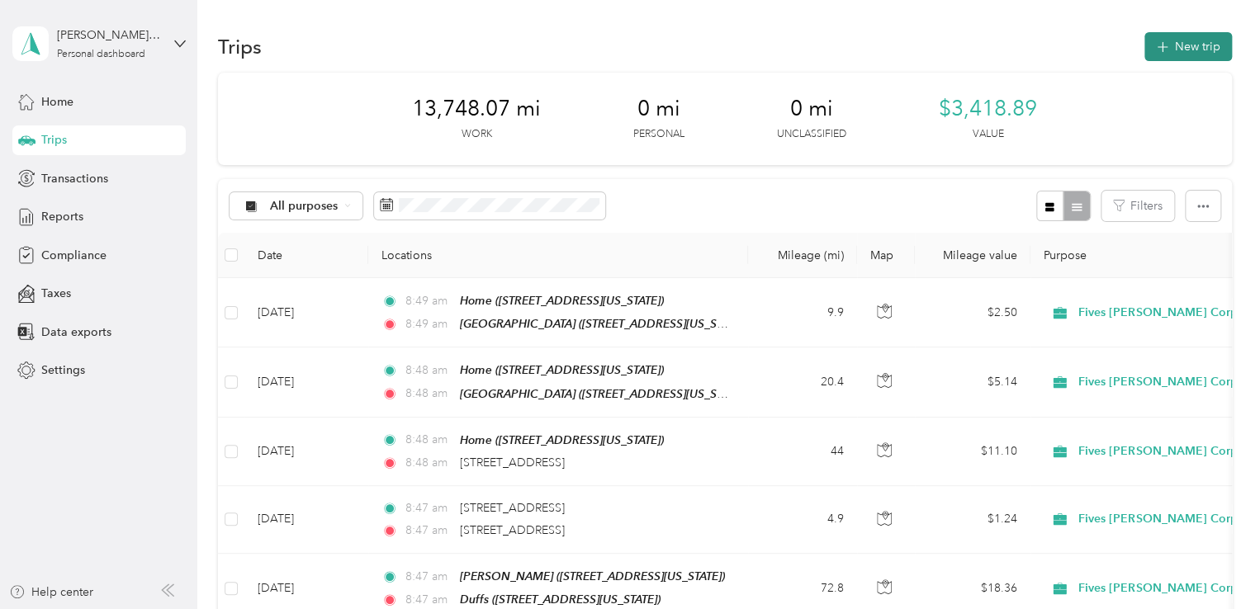
click at [1178, 50] on button "New trip" at bounding box center [1188, 46] width 88 height 29
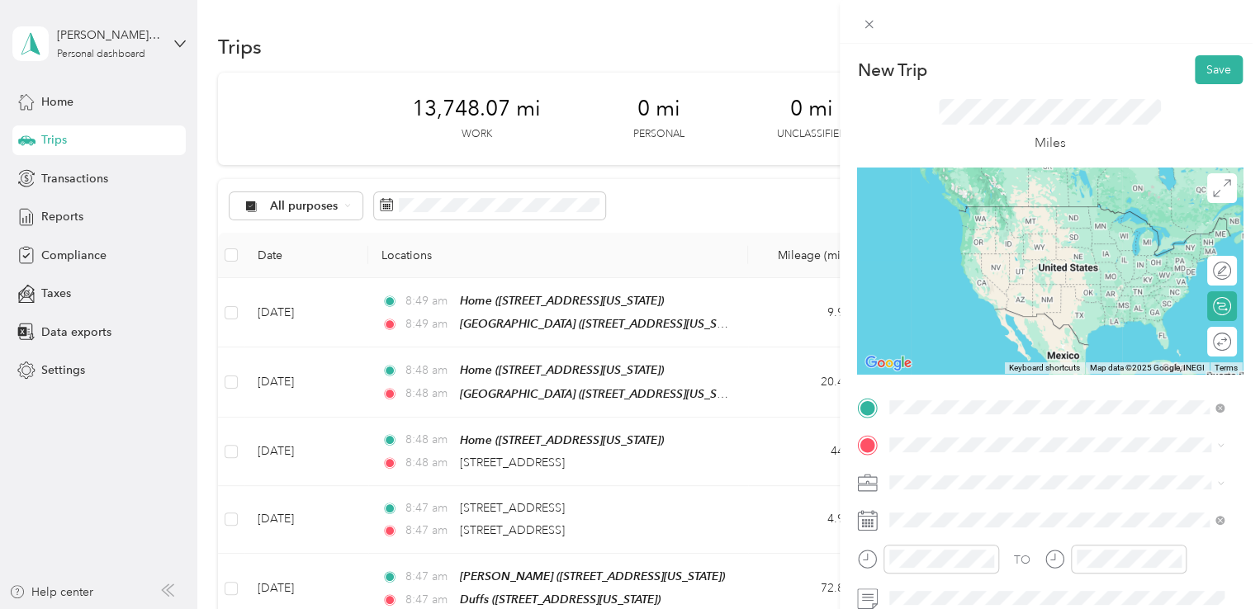
click at [997, 225] on span "[STREET_ADDRESS][US_STATE]" at bounding box center [1003, 231] width 165 height 14
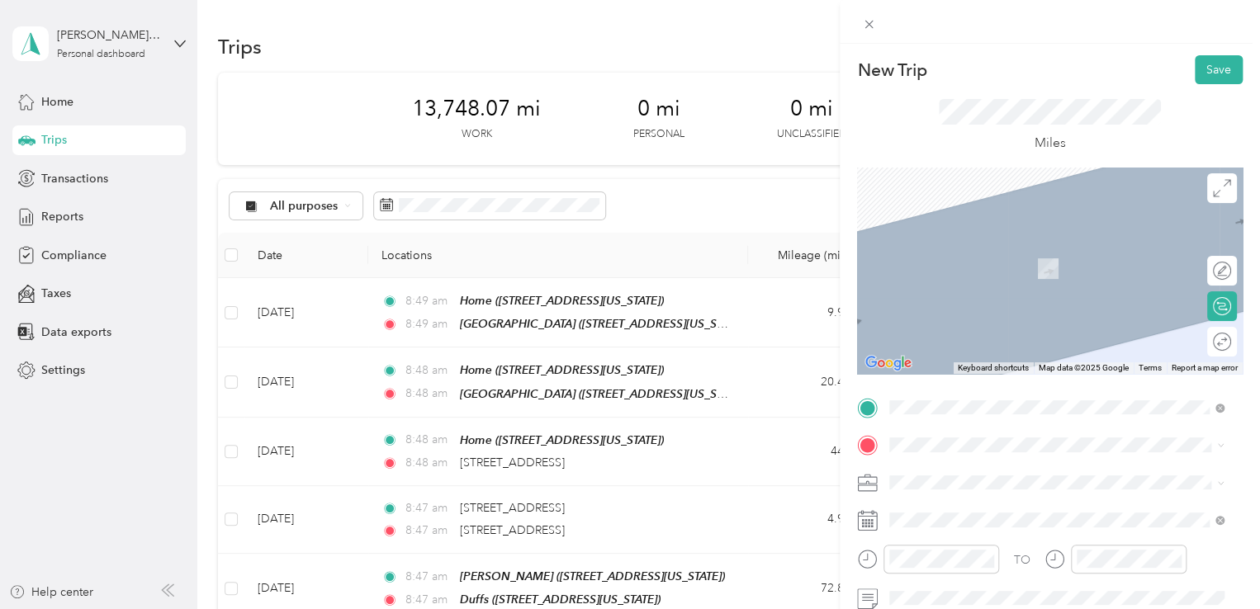
click at [944, 252] on strong "Home" at bounding box center [937, 250] width 32 height 15
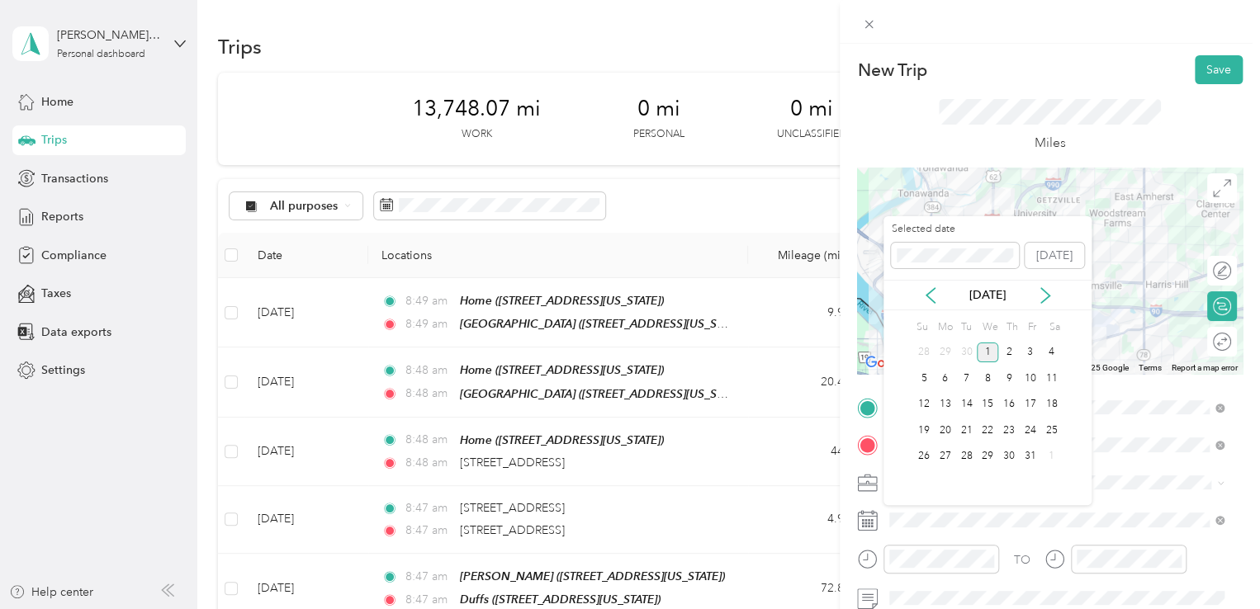
click at [916, 288] on div "[DATE]" at bounding box center [987, 294] width 208 height 17
click at [925, 291] on icon at bounding box center [930, 295] width 17 height 17
click at [1034, 433] on div "26" at bounding box center [1030, 430] width 21 height 21
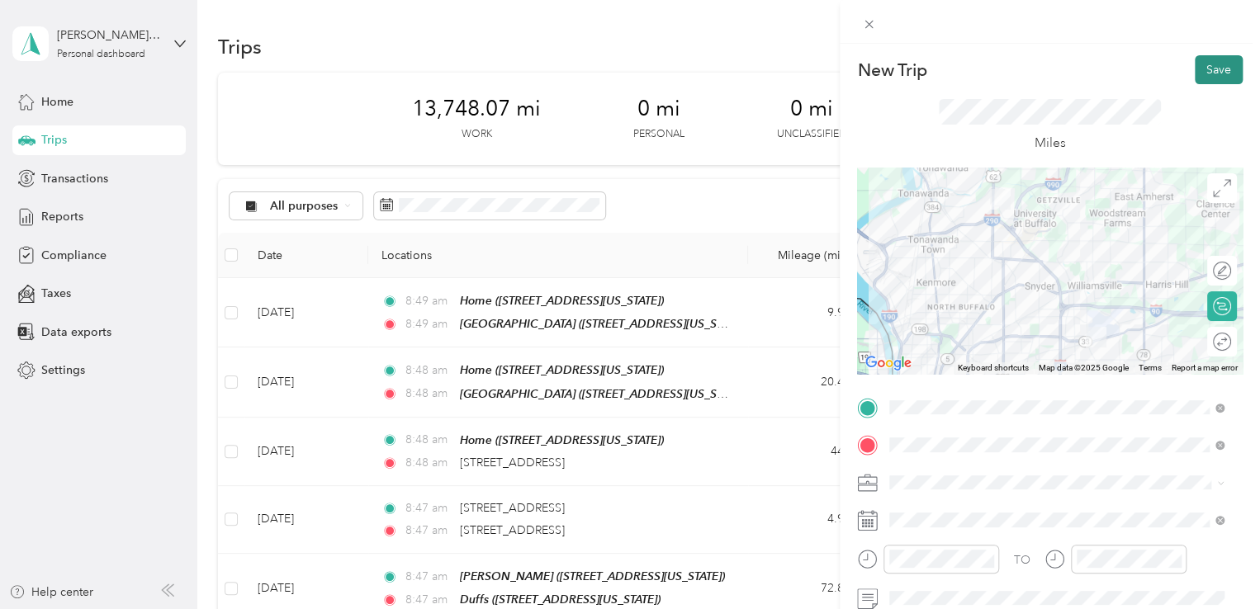
click at [1214, 59] on button "Save" at bounding box center [1219, 69] width 48 height 29
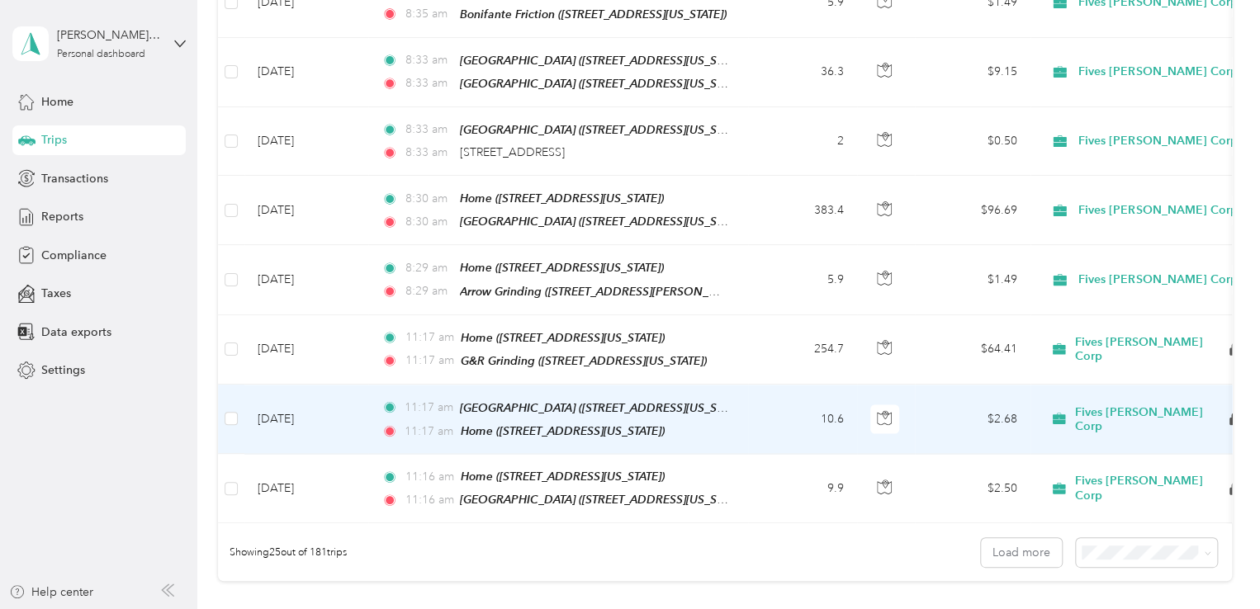
scroll to position [1321, 0]
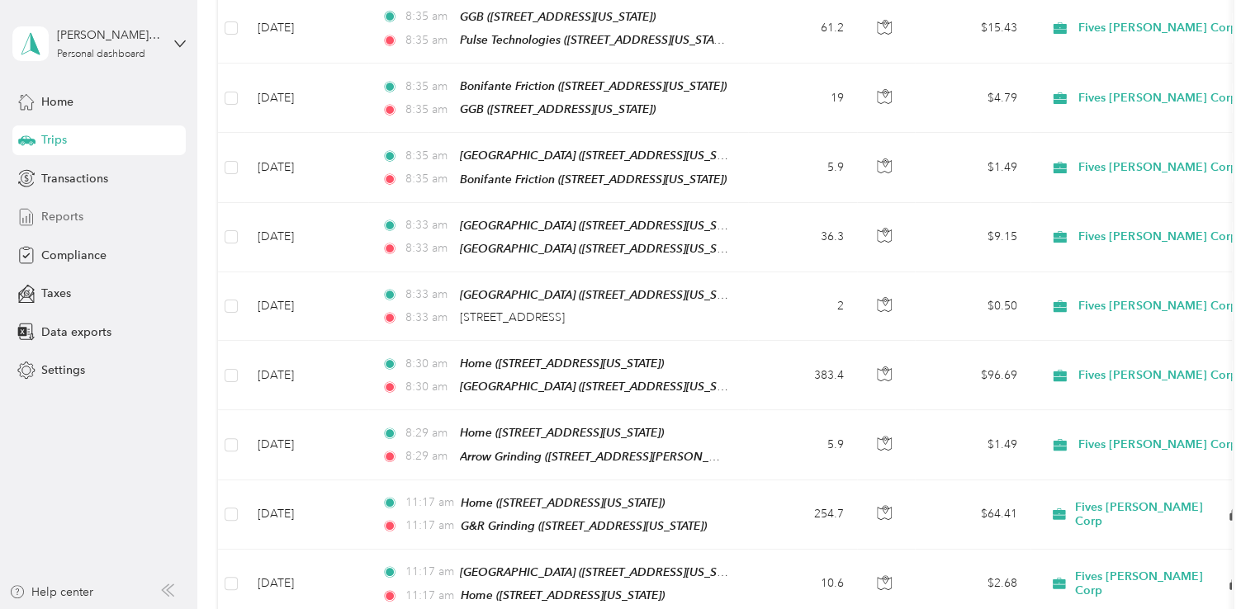
click at [74, 215] on span "Reports" at bounding box center [62, 216] width 42 height 17
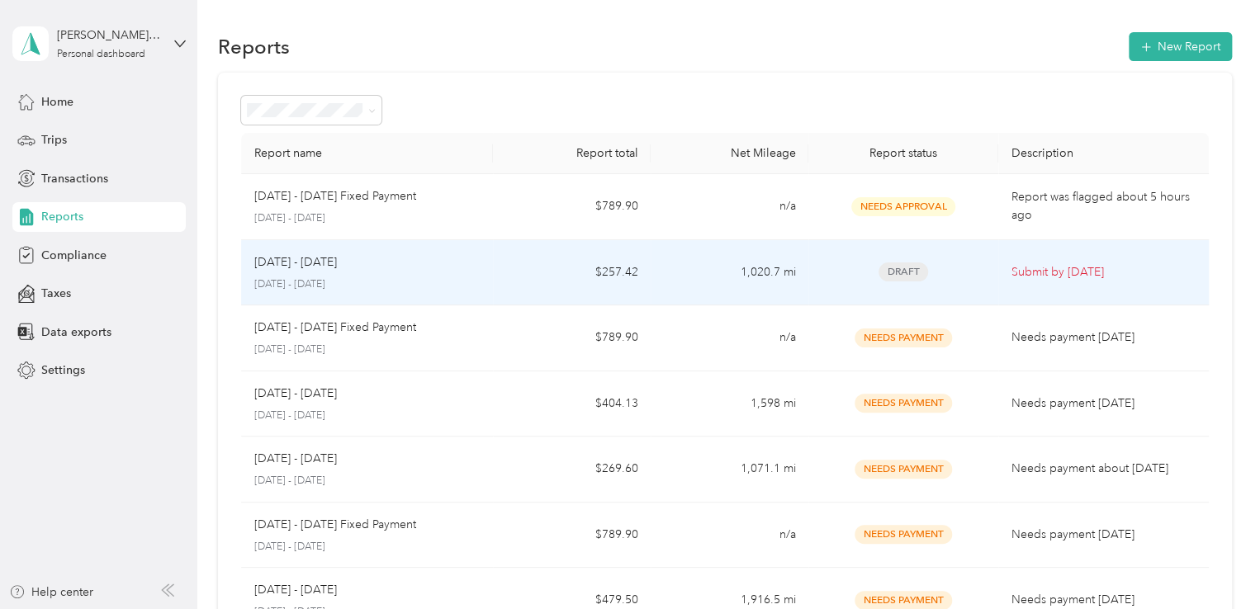
click at [869, 275] on div "Draft" at bounding box center [902, 272] width 163 height 19
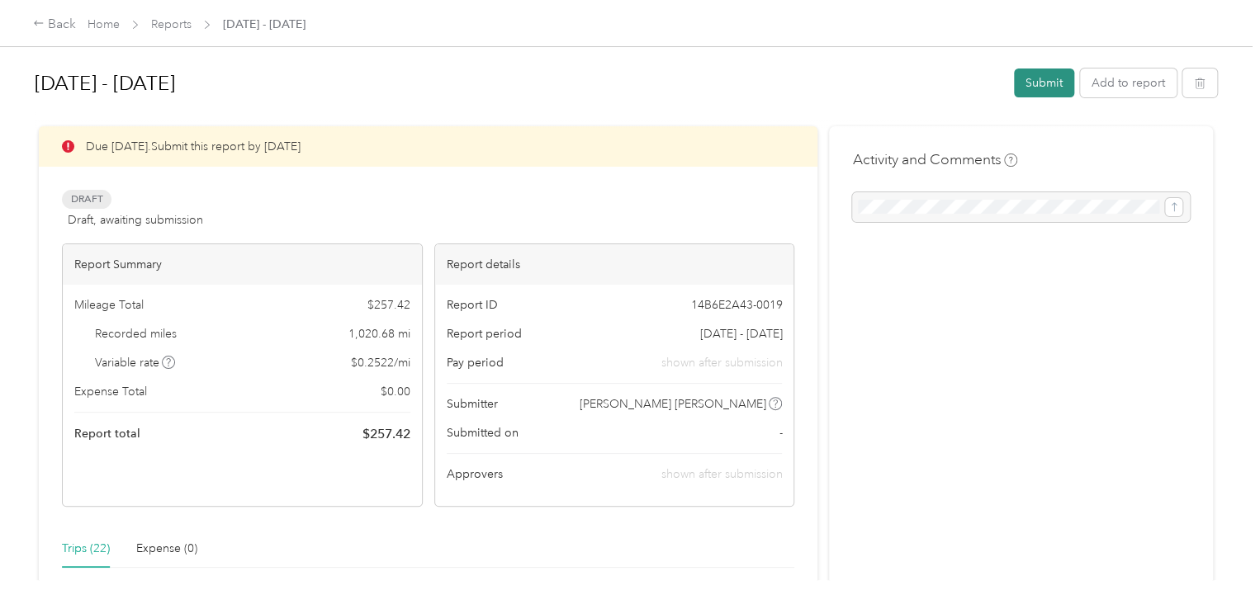
click at [1037, 90] on button "Submit" at bounding box center [1044, 83] width 60 height 29
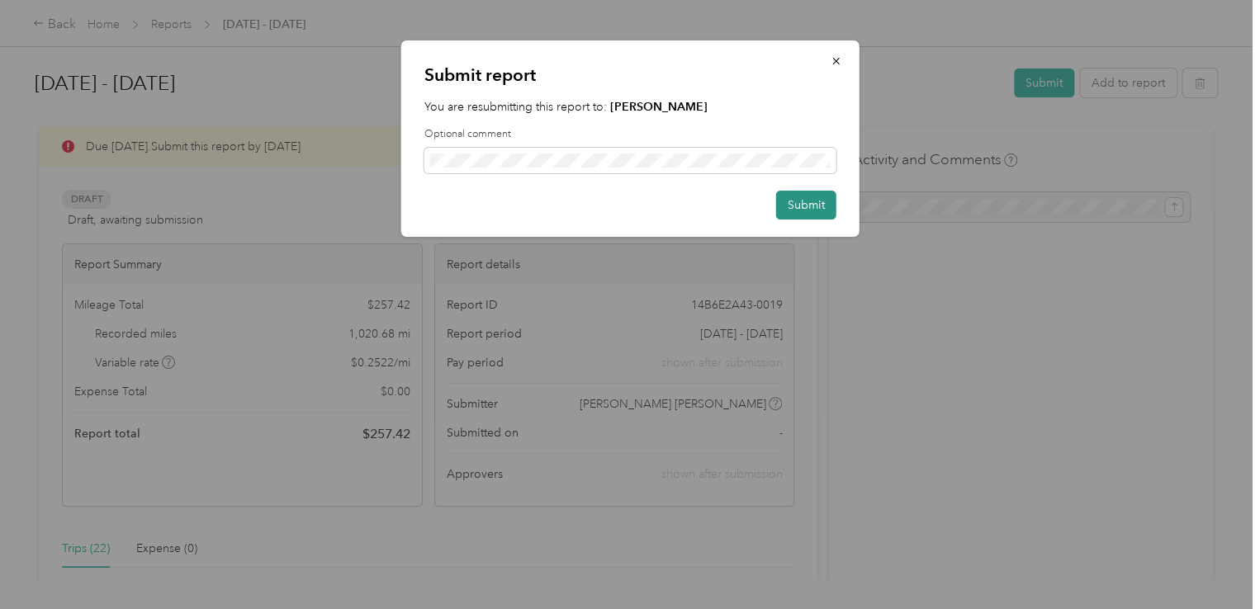
click at [827, 206] on button "Submit" at bounding box center [806, 205] width 60 height 29
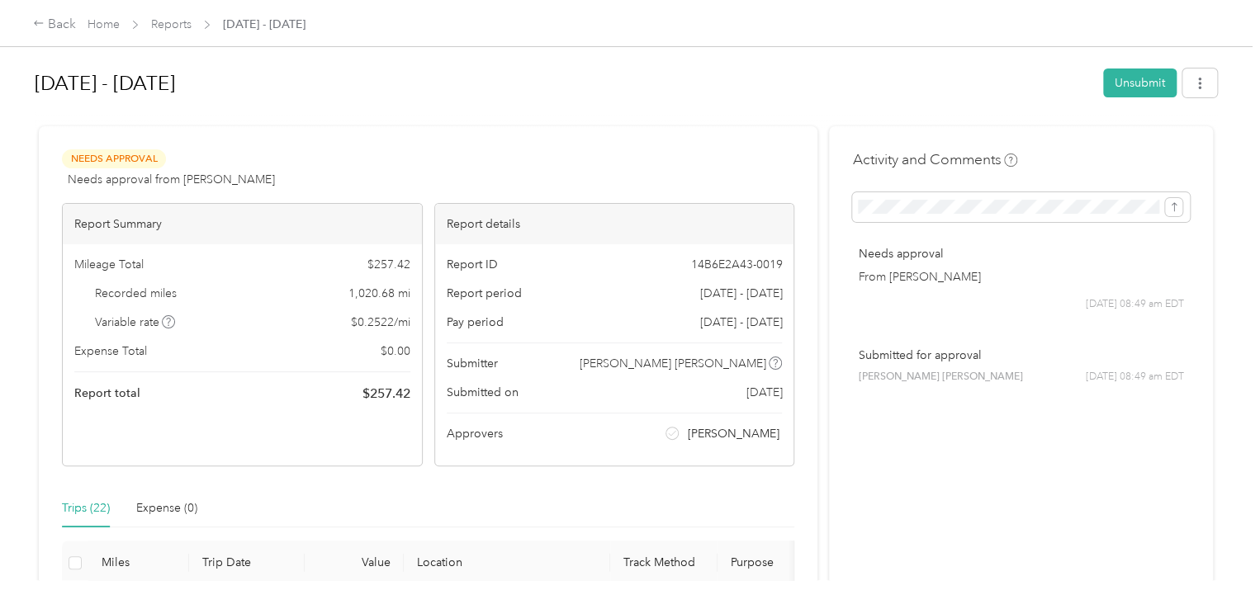
click at [195, 29] on div "Home Reports [DATE] - [DATE]" at bounding box center [197, 24] width 218 height 17
click at [177, 22] on link "Reports" at bounding box center [171, 24] width 40 height 14
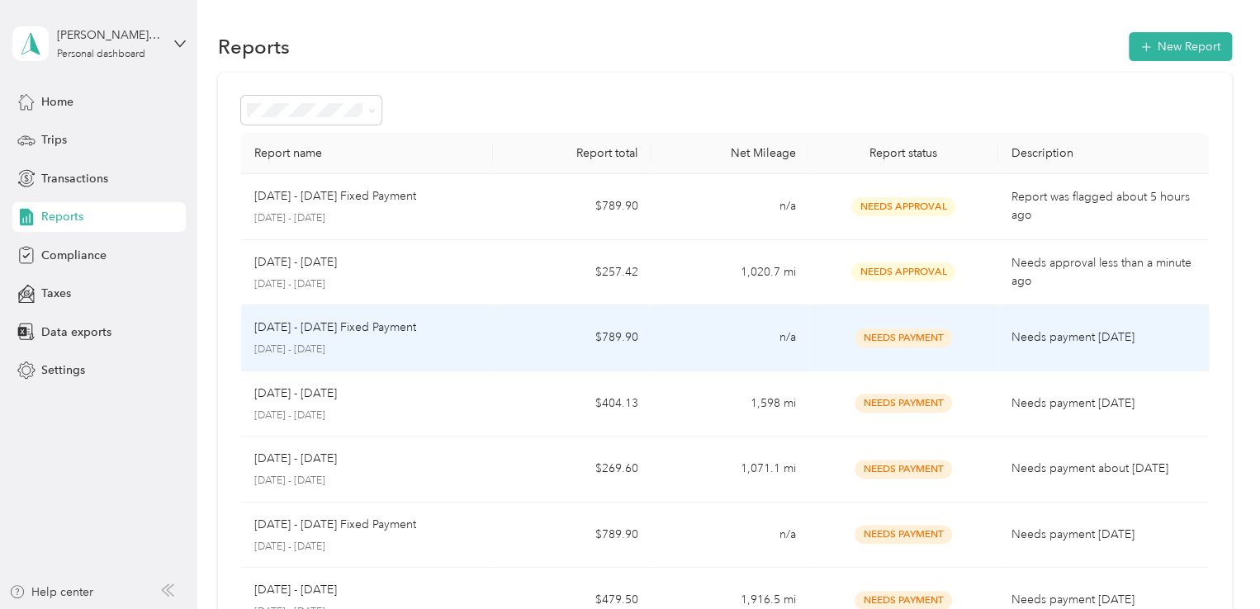
drag, startPoint x: 512, startPoint y: 308, endPoint x: 502, endPoint y: 308, distance: 9.9
click at [502, 308] on td "$789.90" at bounding box center [572, 338] width 158 height 66
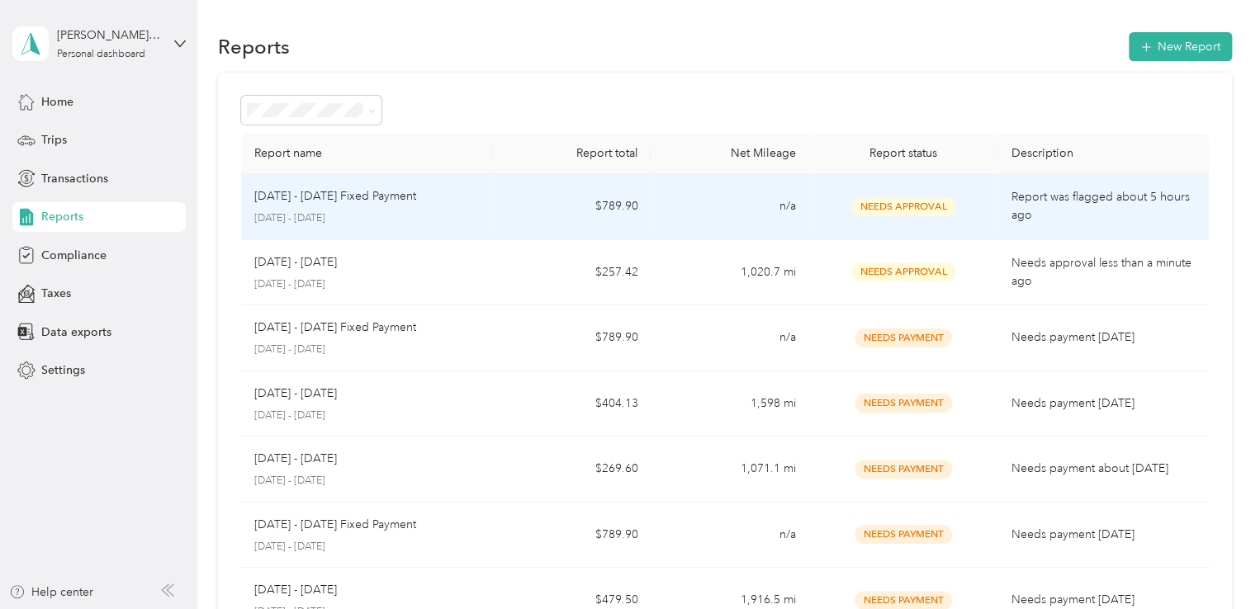
click at [368, 230] on td "[DATE] - [DATE] Fixed Payment [DATE] - [DATE]" at bounding box center [367, 207] width 253 height 66
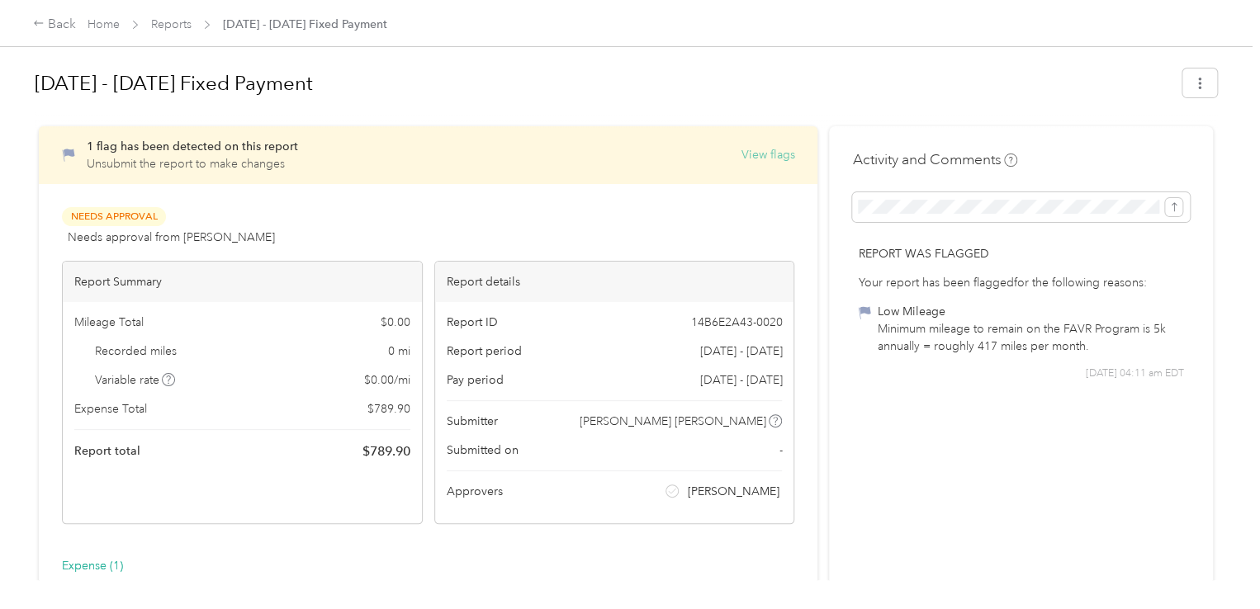
click at [762, 159] on button "View flags" at bounding box center [768, 154] width 54 height 17
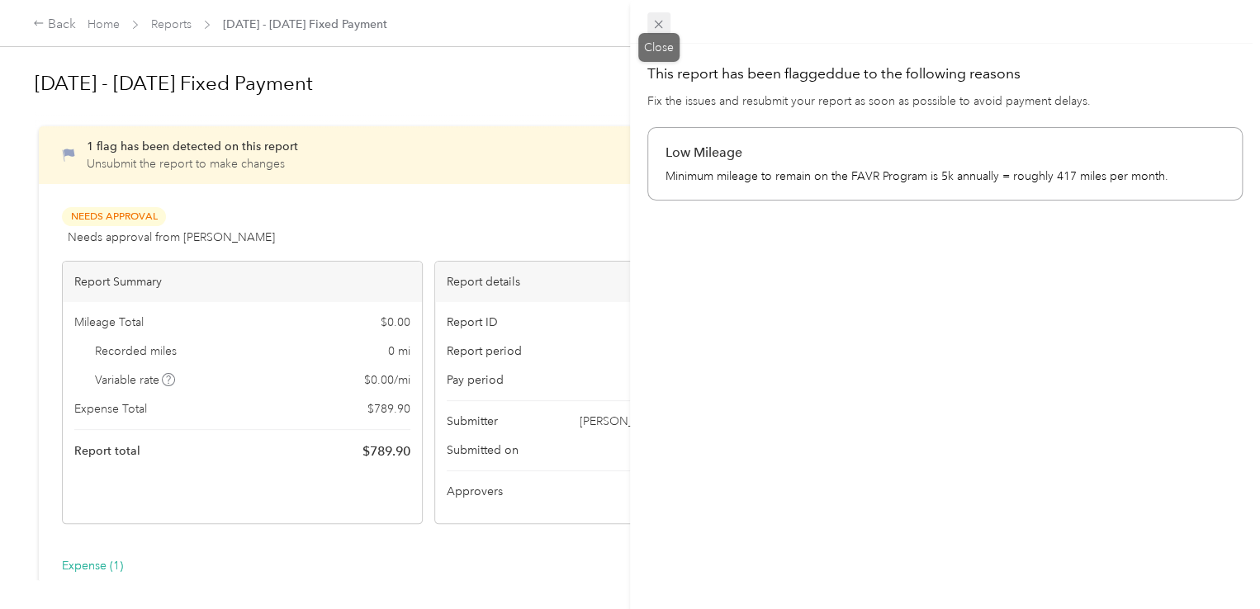
click at [656, 27] on icon at bounding box center [659, 25] width 8 height 8
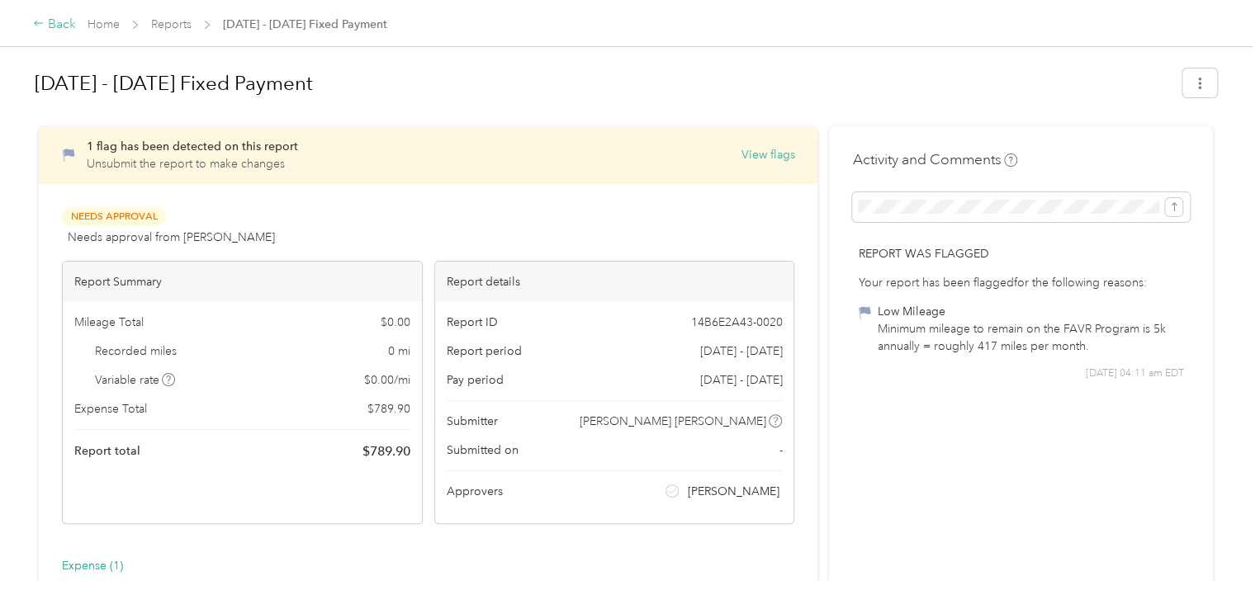
click at [43, 21] on icon at bounding box center [39, 23] width 12 height 12
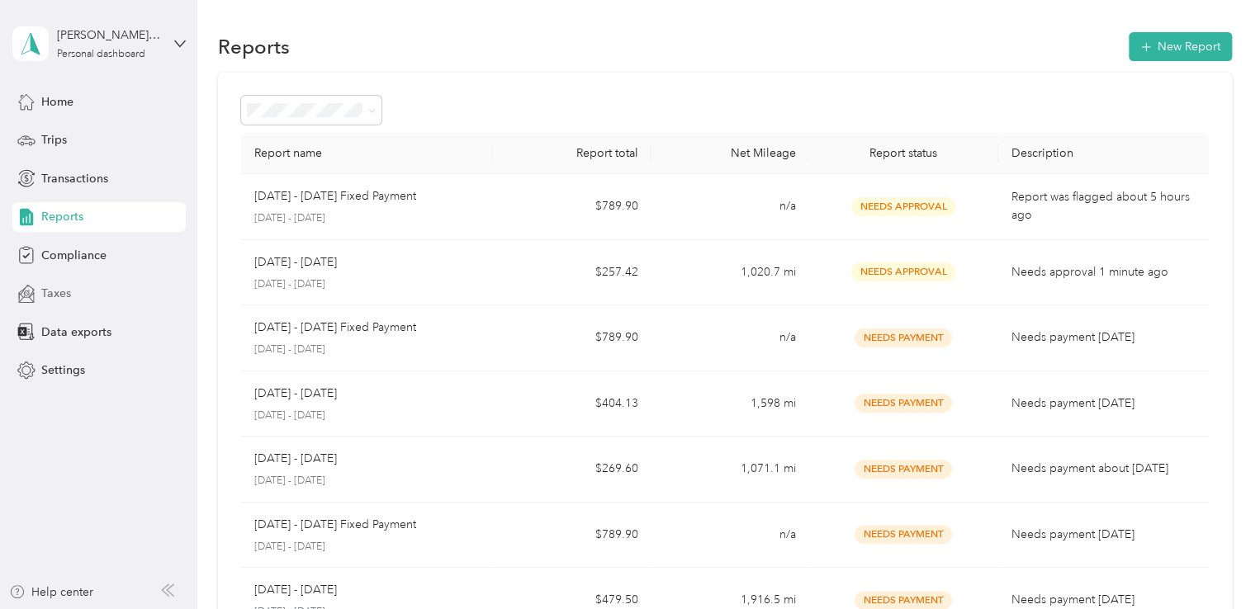
click at [86, 286] on div "Taxes" at bounding box center [98, 294] width 173 height 30
